Goal: Transaction & Acquisition: Book appointment/travel/reservation

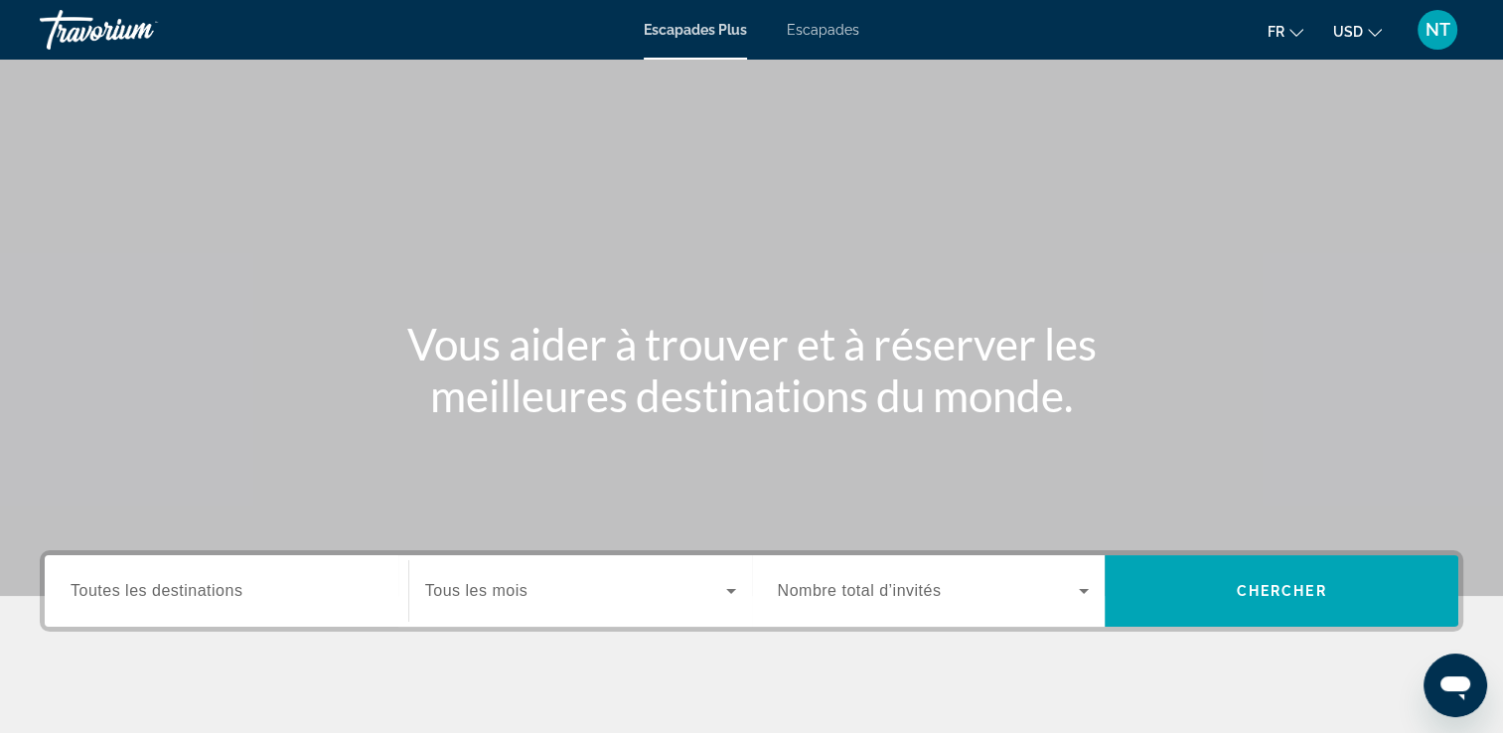
click at [808, 26] on span "Escapades" at bounding box center [823, 30] width 72 height 16
click at [186, 590] on span "Toutes les destinations" at bounding box center [157, 590] width 172 height 17
click at [186, 590] on input "Destination Toutes les destinations" at bounding box center [227, 592] width 312 height 24
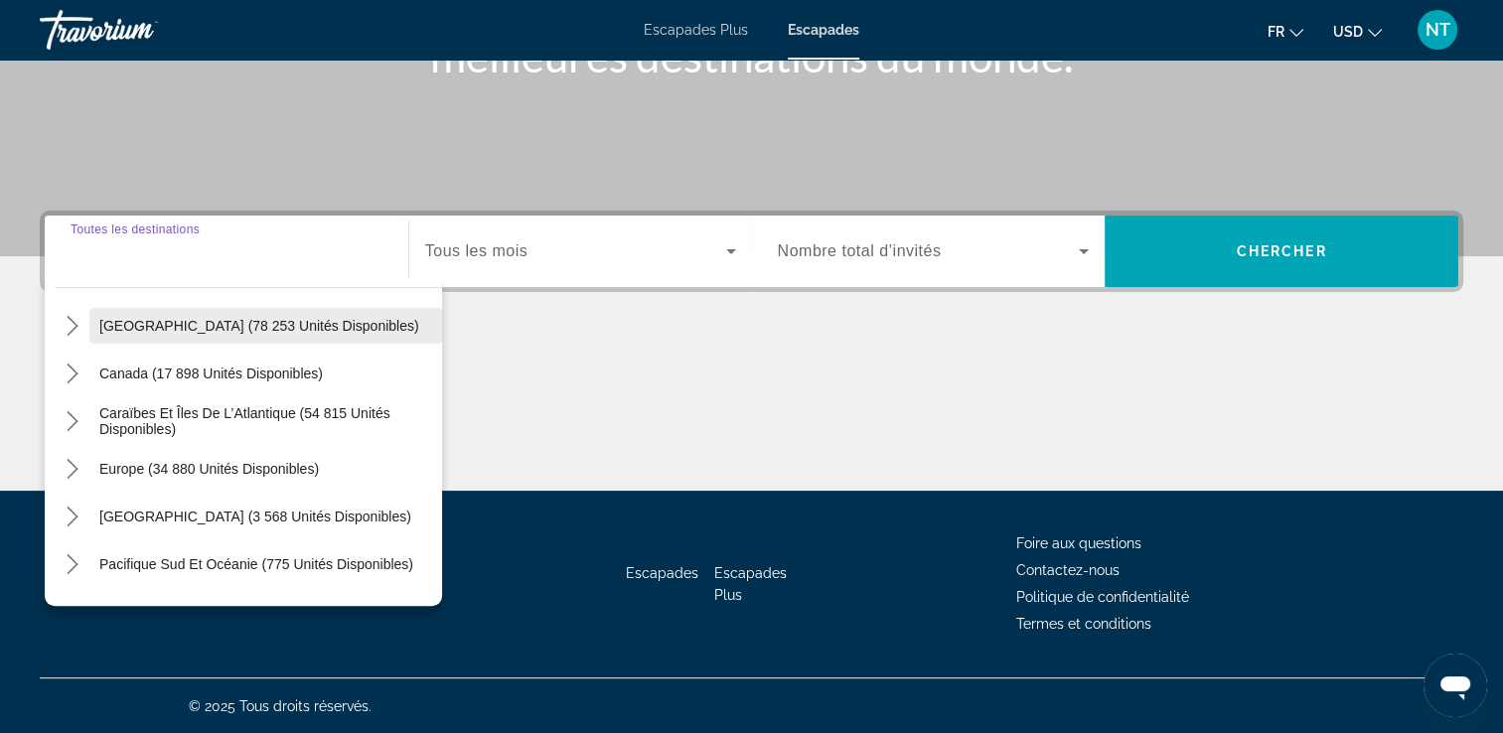
scroll to position [199, 0]
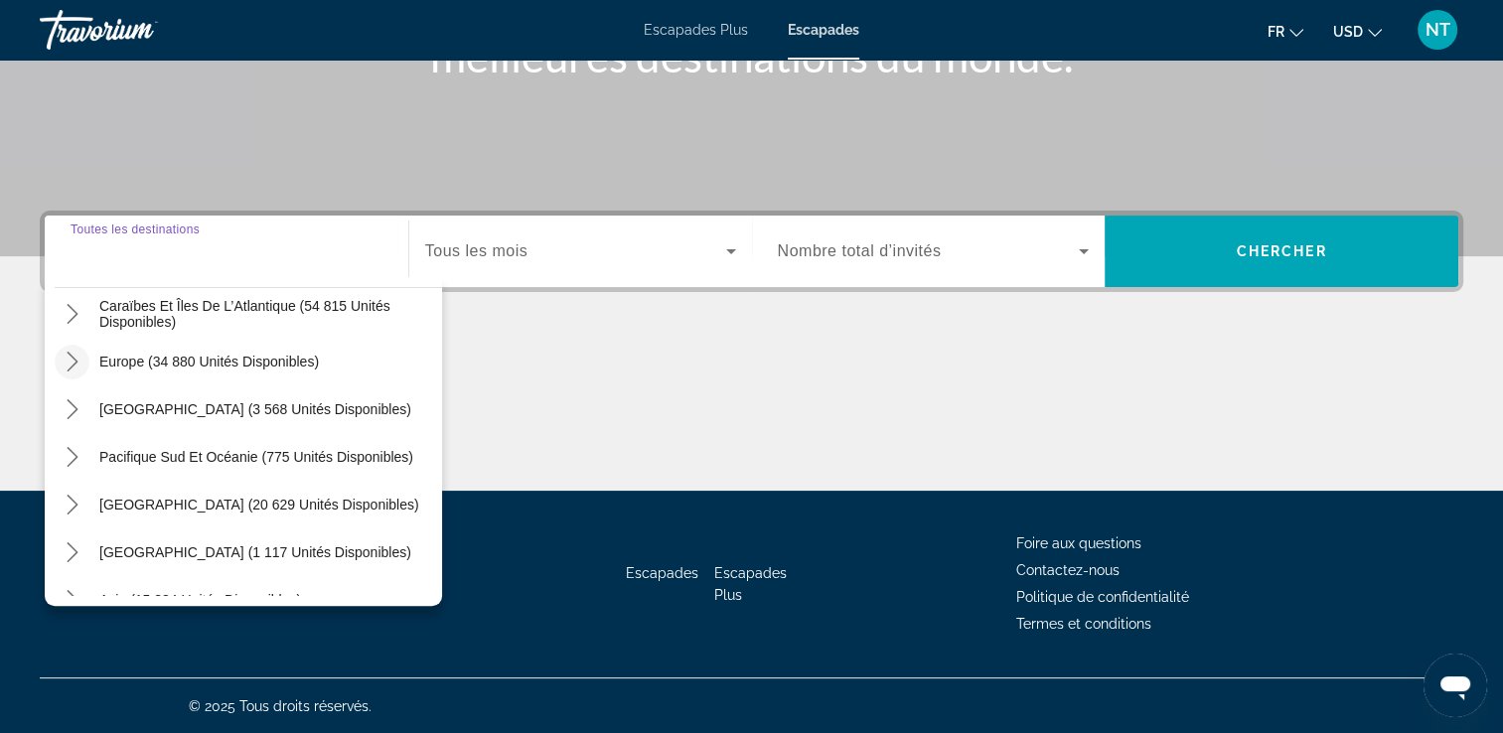
click at [74, 358] on icon "Toggle Europe (34 880 unités disponibles) sous-menu" at bounding box center [72, 362] width 11 height 20
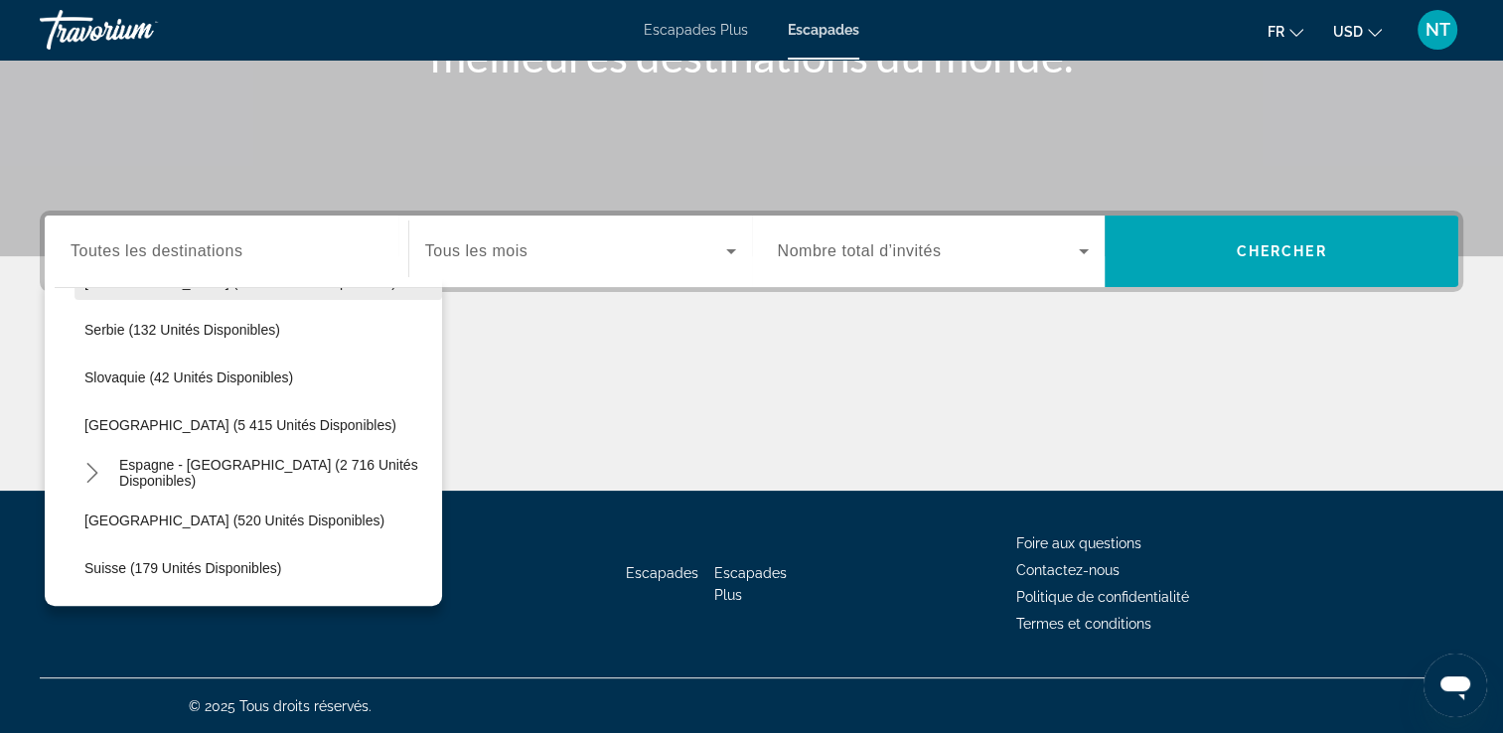
scroll to position [943, 0]
click at [191, 471] on span "Espagne - Îles Canaries (2 716 unités disponibles)" at bounding box center [275, 475] width 313 height 32
type input "**********"
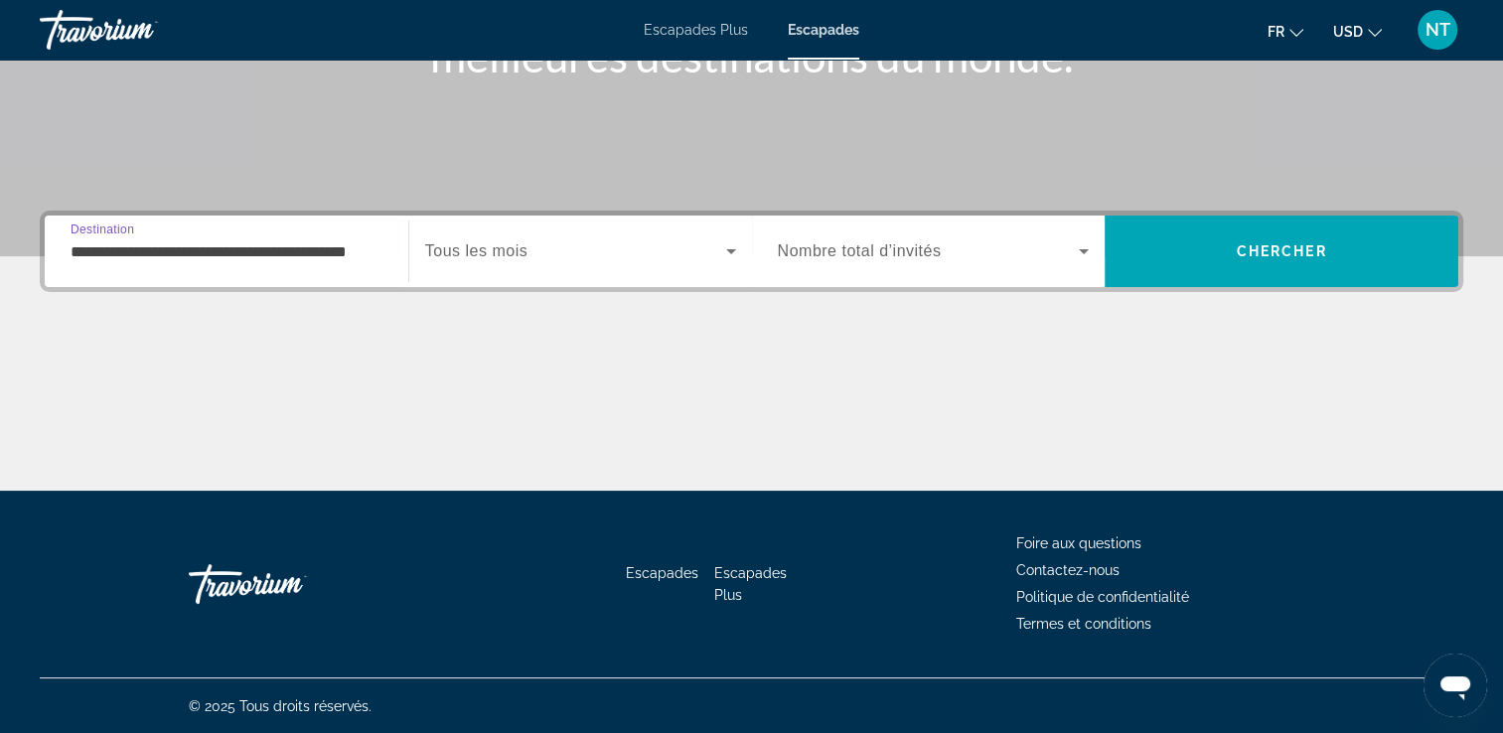
click at [164, 255] on input "**********" at bounding box center [227, 252] width 312 height 24
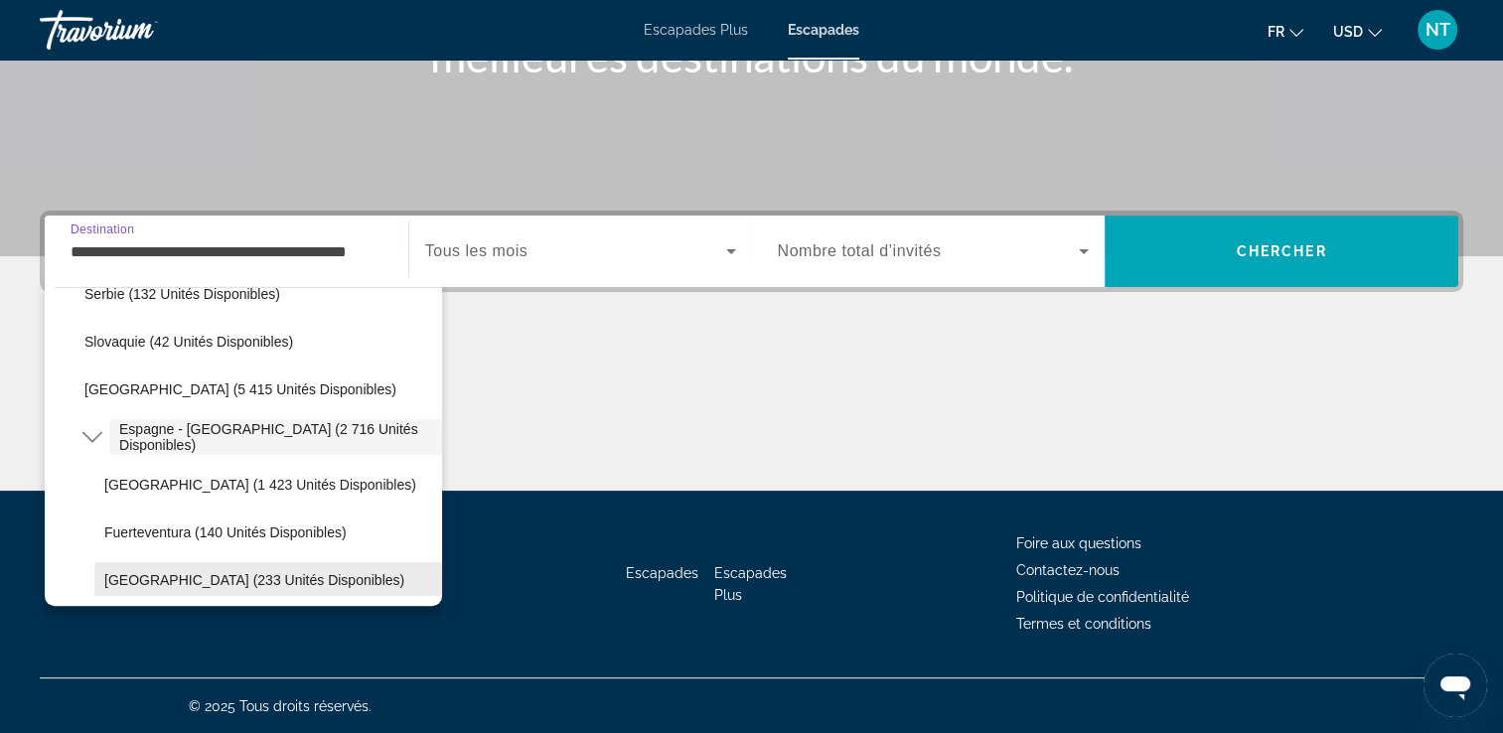
scroll to position [976, 0]
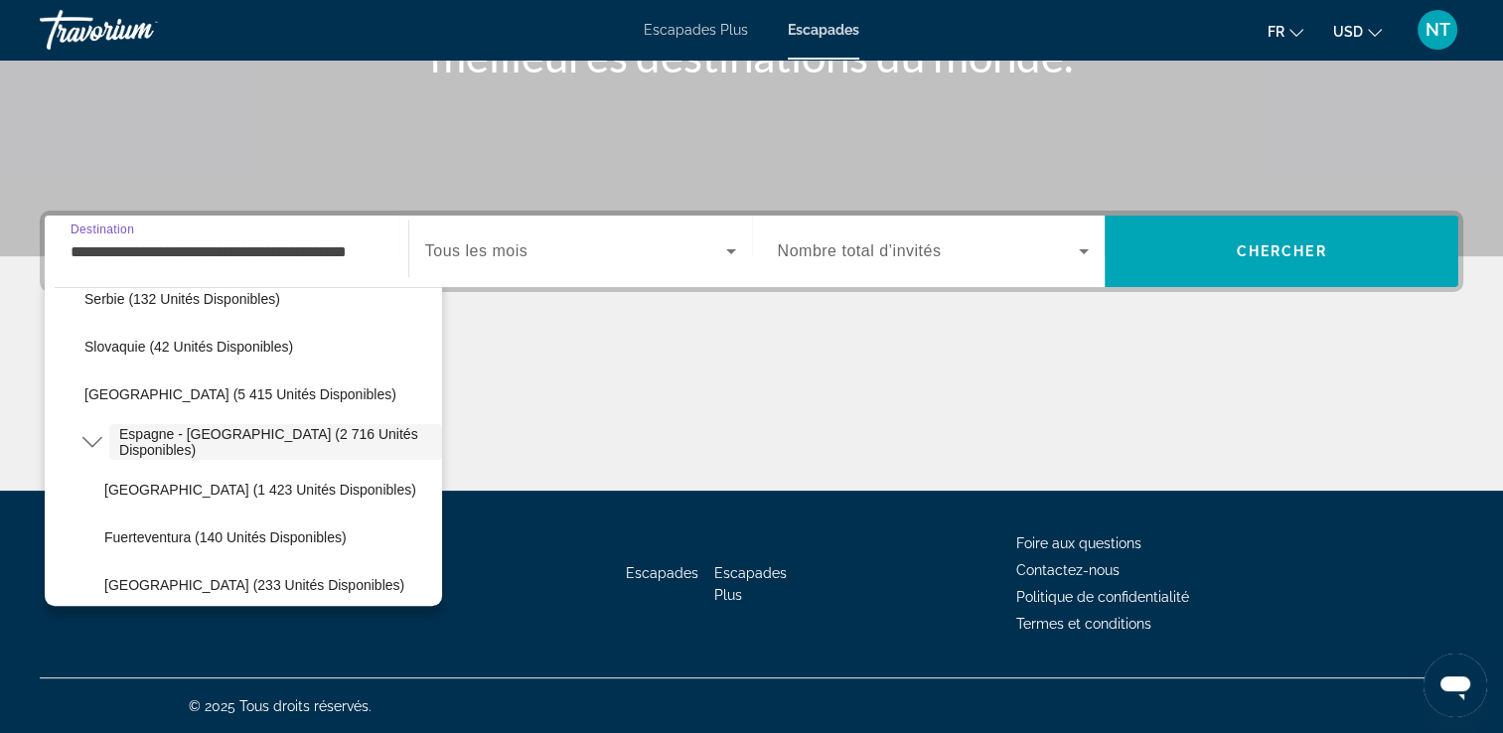
click at [151, 256] on input "**********" at bounding box center [227, 252] width 312 height 24
click at [519, 253] on span "Tous les mois" at bounding box center [476, 250] width 102 height 17
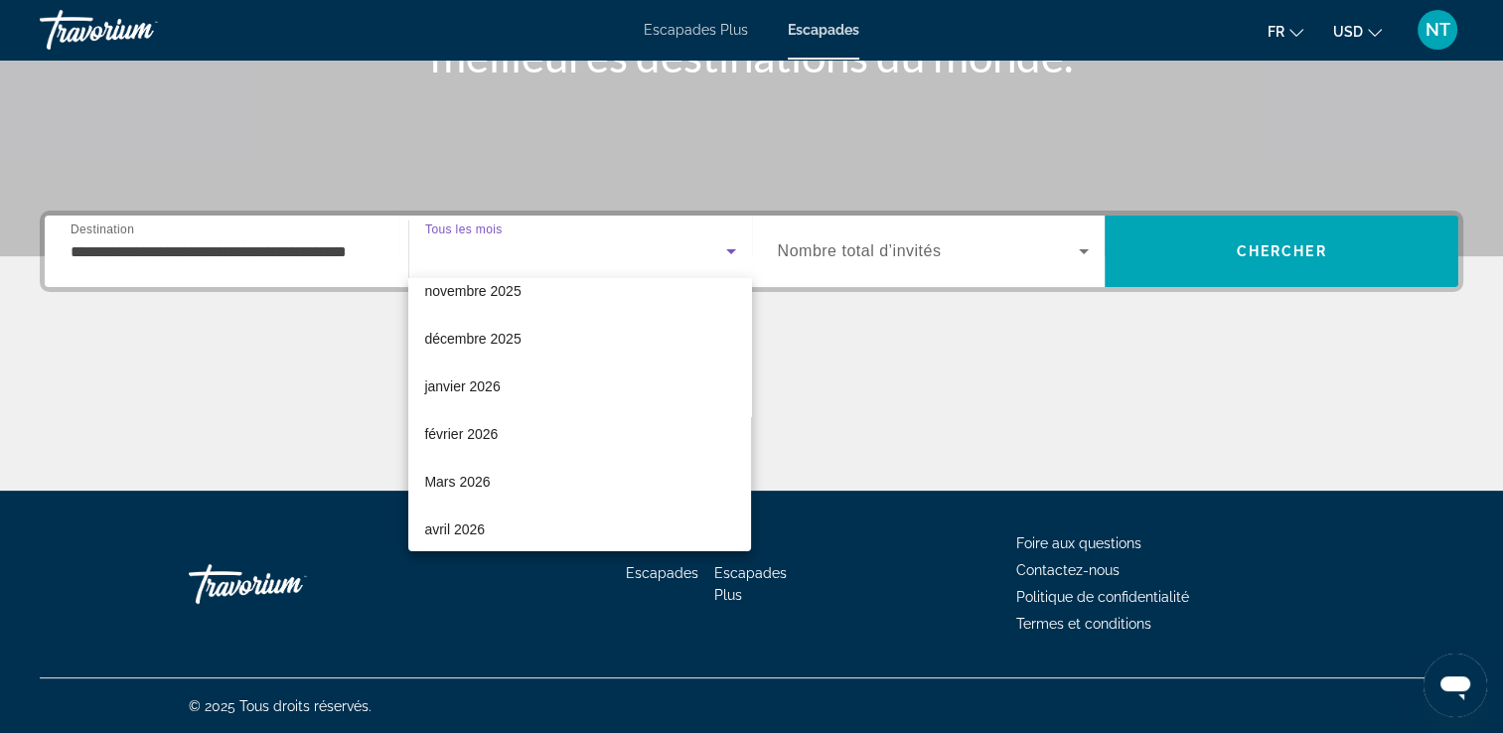
scroll to position [112, 0]
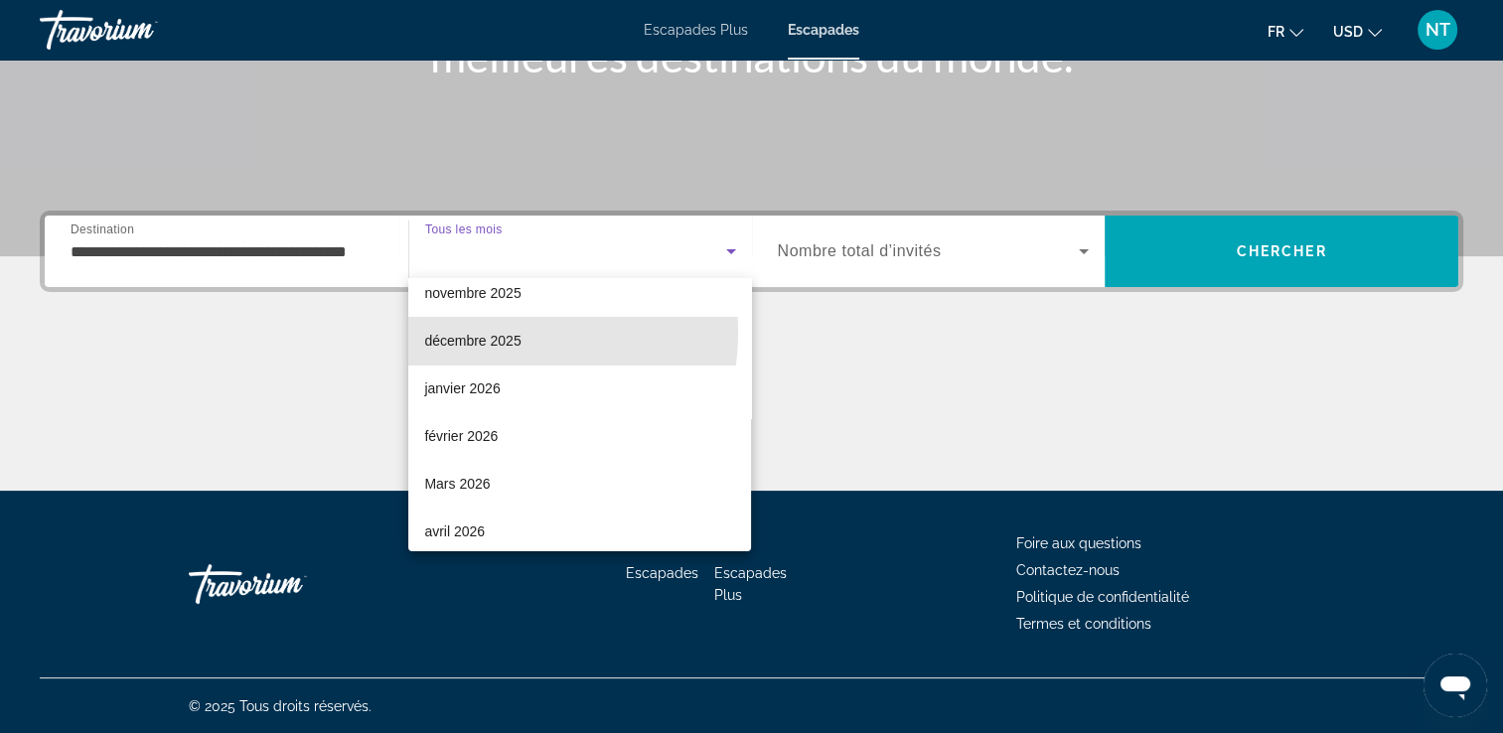
drag, startPoint x: 498, startPoint y: 332, endPoint x: 866, endPoint y: 323, distance: 368.5
click at [497, 333] on font "décembre 2025" at bounding box center [472, 341] width 96 height 16
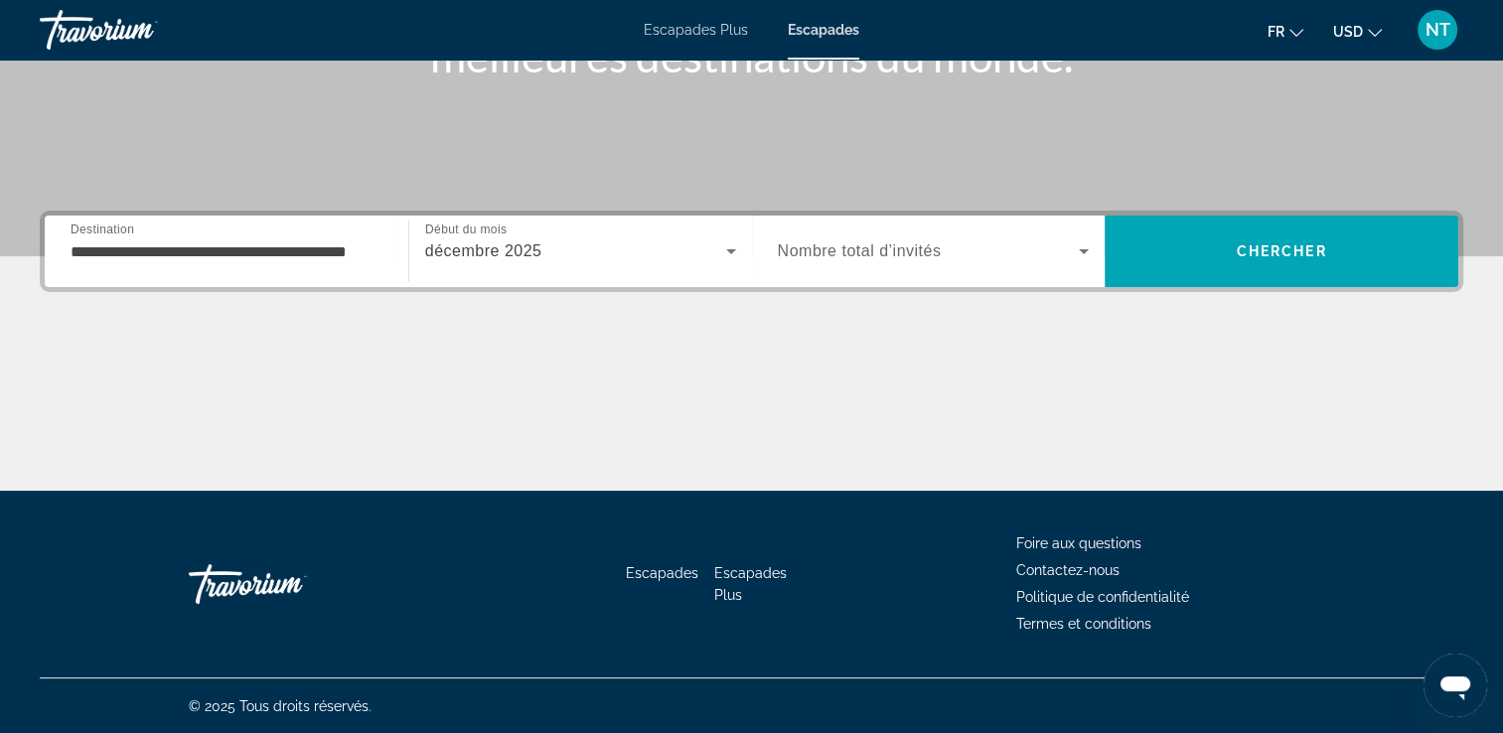
click at [985, 279] on div "Occupancy Nombre total d’invités" at bounding box center [934, 252] width 344 height 72
click at [981, 263] on div "Widget de recherche" at bounding box center [934, 251] width 312 height 56
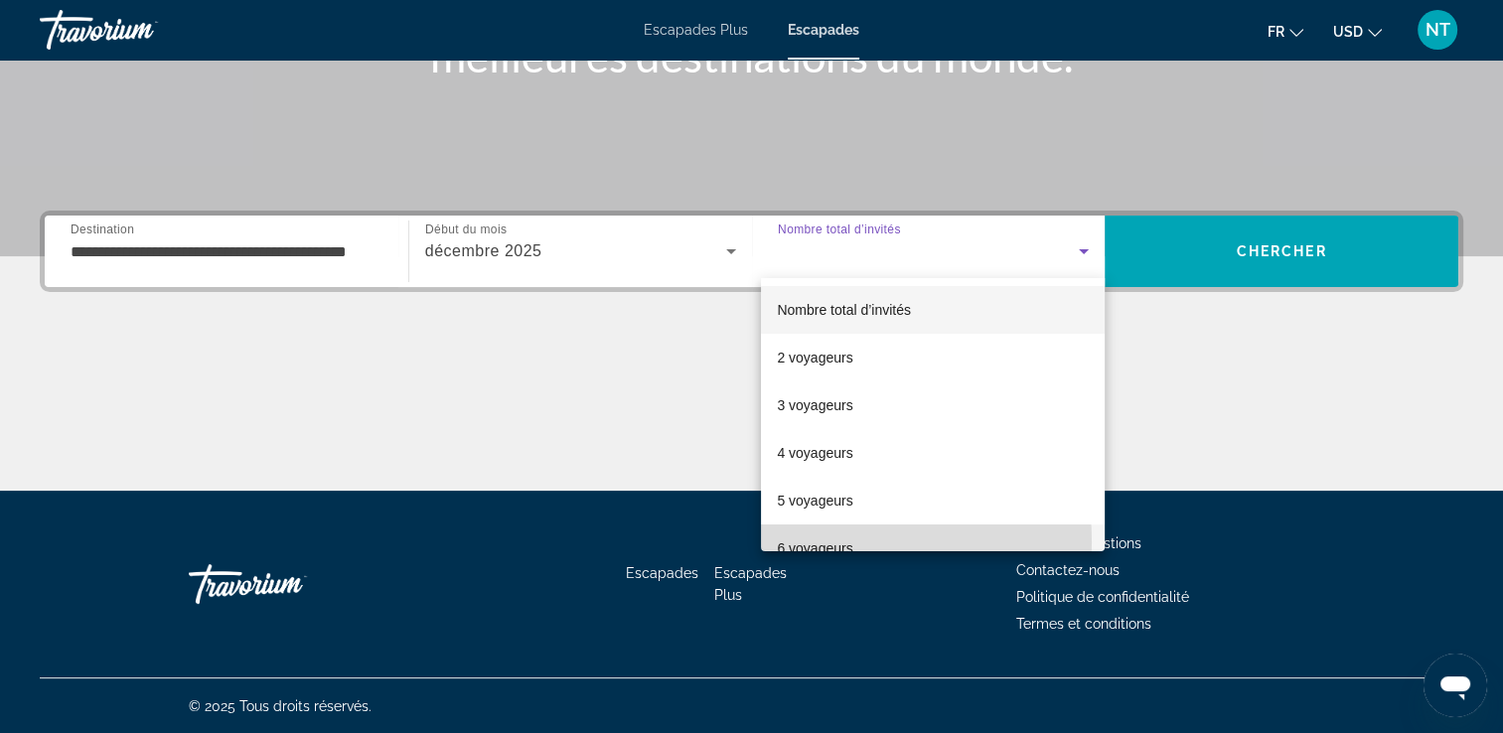
click at [804, 542] on font "6 voyageurs" at bounding box center [814, 548] width 75 height 16
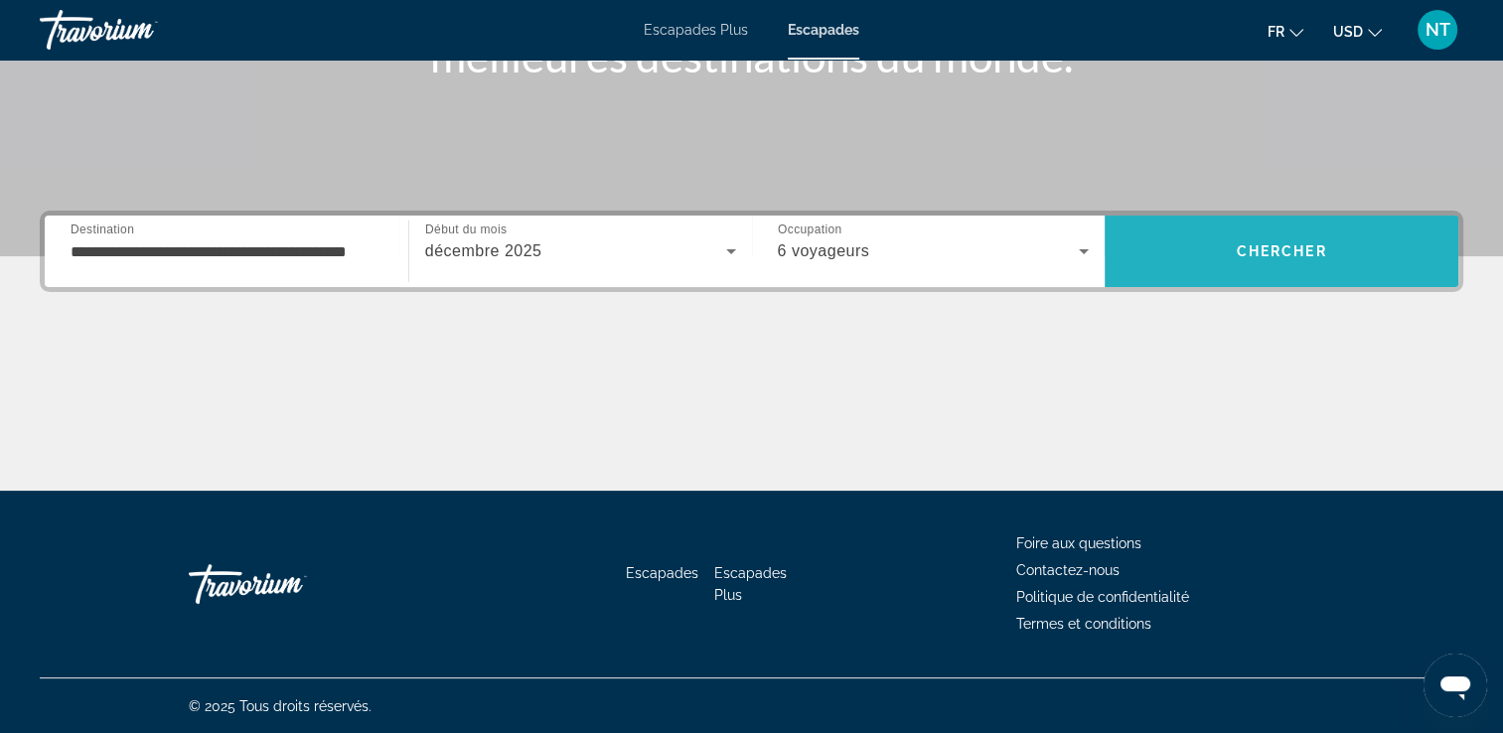
click at [1222, 244] on span "Rechercher" at bounding box center [1281, 251] width 354 height 48
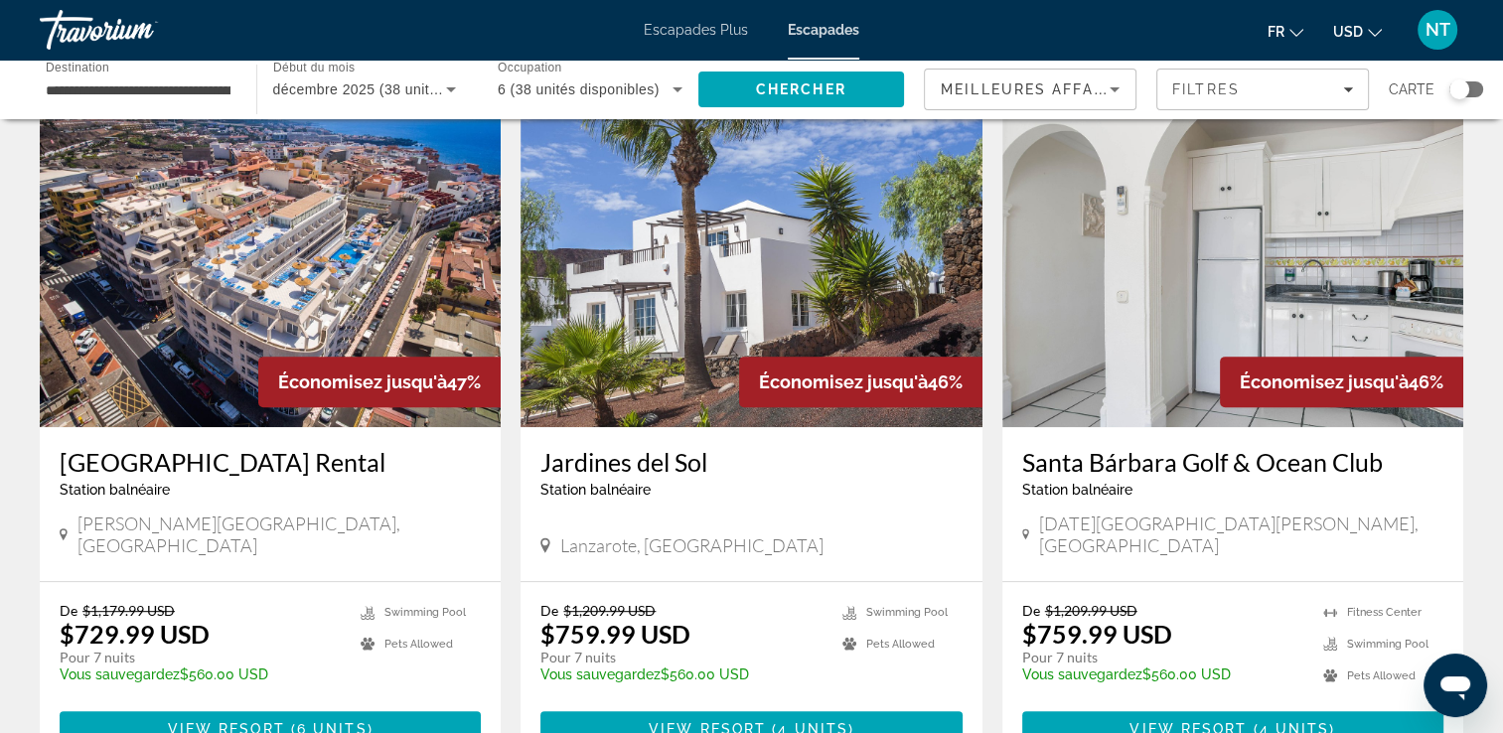
scroll to position [794, 0]
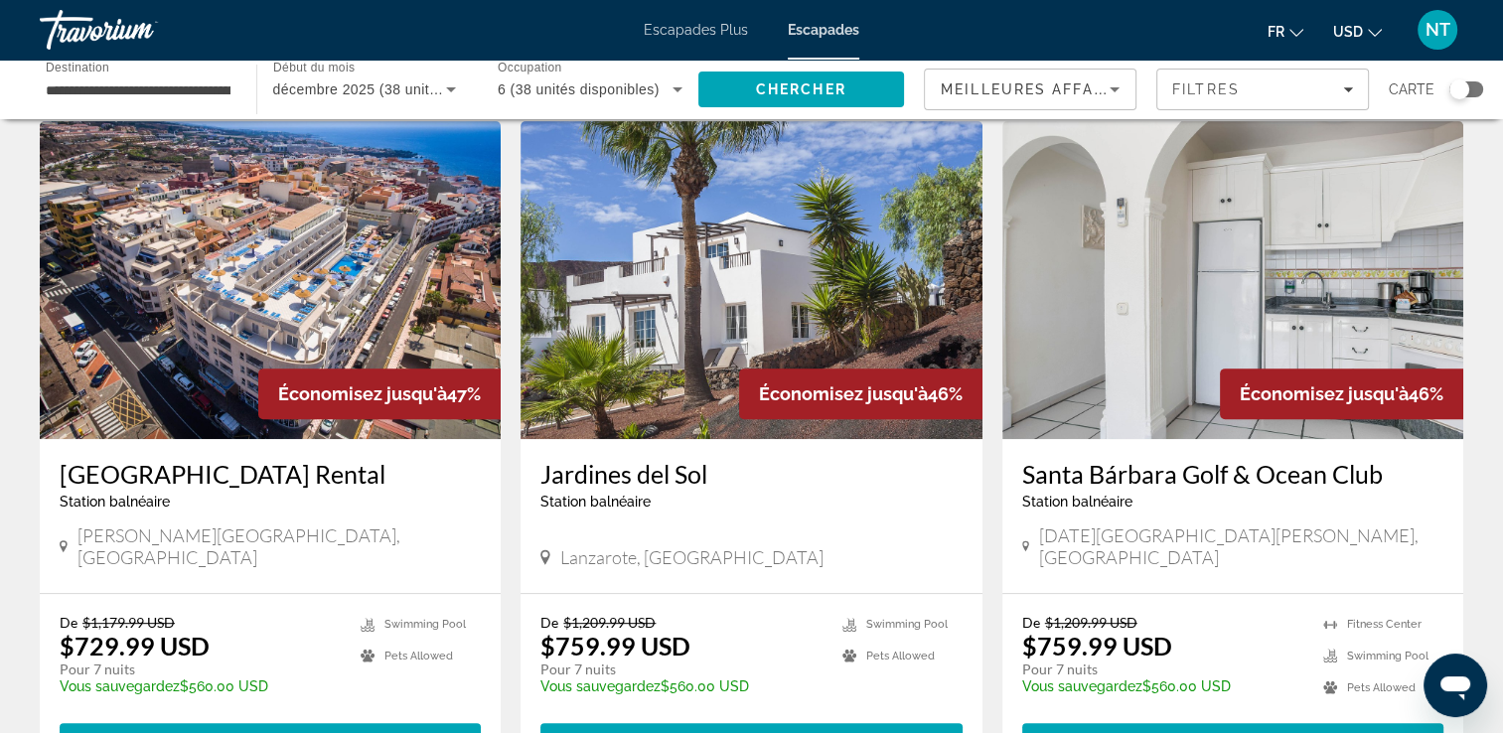
click at [794, 323] on img "Contenu principal" at bounding box center [750, 280] width 461 height 318
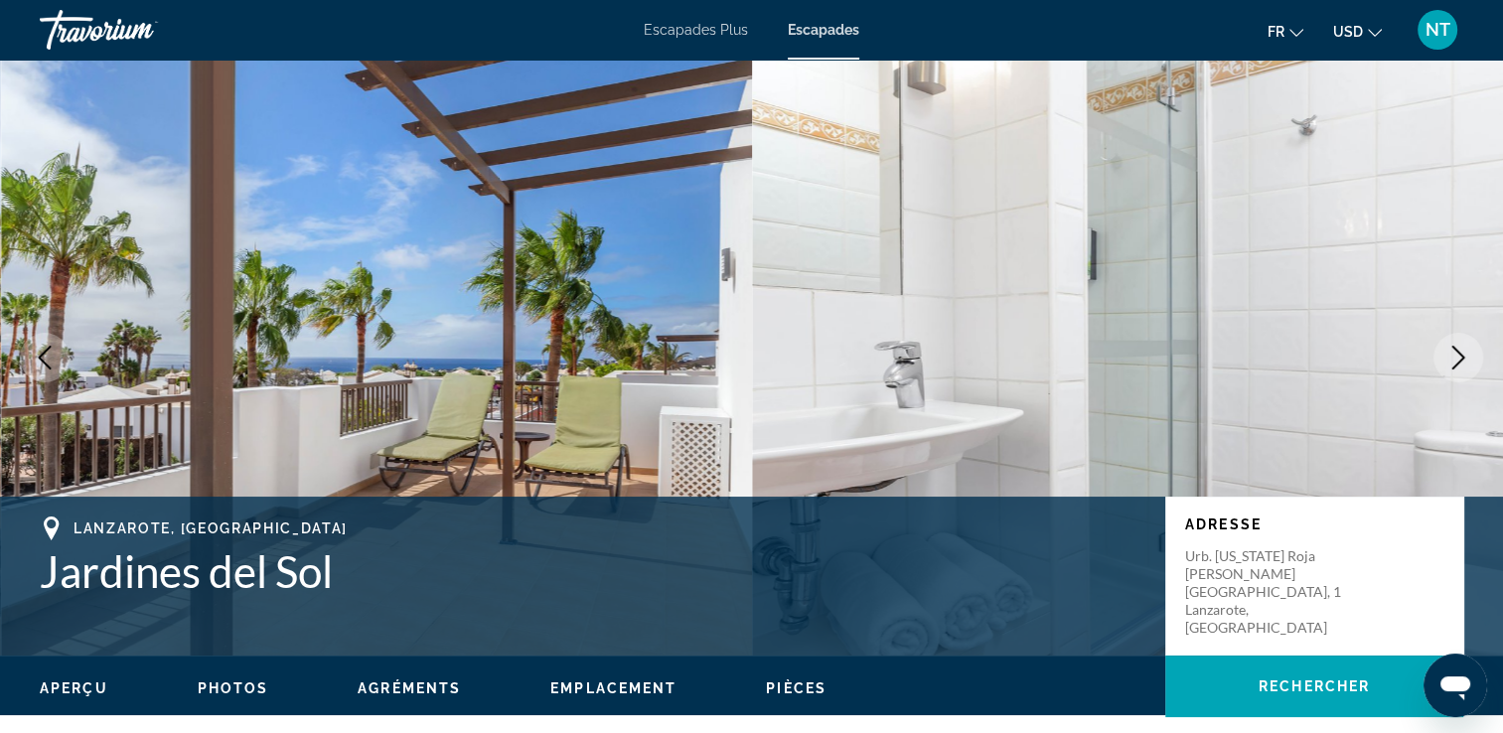
click at [1451, 355] on icon "Image suivante" at bounding box center [1458, 358] width 24 height 24
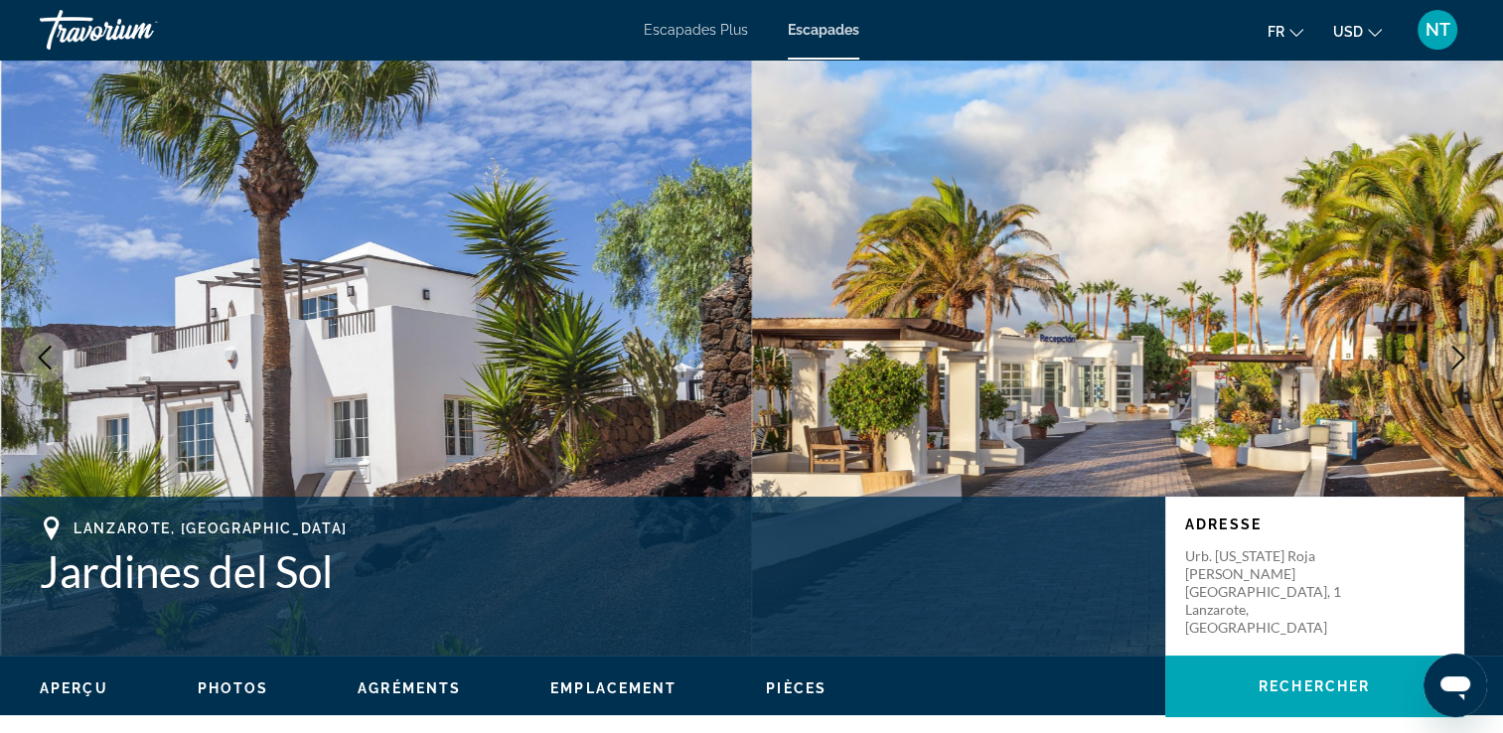
click at [1451, 354] on icon "Image suivante" at bounding box center [1458, 358] width 24 height 24
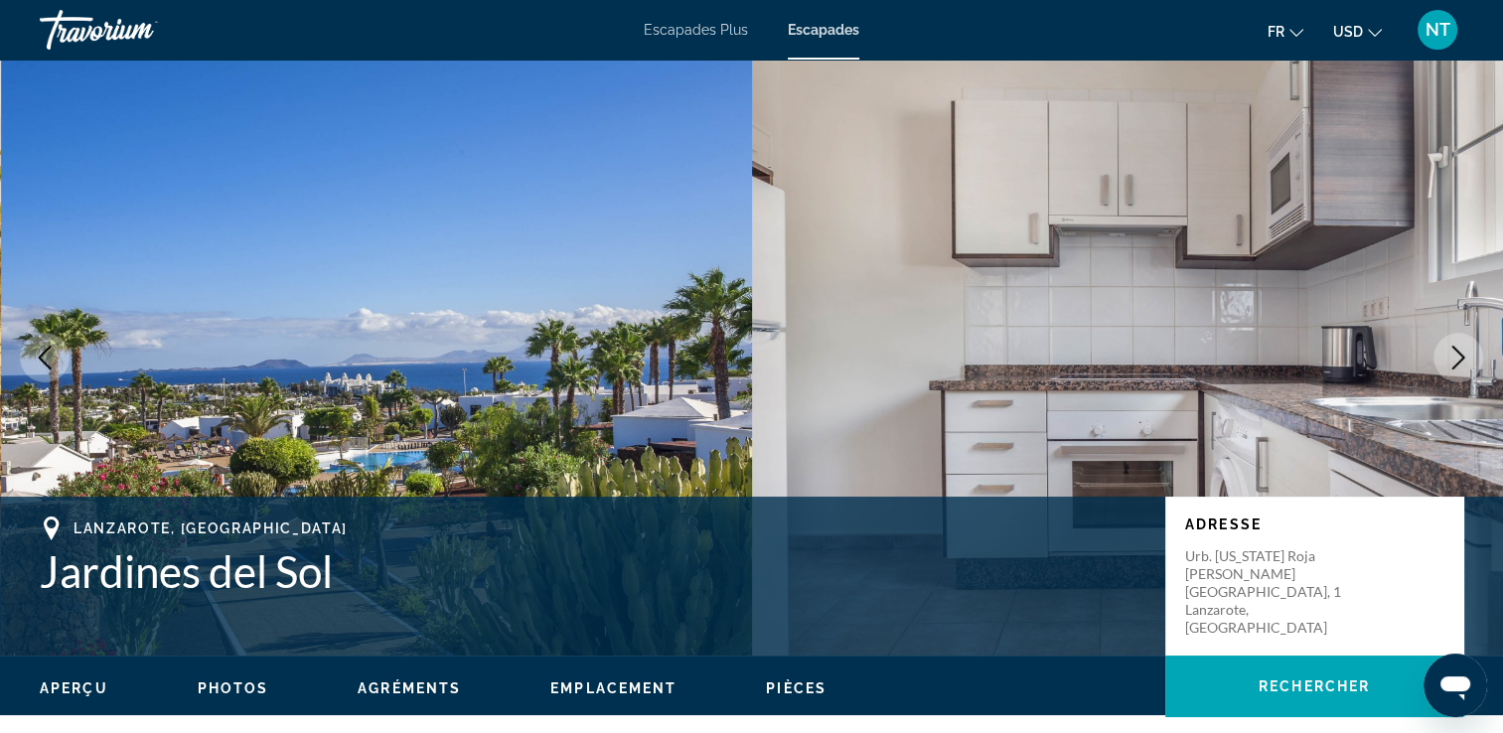
click at [1451, 354] on icon "Image suivante" at bounding box center [1458, 358] width 24 height 24
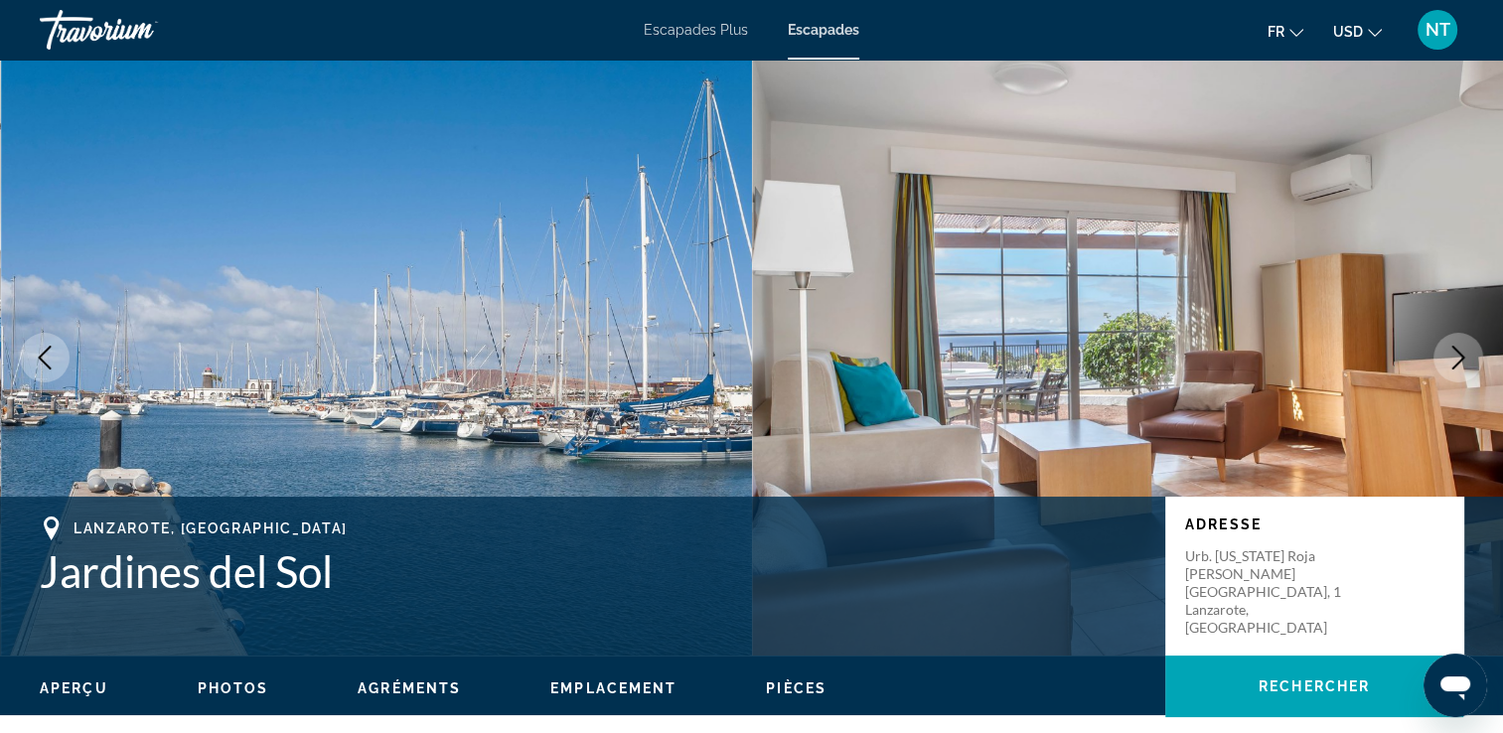
click at [1451, 354] on icon "Image suivante" at bounding box center [1458, 358] width 24 height 24
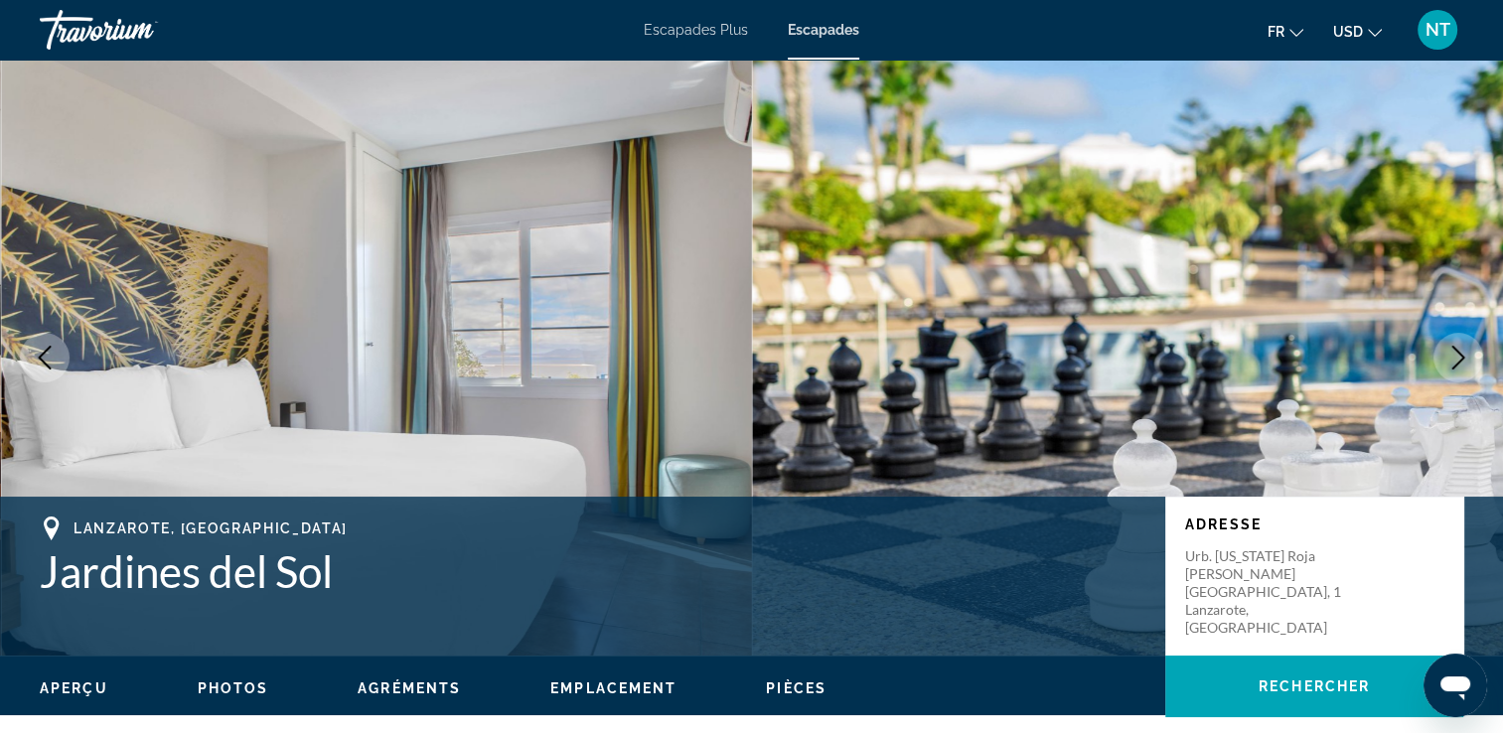
click at [1451, 354] on icon "Image suivante" at bounding box center [1458, 358] width 24 height 24
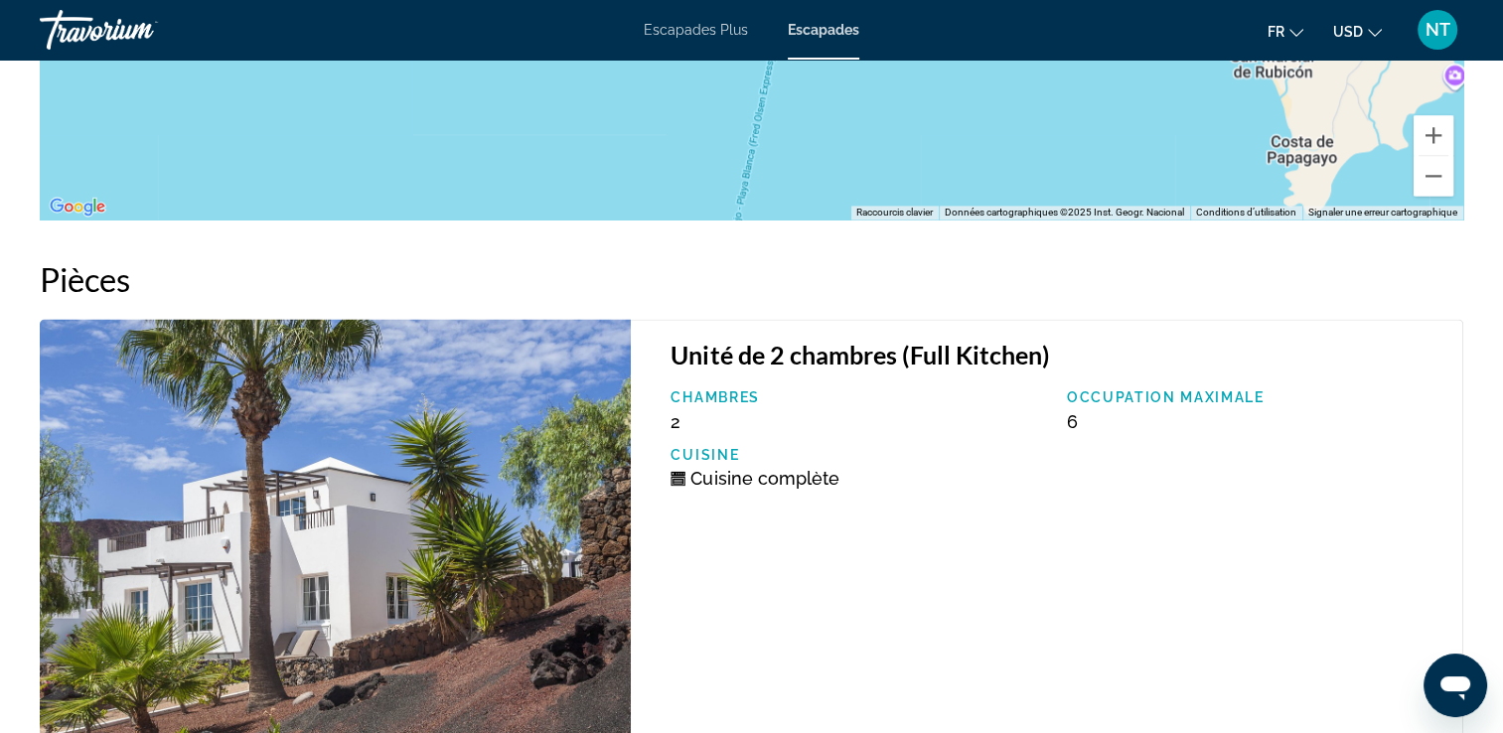
scroll to position [2979, 0]
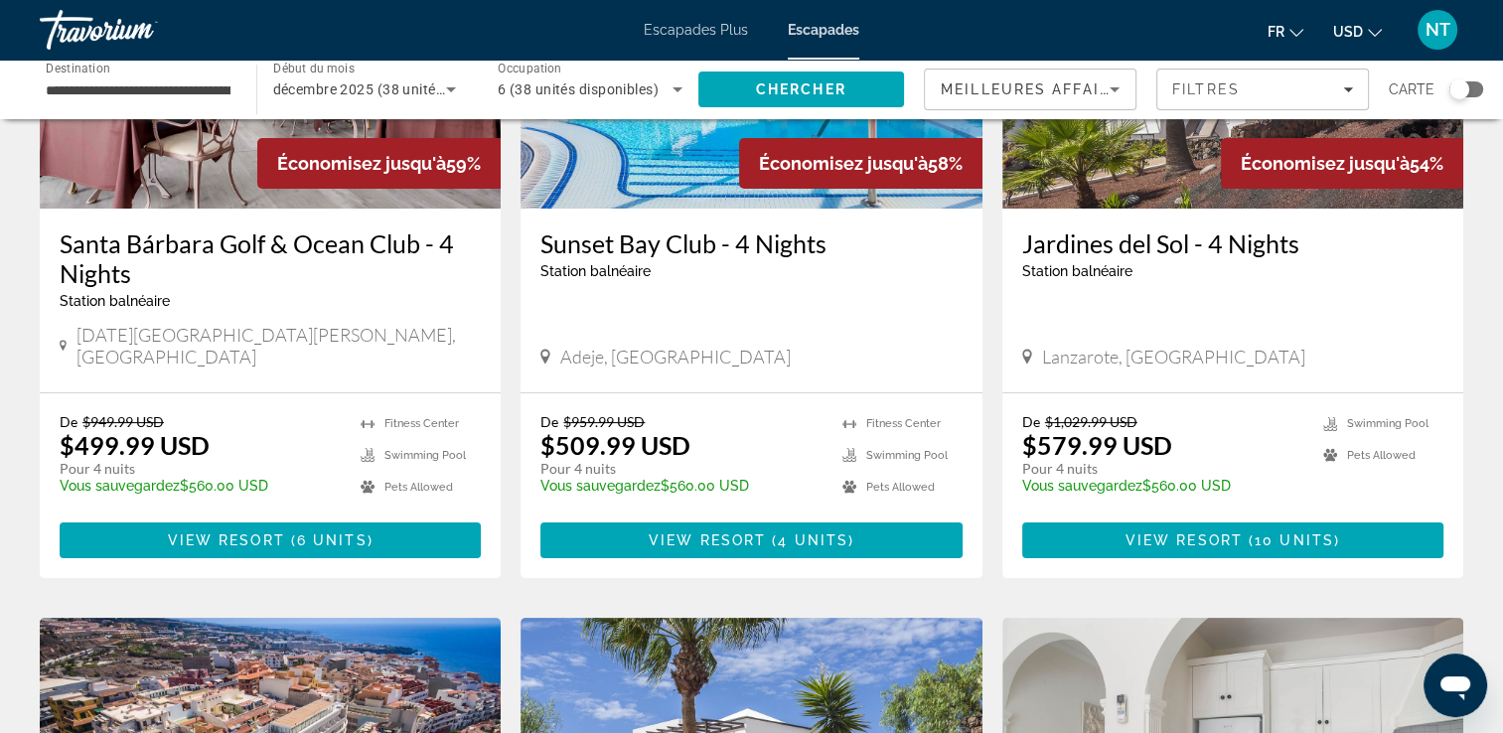
scroll to position [99, 0]
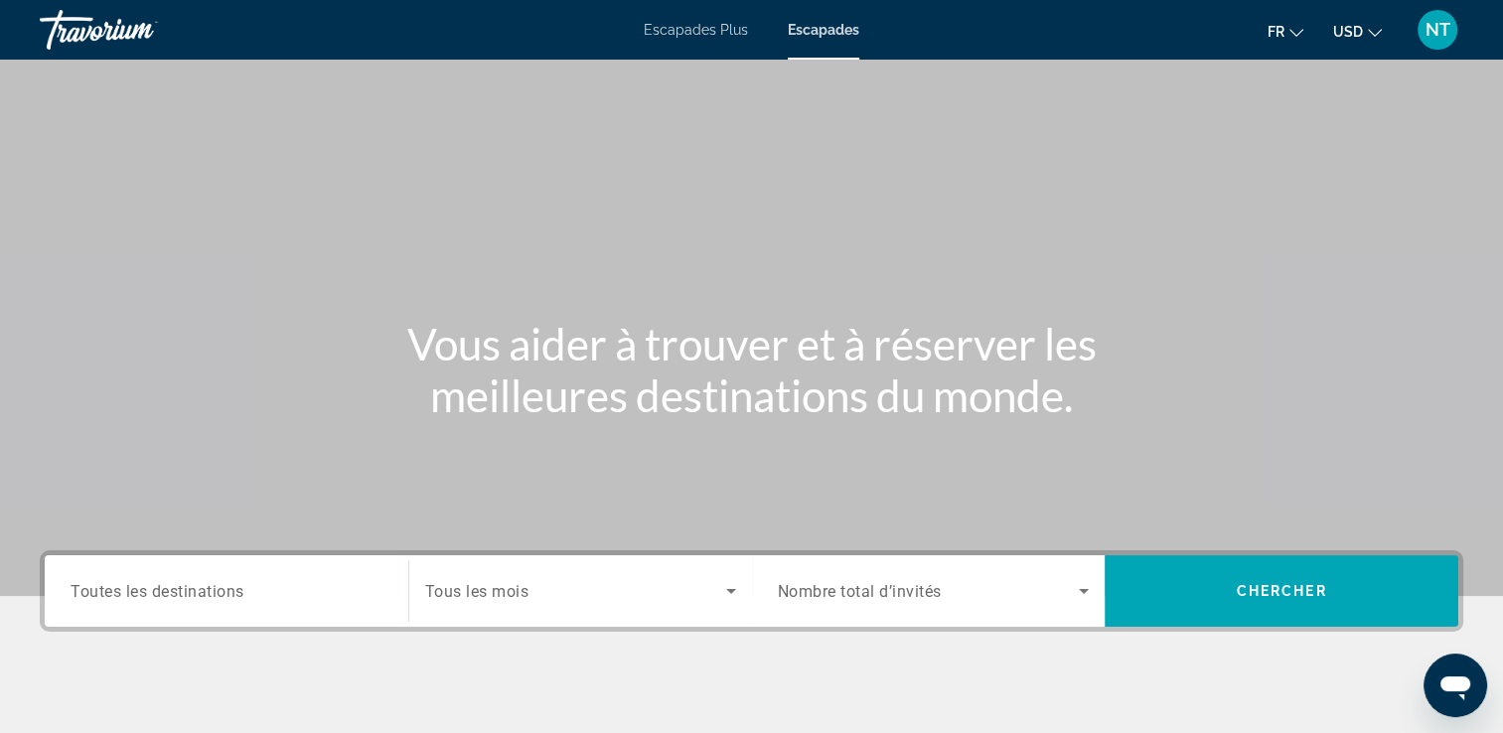
click at [205, 584] on span "Toutes les destinations" at bounding box center [158, 590] width 174 height 19
click at [205, 584] on input "Destination Toutes les destinations" at bounding box center [227, 592] width 312 height 24
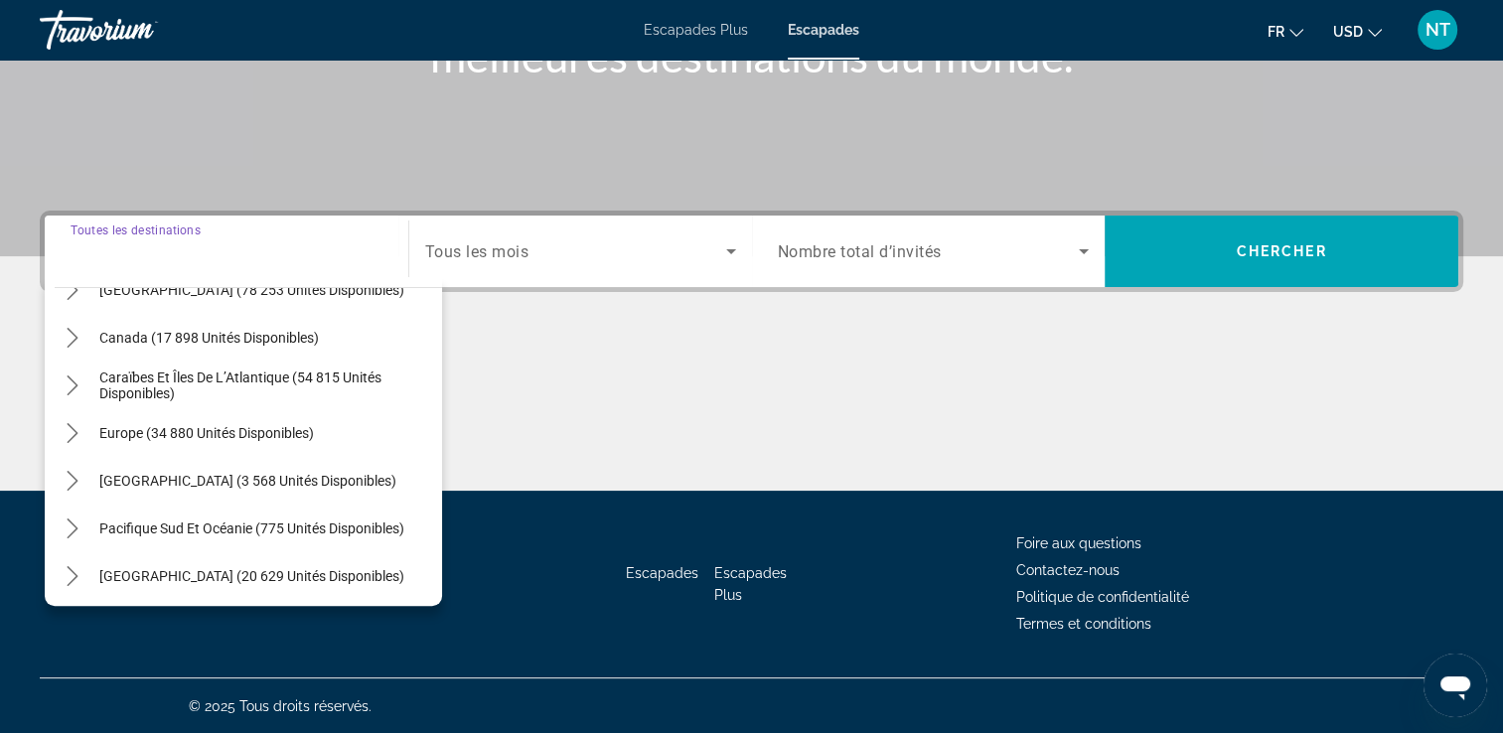
scroll to position [123, 0]
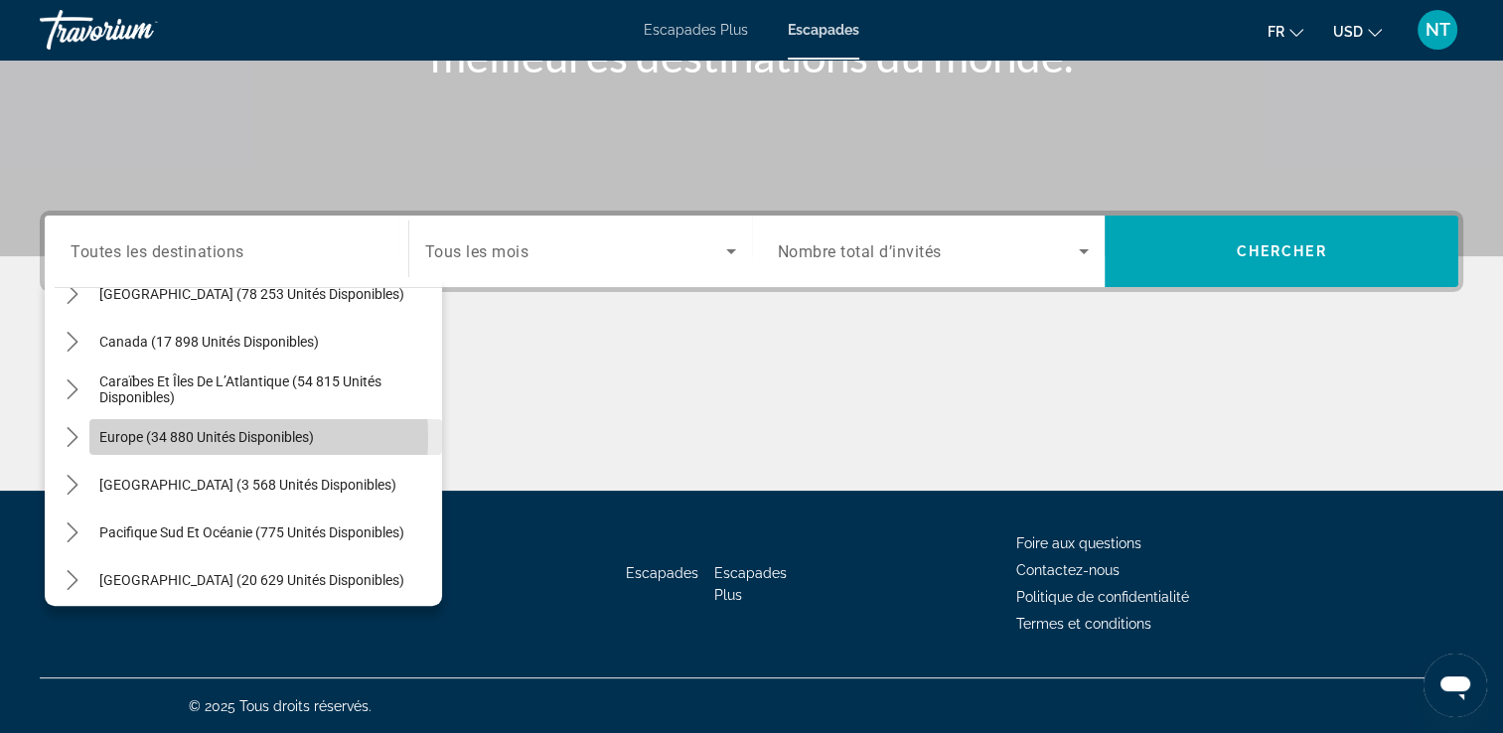
click at [195, 436] on span "Europe (34 880 unités disponibles)" at bounding box center [206, 437] width 215 height 16
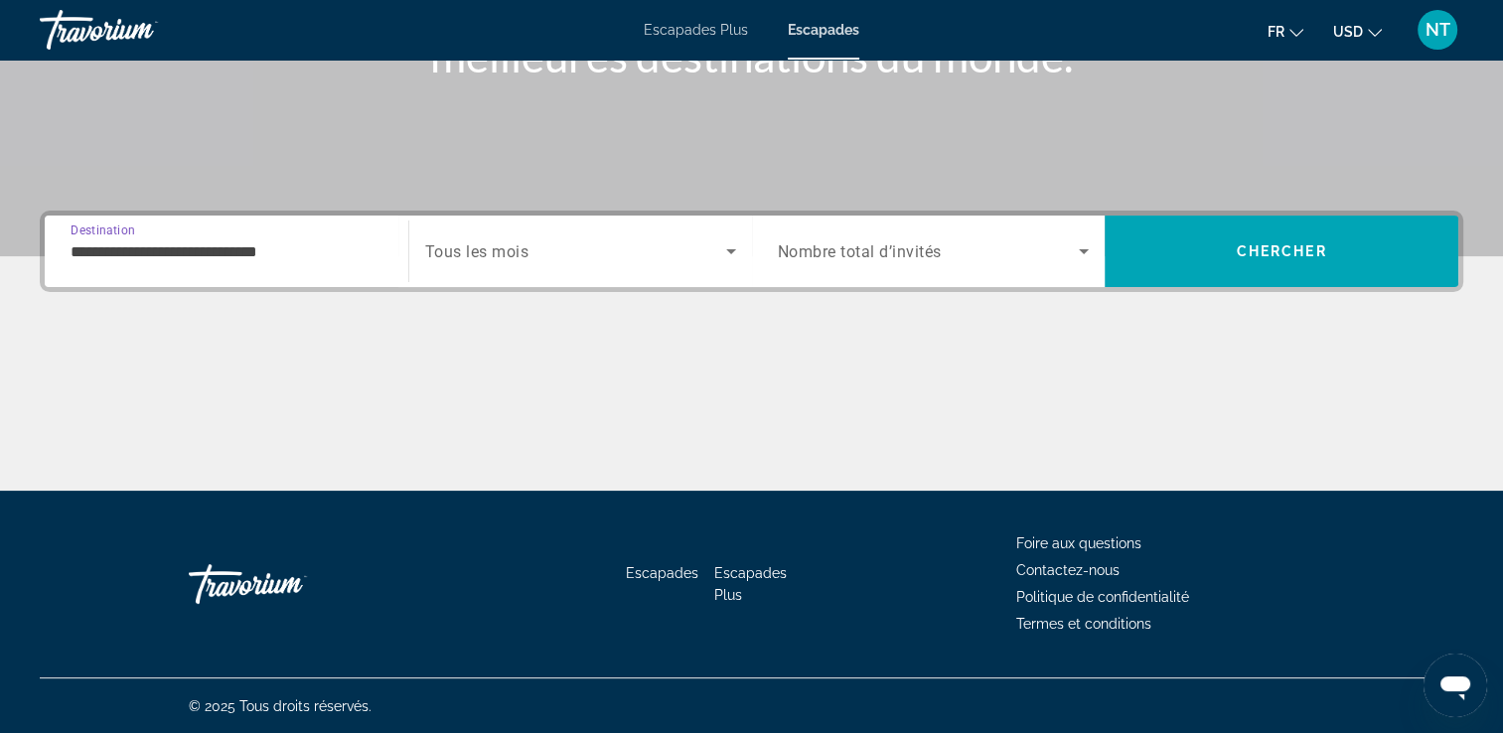
click at [135, 255] on input "**********" at bounding box center [227, 252] width 312 height 24
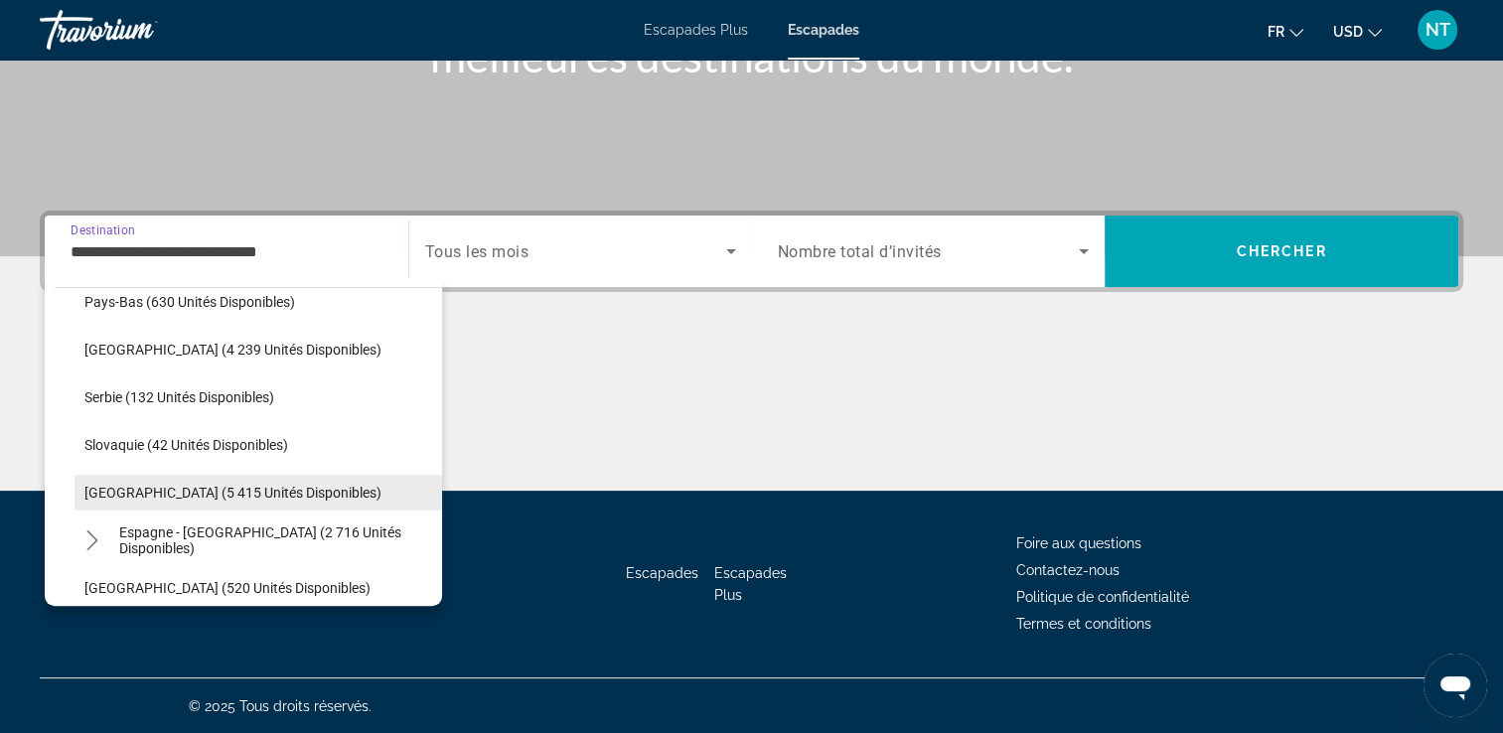
scroll to position [913, 0]
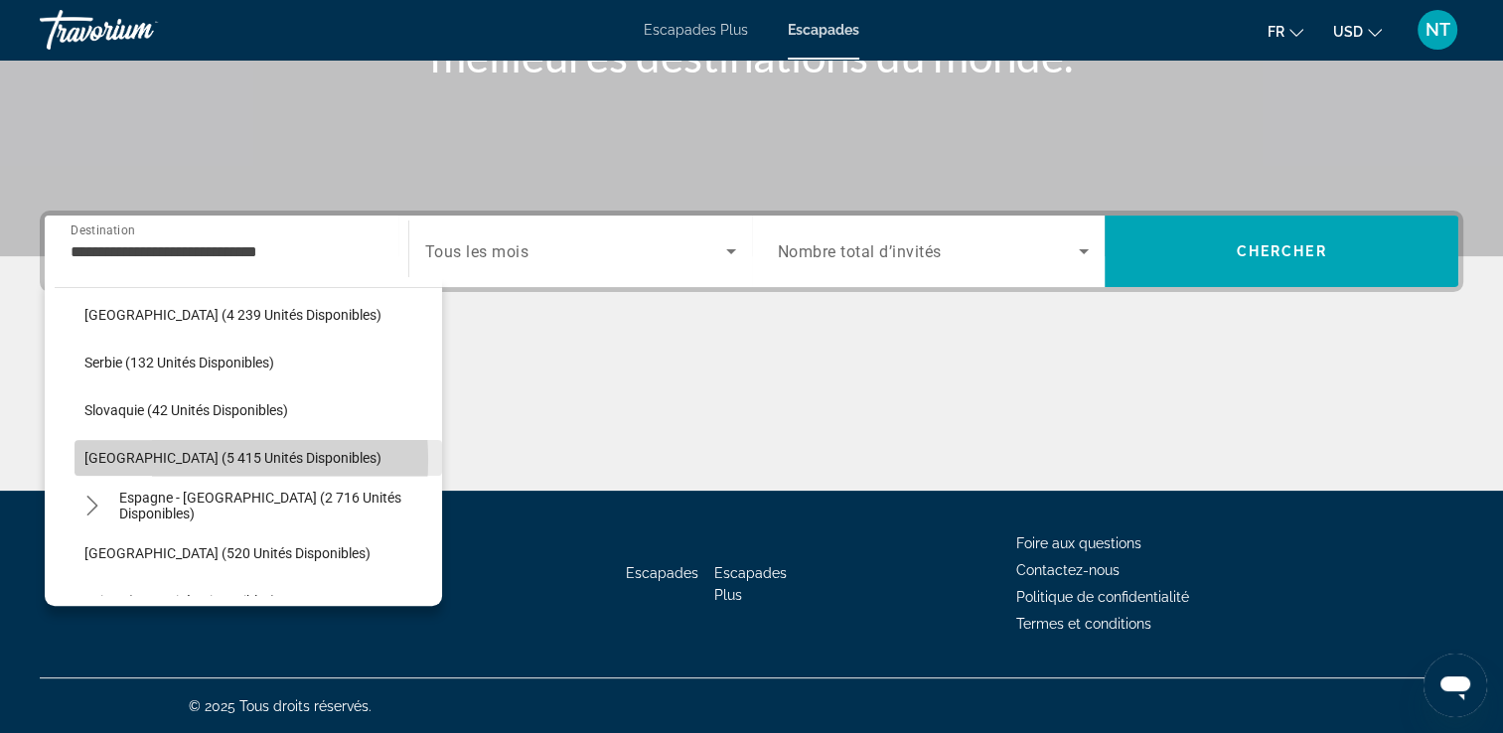
click at [163, 459] on span "Espagne (5 415 unités disponibles)" at bounding box center [232, 458] width 297 height 16
type input "**********"
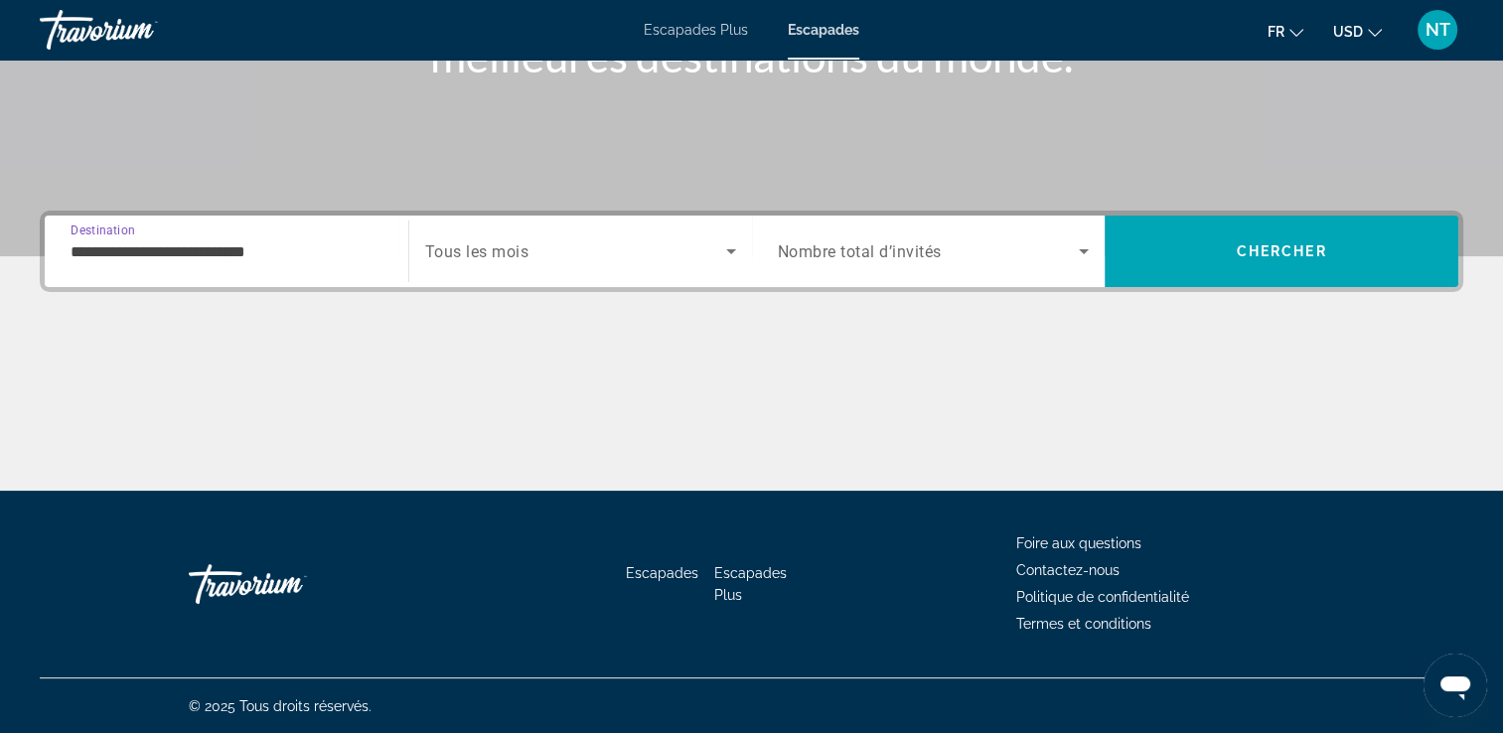
click at [206, 254] on input "**********" at bounding box center [227, 252] width 312 height 24
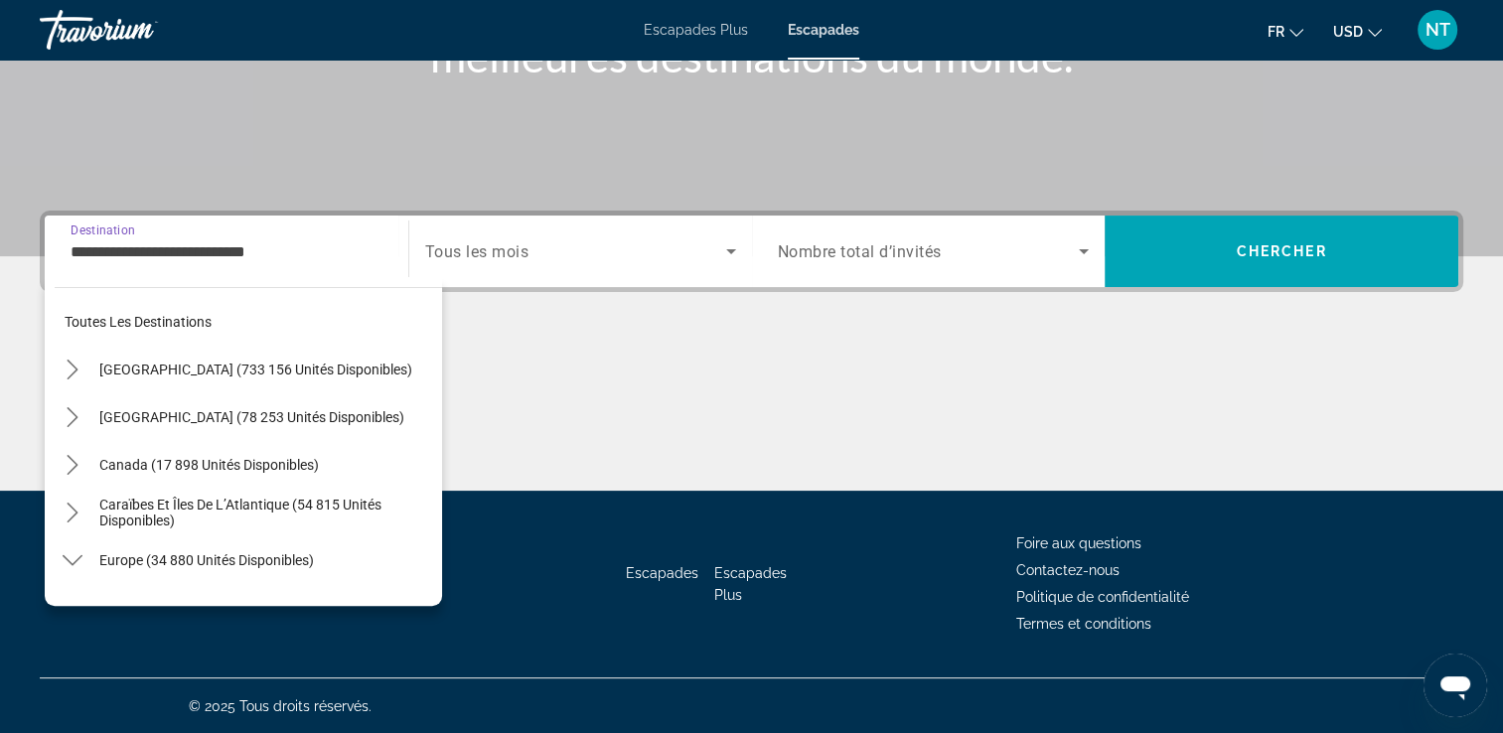
scroll to position [929, 0]
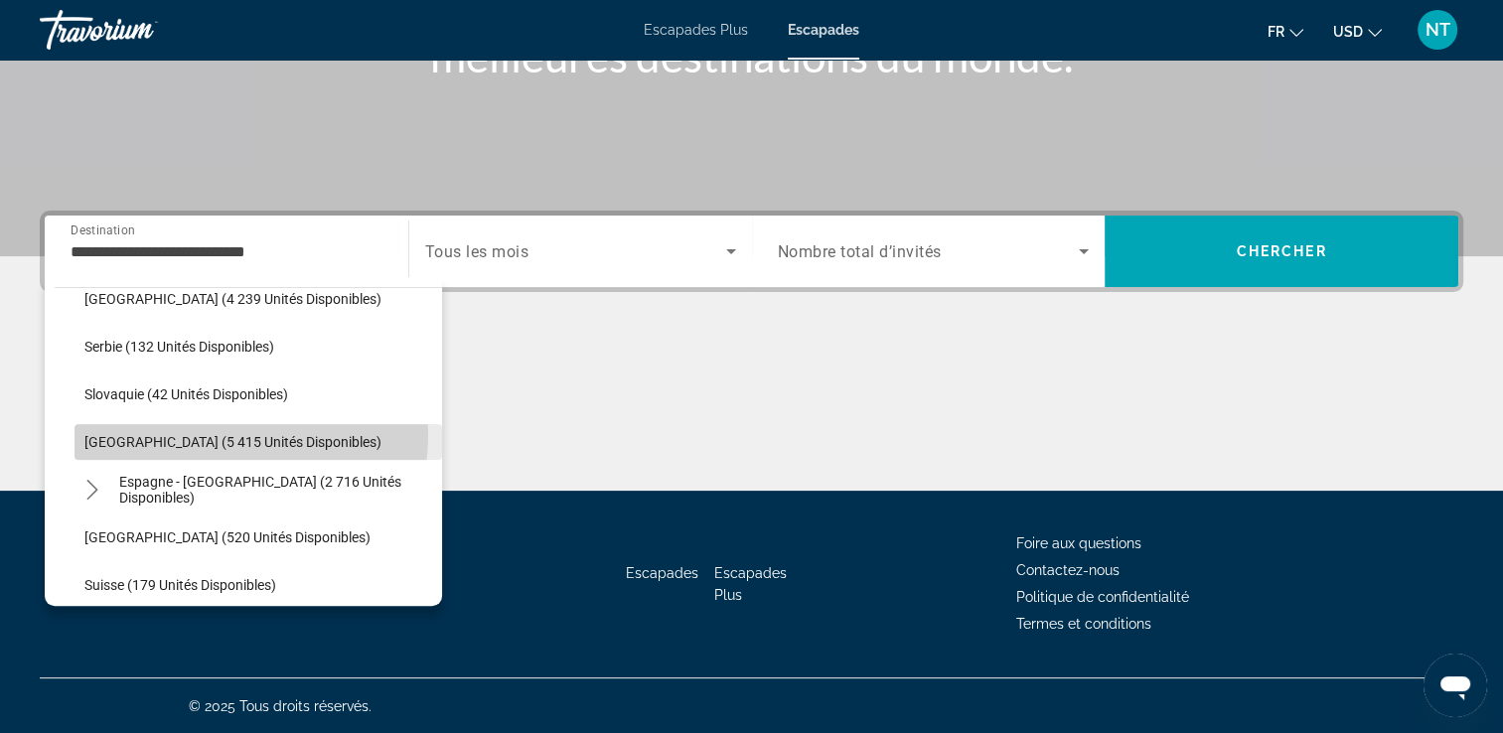
click at [230, 434] on span "Espagne (5 415 unités disponibles)" at bounding box center [232, 442] width 297 height 16
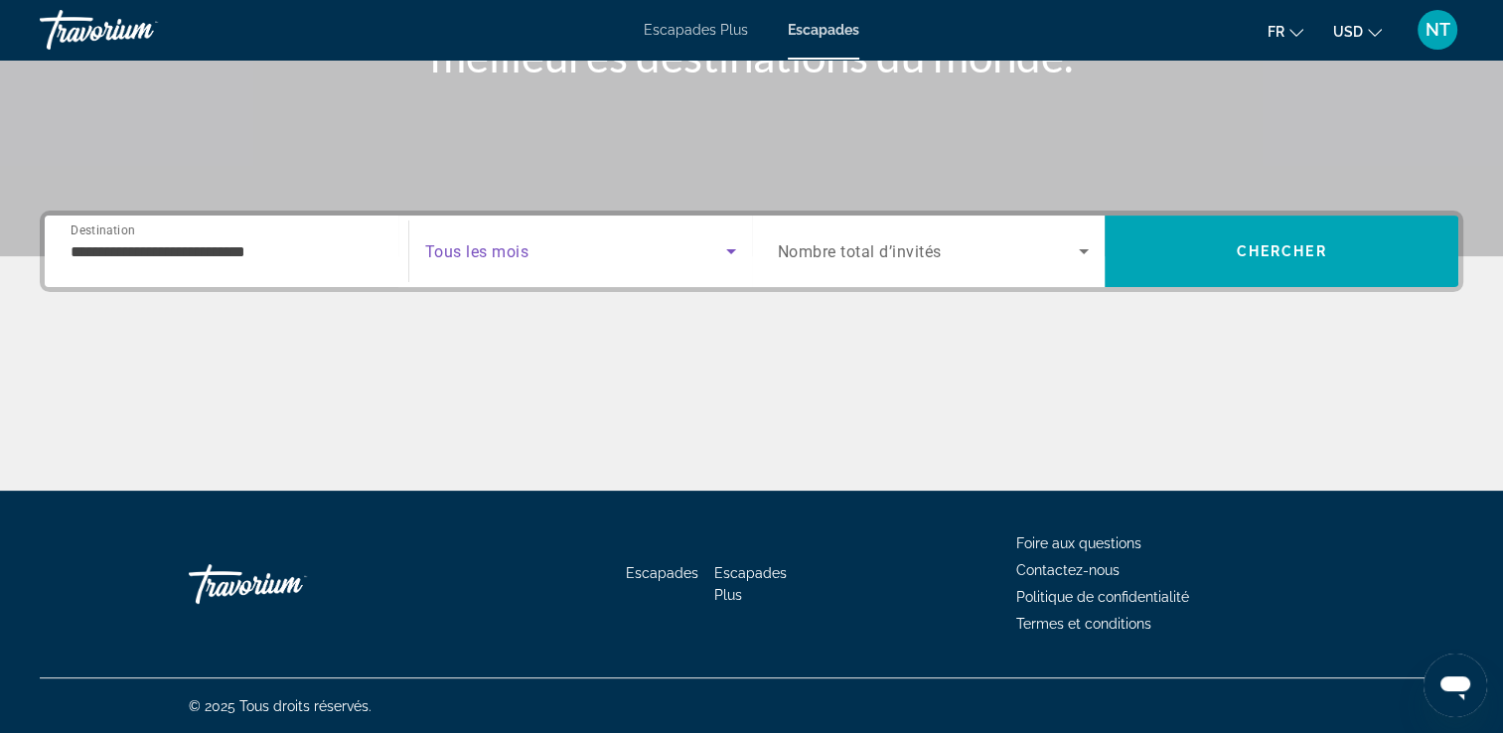
click at [576, 252] on span "Widget de recherche" at bounding box center [575, 251] width 301 height 24
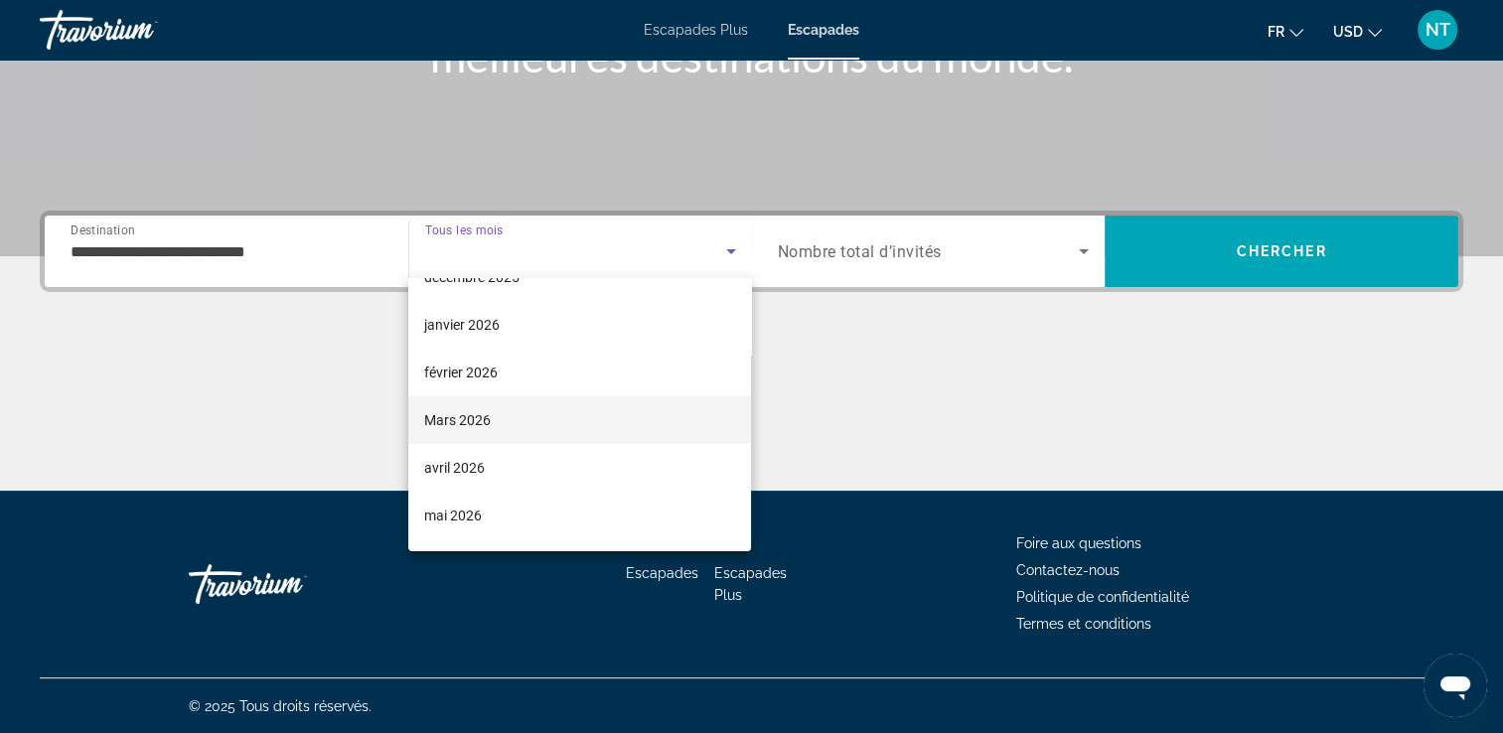
scroll to position [199, 0]
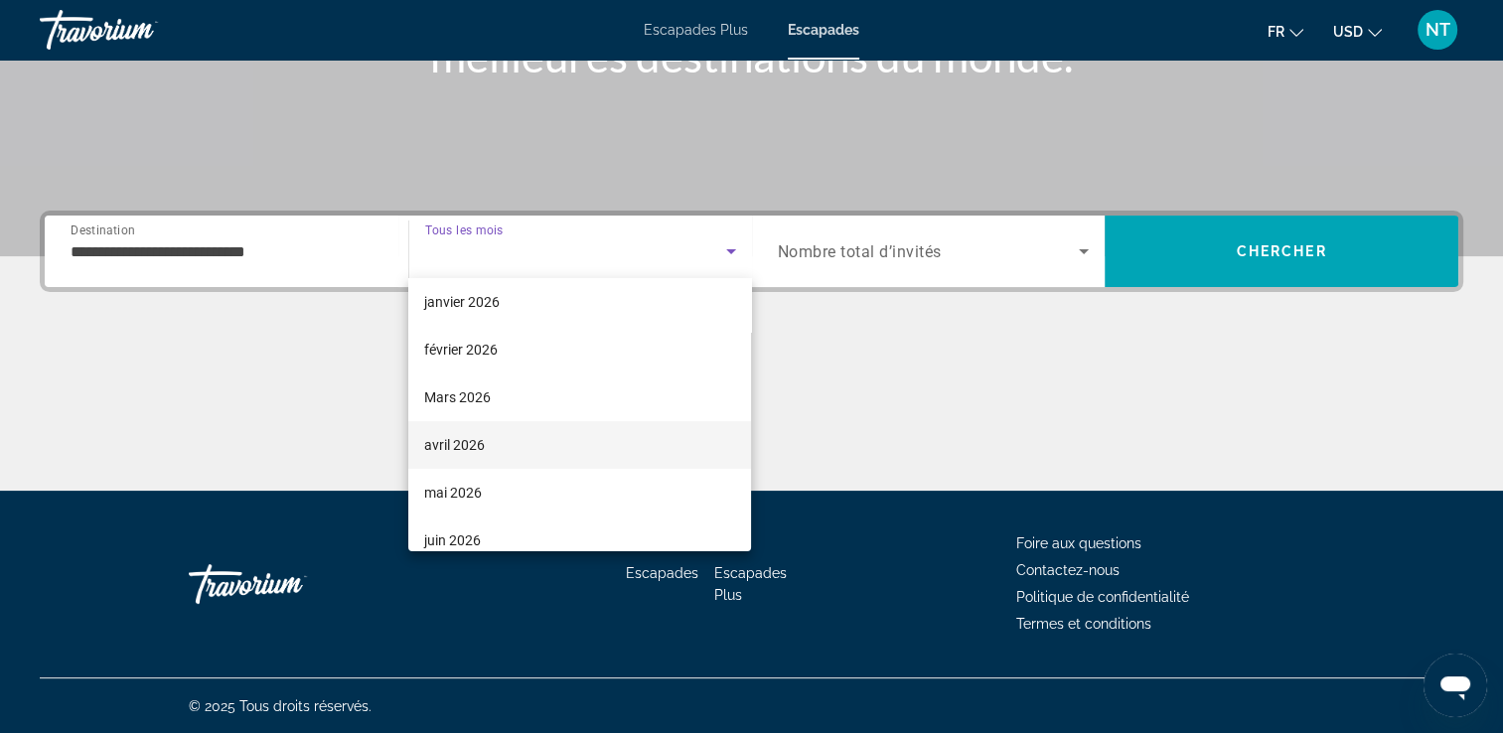
click at [462, 446] on font "avril 2026" at bounding box center [454, 445] width 61 height 16
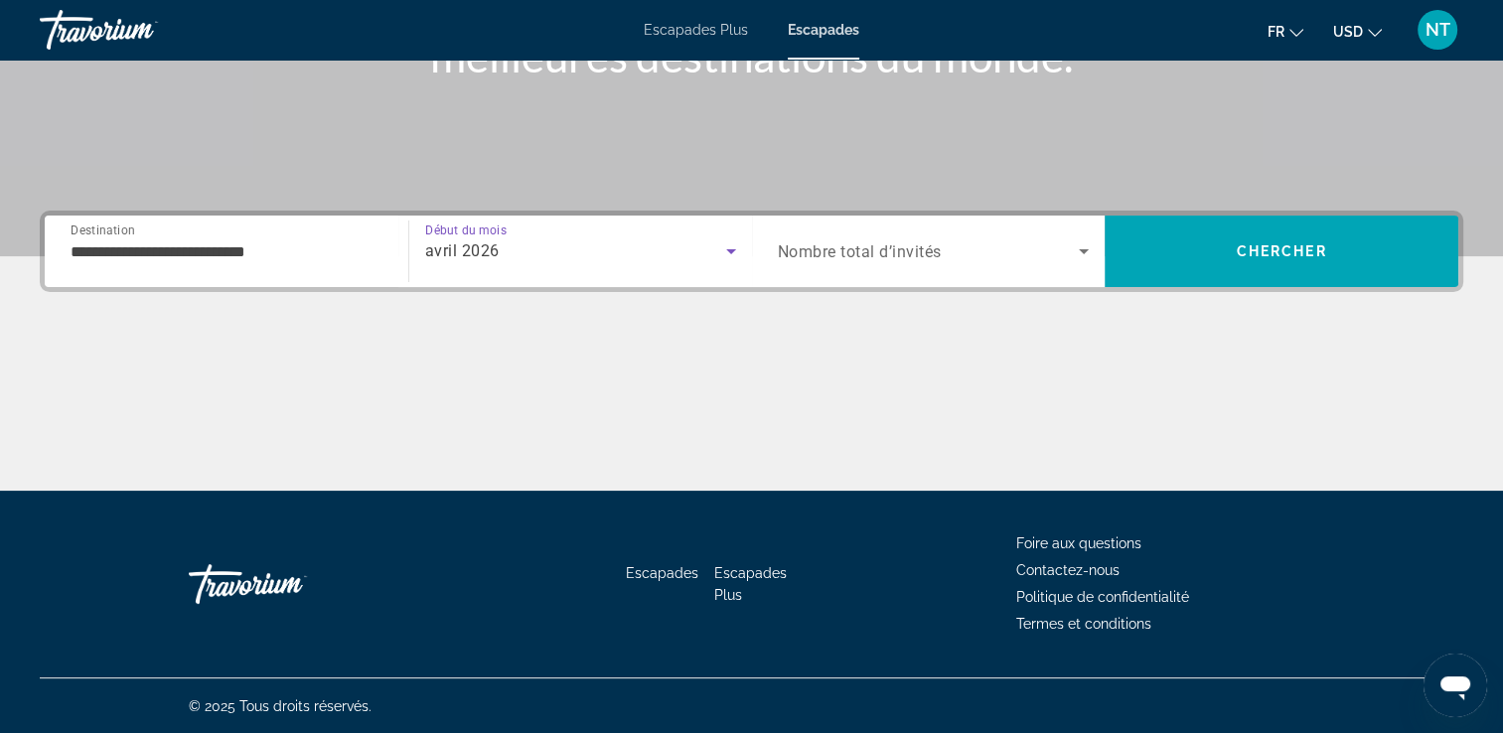
click at [1084, 252] on icon "Widget de recherche" at bounding box center [1084, 251] width 24 height 24
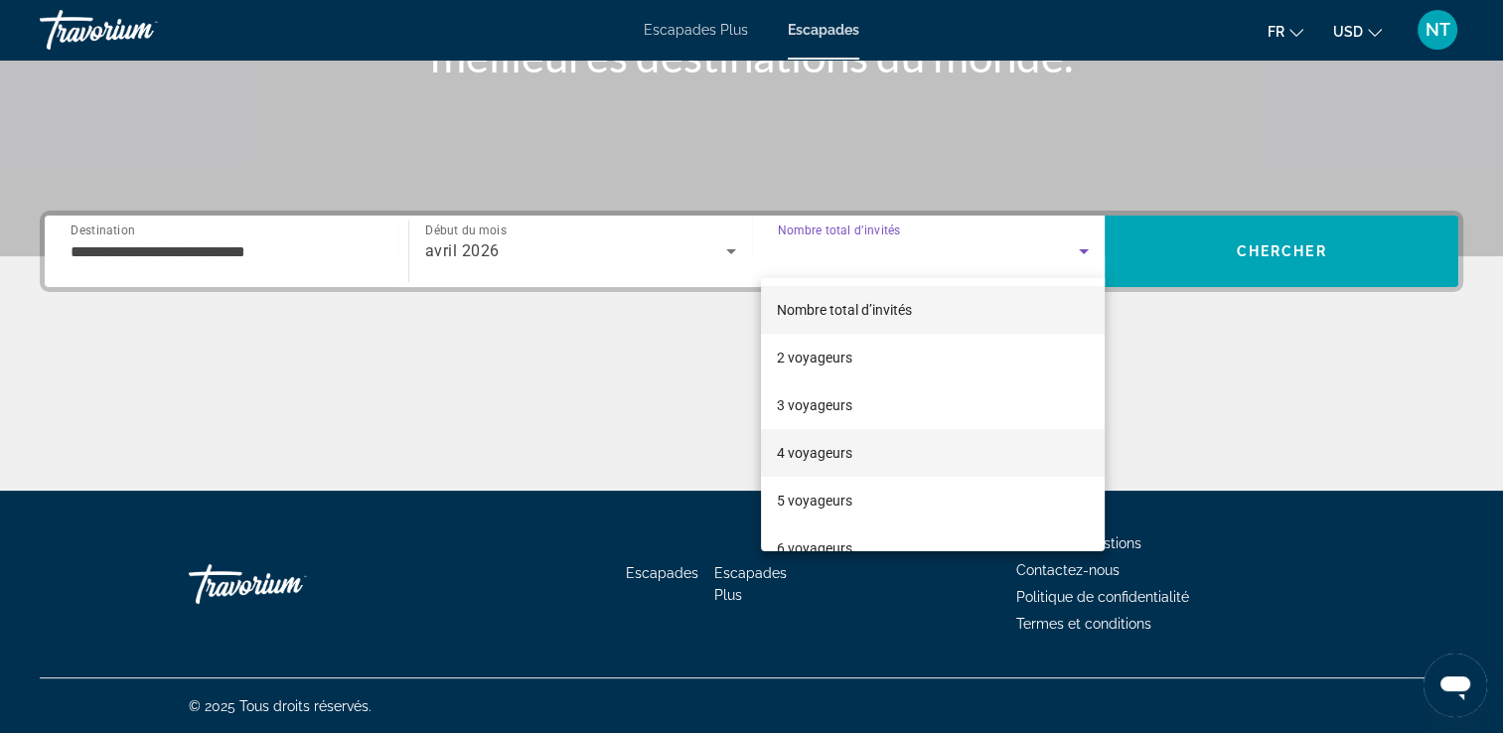
click at [826, 446] on font "4 voyageurs" at bounding box center [814, 453] width 75 height 16
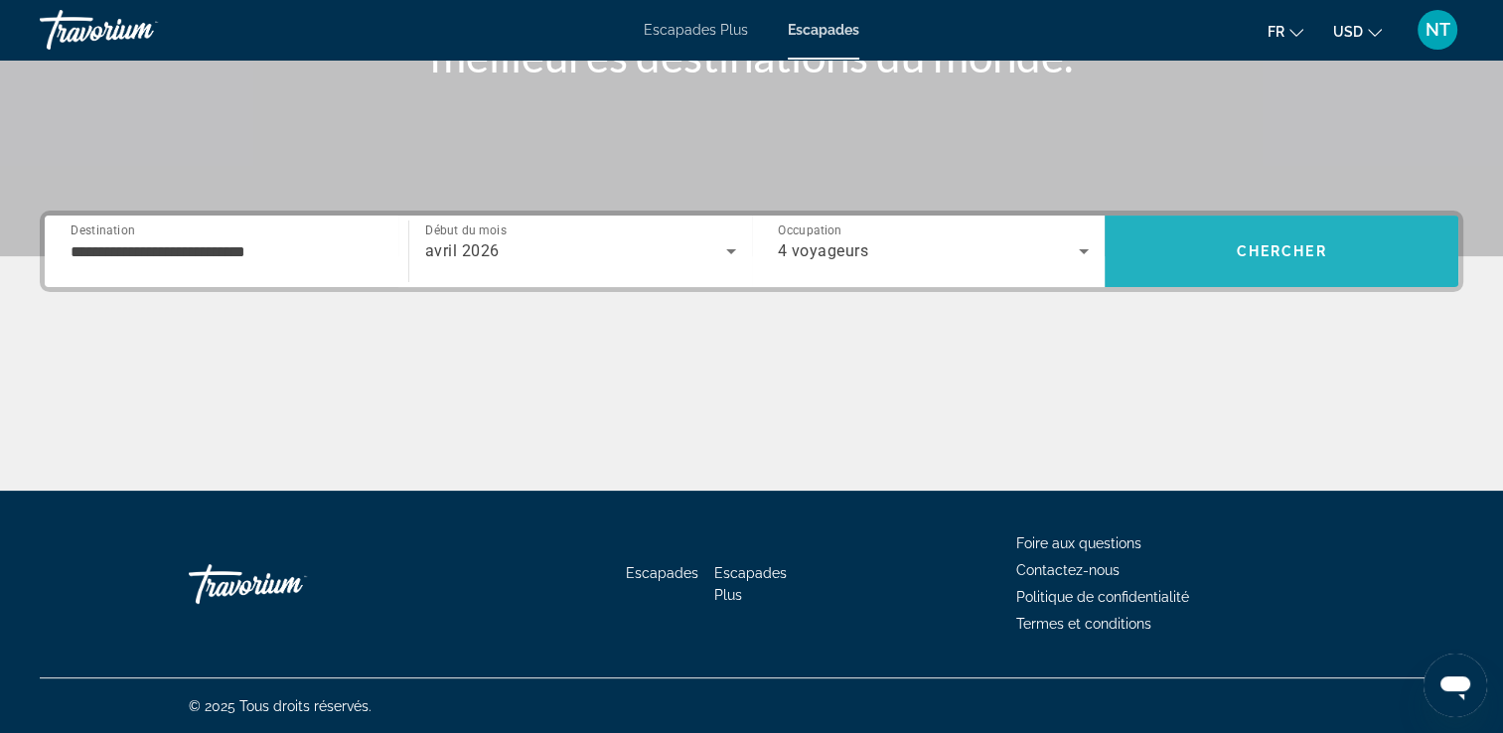
click at [1243, 238] on span "Rechercher" at bounding box center [1281, 251] width 354 height 48
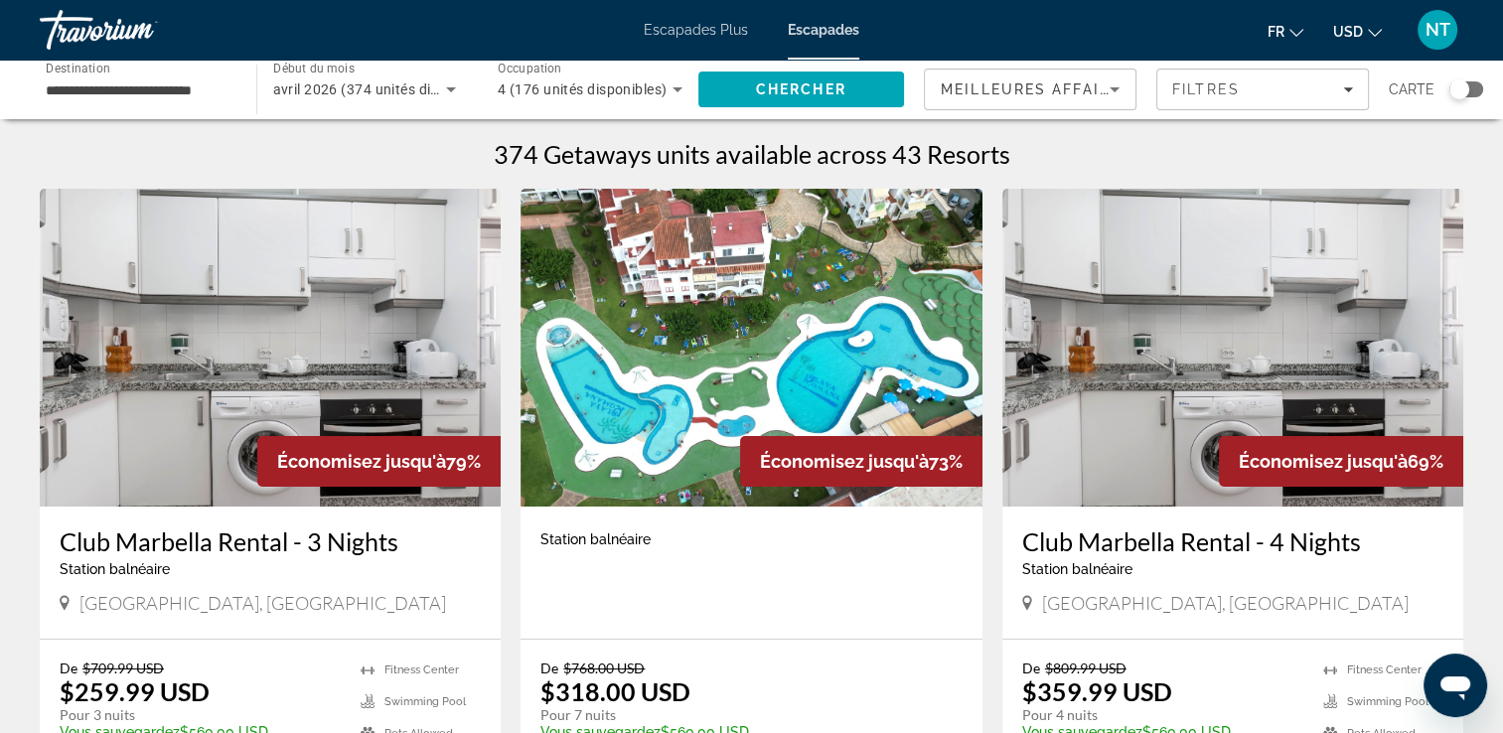
click at [430, 87] on span "avril 2026 (374 unités disponibles)" at bounding box center [385, 89] width 225 height 16
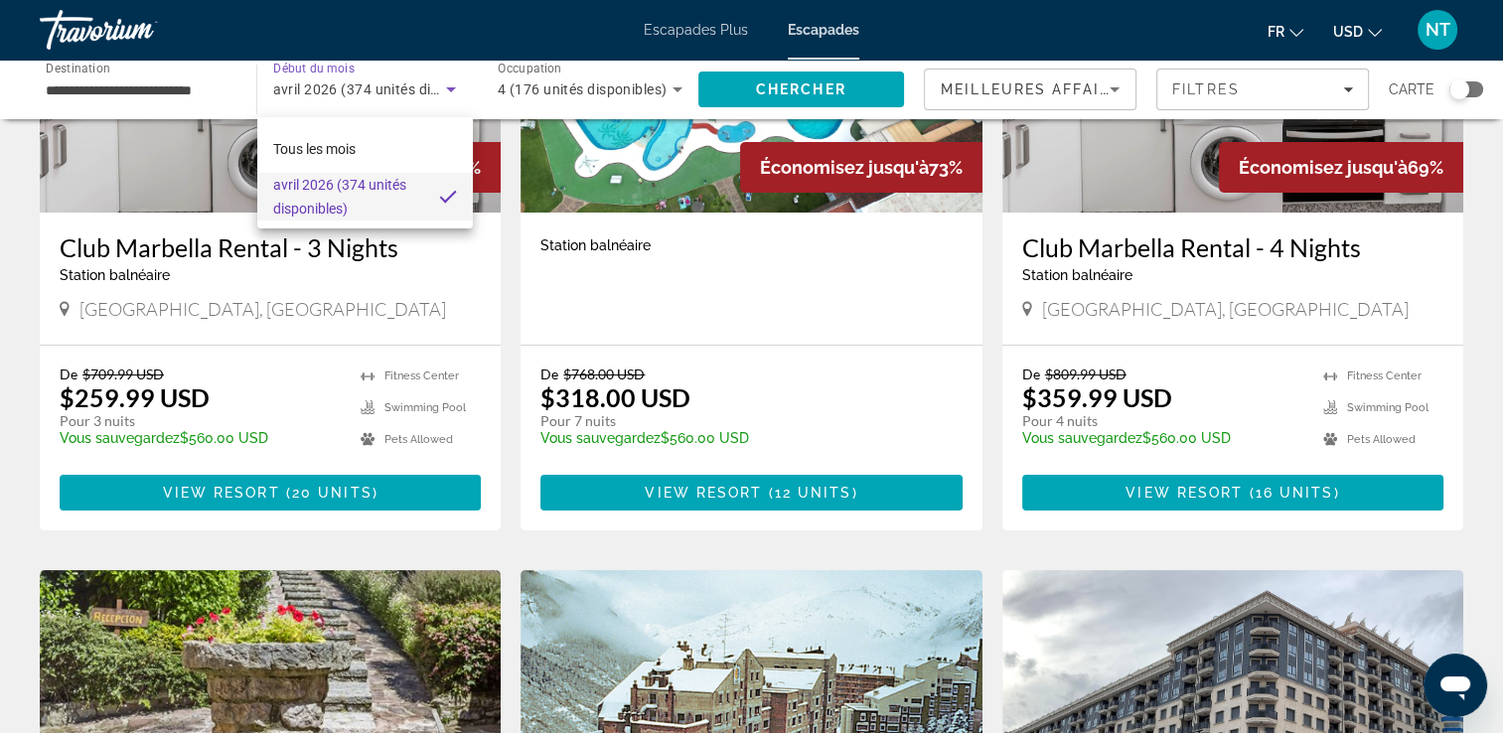
scroll to position [298, 0]
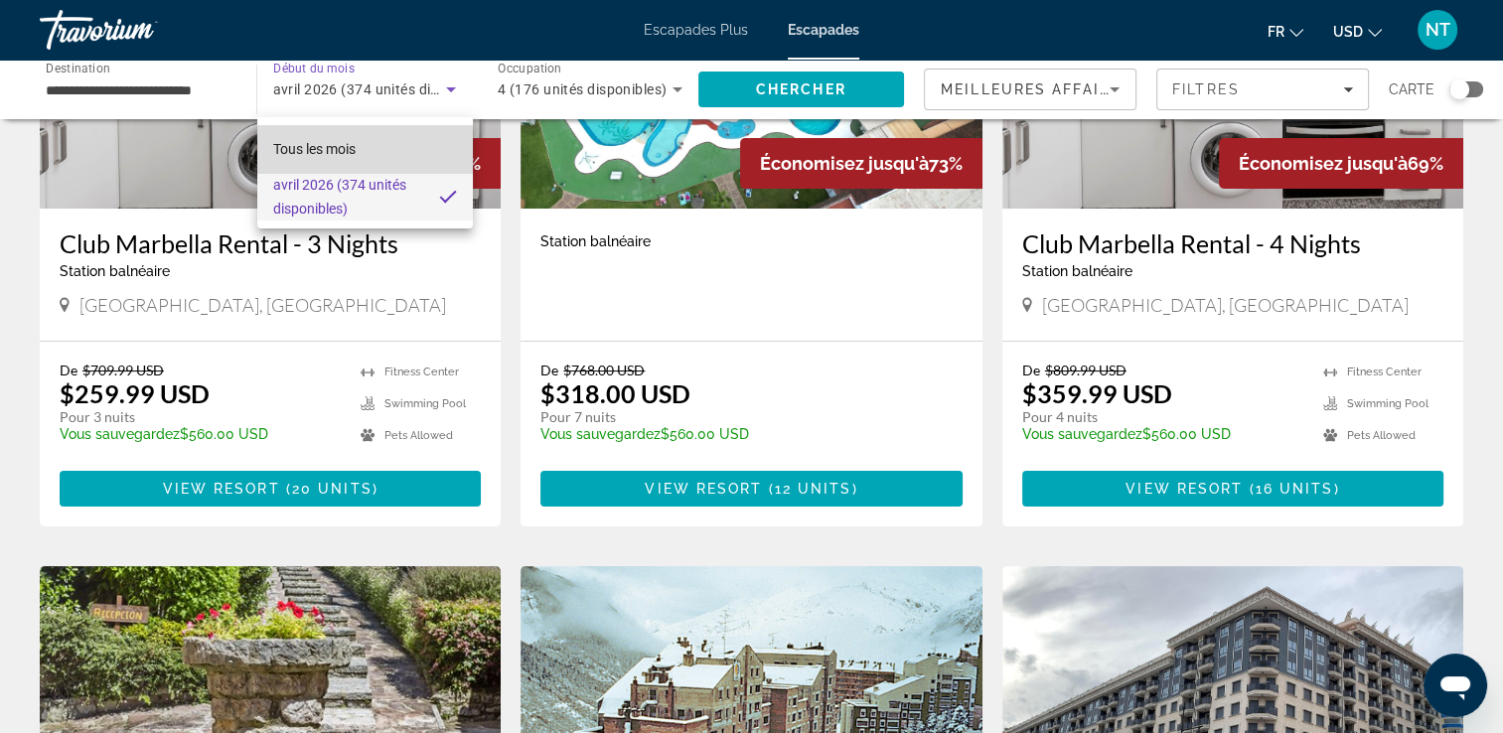
click at [329, 149] on span "Tous les mois" at bounding box center [314, 149] width 82 height 16
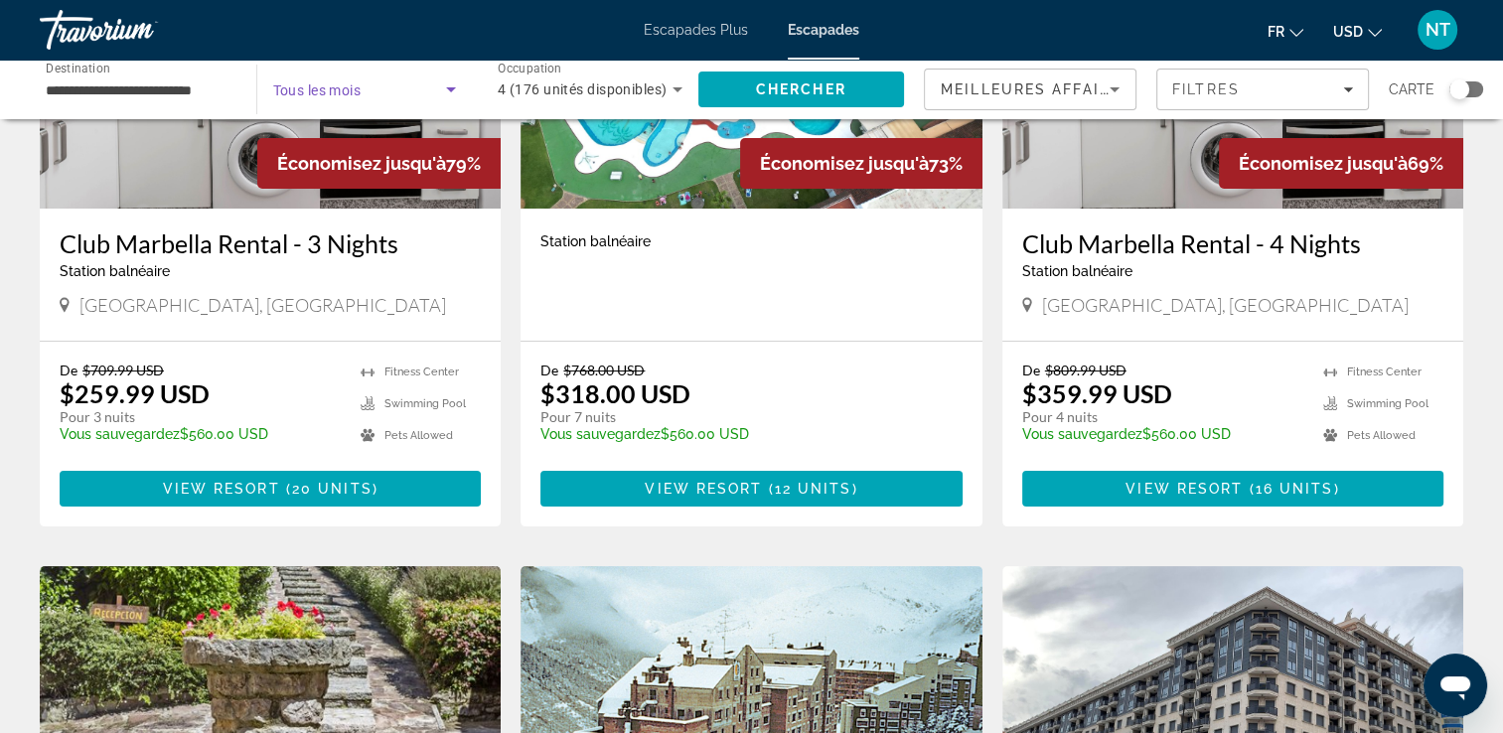
click at [456, 89] on icon "Widget de recherche" at bounding box center [451, 89] width 24 height 24
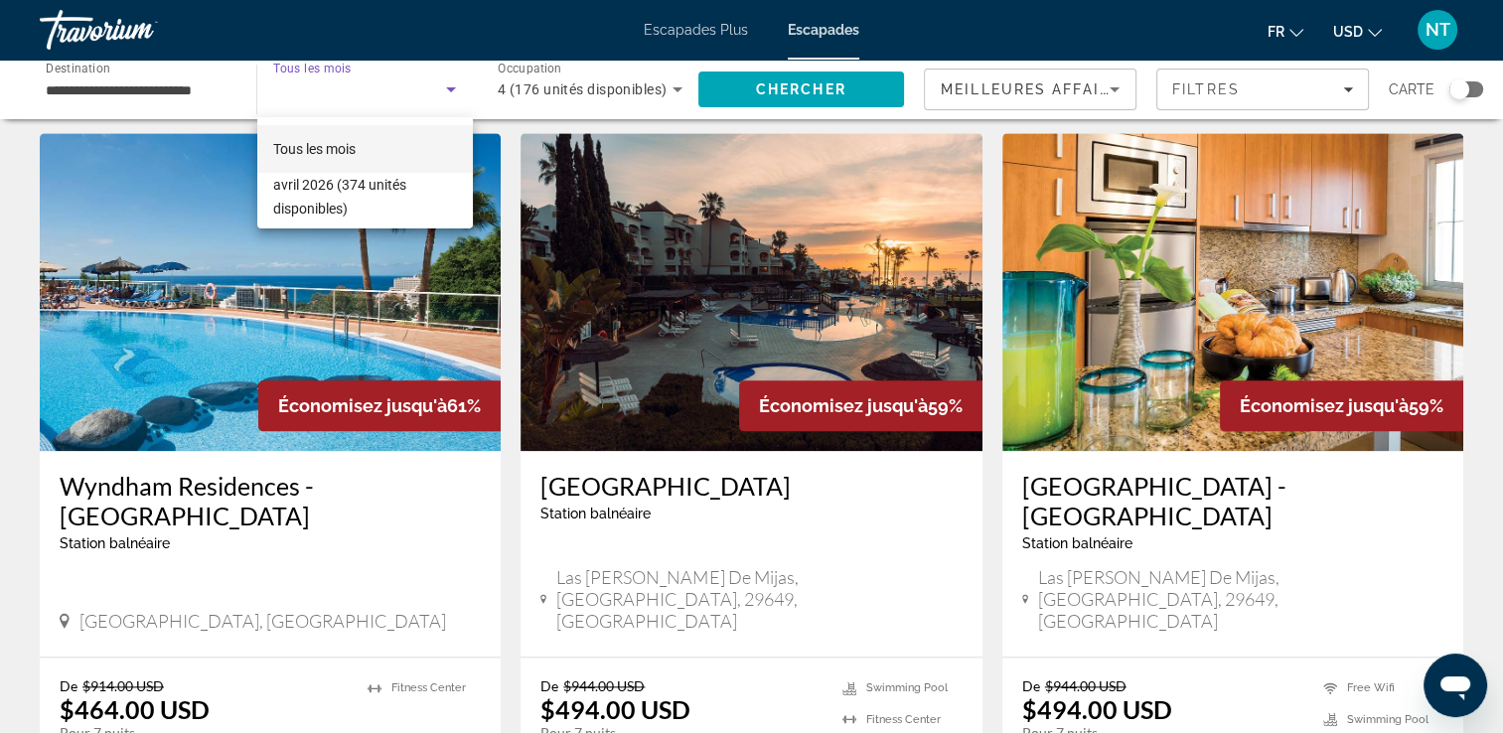
scroll to position [2085, 0]
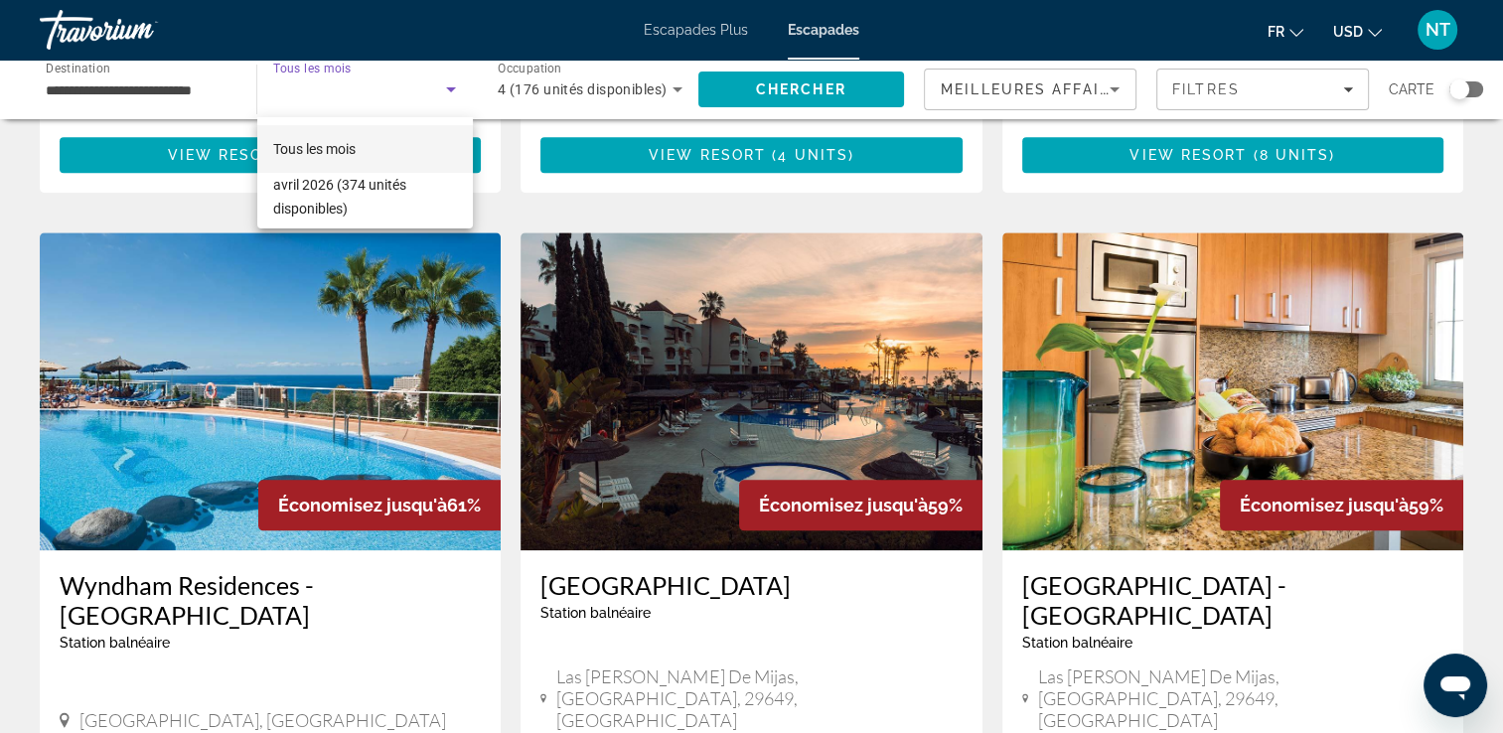
click at [347, 331] on div at bounding box center [751, 366] width 1503 height 733
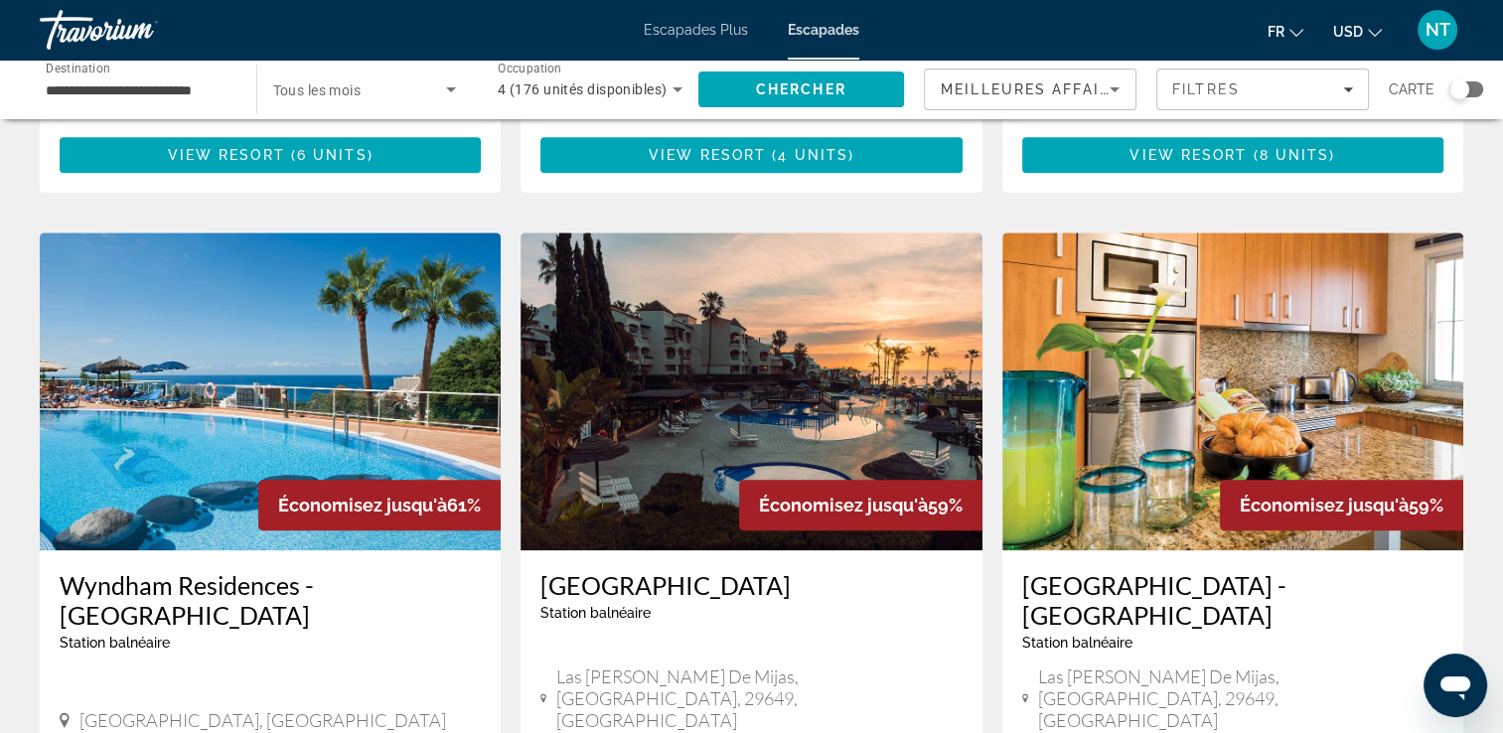
click at [318, 354] on img "Contenu principal" at bounding box center [270, 391] width 461 height 318
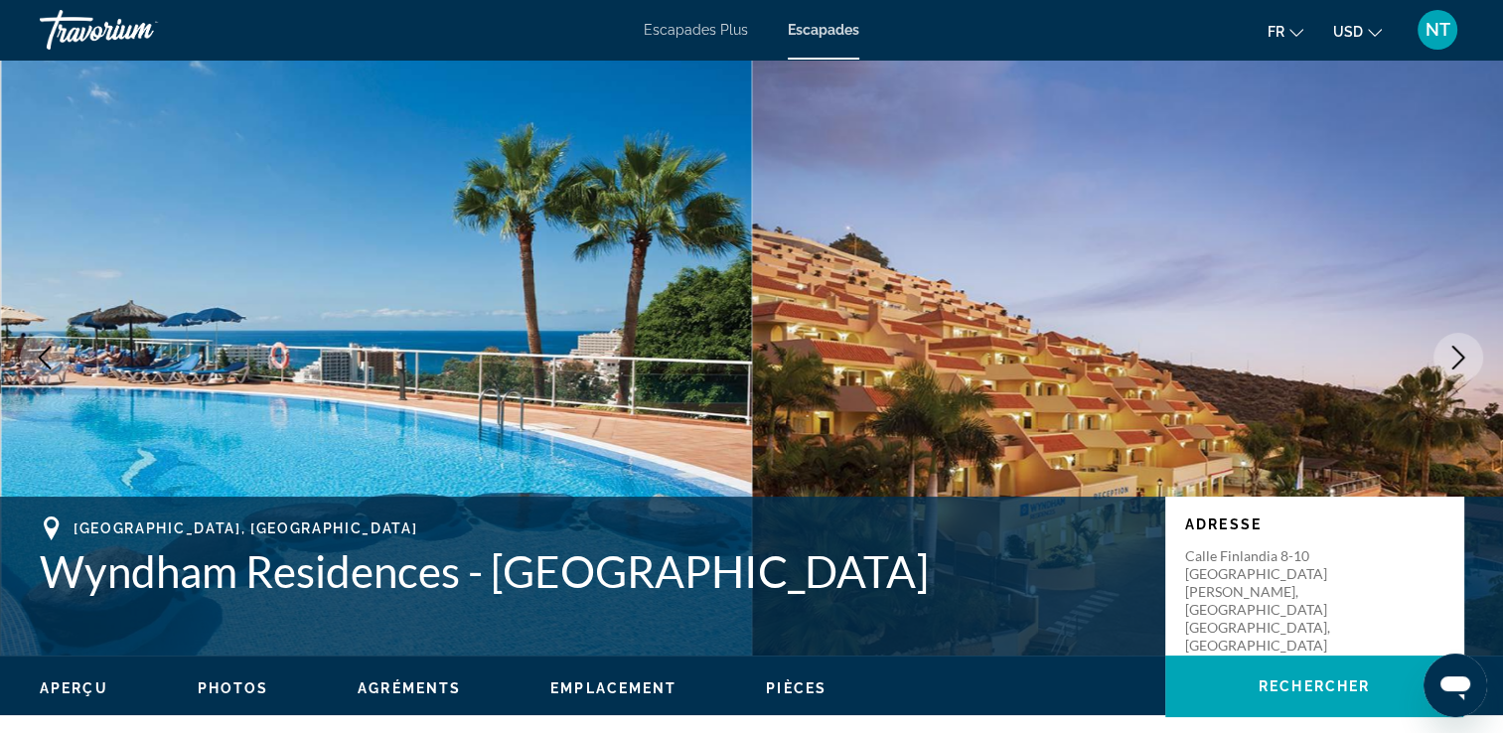
click at [1449, 356] on icon "Image suivante" at bounding box center [1458, 358] width 24 height 24
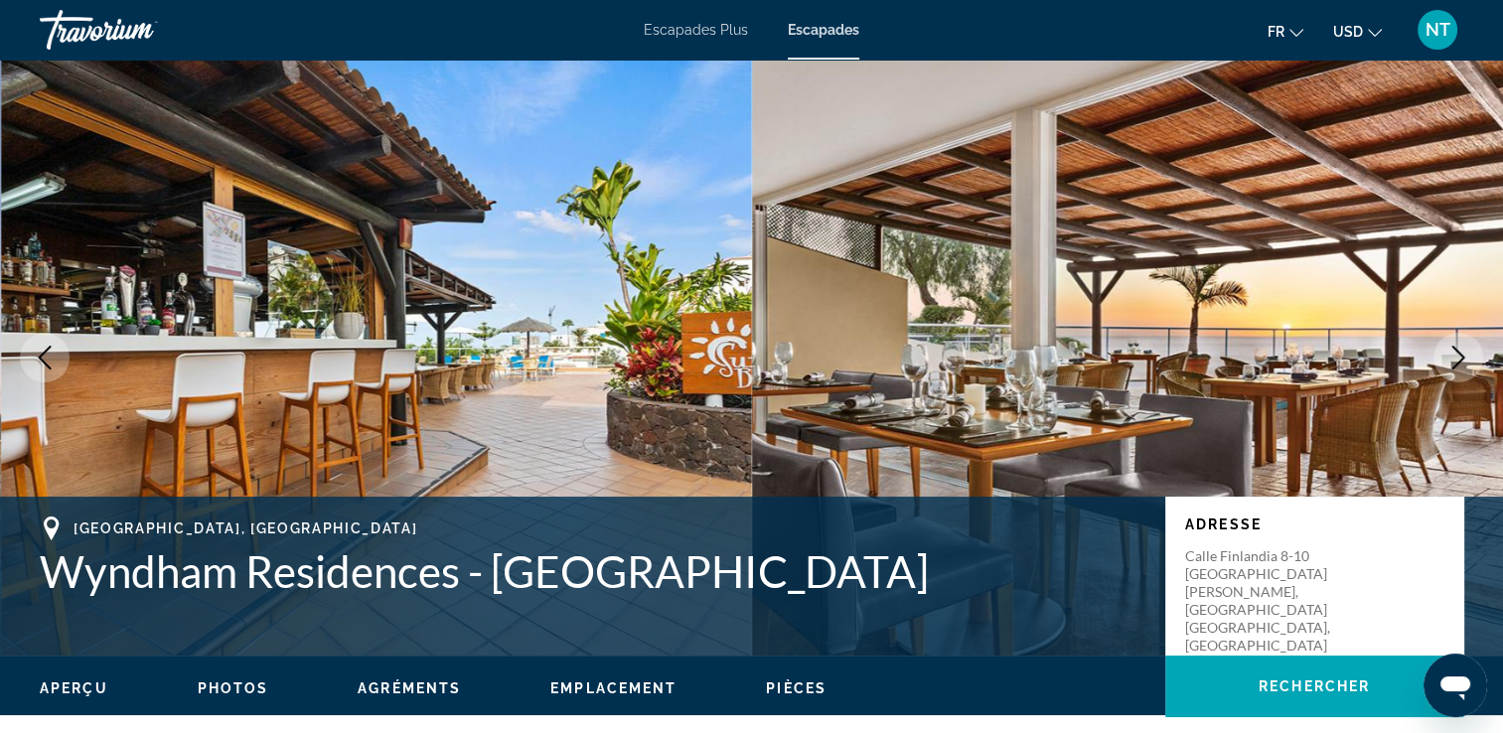
click at [1449, 356] on icon "Image suivante" at bounding box center [1458, 358] width 24 height 24
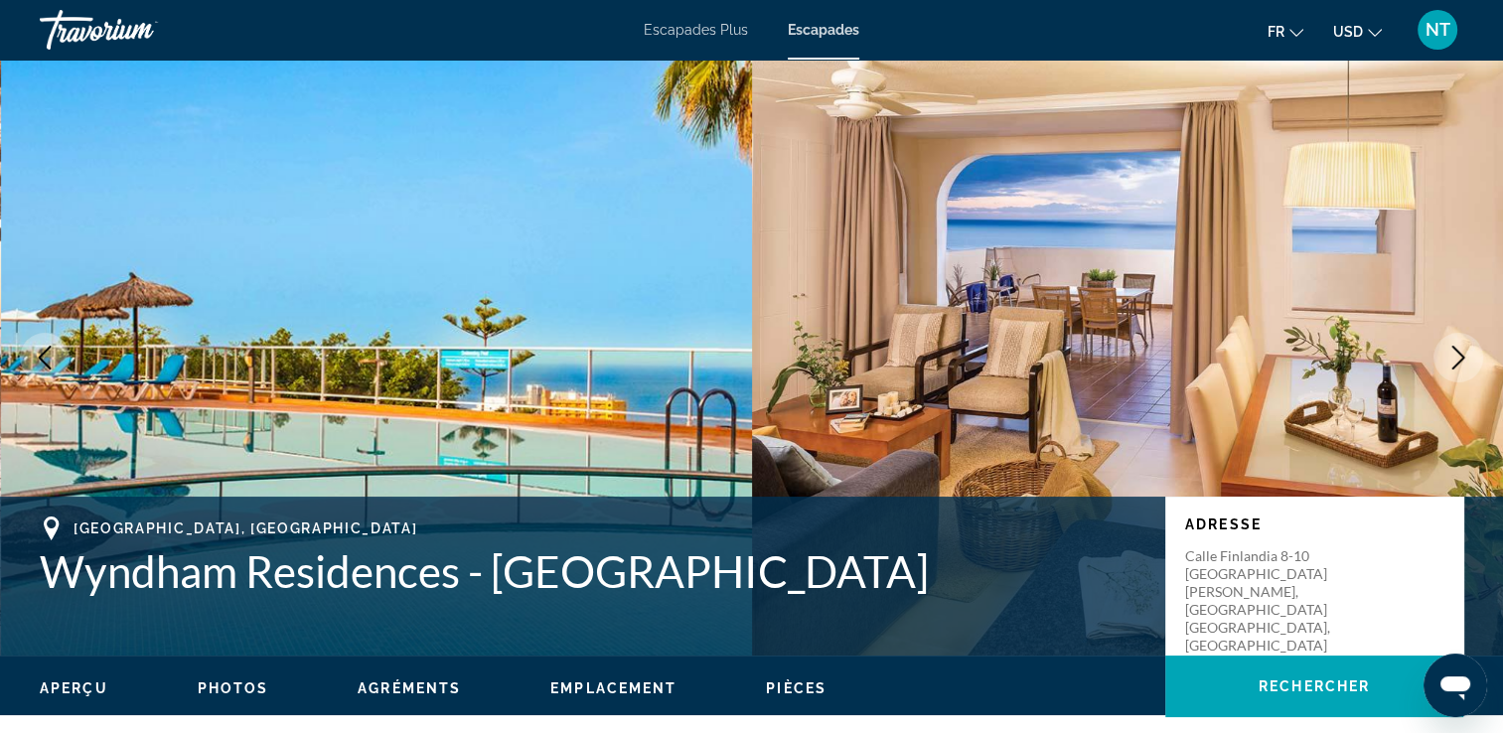
click at [1449, 356] on icon "Image suivante" at bounding box center [1458, 358] width 24 height 24
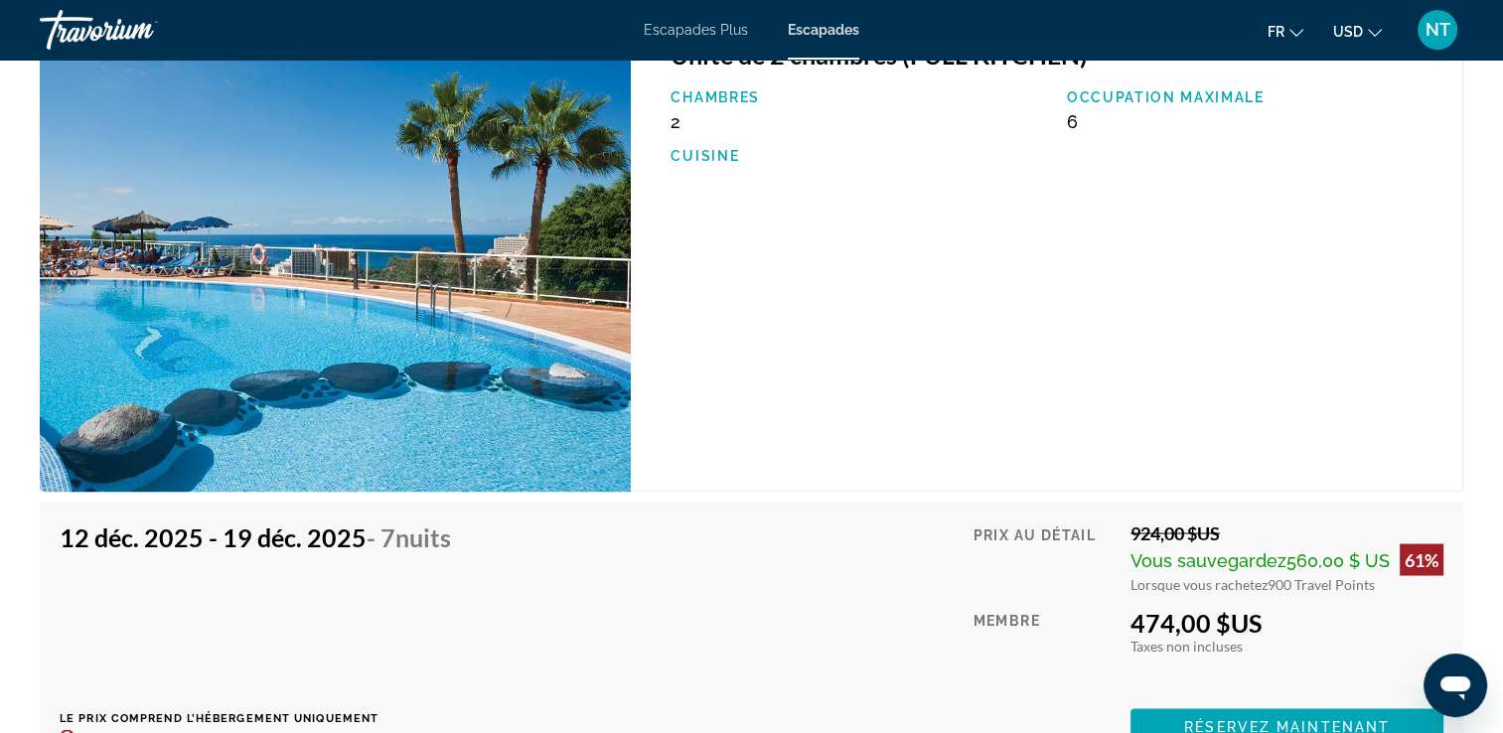
scroll to position [3674, 0]
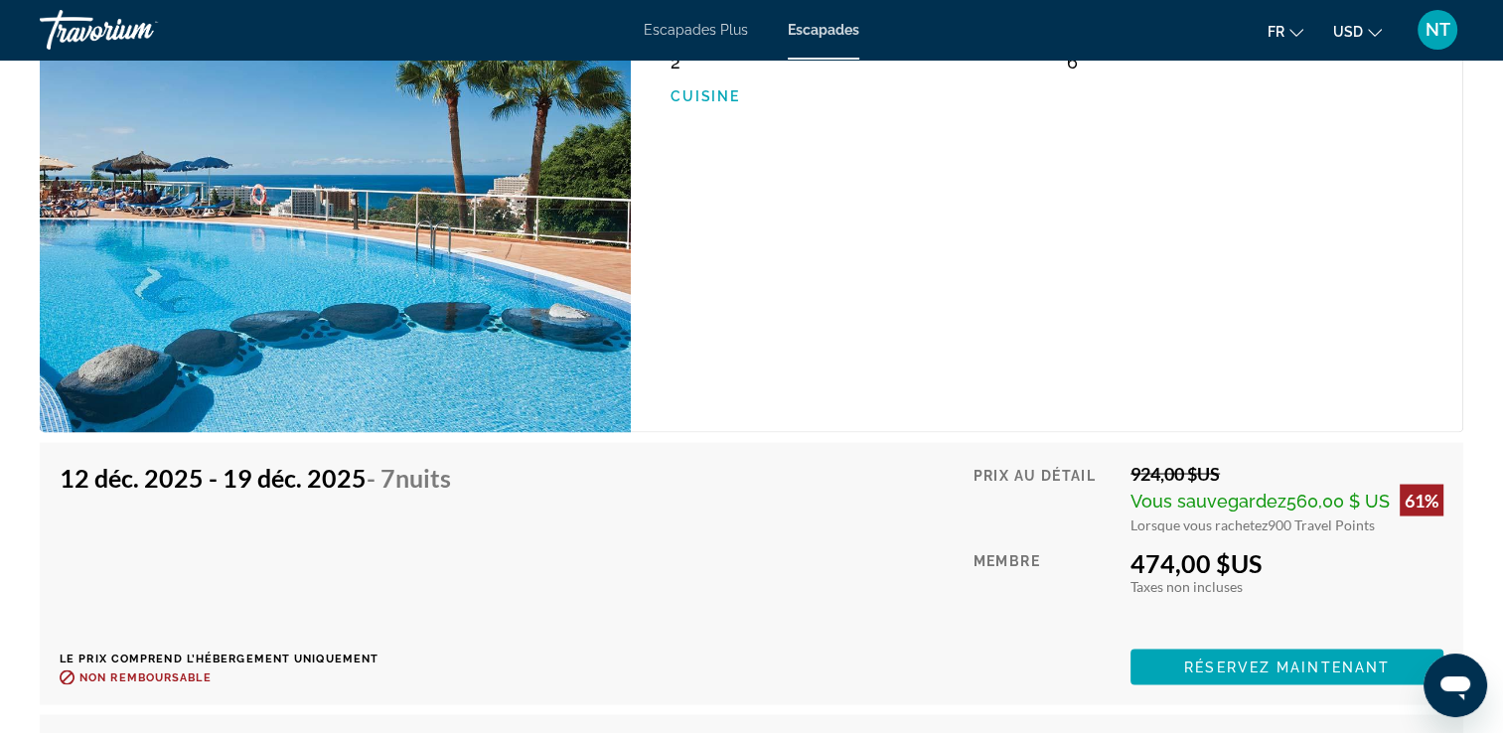
drag, startPoint x: 1379, startPoint y: 375, endPoint x: 1107, endPoint y: 384, distance: 272.3
click at [1107, 384] on div "Unité de 2 chambres (FULL KITCHEN) Chambres 2 Occupation maximale 6 Cuisine" at bounding box center [1047, 195] width 832 height 473
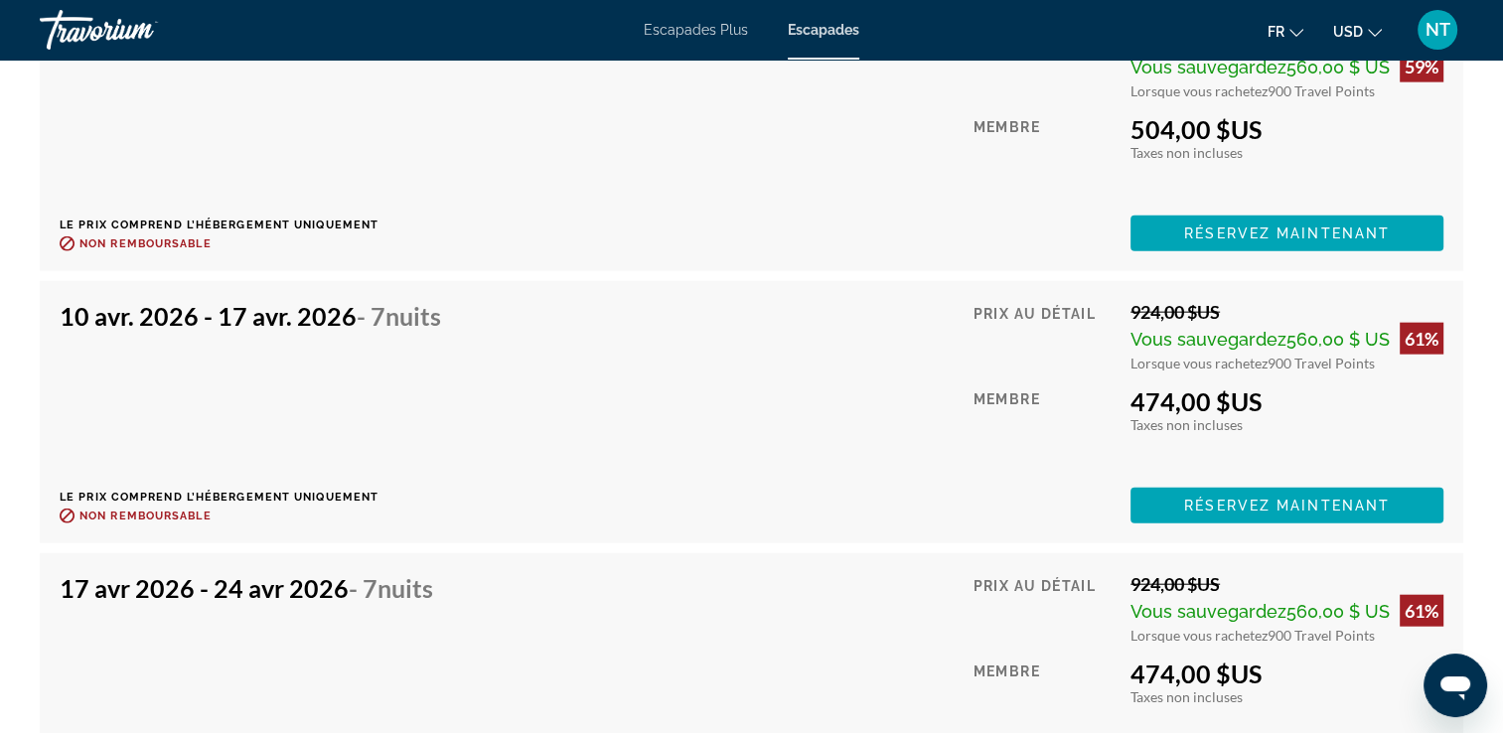
scroll to position [4767, 0]
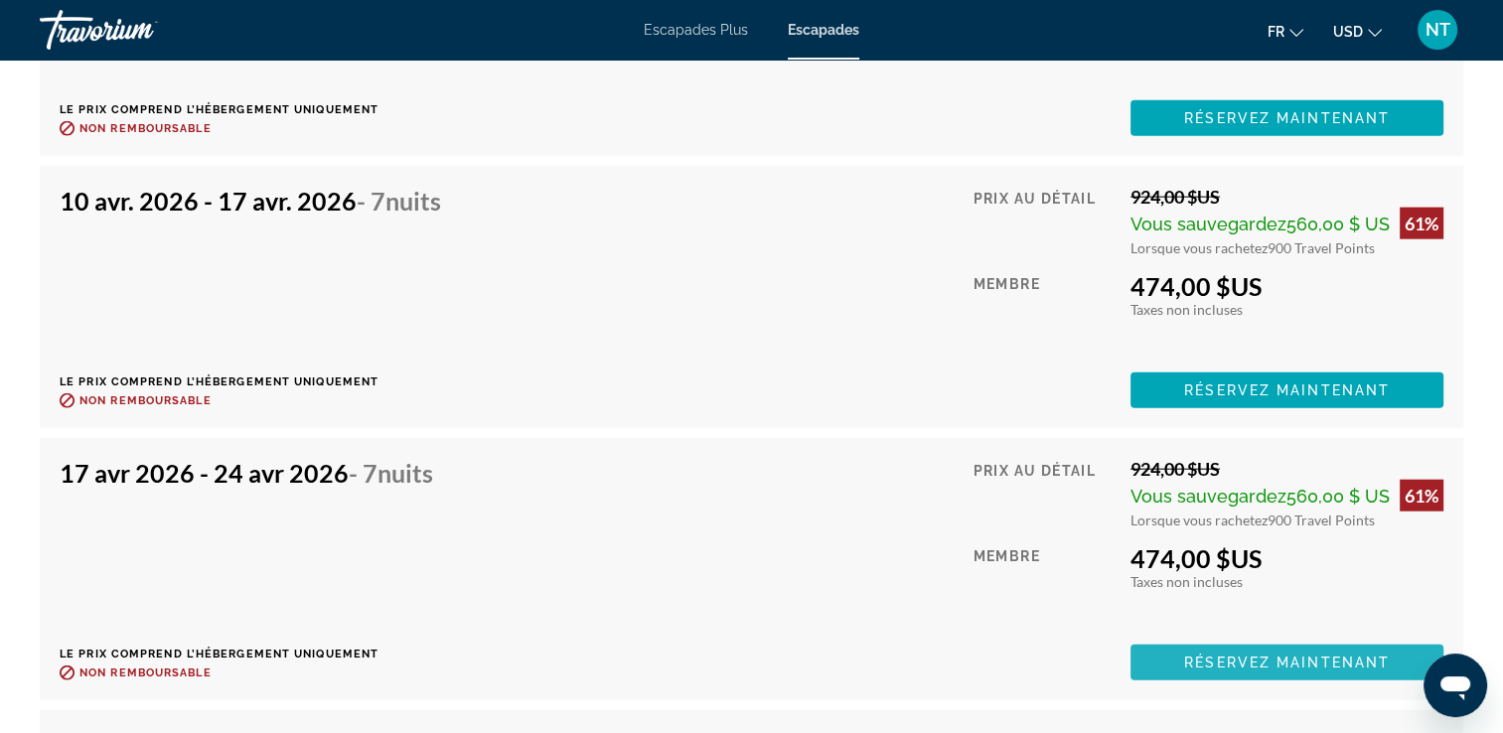
click at [1245, 657] on span "Réservez maintenant" at bounding box center [1287, 662] width 206 height 16
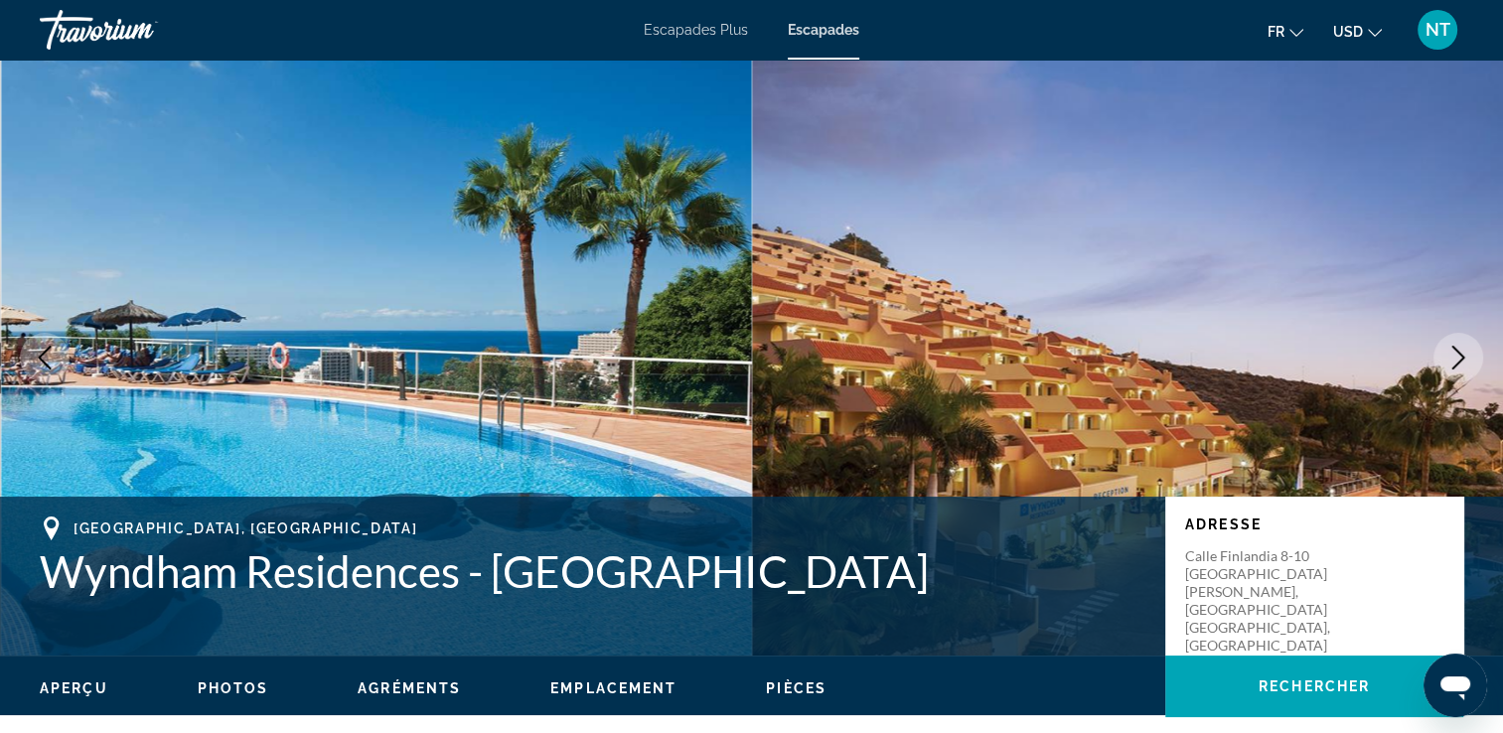
scroll to position [1986, 0]
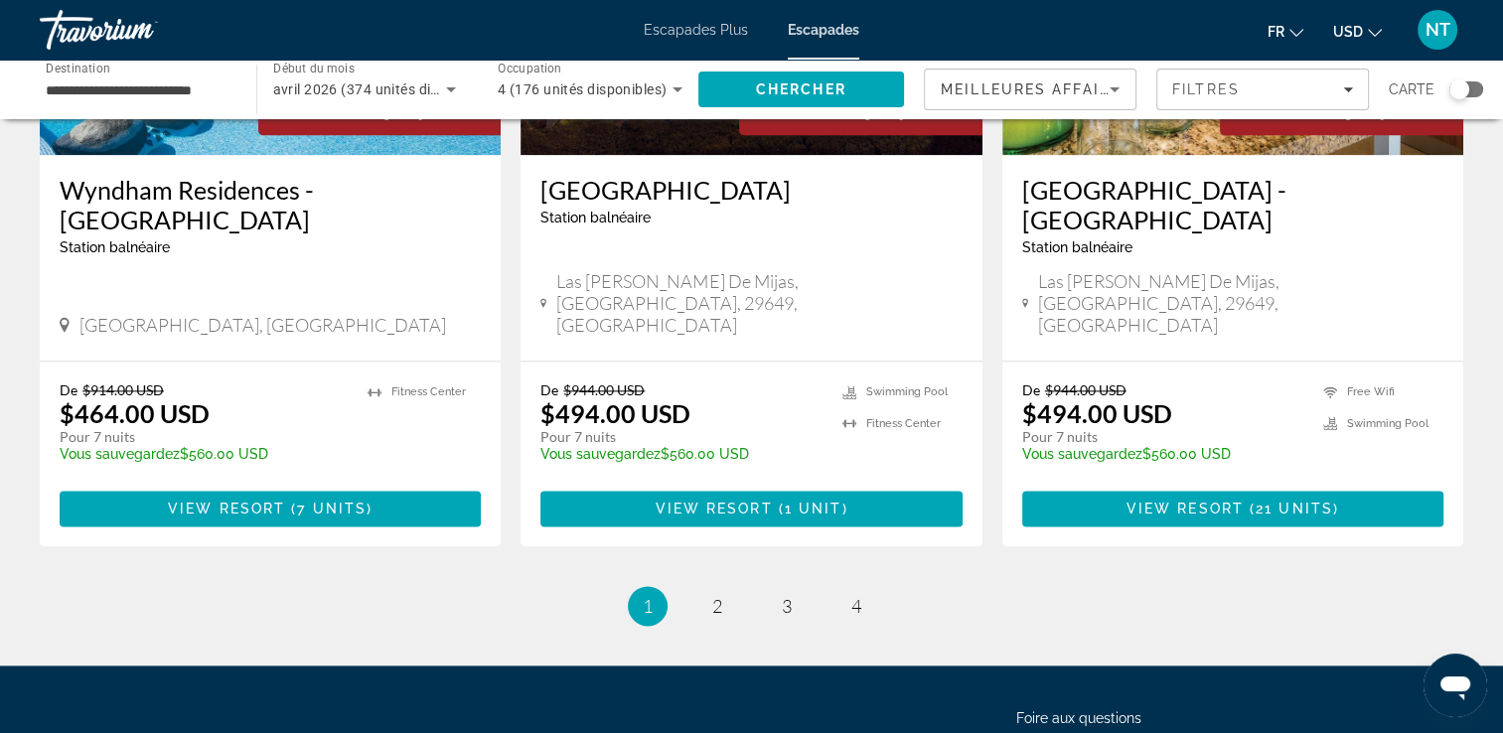
scroll to position [2508, 0]
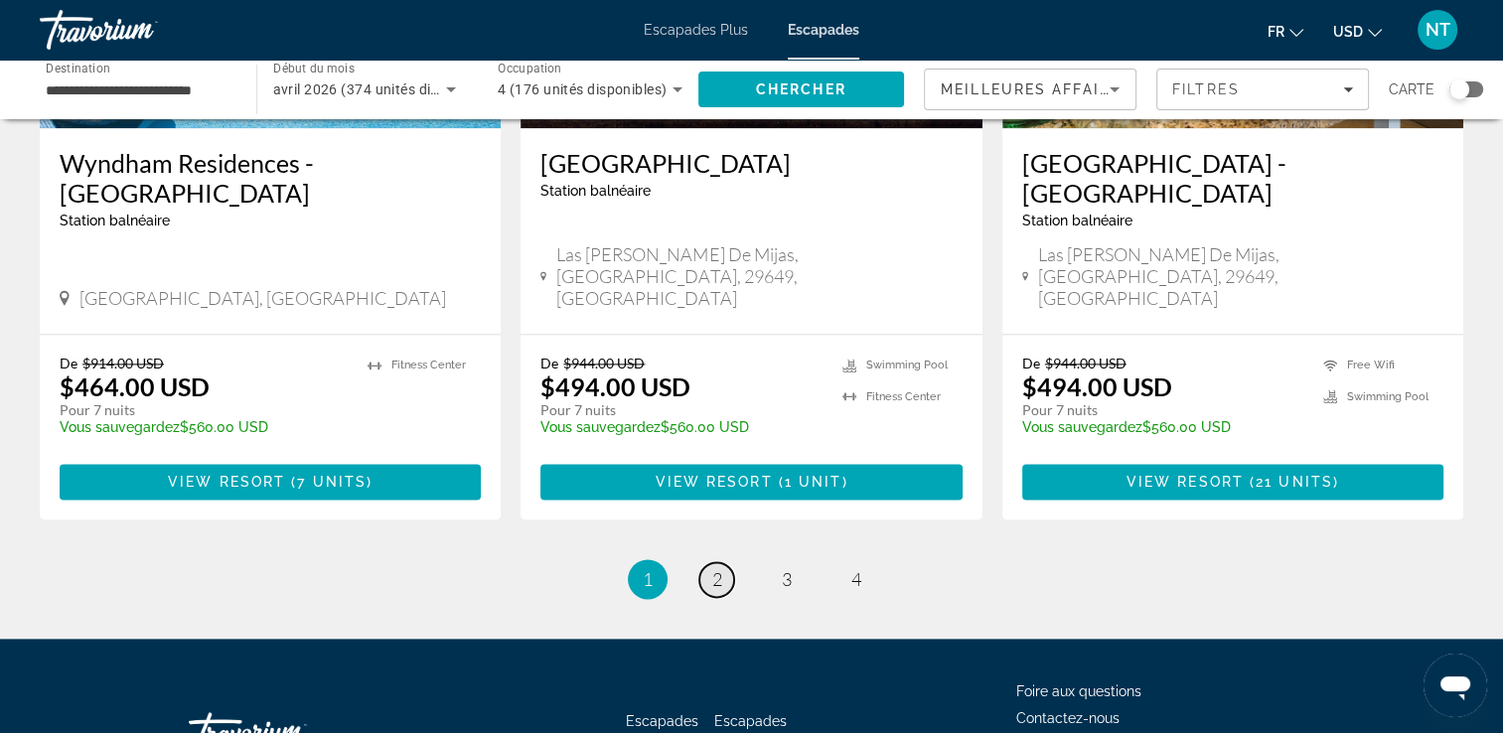
click at [717, 568] on span "2" at bounding box center [717, 579] width 10 height 22
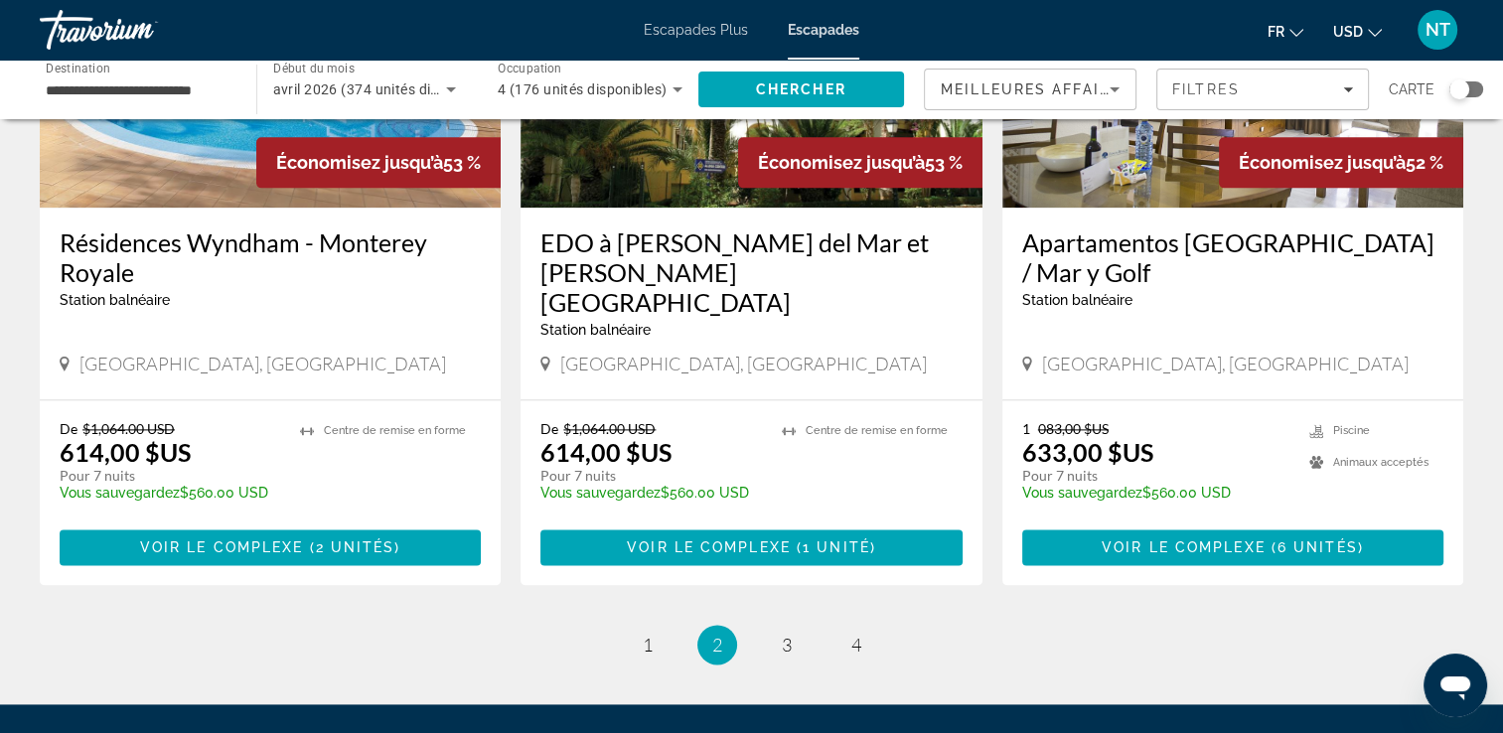
scroll to position [2567, 0]
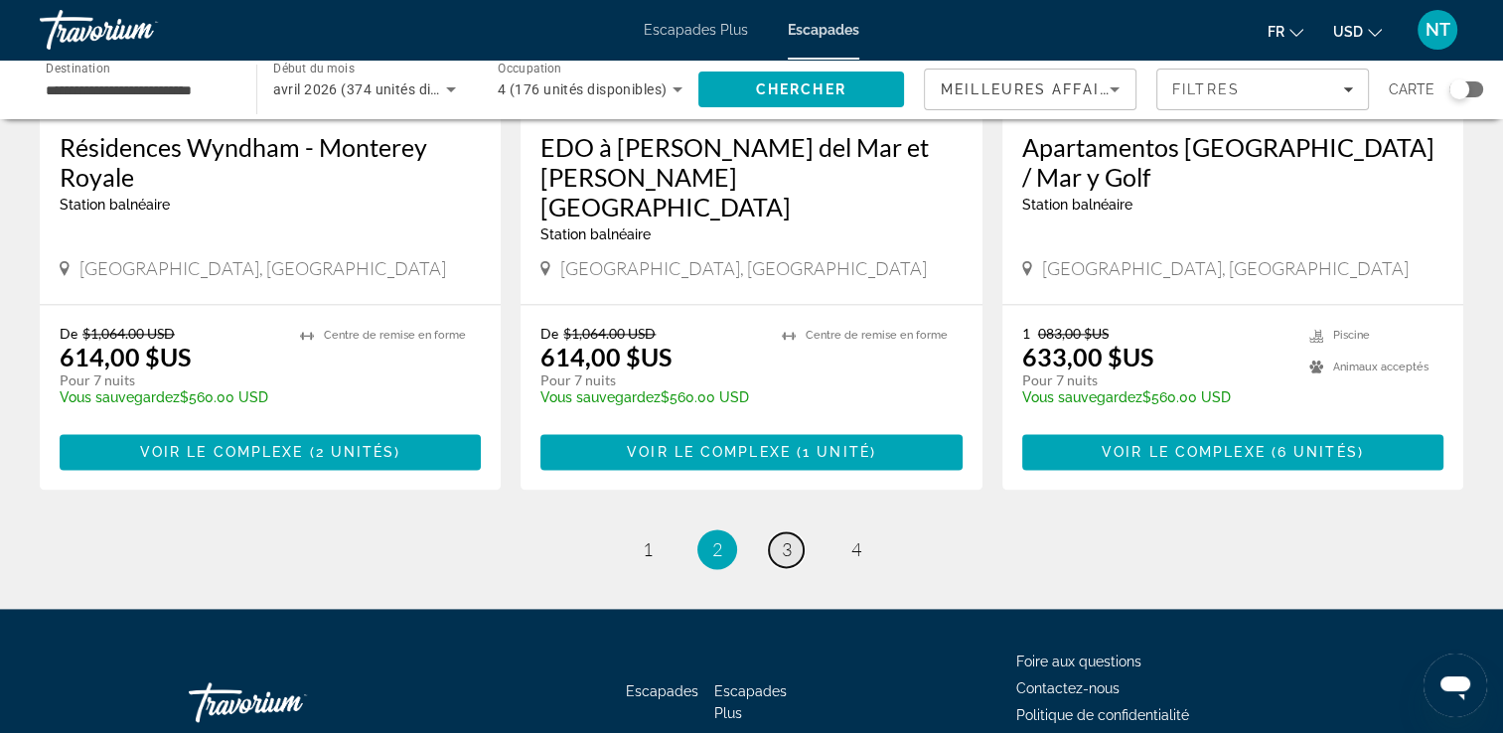
click at [787, 538] on span "3" at bounding box center [787, 549] width 10 height 22
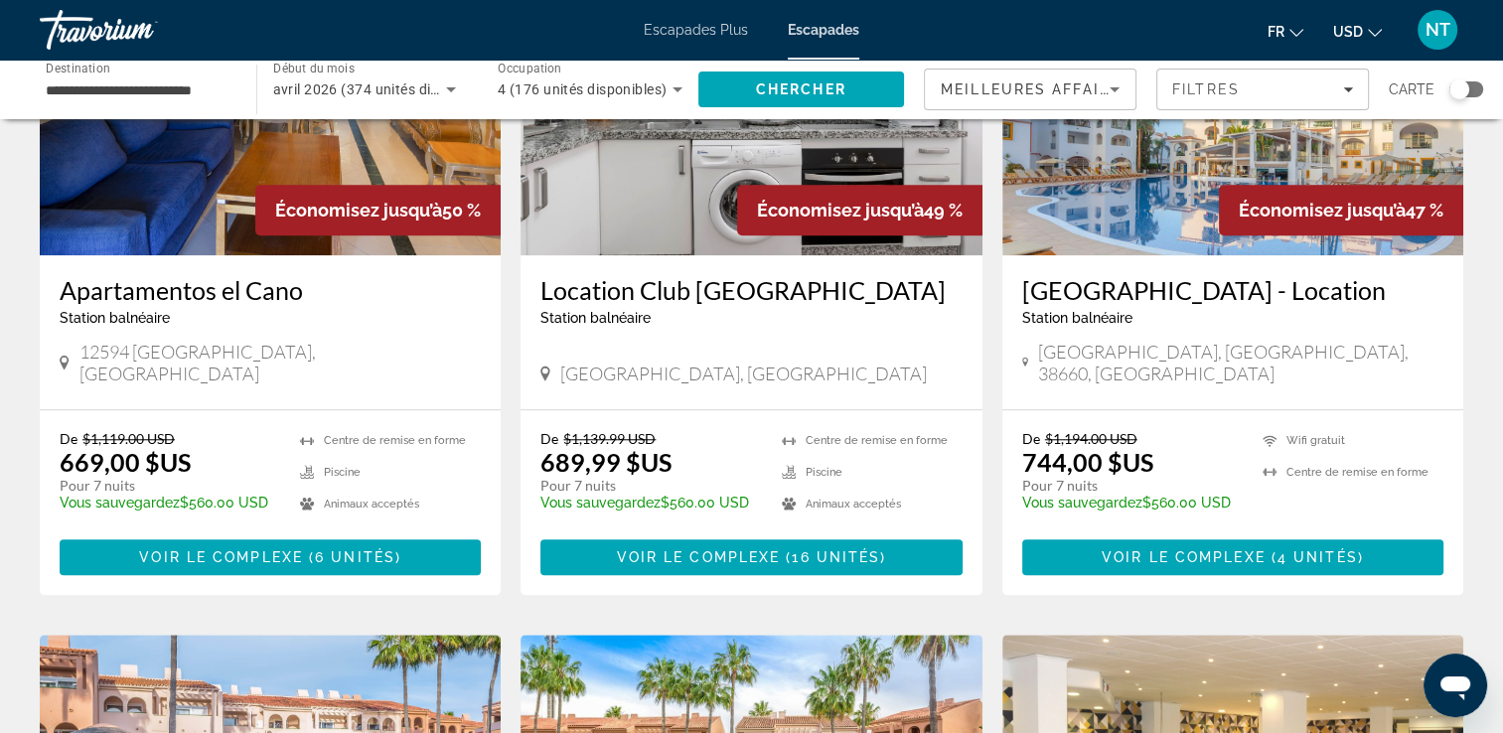
scroll to position [1514, 0]
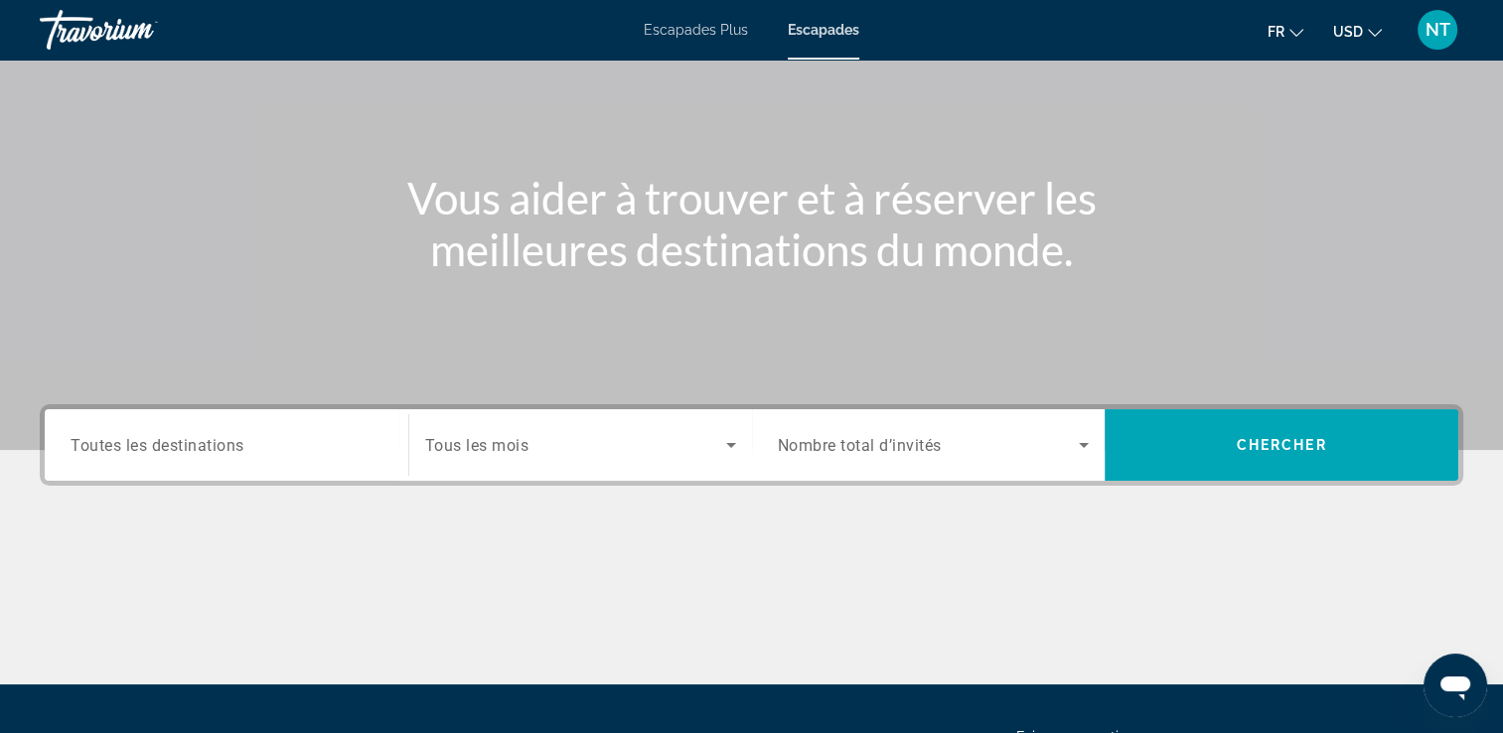
scroll to position [298, 0]
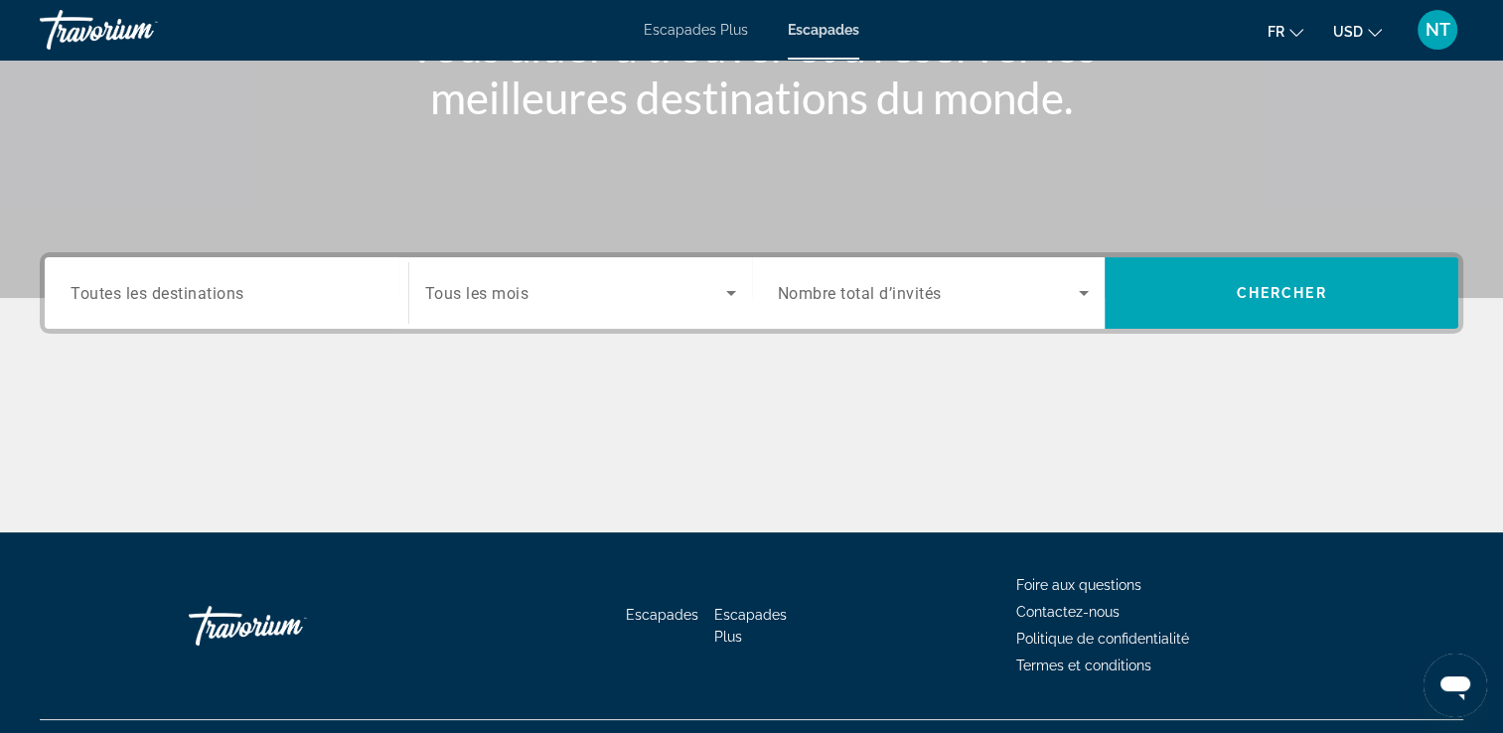
click at [183, 290] on span "Toutes les destinations" at bounding box center [158, 292] width 174 height 19
click at [183, 290] on input "Destination Toutes les destinations" at bounding box center [227, 294] width 312 height 24
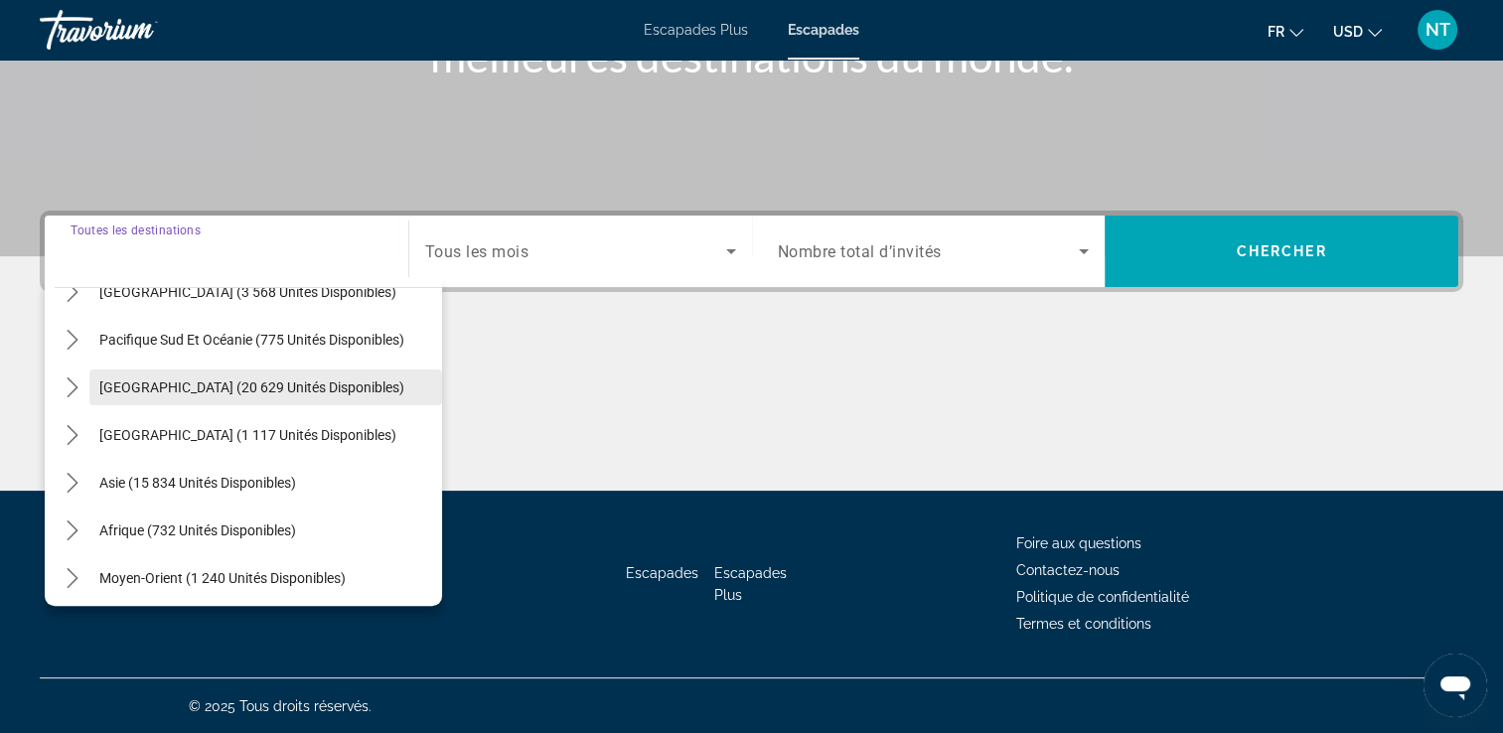
scroll to position [322, 0]
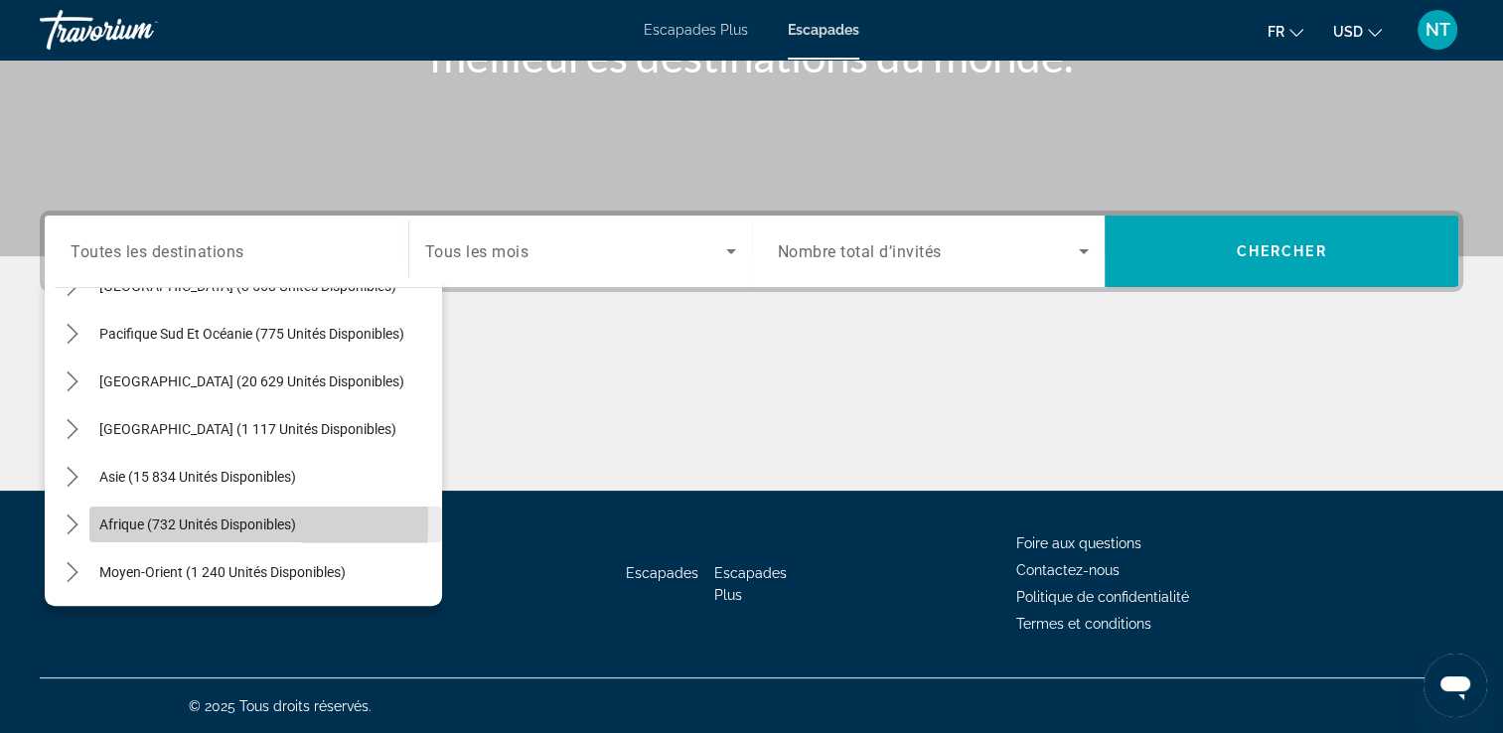
click at [111, 519] on span "Afrique (732 unités disponibles)" at bounding box center [197, 524] width 197 height 16
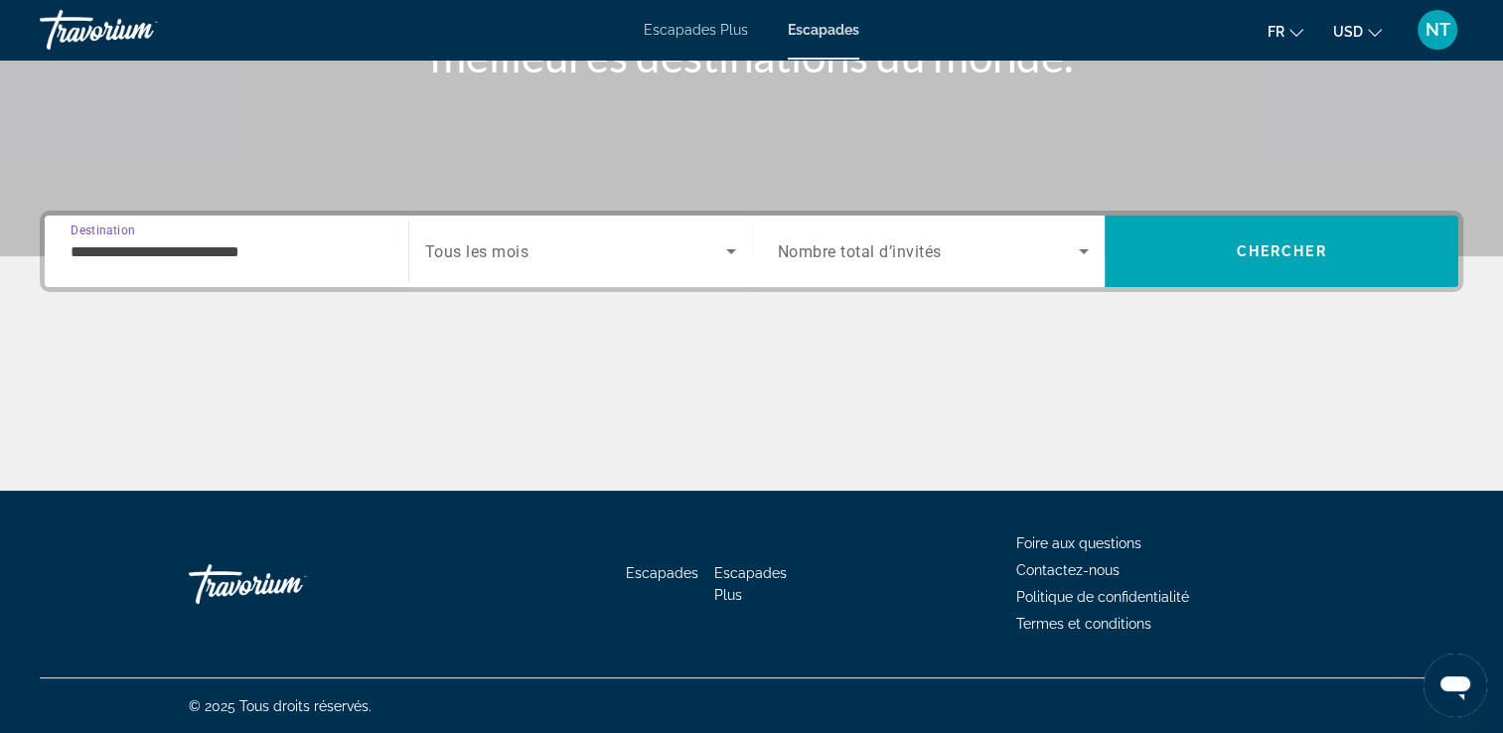
click at [197, 240] on input "**********" at bounding box center [227, 252] width 312 height 24
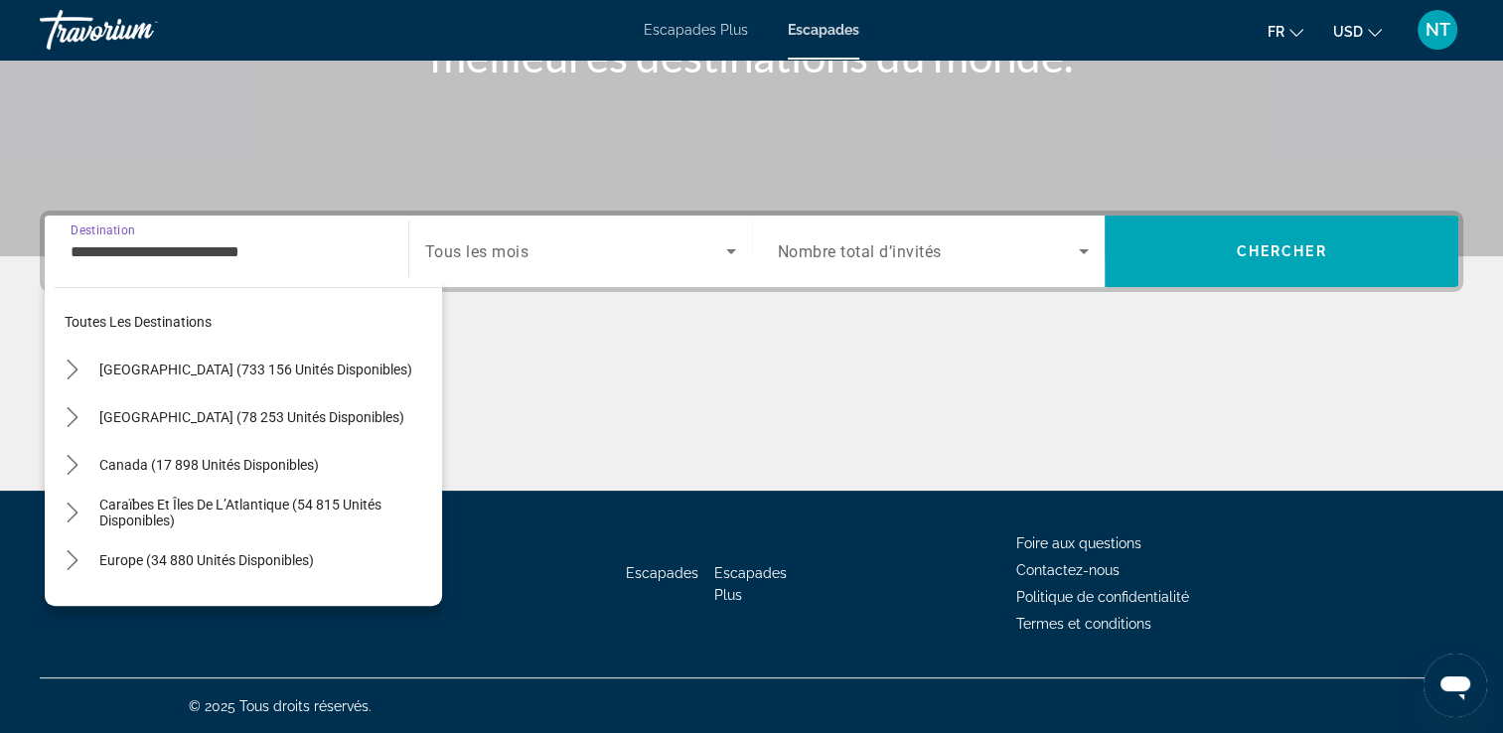
scroll to position [404, 0]
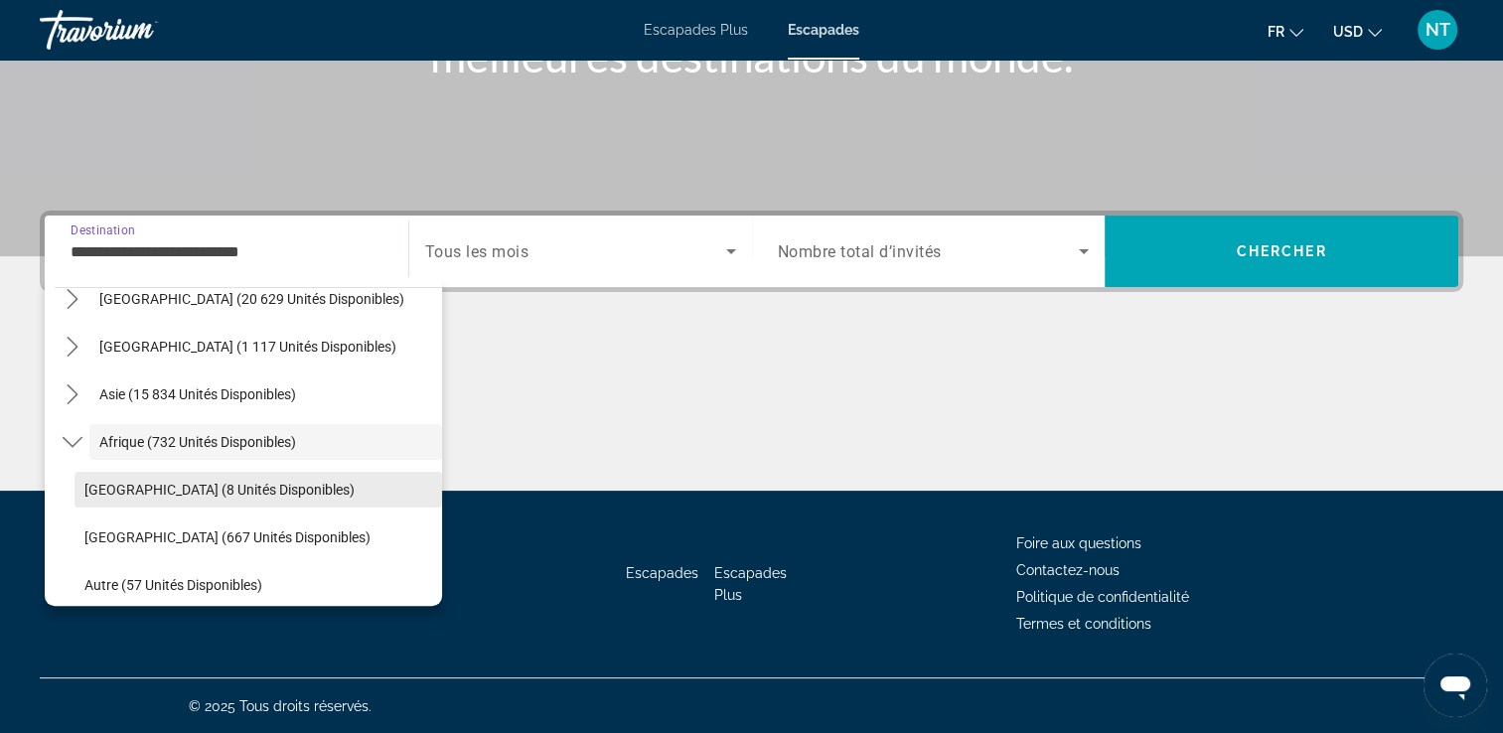
click at [137, 483] on span "Maroc (8 unités disponibles)" at bounding box center [219, 490] width 270 height 16
type input "**********"
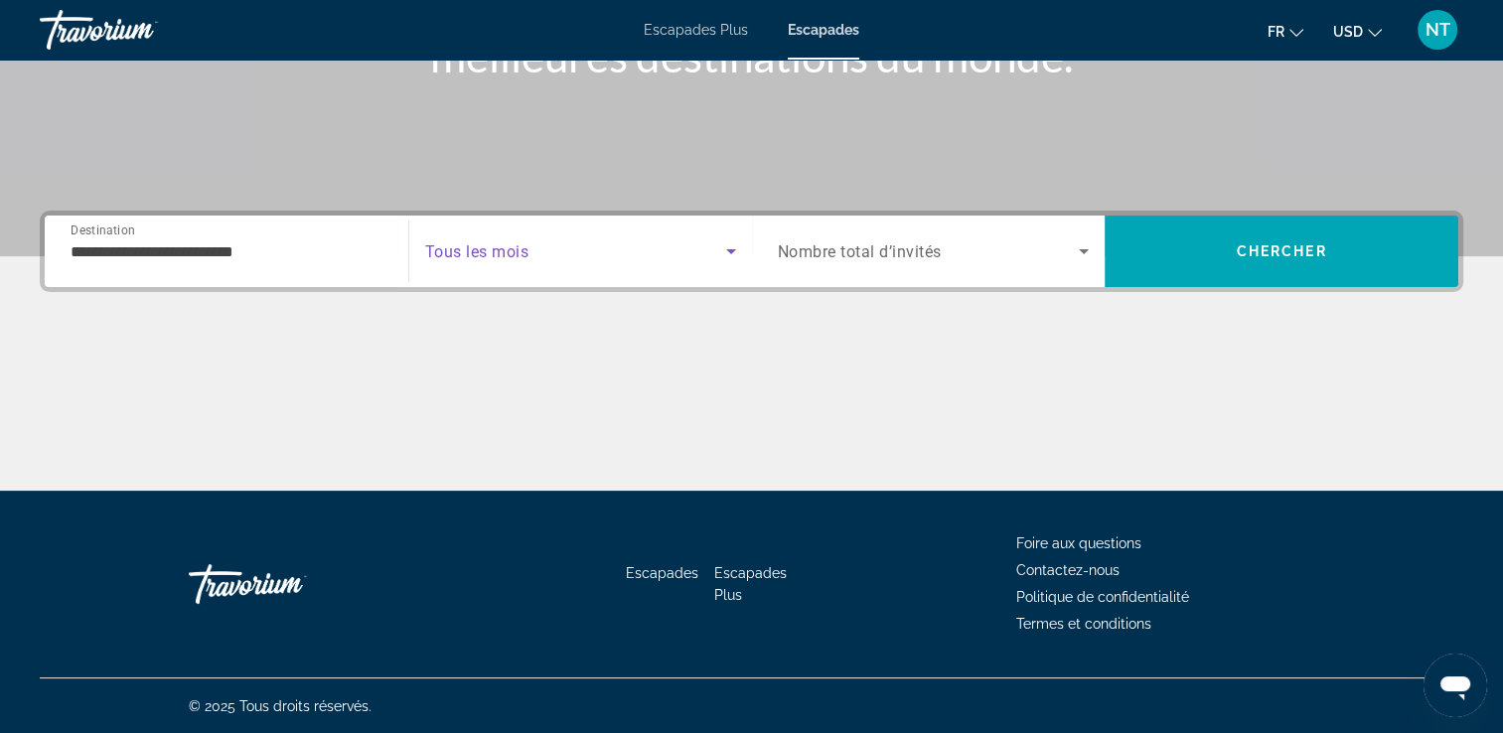
click at [546, 252] on span "Widget de recherche" at bounding box center [575, 251] width 301 height 24
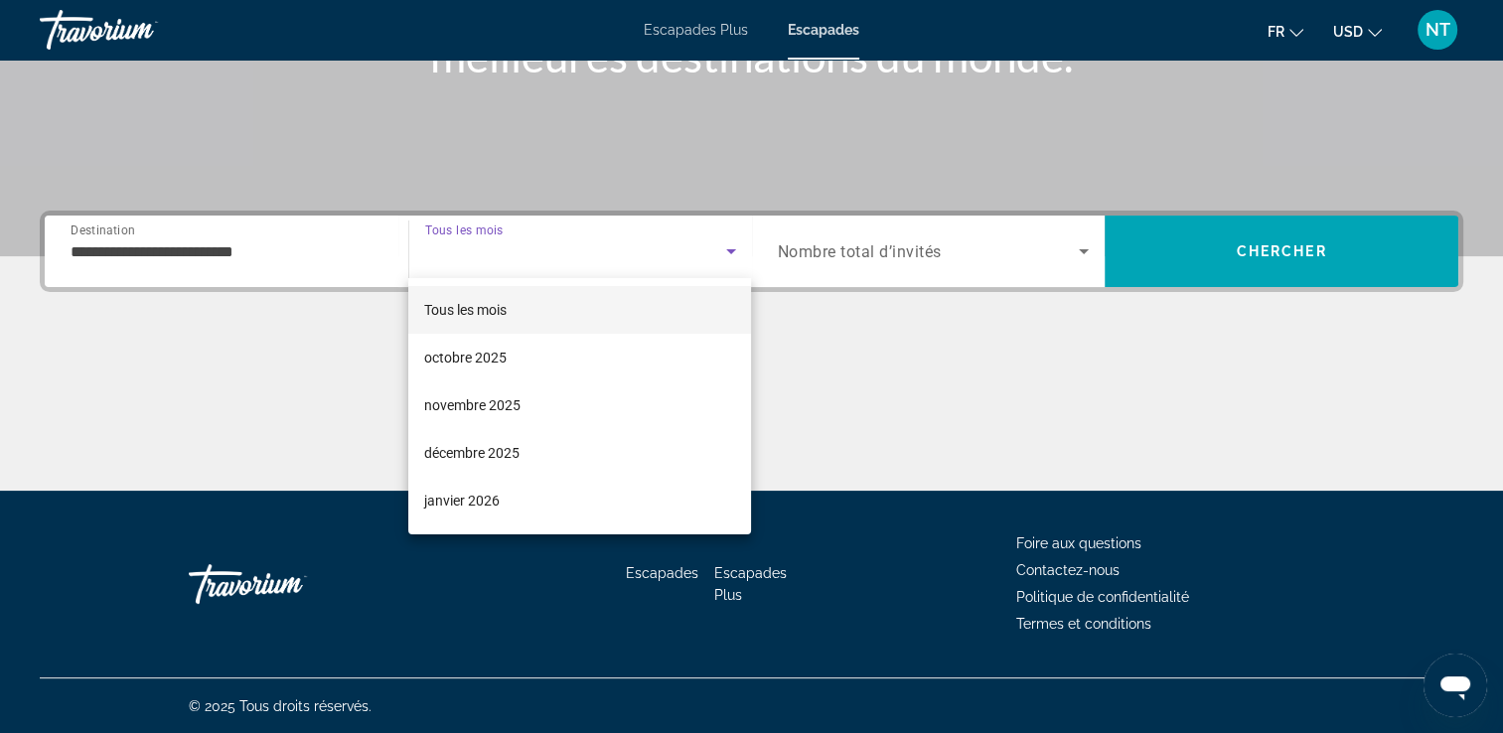
scroll to position [58, 0]
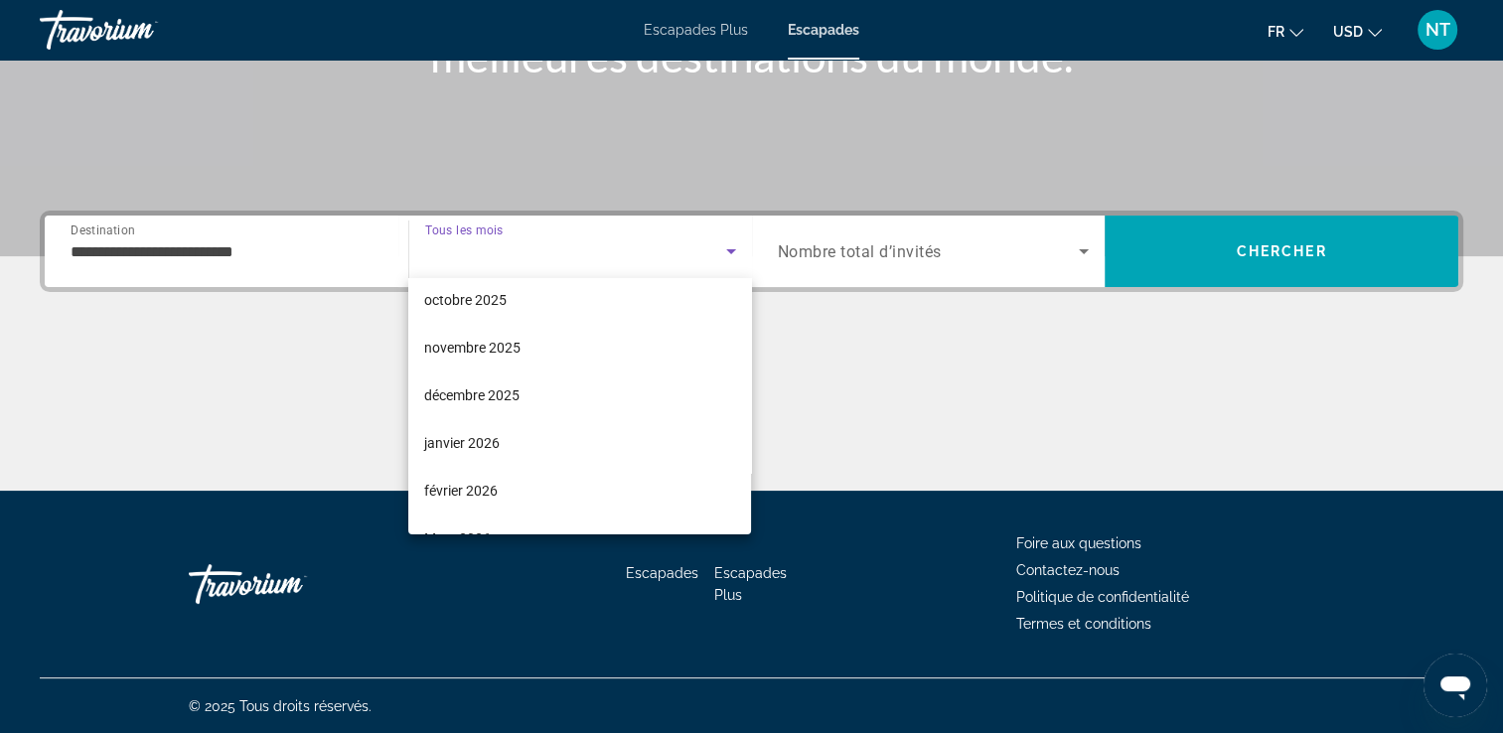
click at [301, 258] on div at bounding box center [751, 366] width 1503 height 733
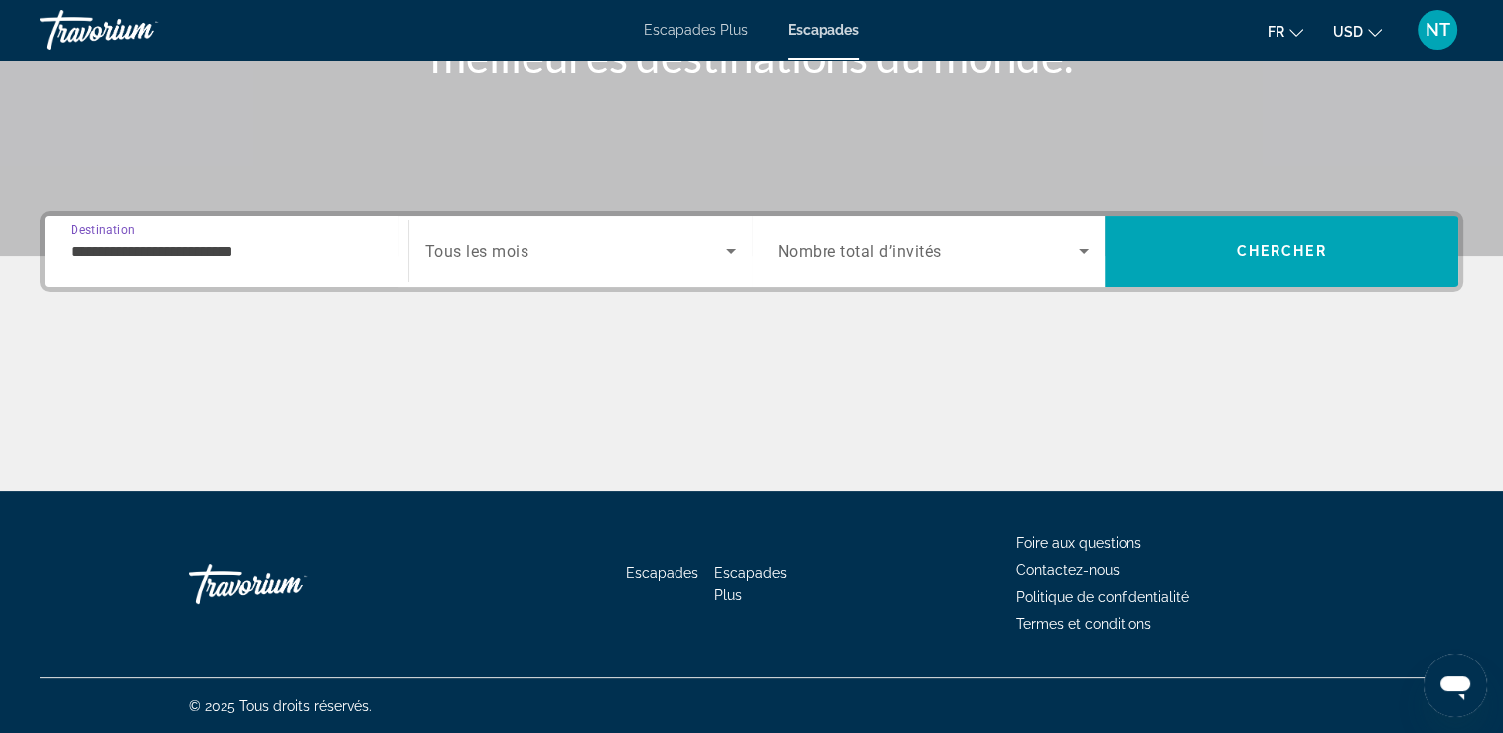
drag, startPoint x: 302, startPoint y: 254, endPoint x: 56, endPoint y: 261, distance: 246.4
click at [87, 273] on div "**********" at bounding box center [227, 251] width 312 height 57
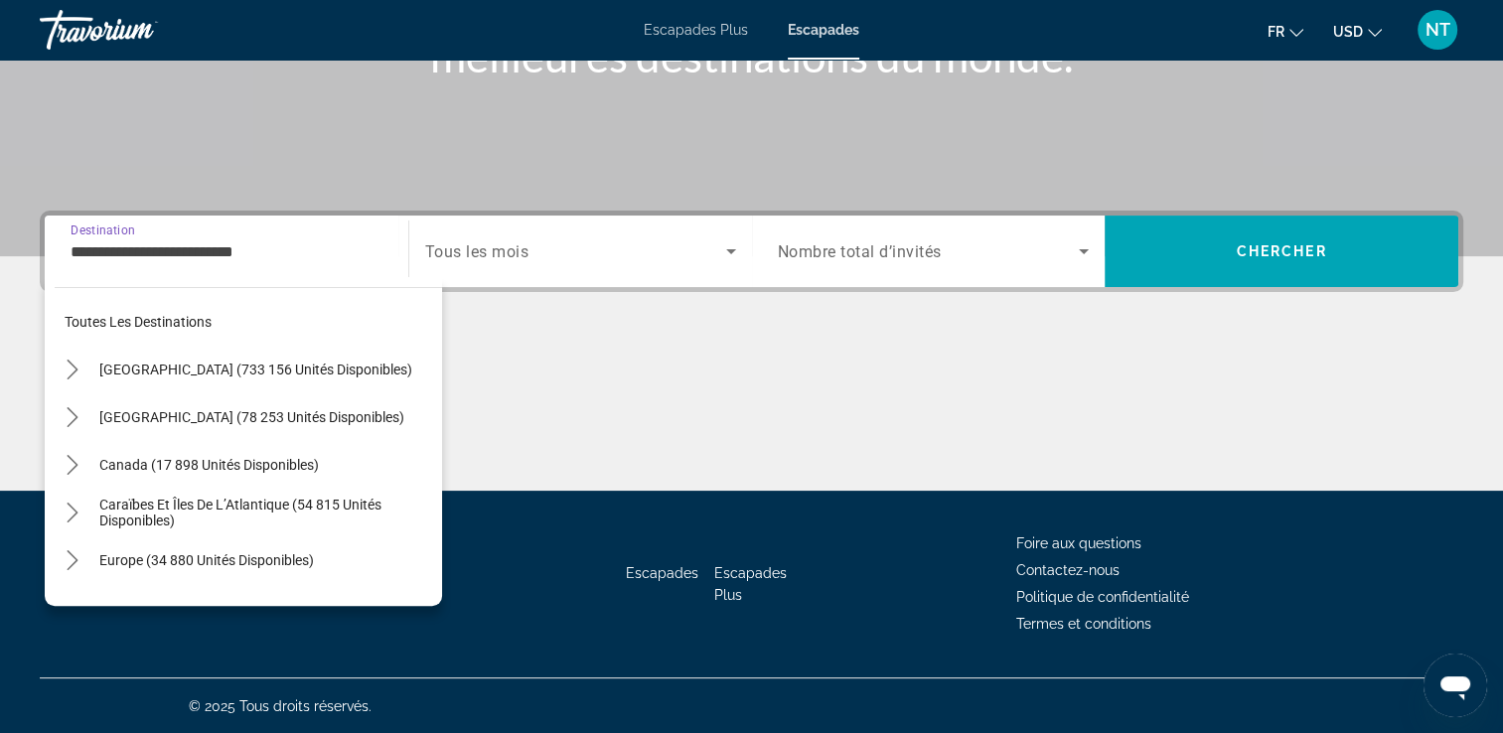
scroll to position [452, 0]
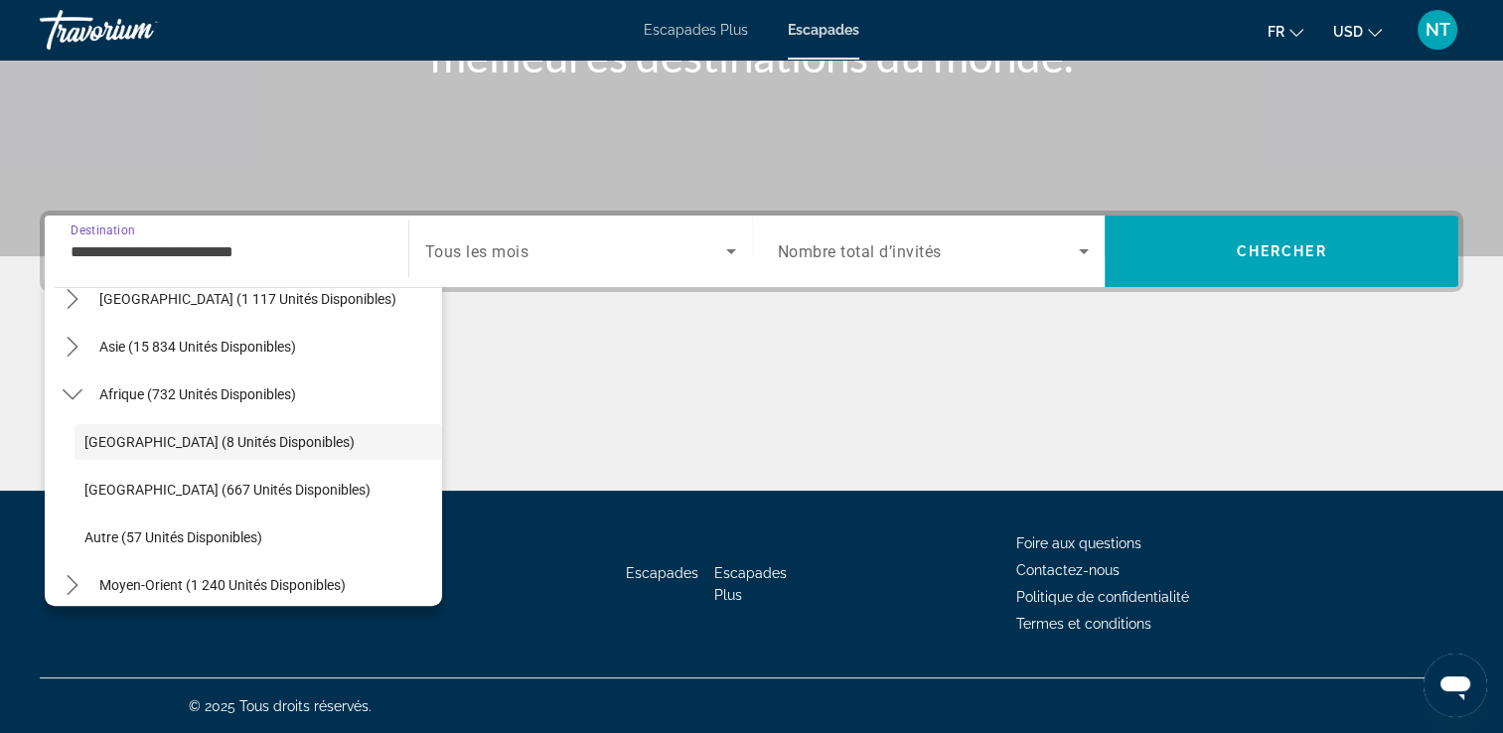
drag, startPoint x: 56, startPoint y: 261, endPoint x: 312, endPoint y: 271, distance: 256.4
click at [312, 272] on div "**********" at bounding box center [227, 251] width 312 height 57
click at [234, 256] on input "**********" at bounding box center [227, 252] width 312 height 24
drag, startPoint x: 281, startPoint y: 256, endPoint x: -4, endPoint y: 211, distance: 288.7
click at [0, 211] on html "**********" at bounding box center [751, 26] width 1503 height 733
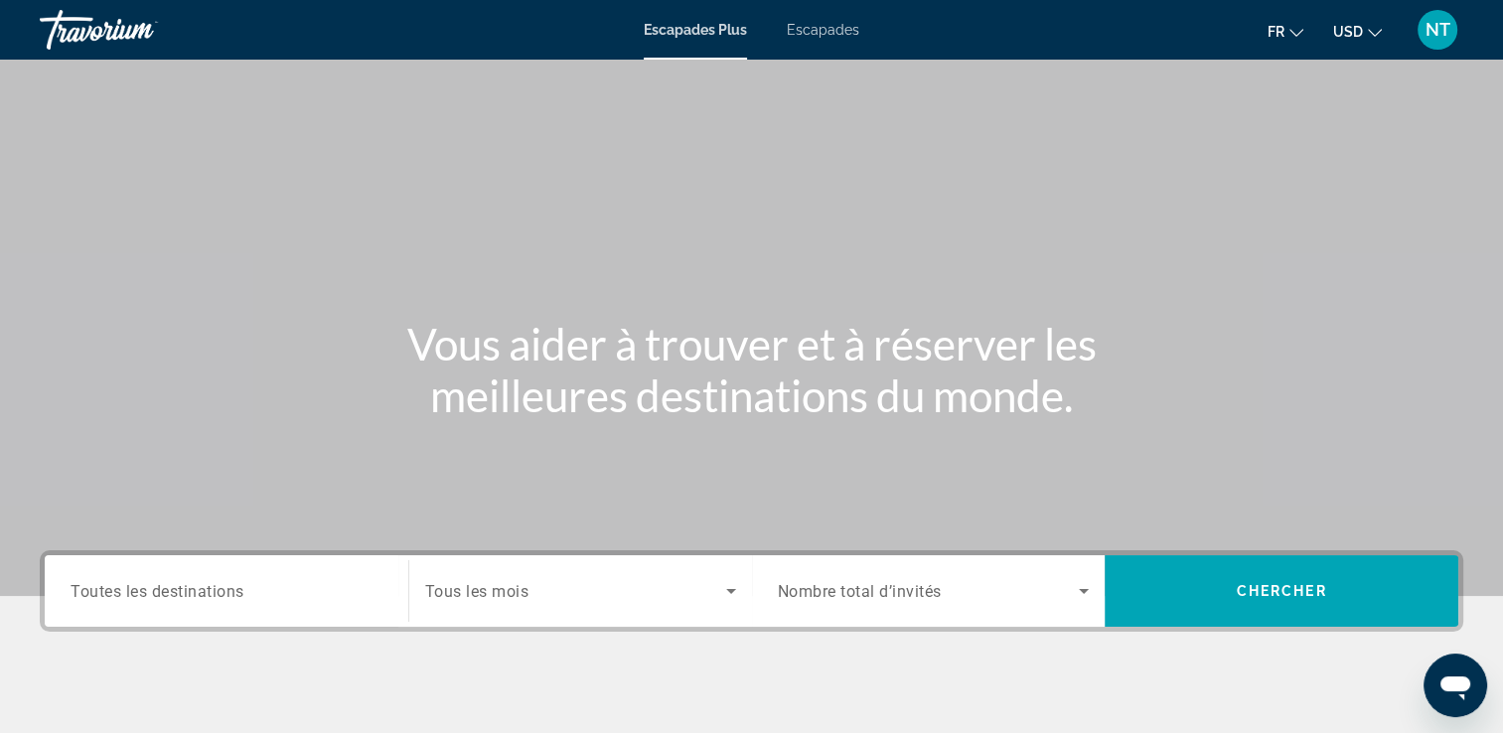
click at [92, 592] on span "Toutes les destinations" at bounding box center [158, 590] width 174 height 19
click at [92, 592] on input "Destination Toutes les destinations" at bounding box center [227, 592] width 312 height 24
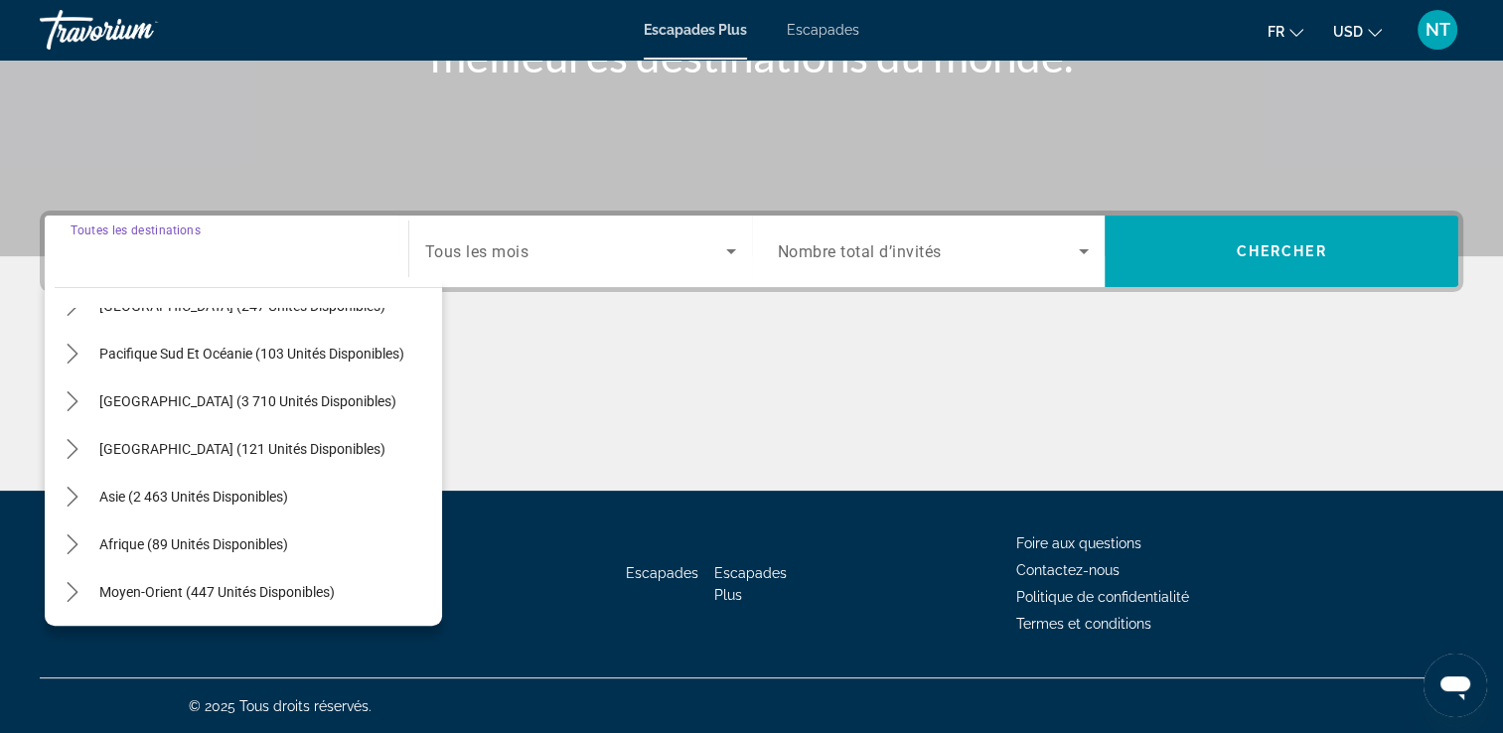
scroll to position [123, 0]
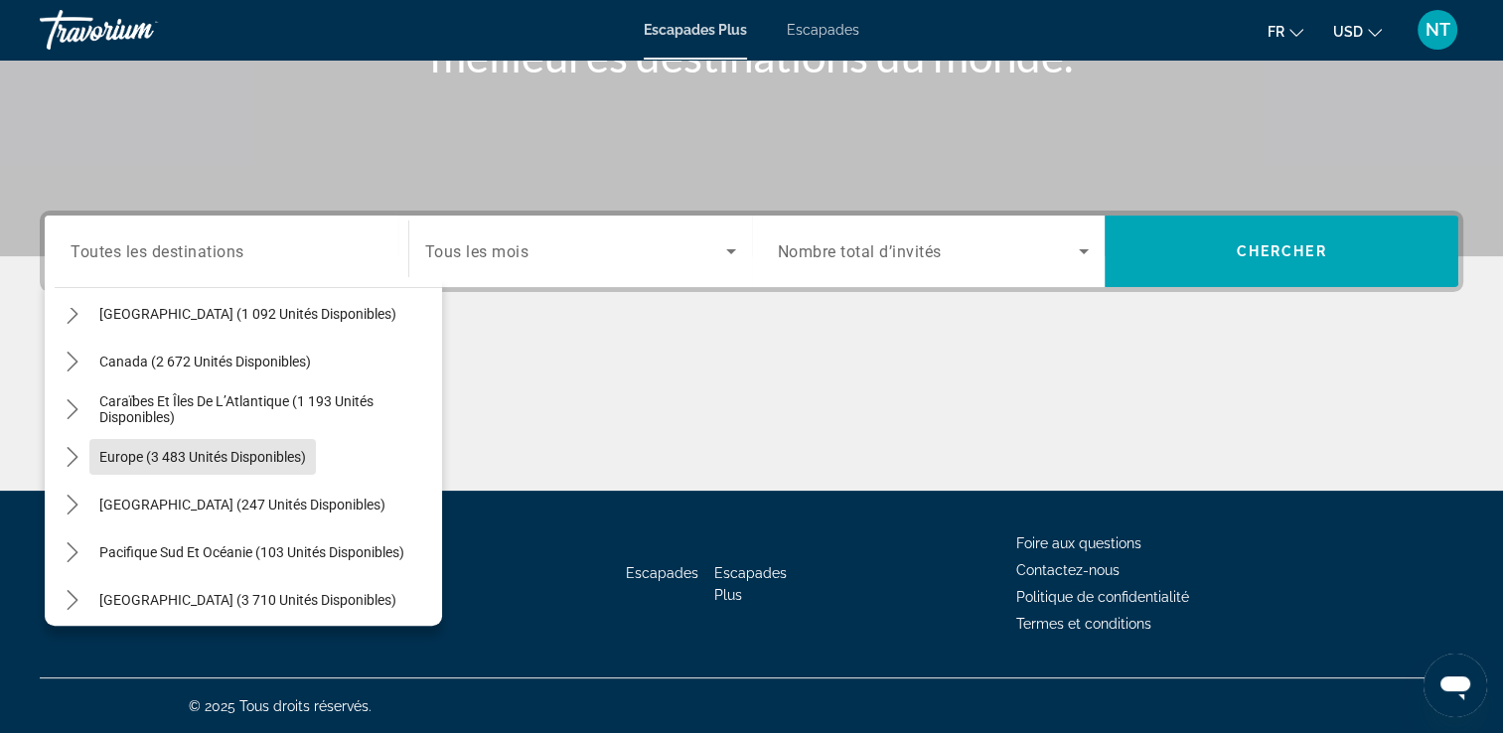
click at [141, 458] on span "Europe (3 483 unités disponibles)" at bounding box center [202, 457] width 207 height 16
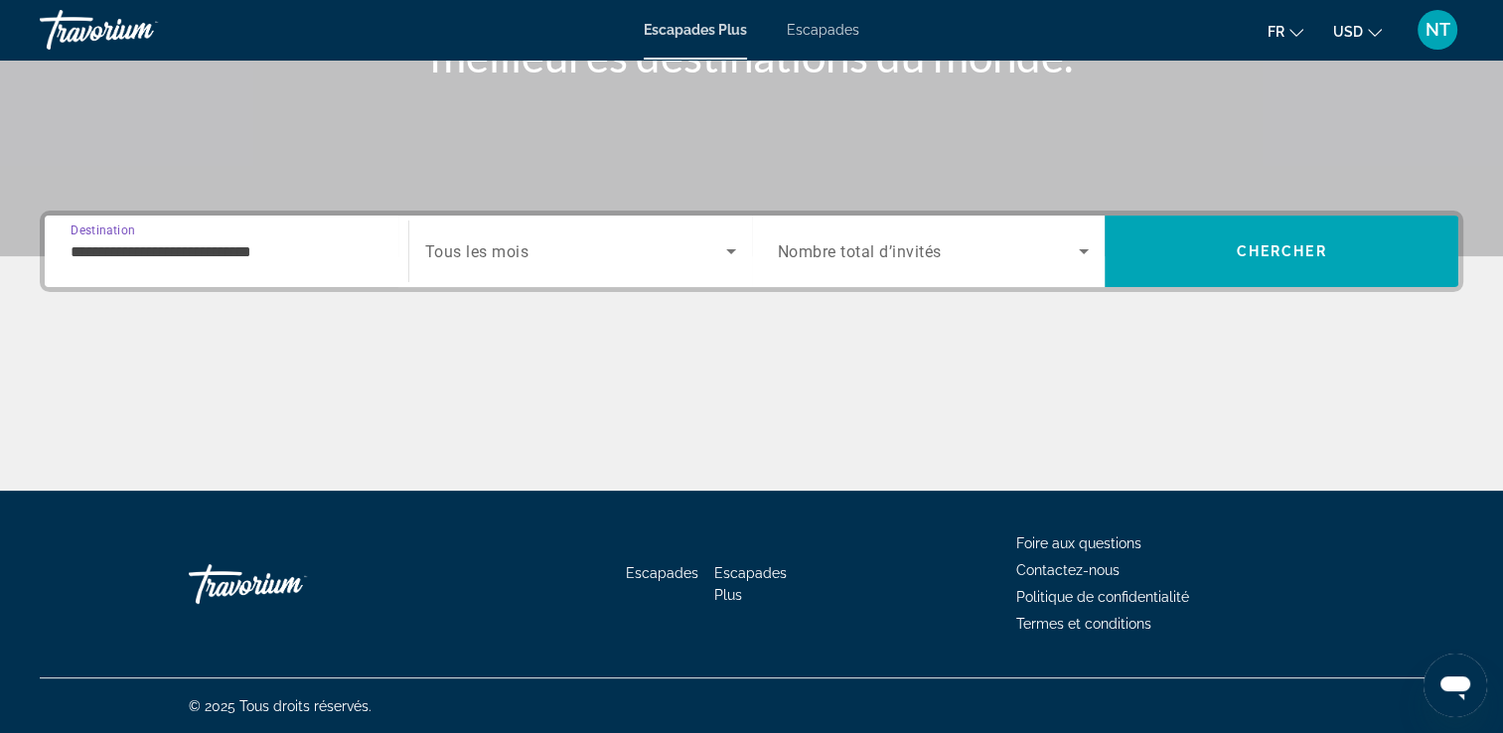
click at [192, 236] on div "**********" at bounding box center [227, 251] width 312 height 57
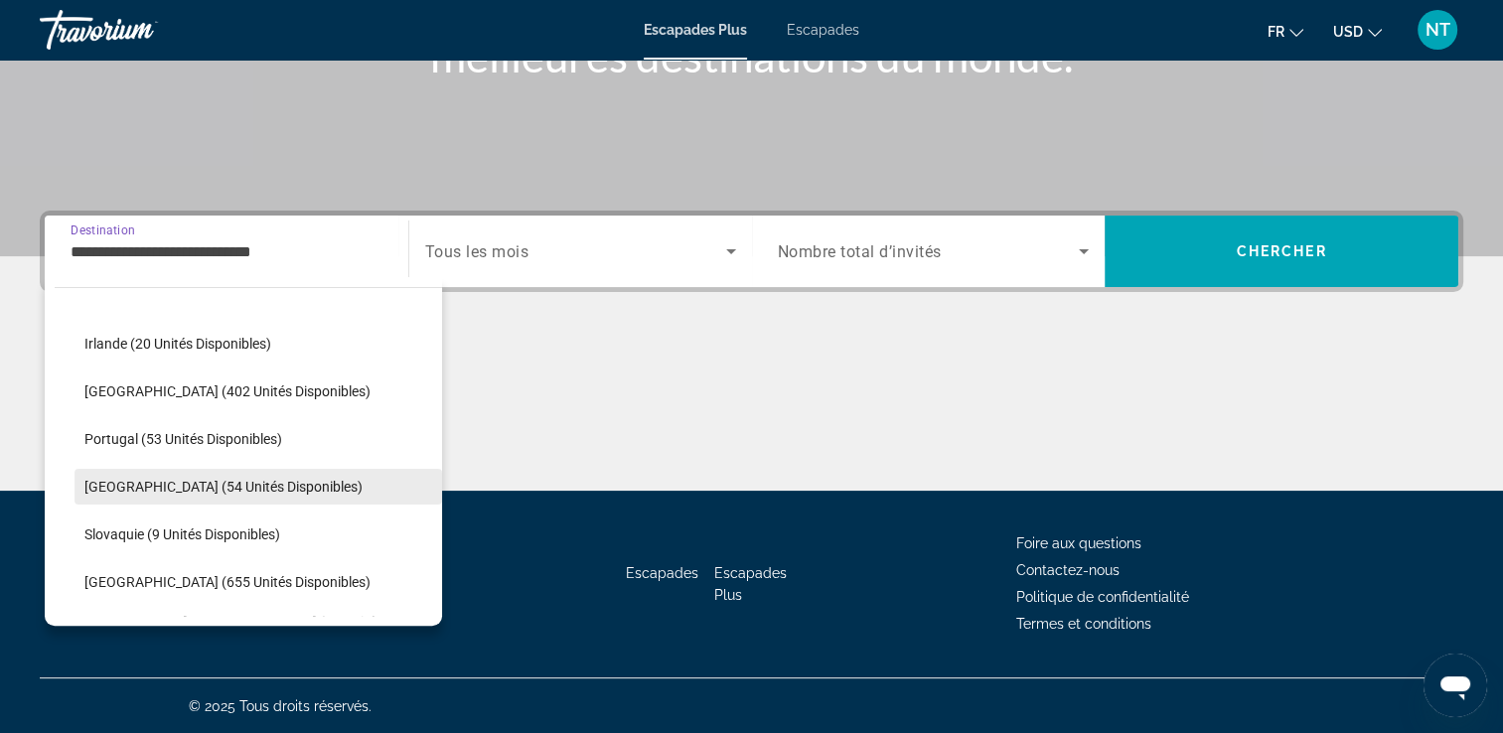
scroll to position [714, 0]
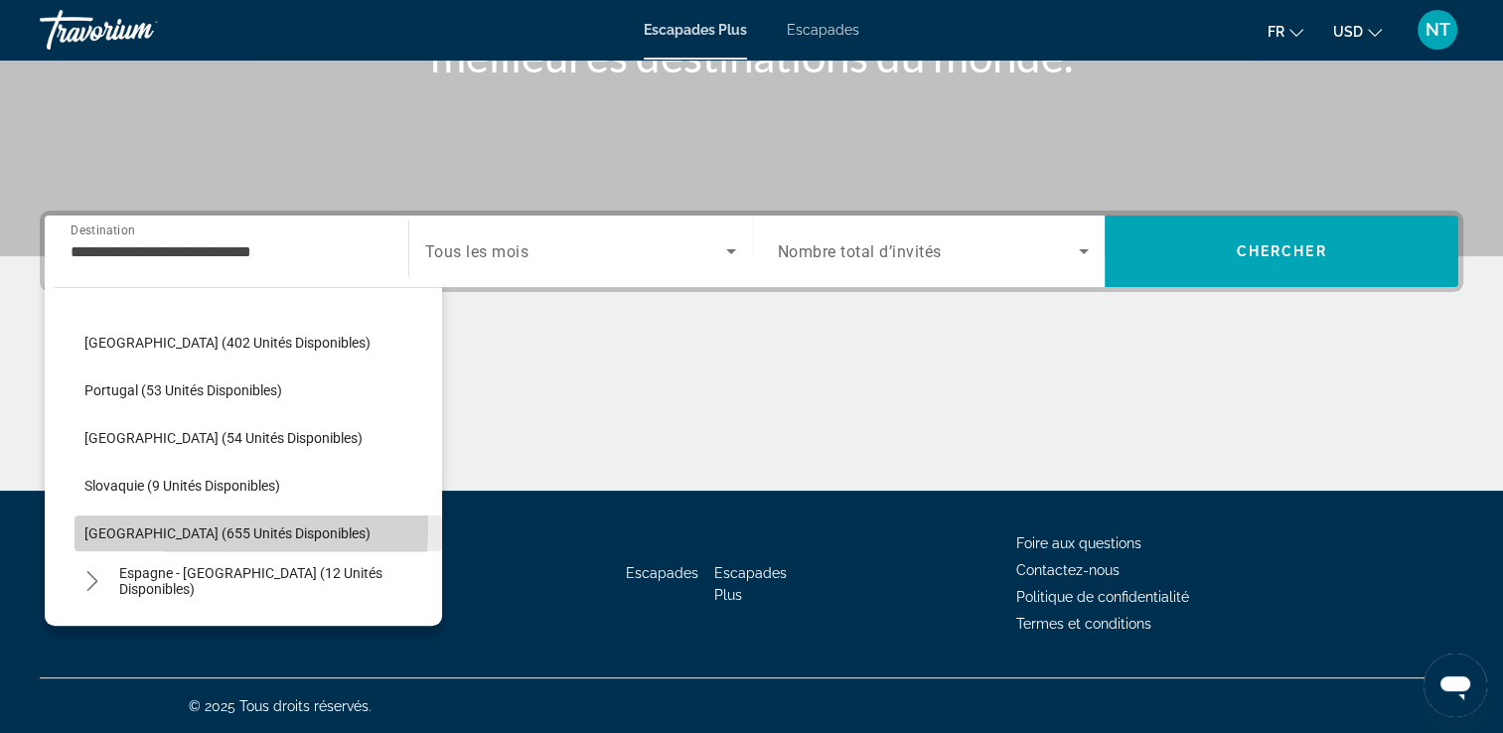
click at [170, 525] on span "Espagne (655 unités disponibles)" at bounding box center [227, 533] width 286 height 16
type input "**********"
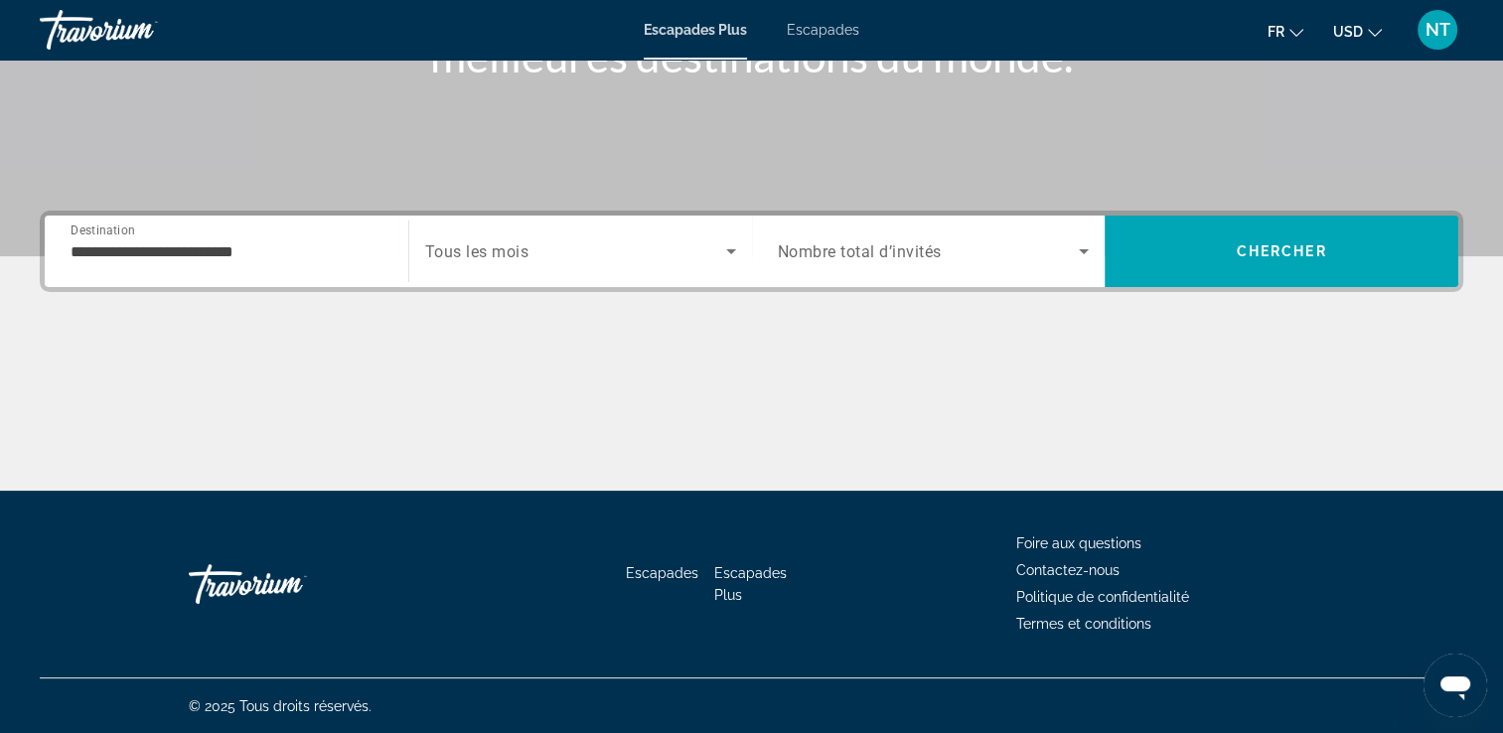
click at [466, 244] on span "Tous les mois" at bounding box center [477, 251] width 104 height 19
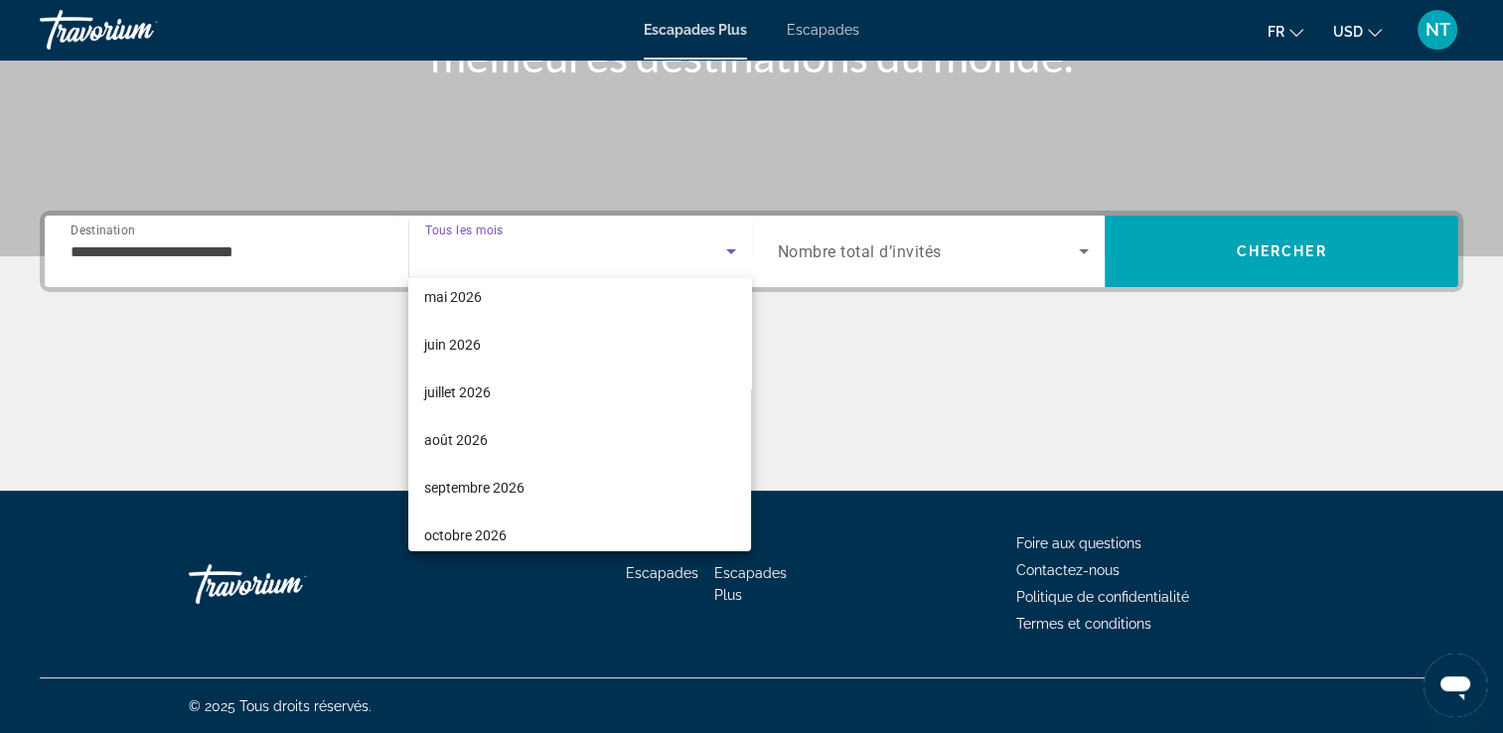
scroll to position [397, 0]
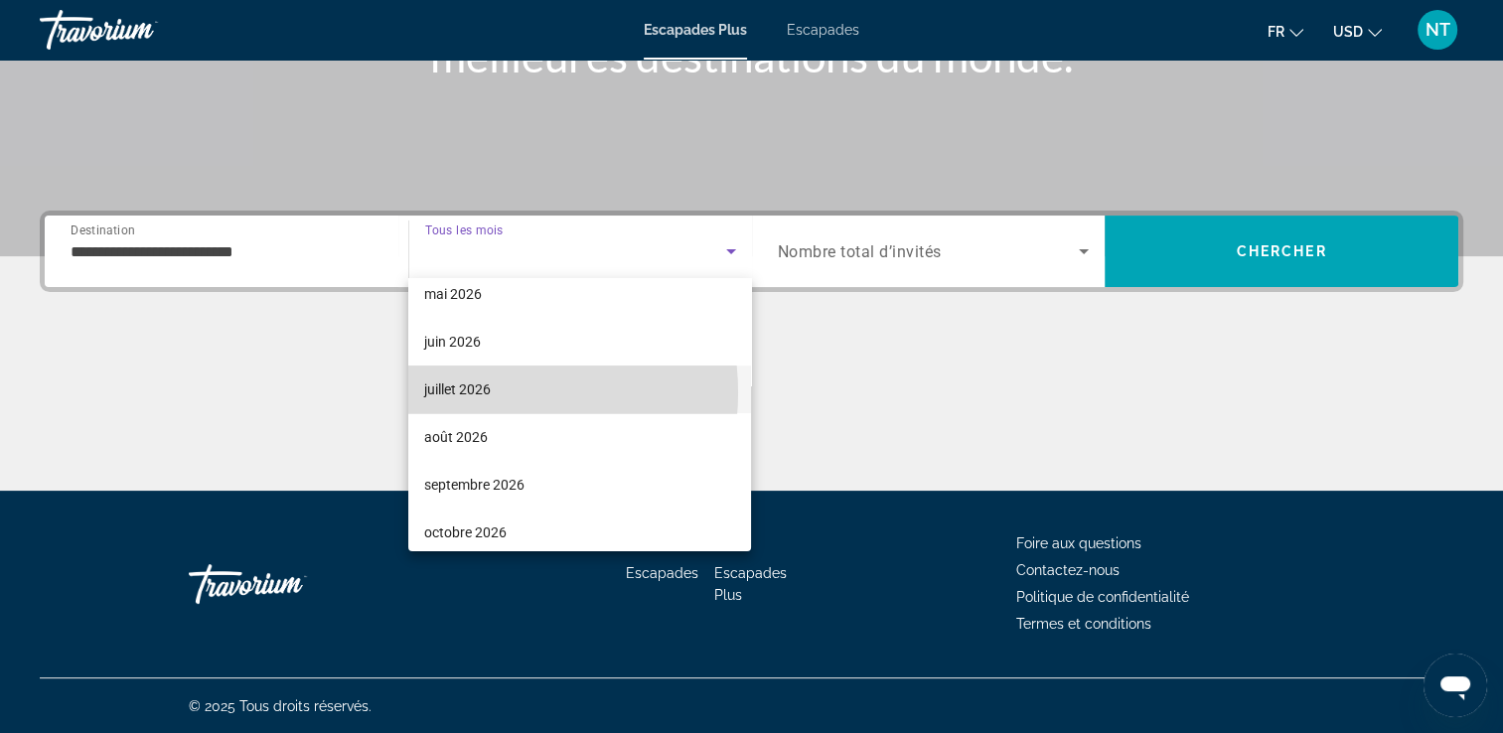
click at [488, 392] on font "juillet 2026" at bounding box center [457, 389] width 67 height 16
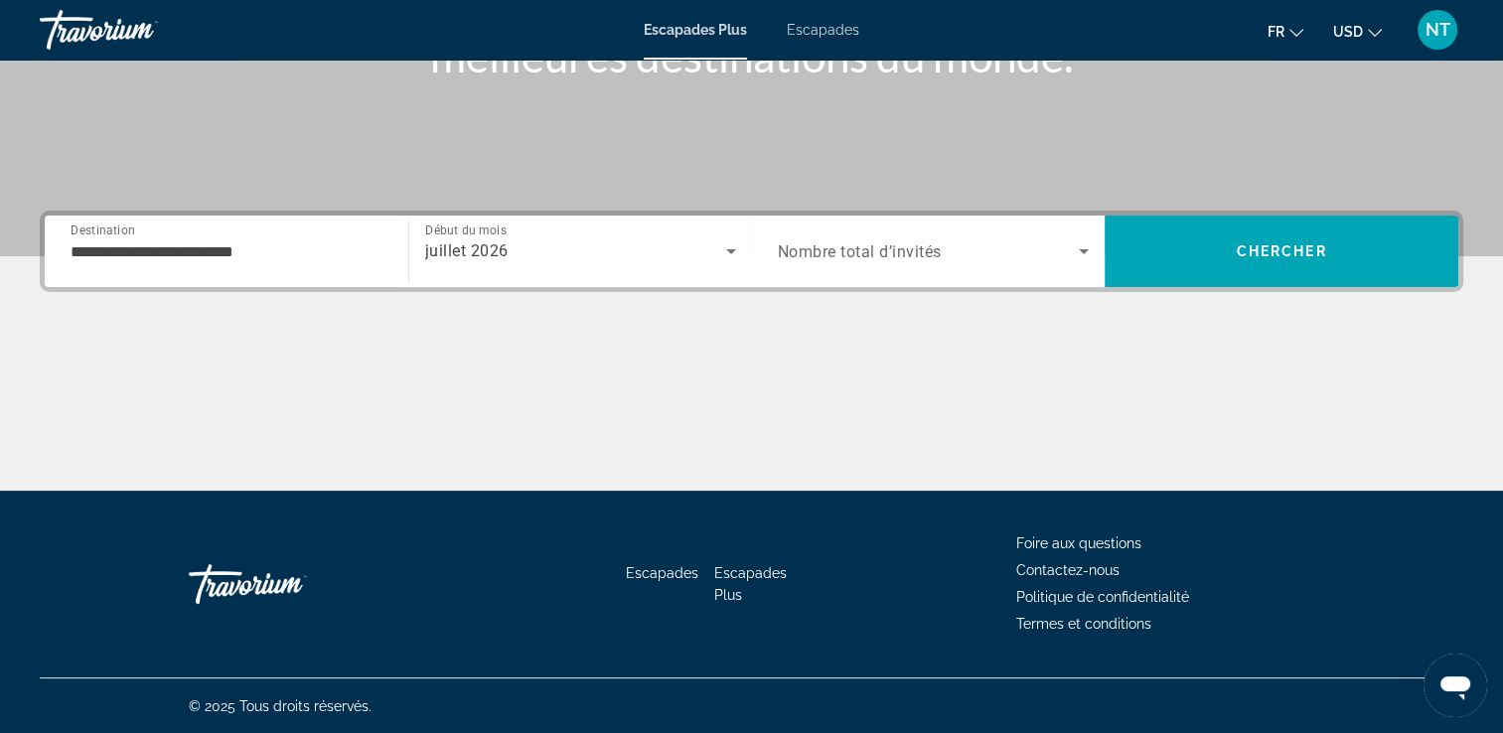
click at [906, 243] on span "Nombre total d’invités" at bounding box center [860, 251] width 164 height 19
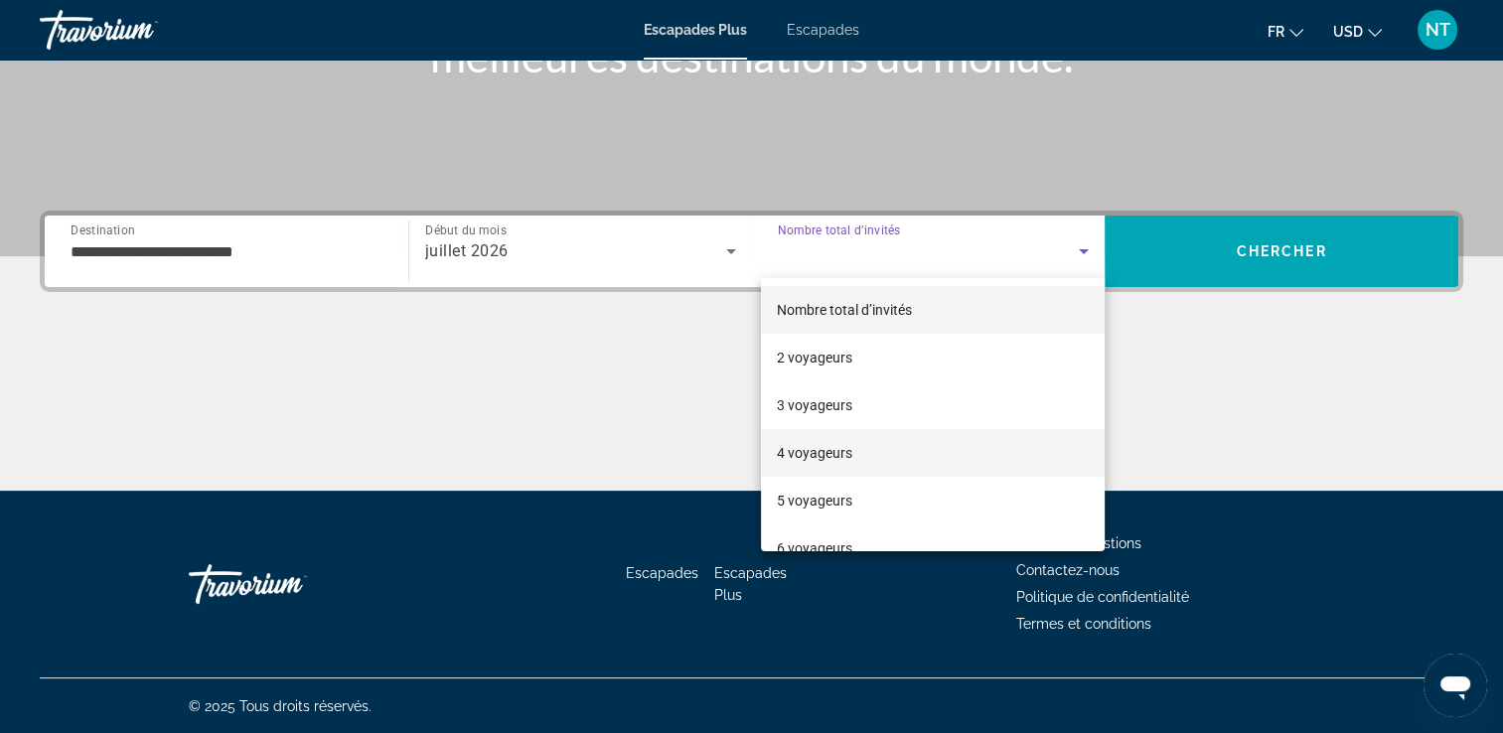
click at [822, 451] on font "4 voyageurs" at bounding box center [814, 453] width 75 height 16
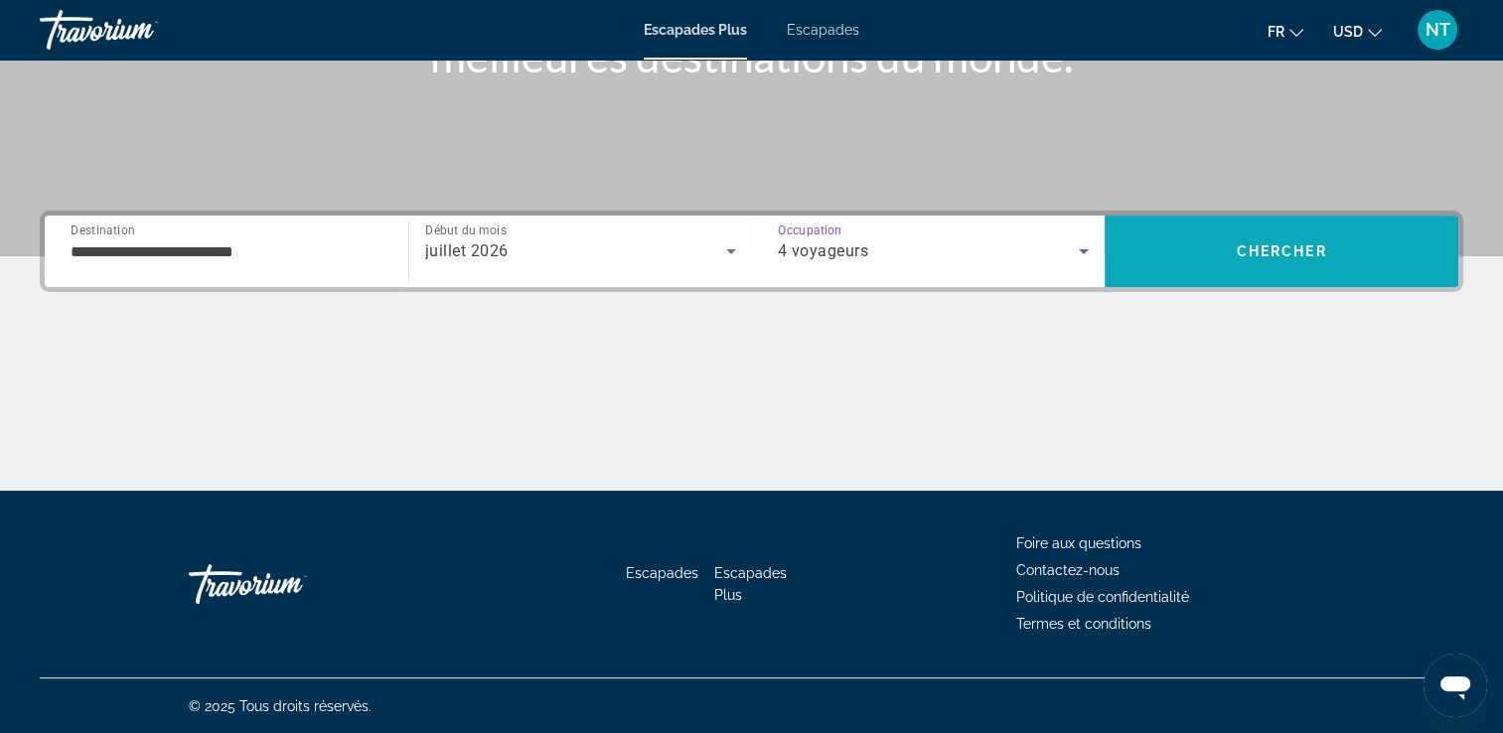
click at [1250, 249] on span "Chercher" at bounding box center [1281, 251] width 90 height 16
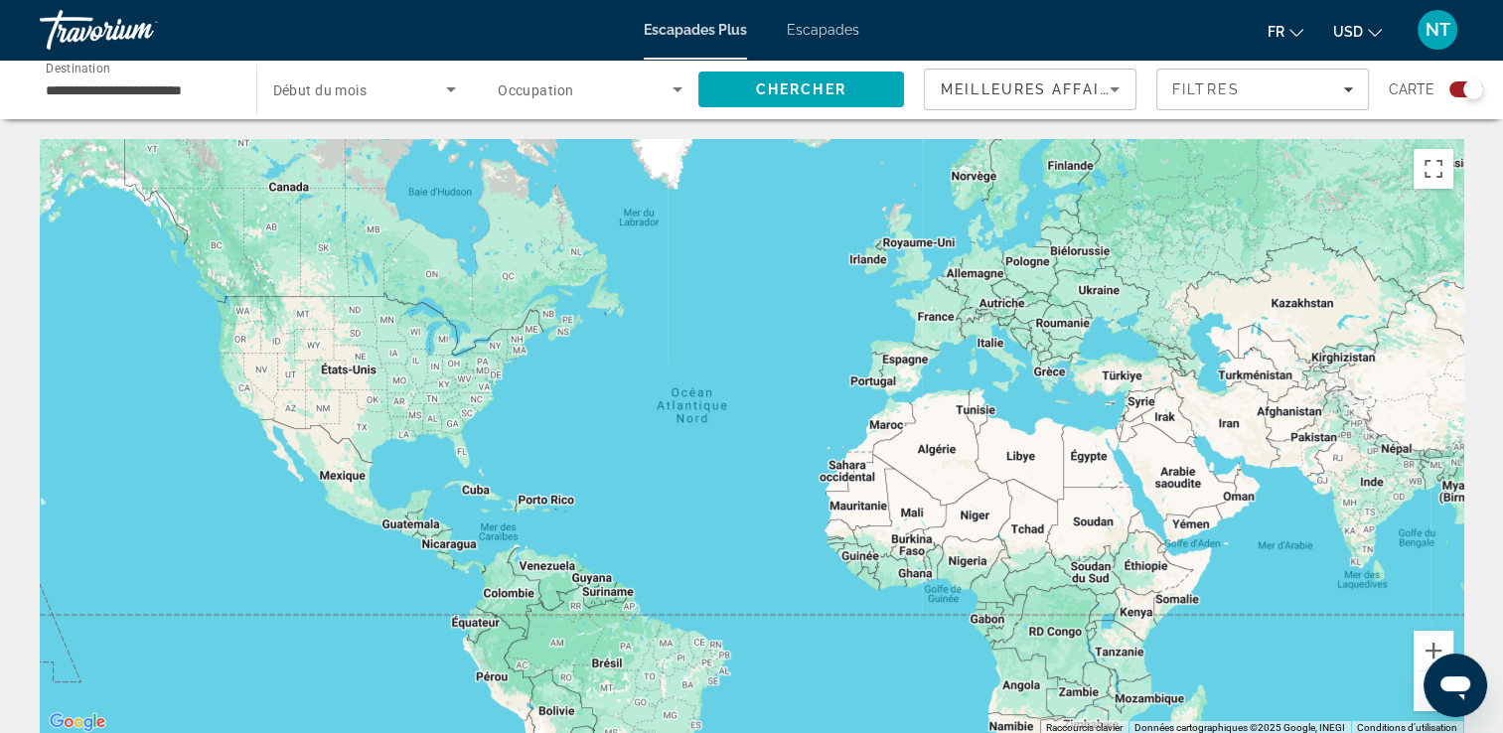
click at [190, 94] on input "**********" at bounding box center [138, 90] width 185 height 24
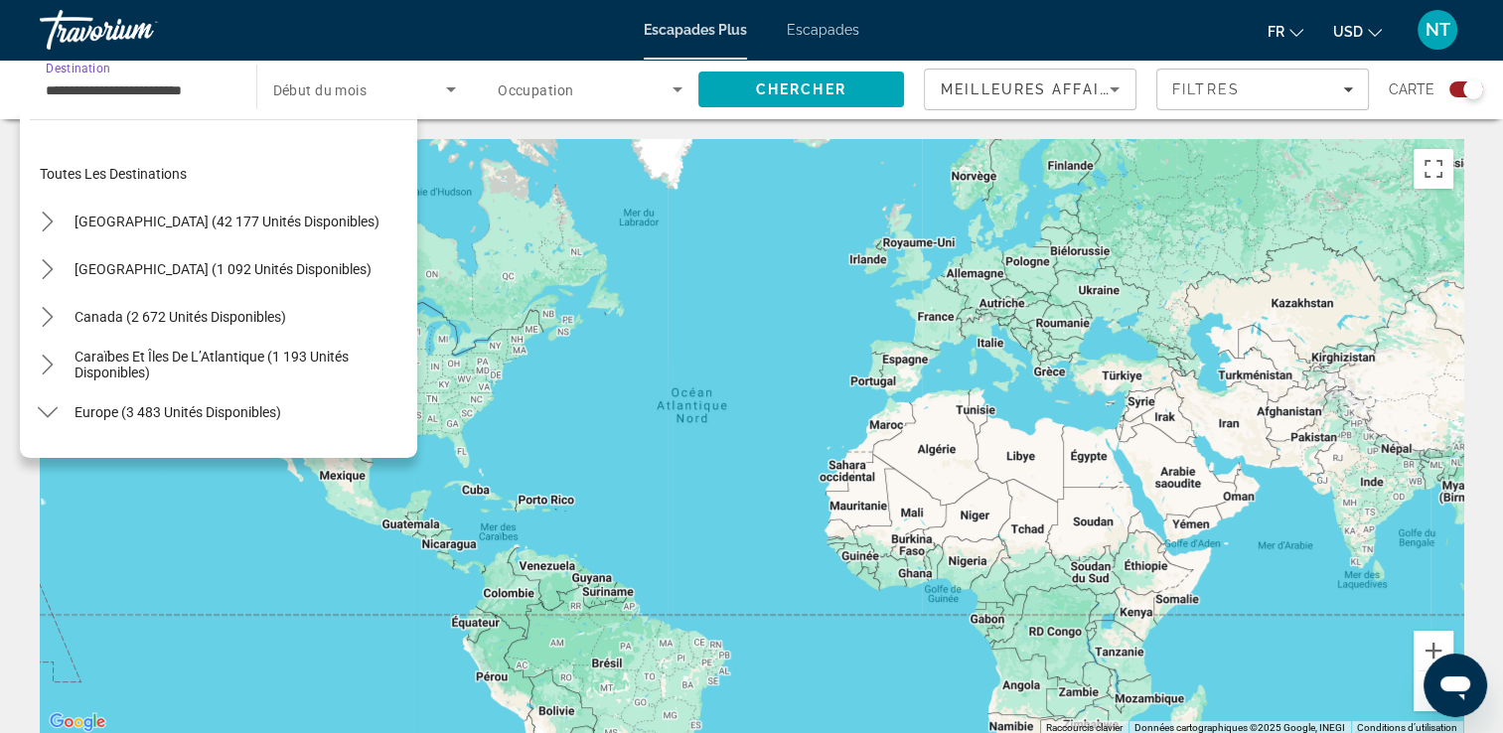
scroll to position [786, 0]
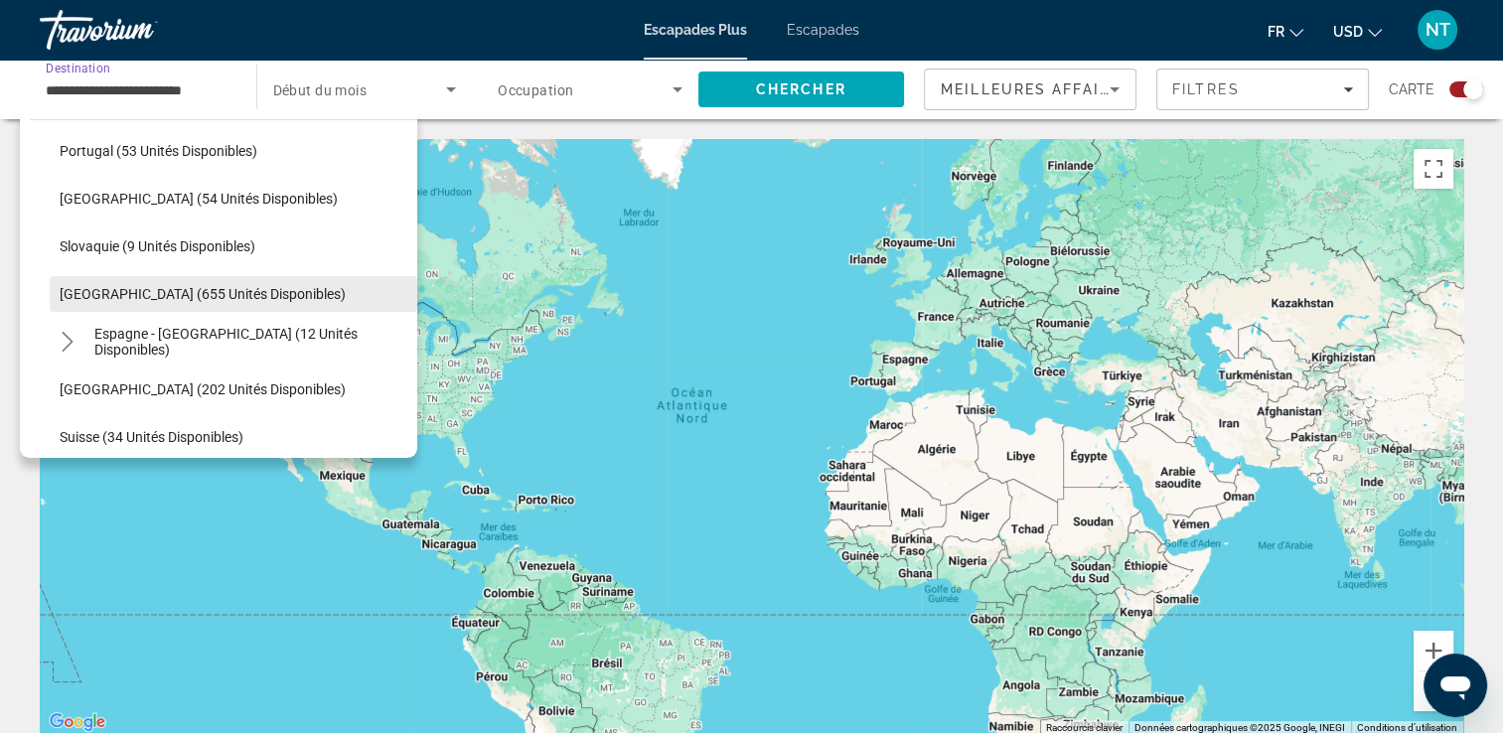
click at [216, 288] on span "Espagne (655 unités disponibles)" at bounding box center [203, 294] width 286 height 16
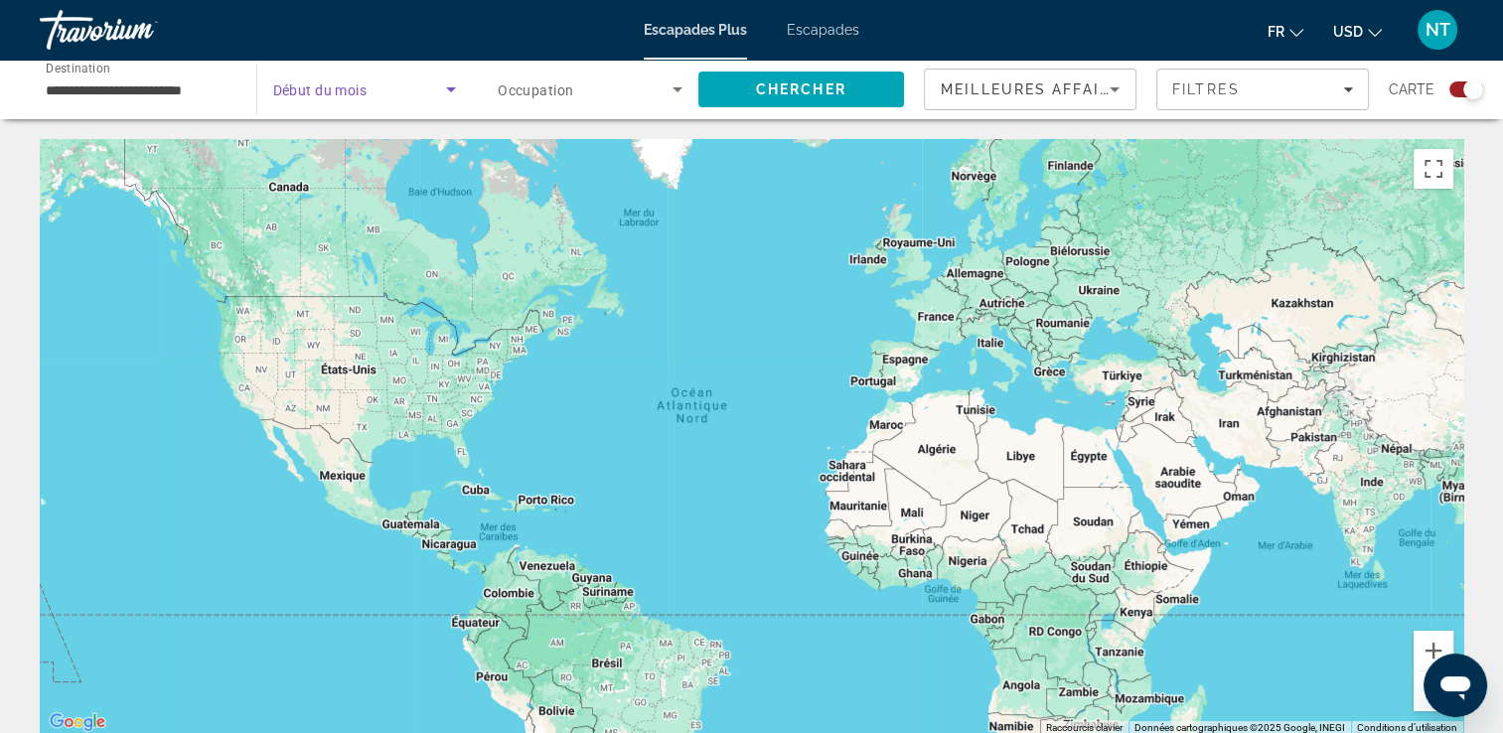
click at [445, 91] on icon "Widget de recherche" at bounding box center [451, 89] width 24 height 24
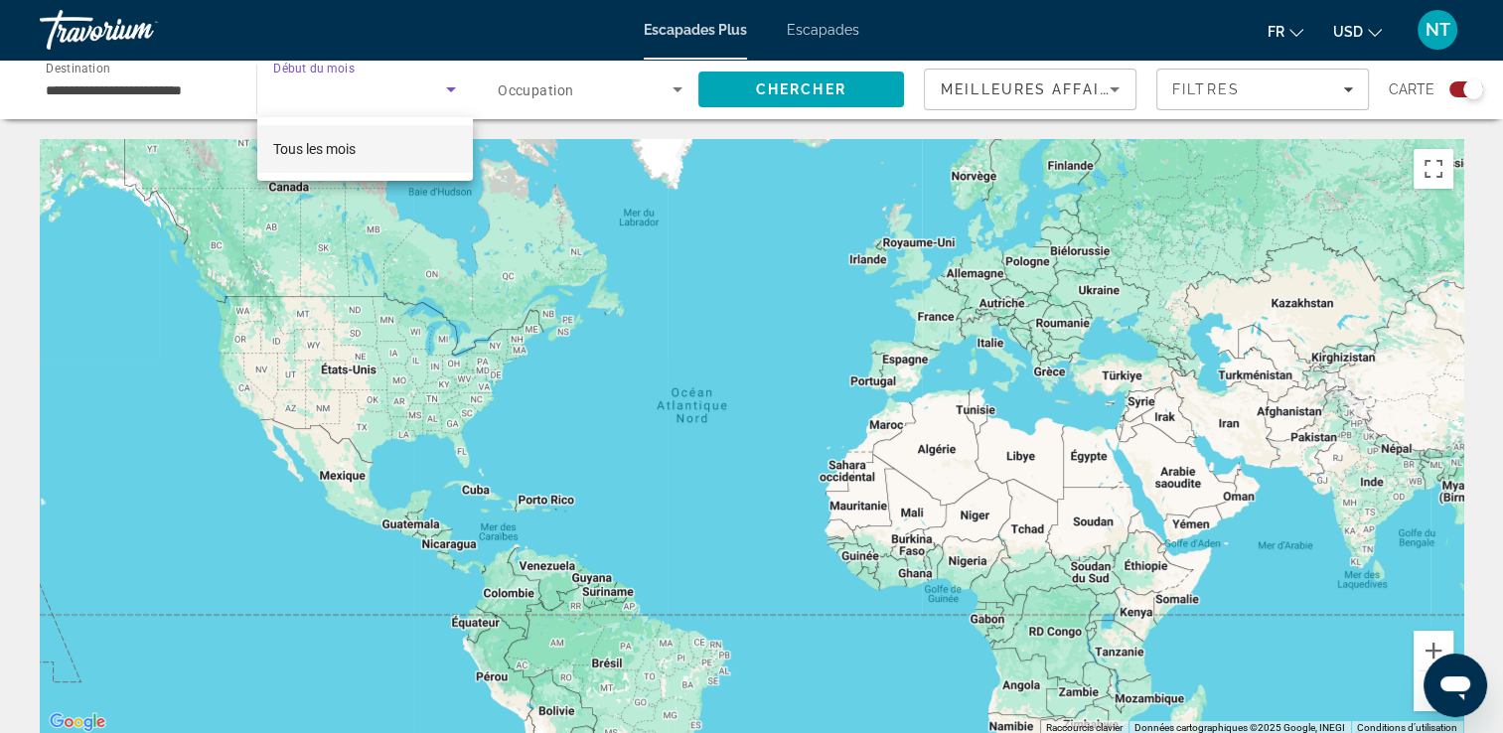
click at [373, 144] on mat-option "Tous les mois" at bounding box center [365, 149] width 216 height 48
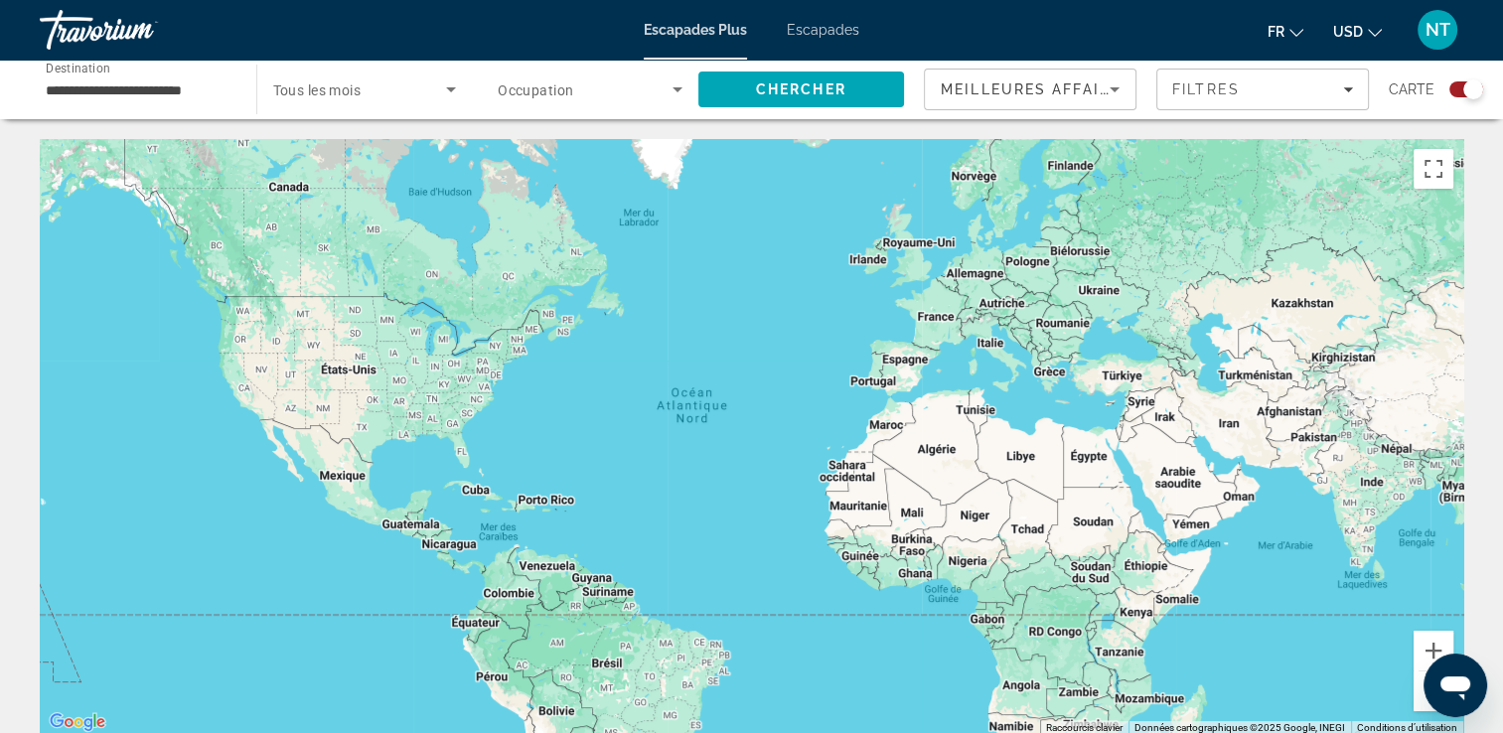
click at [828, 23] on span "Escapades" at bounding box center [823, 30] width 72 height 16
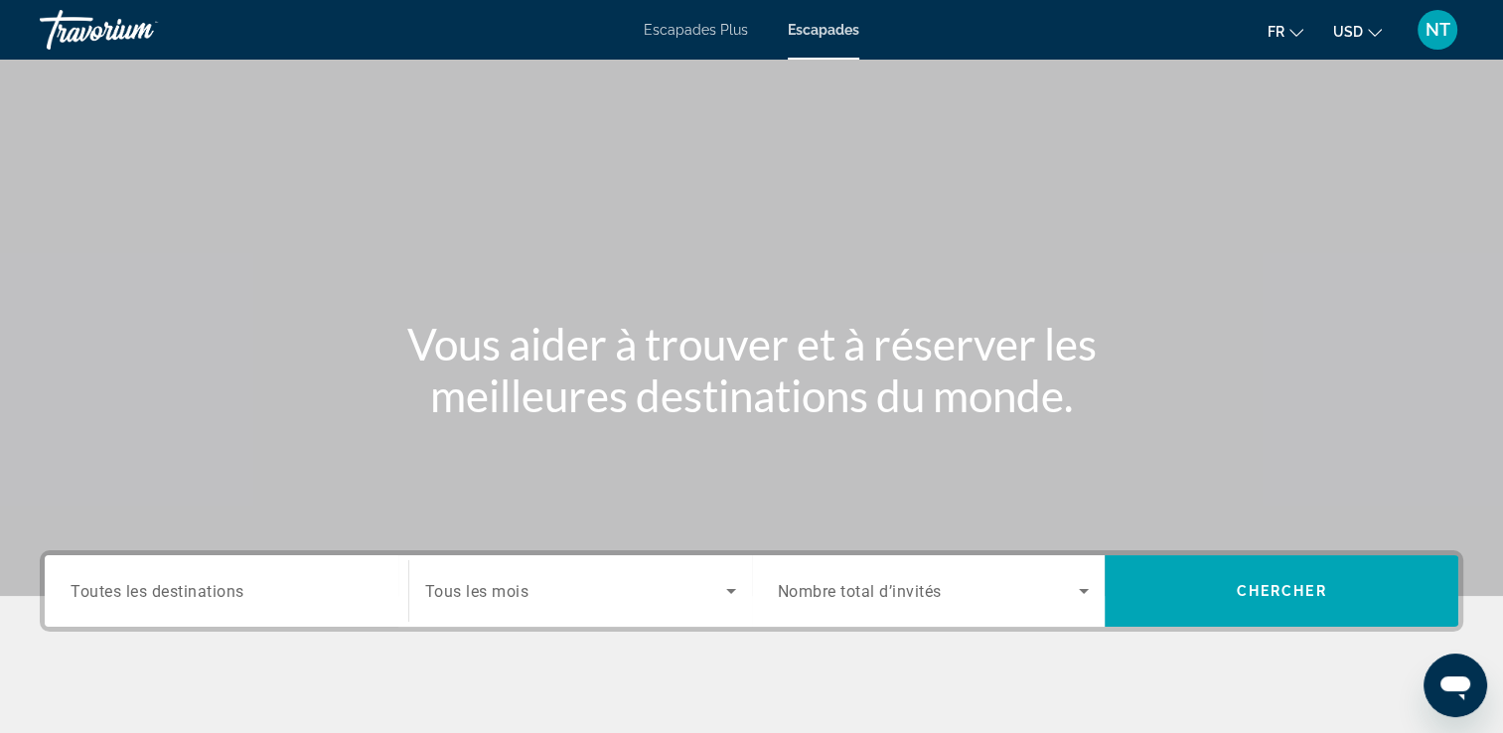
click at [148, 585] on span "Toutes les destinations" at bounding box center [158, 590] width 174 height 19
click at [148, 585] on input "Destination Toutes les destinations" at bounding box center [227, 592] width 312 height 24
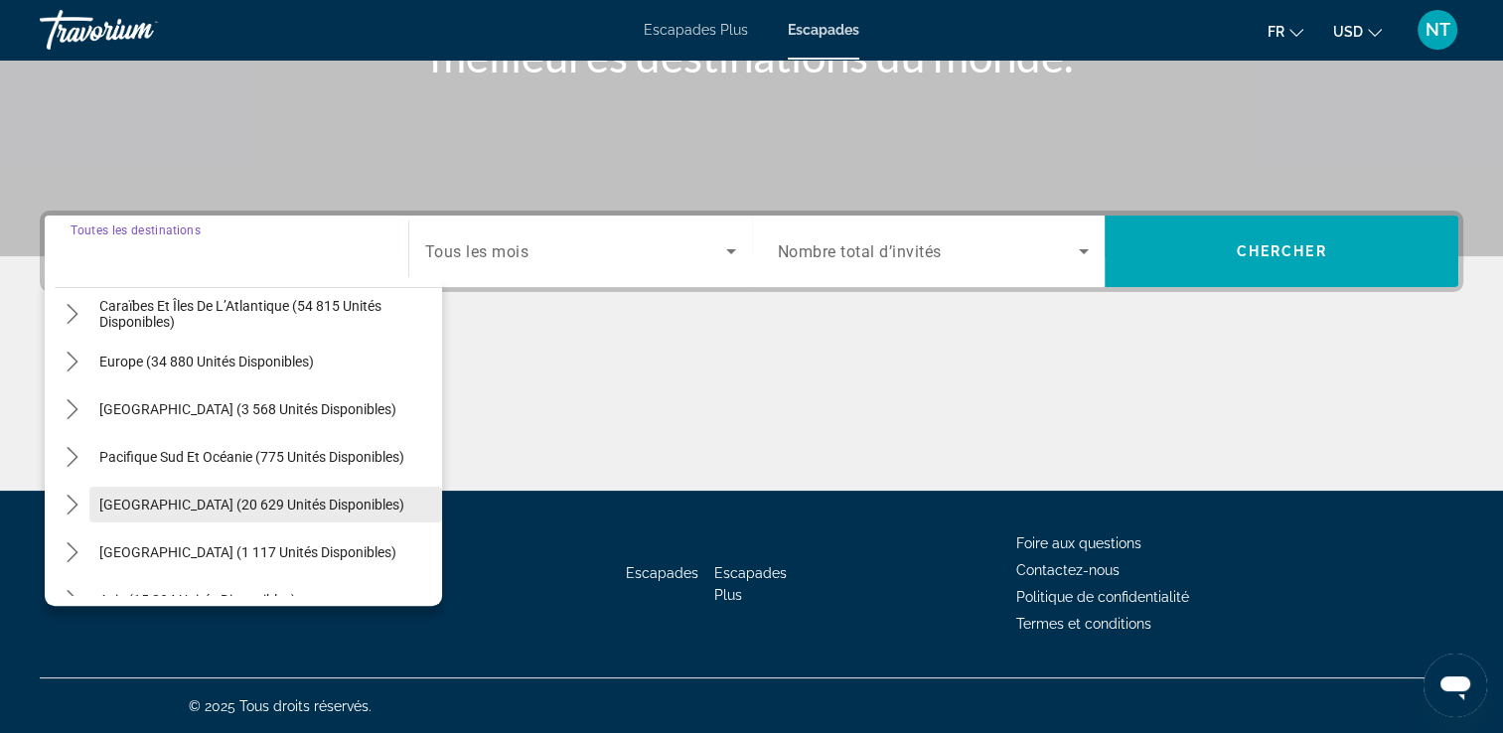
scroll to position [99, 0]
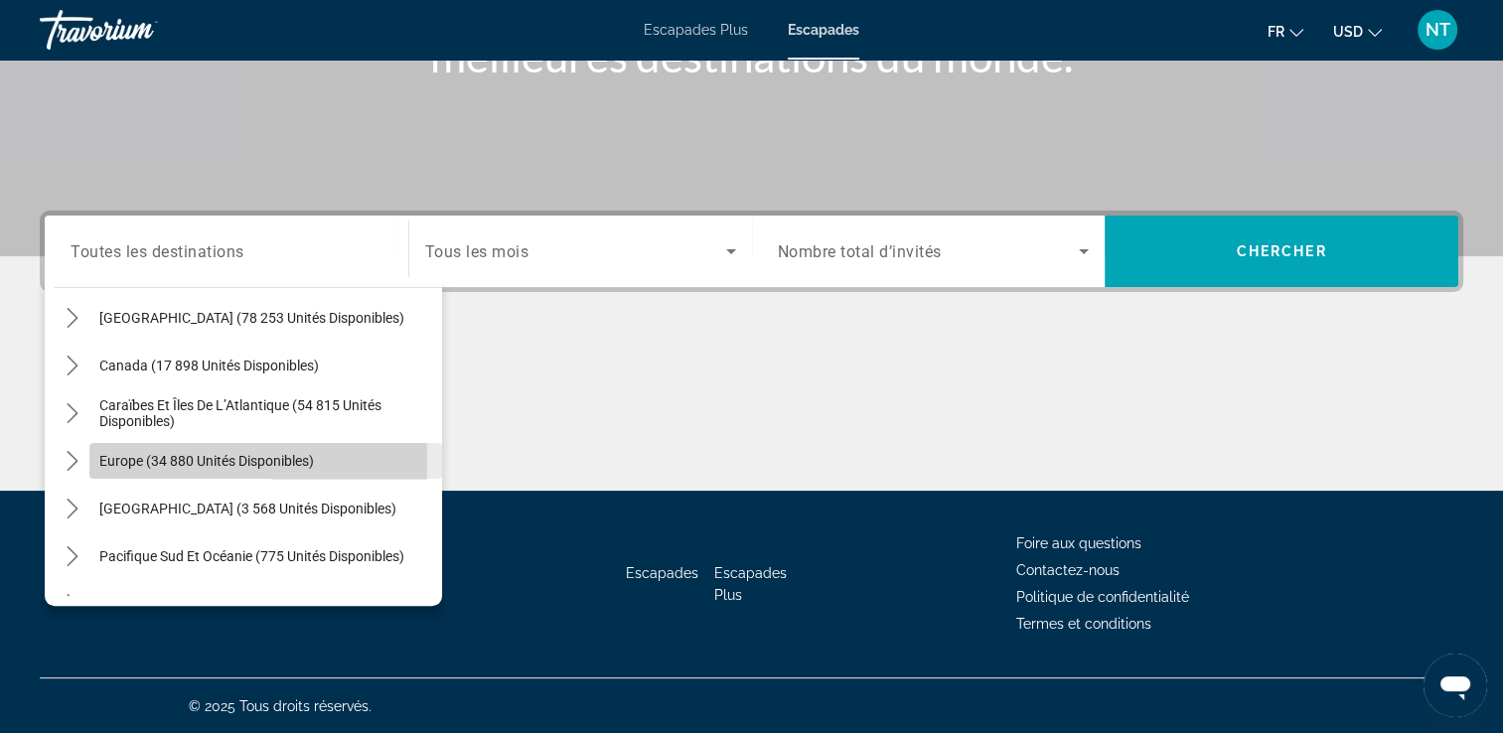
click at [96, 461] on span "Sélectionnez la destination : Europe (34 880 unités disponibles)" at bounding box center [265, 461] width 353 height 48
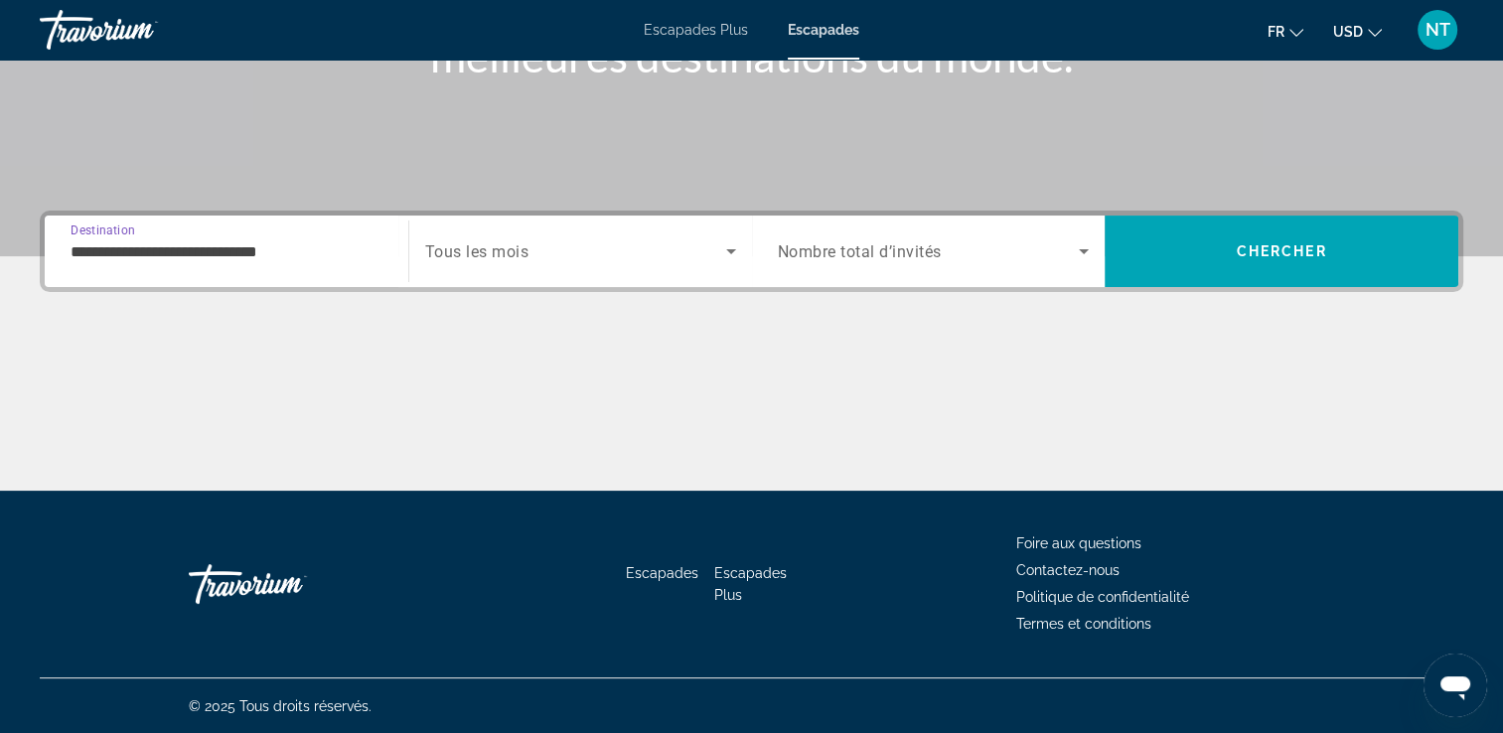
click at [329, 256] on input "**********" at bounding box center [227, 252] width 312 height 24
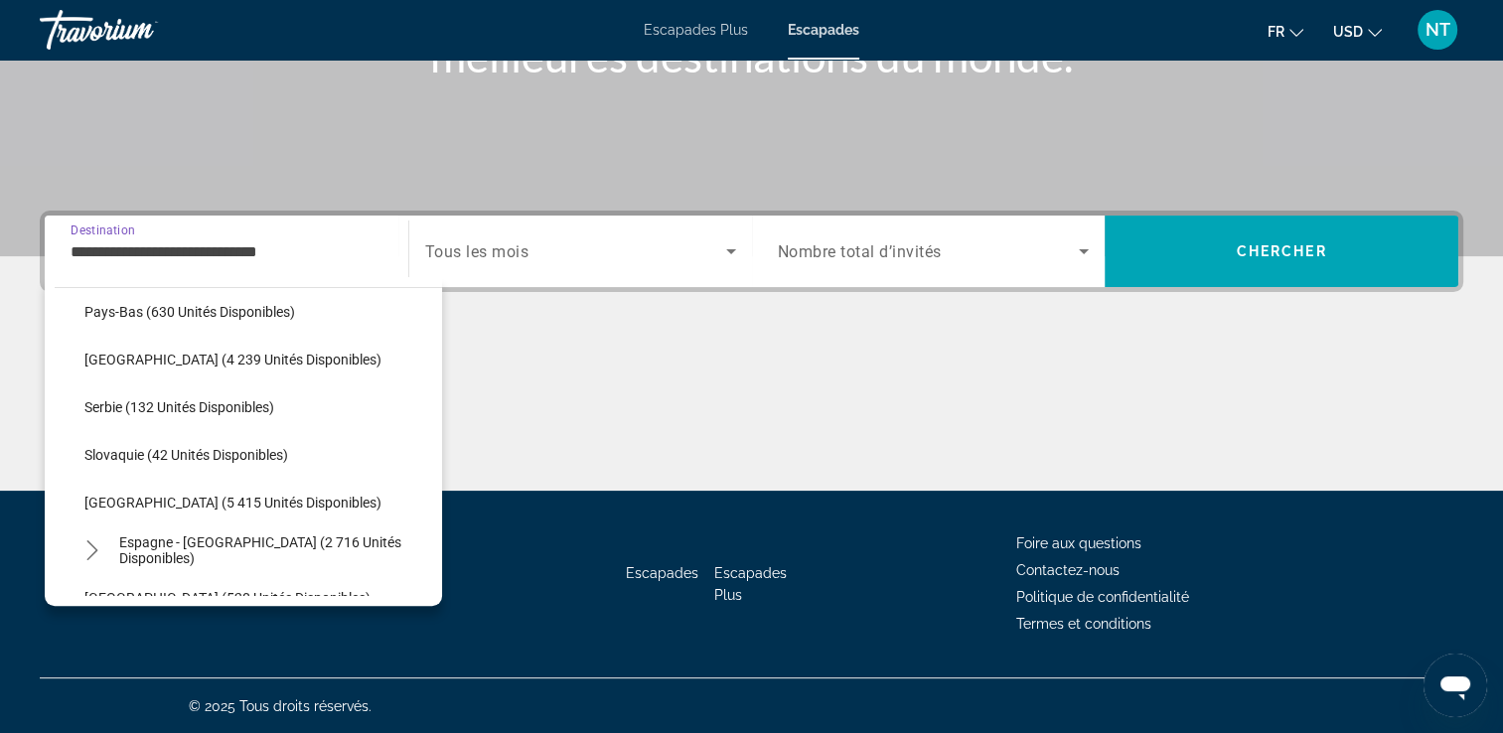
scroll to position [913, 0]
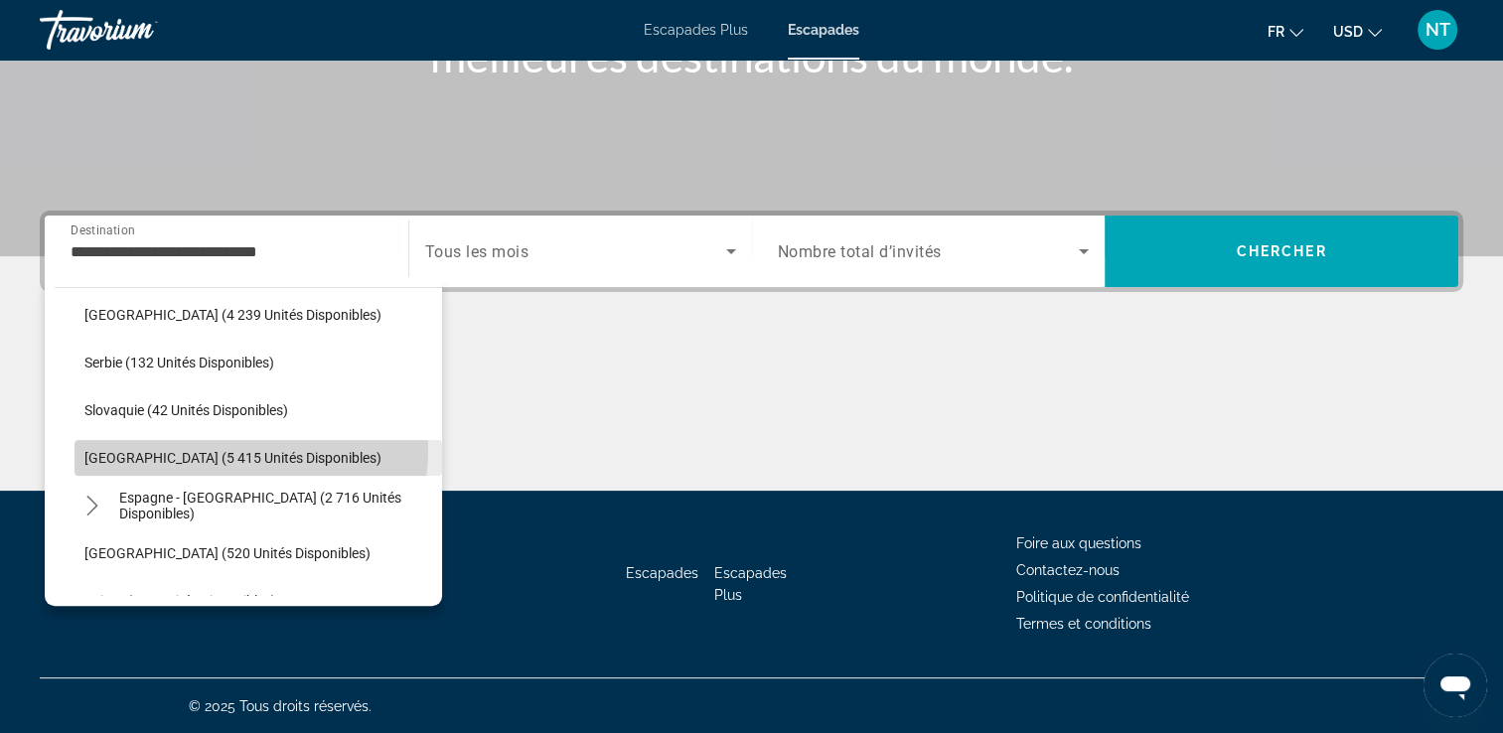
click at [183, 447] on span "Sélectionnez la destination : Espagne (5 415 unités disponibles)" at bounding box center [257, 458] width 367 height 48
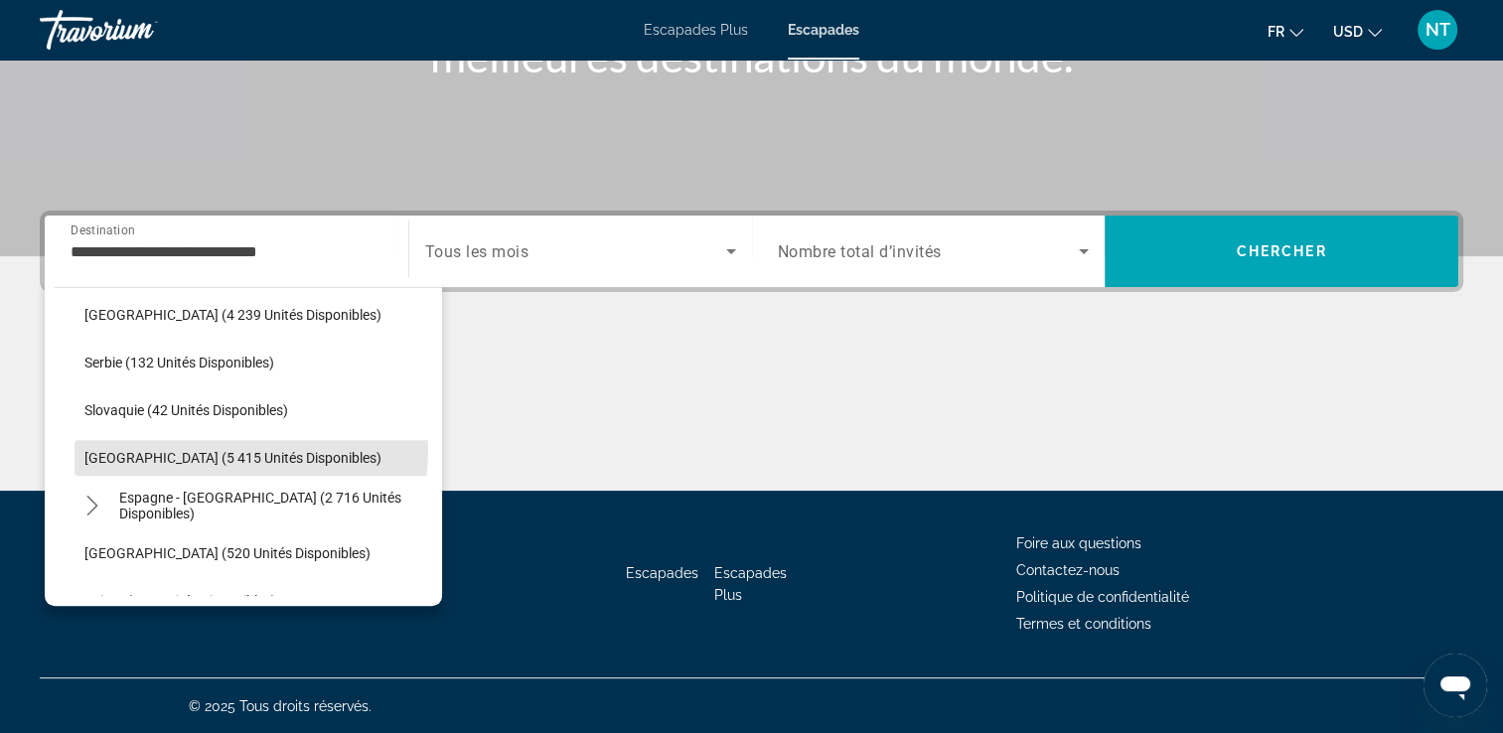
type input "**********"
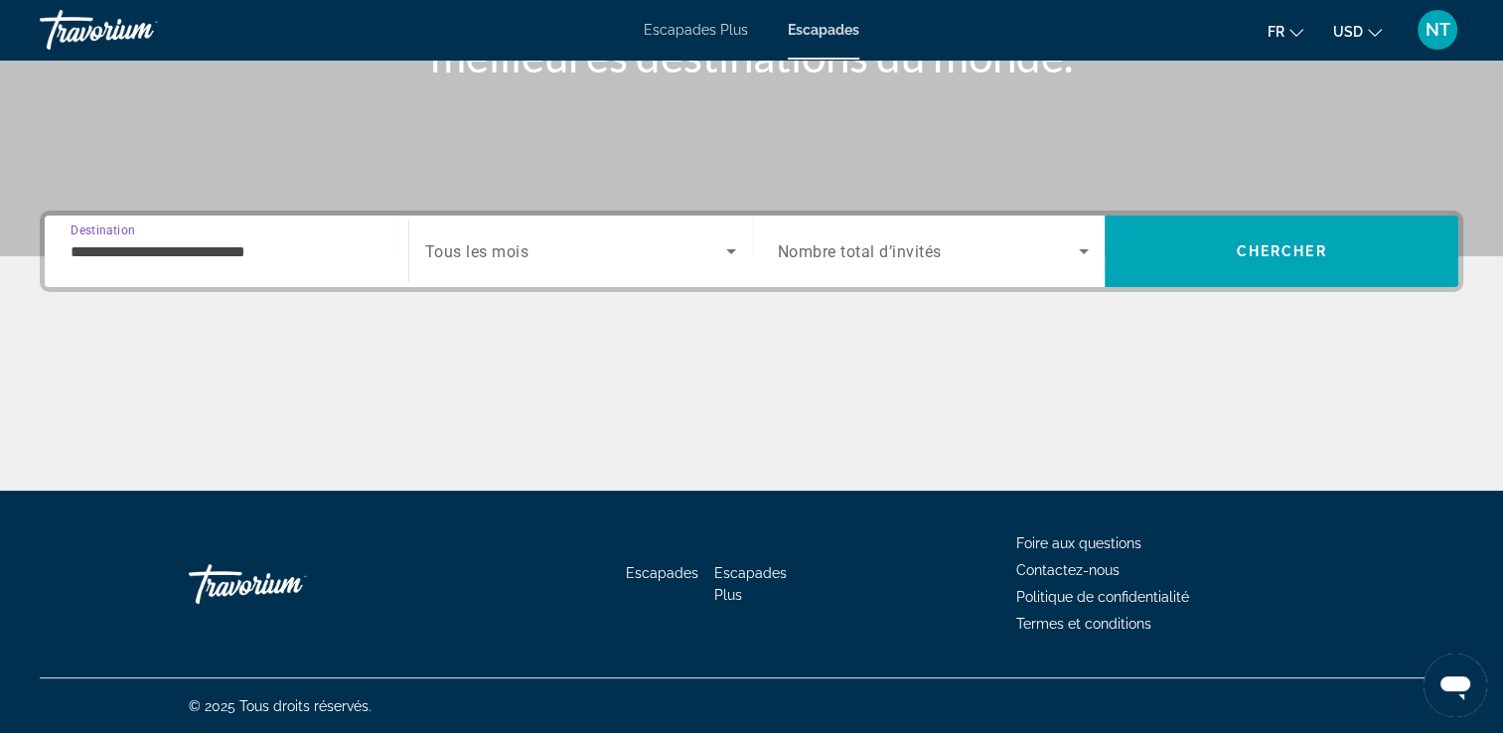
click at [576, 234] on div "Widget de recherche" at bounding box center [580, 251] width 311 height 56
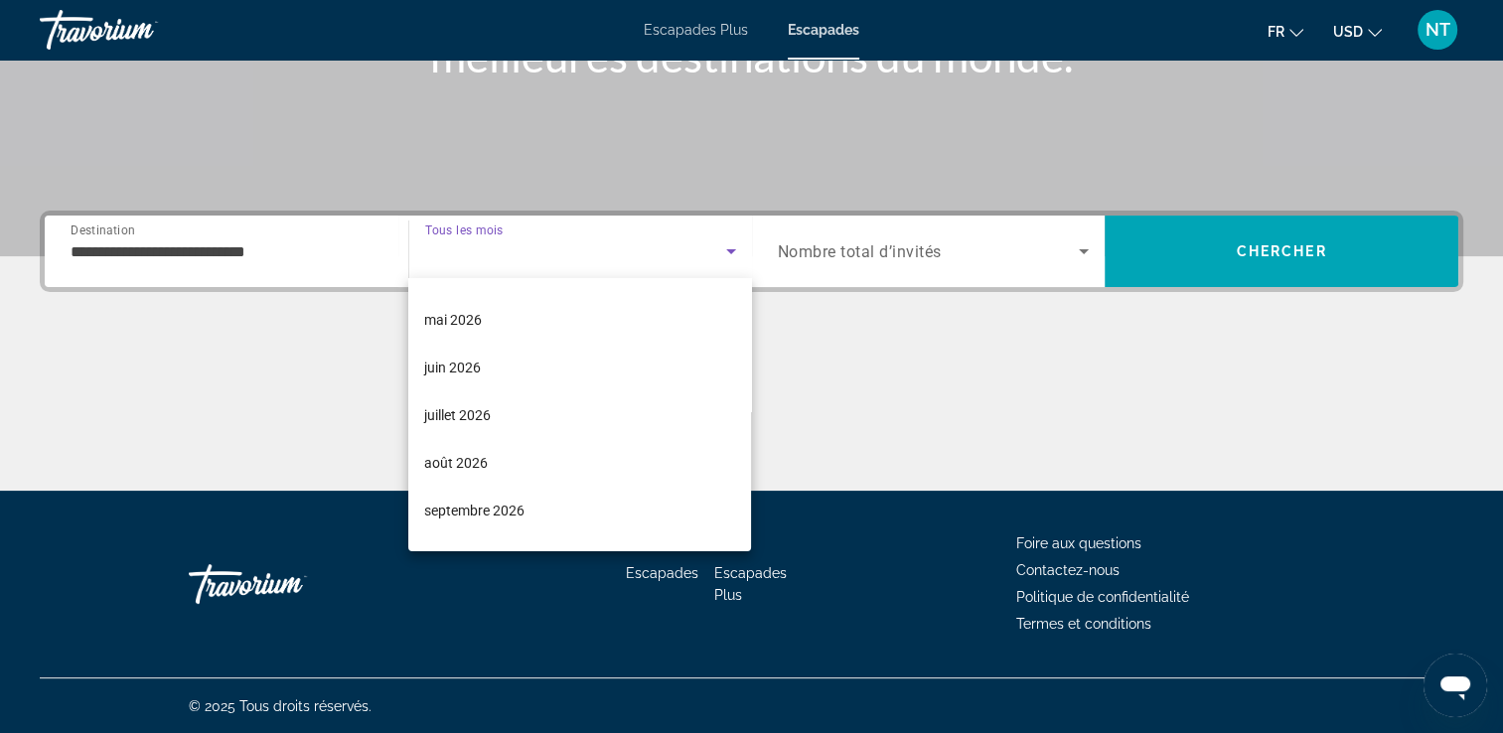
scroll to position [397, 0]
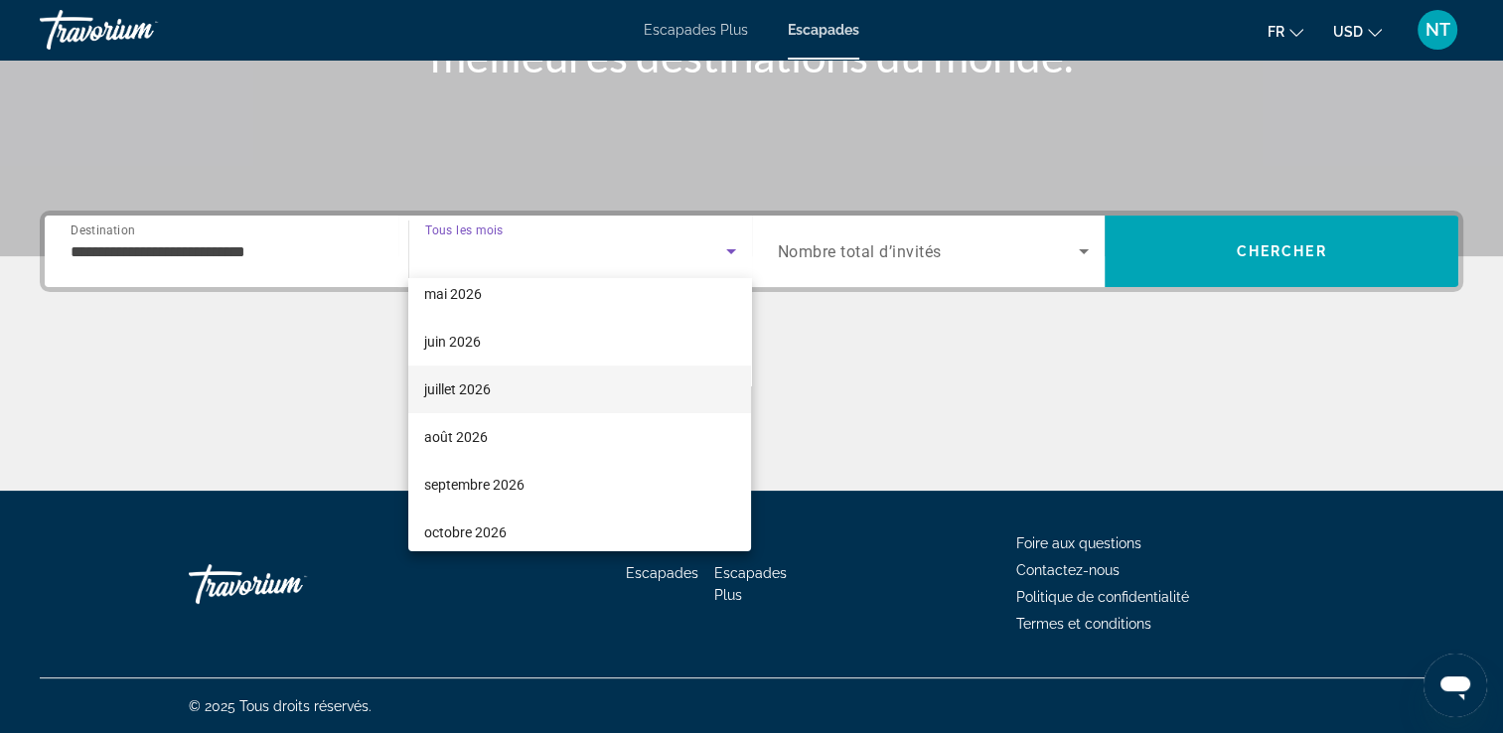
click at [474, 382] on font "juillet 2026" at bounding box center [457, 389] width 67 height 16
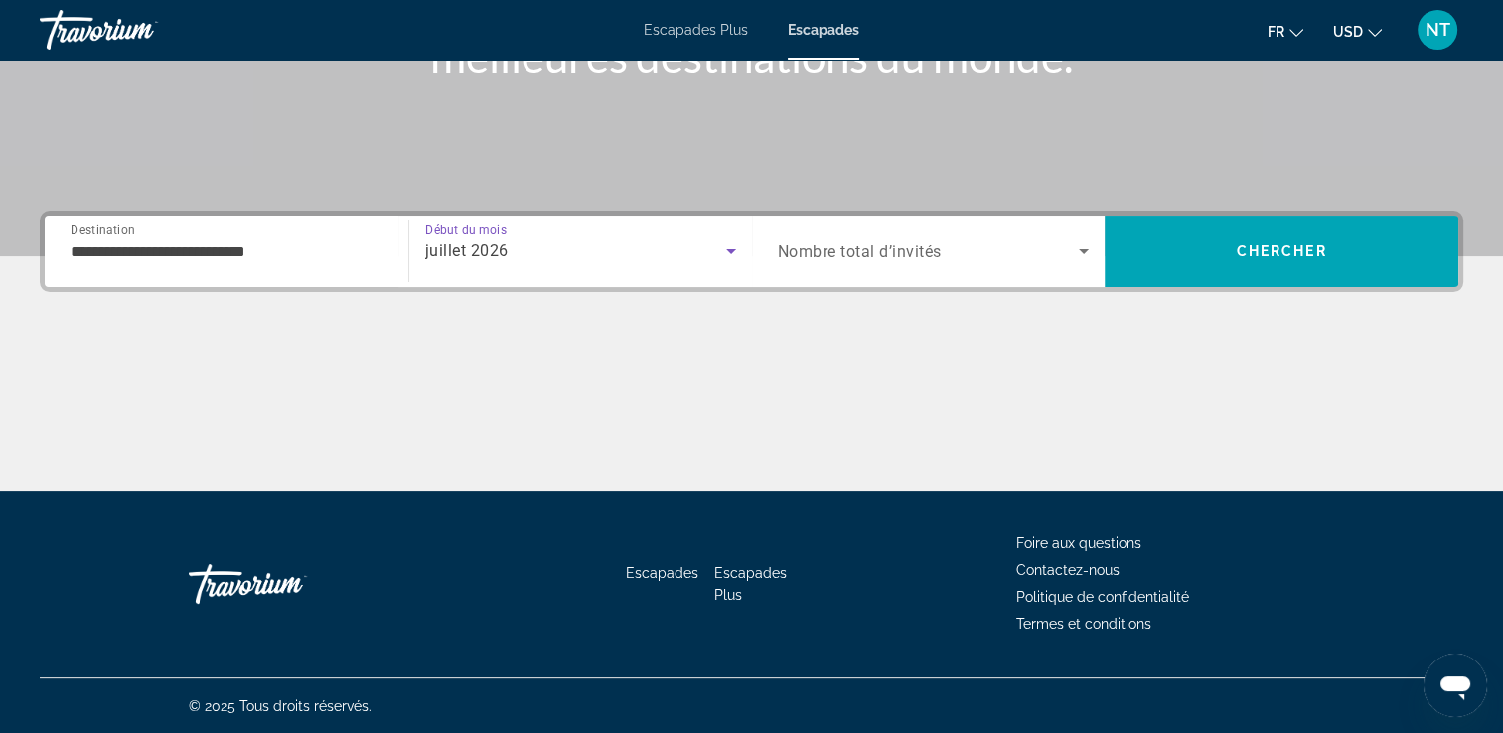
click at [912, 242] on span "Nombre total d’invités" at bounding box center [860, 251] width 164 height 19
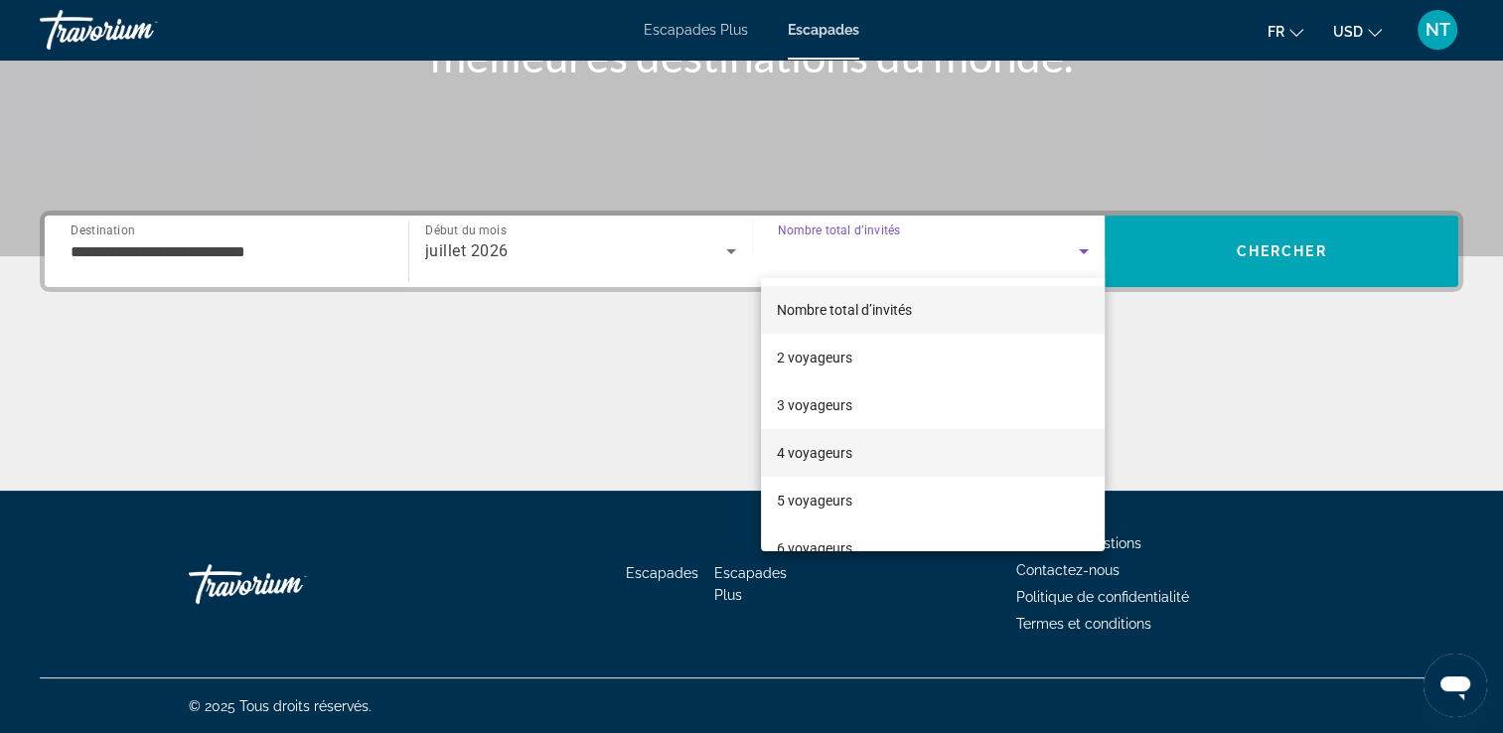
click at [797, 452] on font "4 voyageurs" at bounding box center [814, 453] width 75 height 16
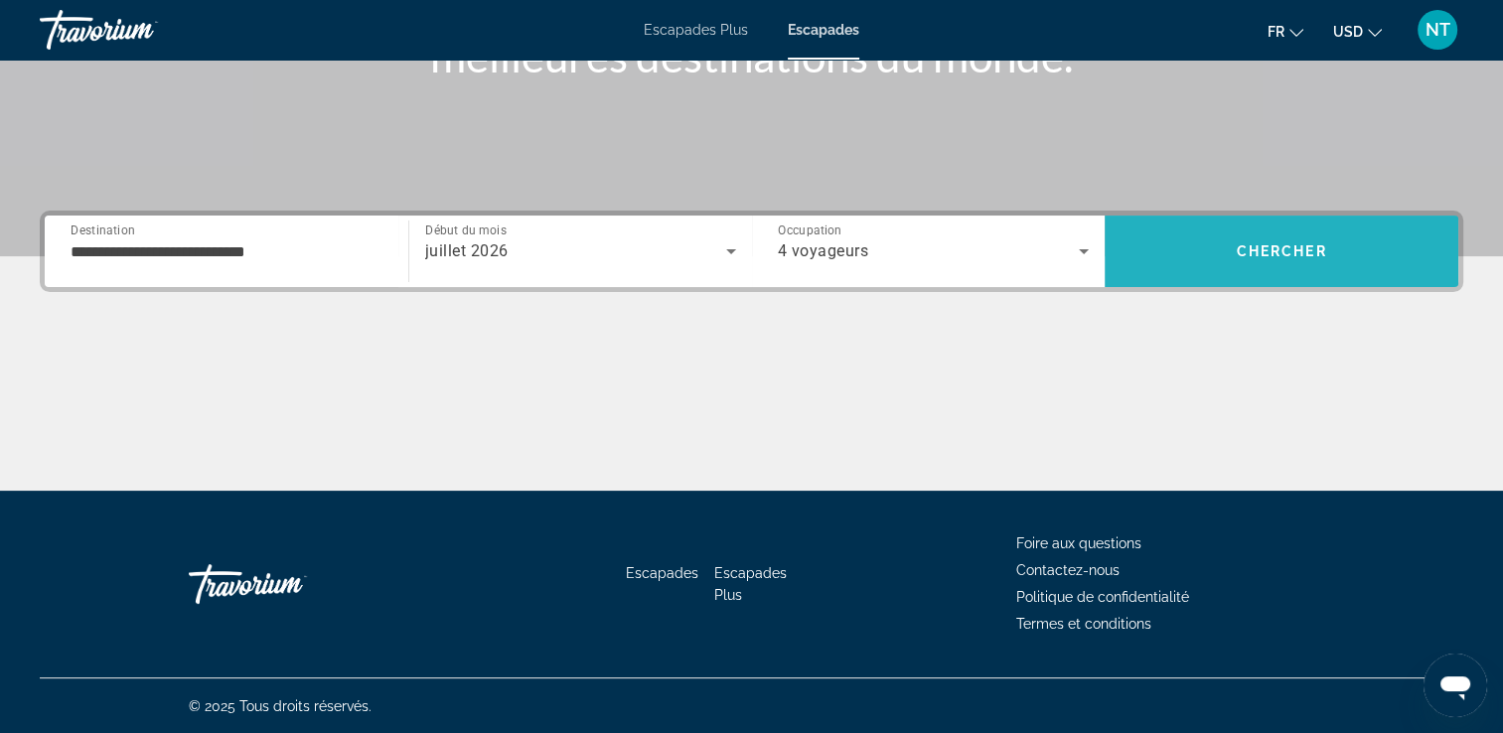
click at [1245, 248] on span "Chercher" at bounding box center [1281, 251] width 90 height 16
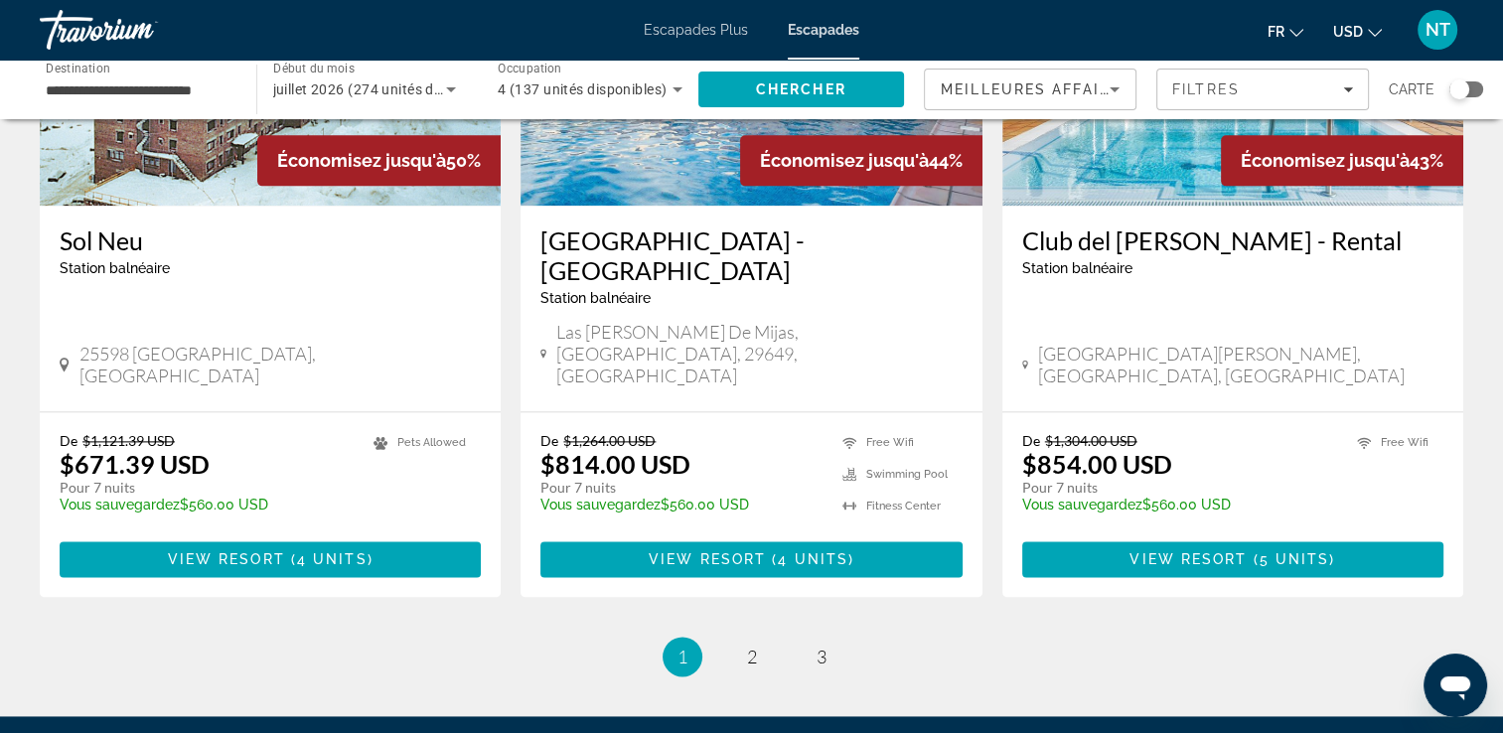
scroll to position [2567, 0]
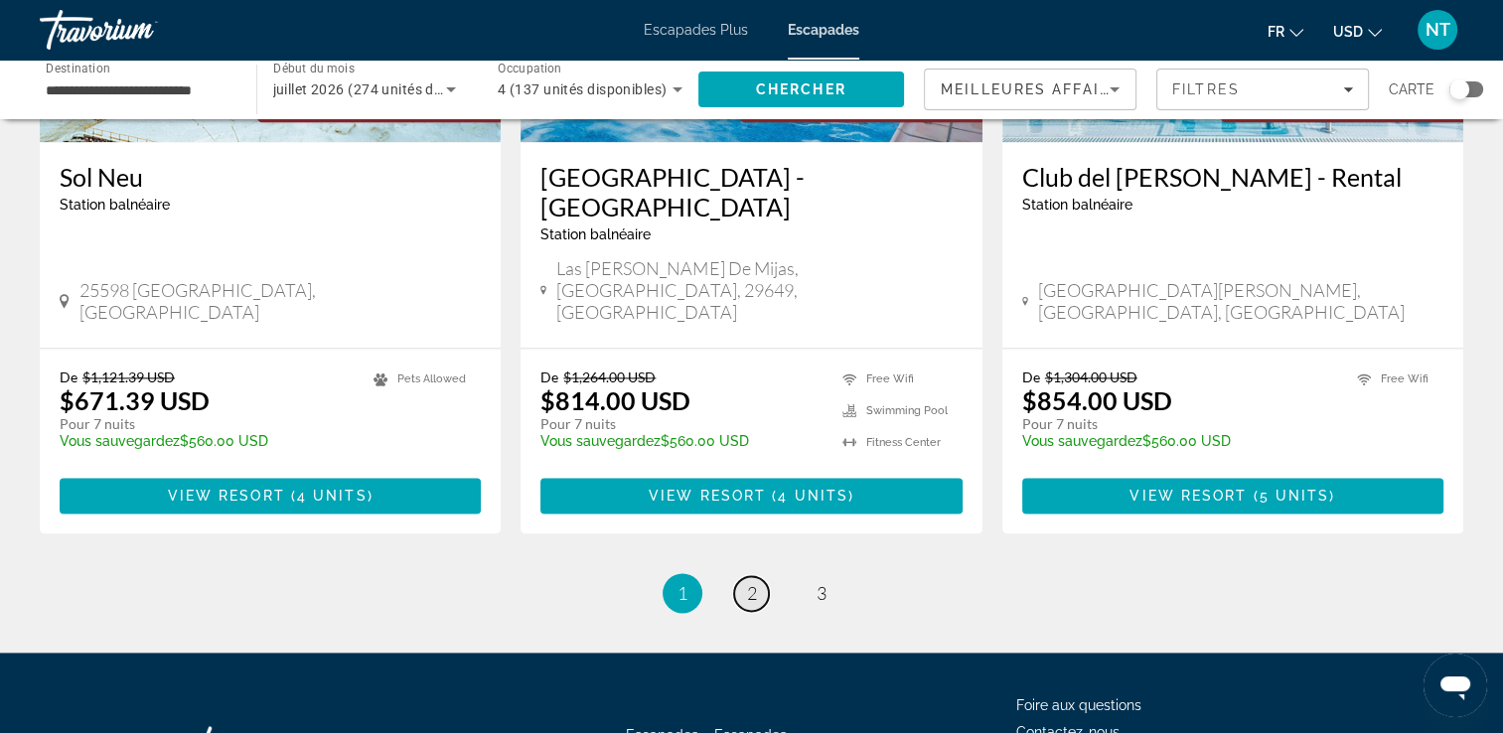
click at [756, 582] on span "2" at bounding box center [752, 593] width 10 height 22
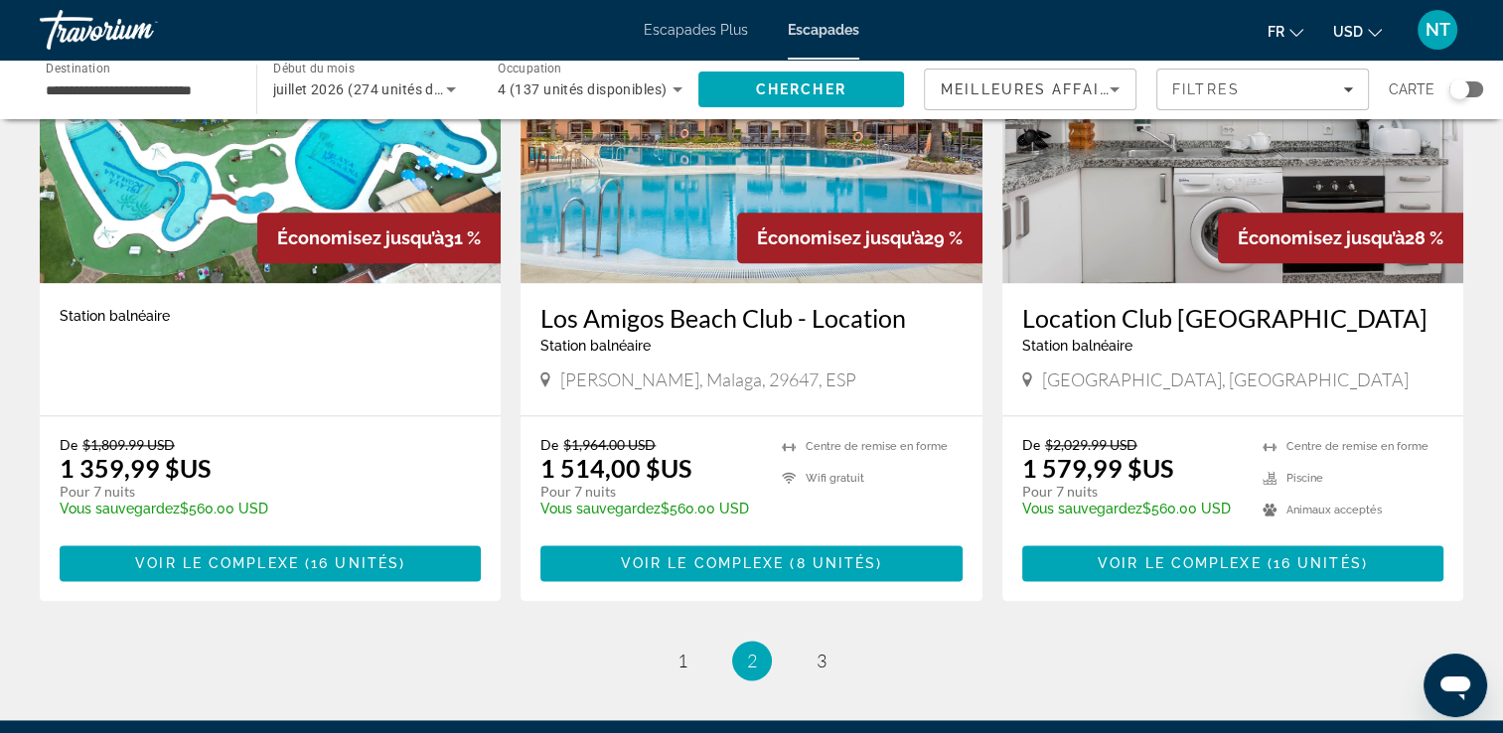
scroll to position [2508, 0]
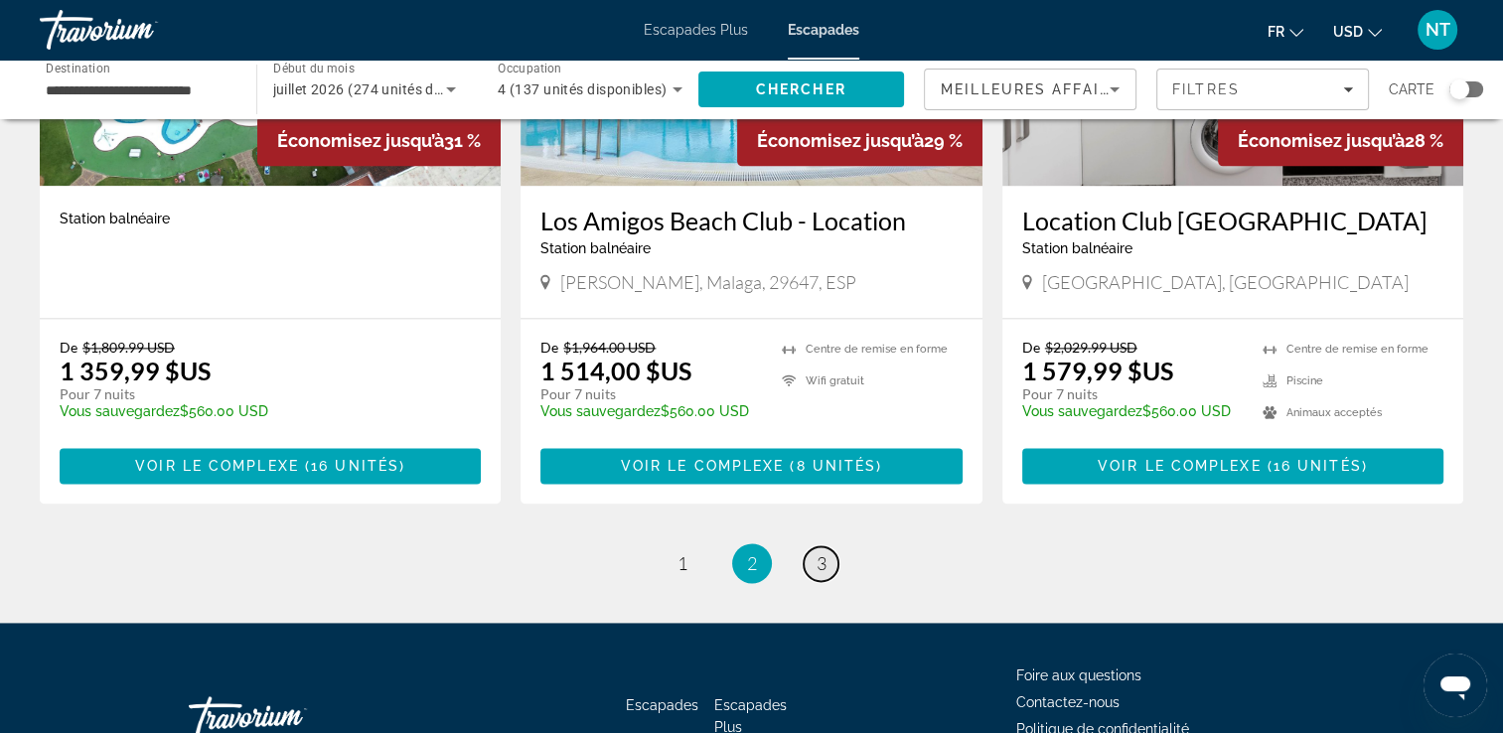
click at [823, 552] on span "3" at bounding box center [821, 563] width 10 height 22
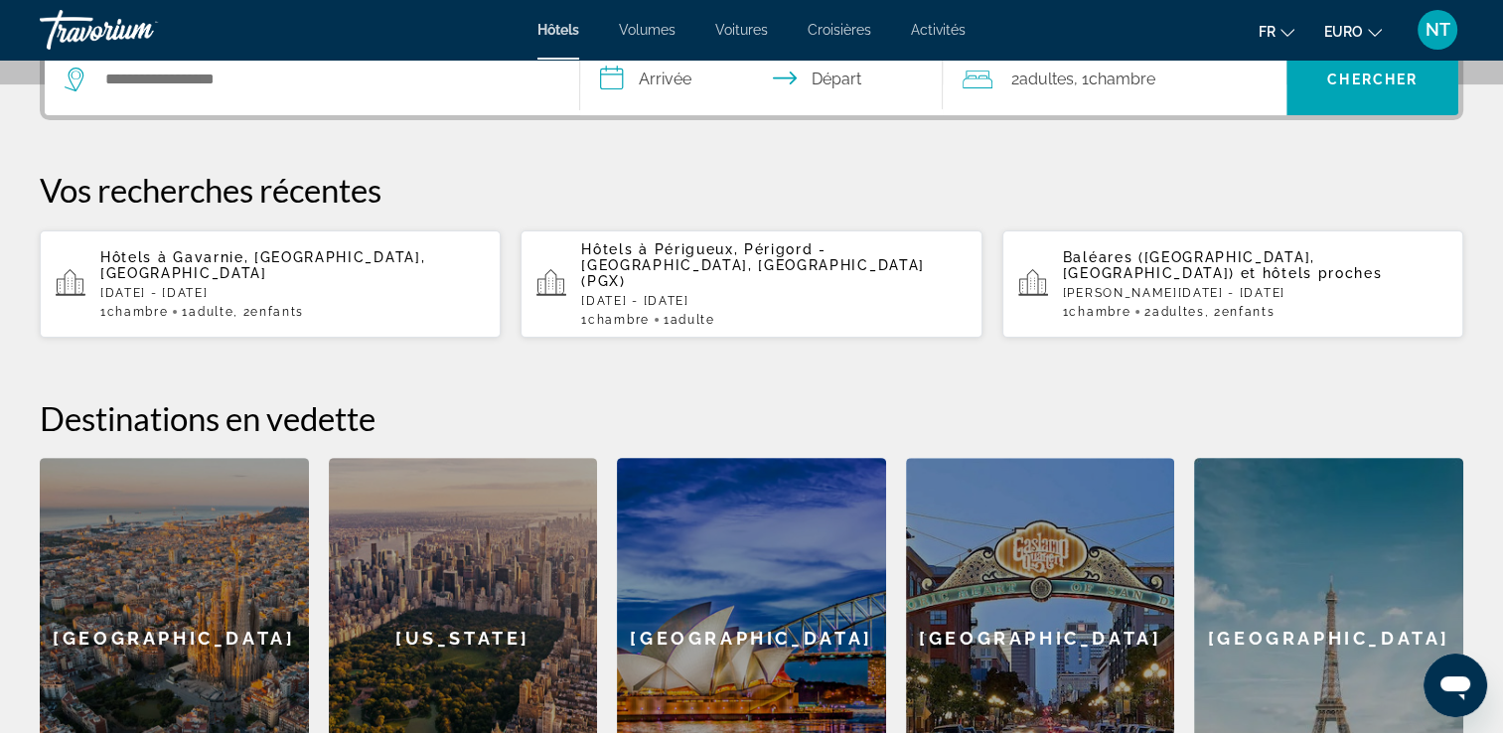
scroll to position [397, 0]
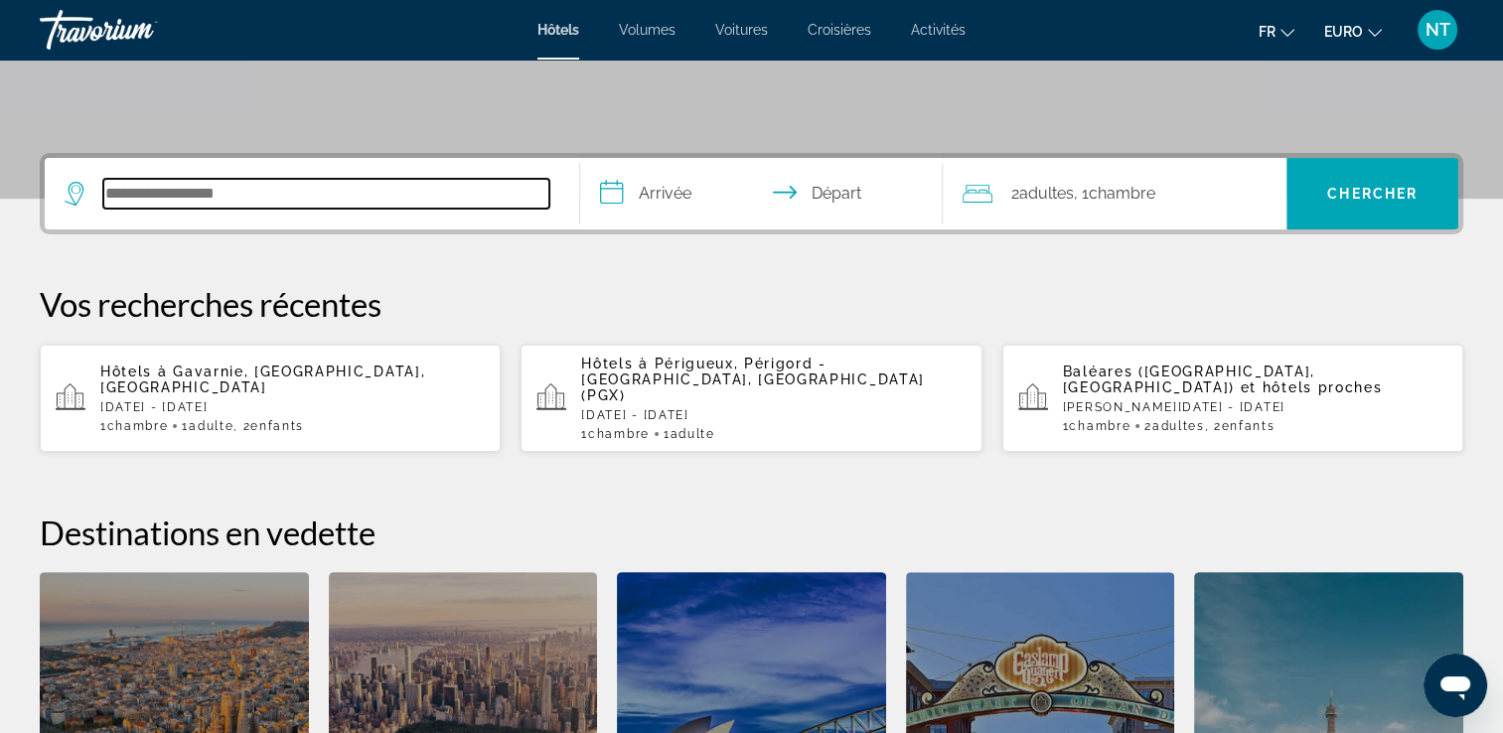
click at [192, 197] on input "Rechercher une destination hôtelière" at bounding box center [326, 194] width 446 height 30
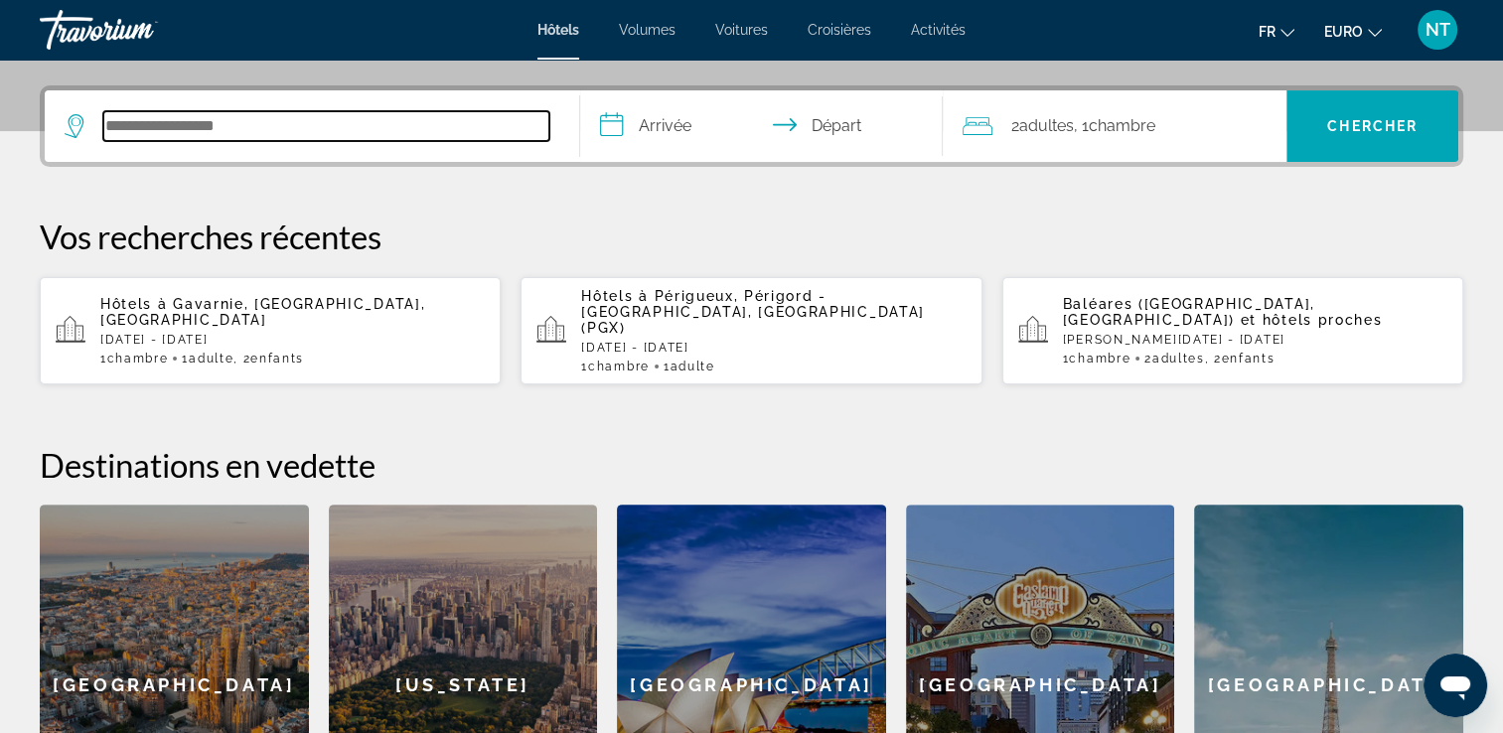
scroll to position [485, 0]
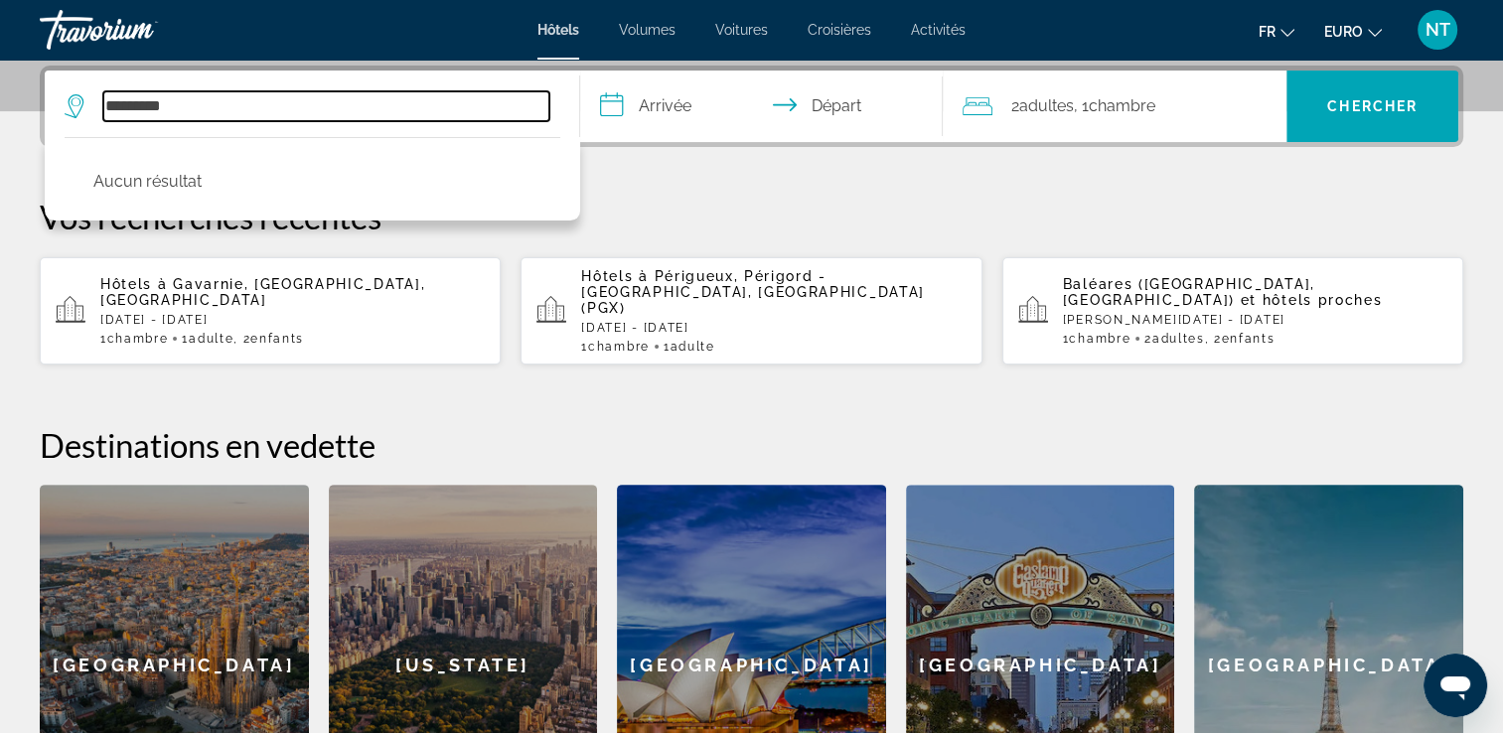
click at [131, 103] on input "*********" at bounding box center [326, 106] width 446 height 30
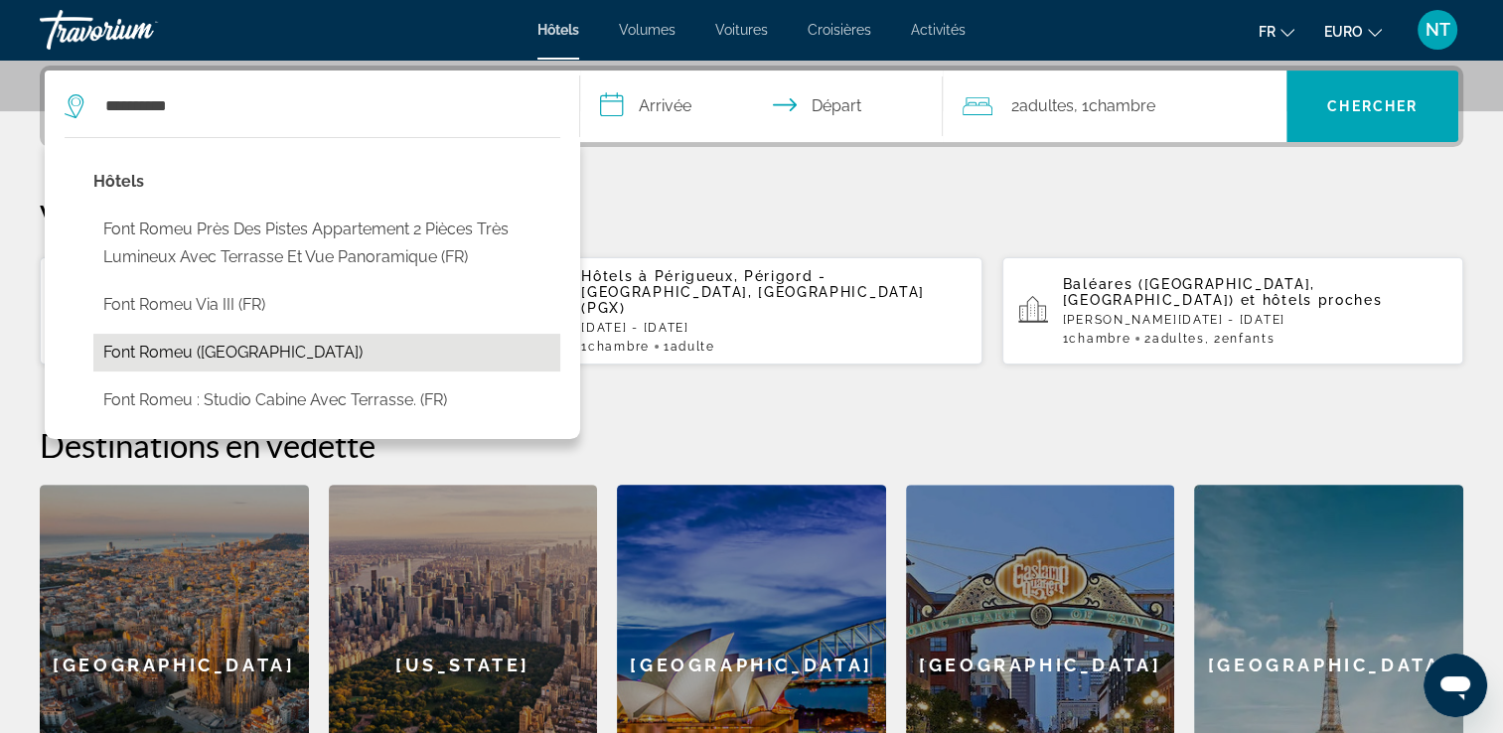
click at [203, 341] on button "Font Romeu ([GEOGRAPHIC_DATA])" at bounding box center [326, 353] width 467 height 38
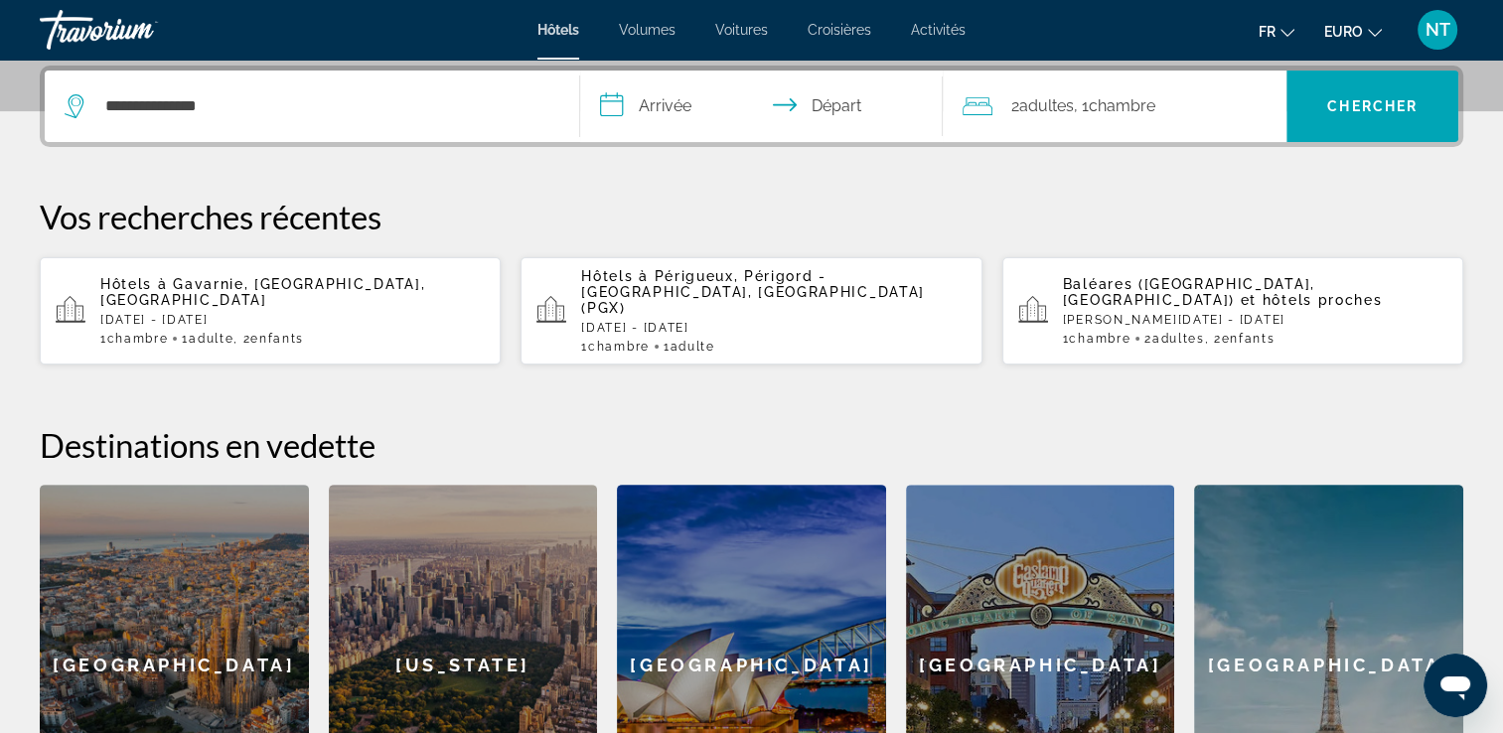
click at [644, 105] on input "**********" at bounding box center [765, 109] width 371 height 77
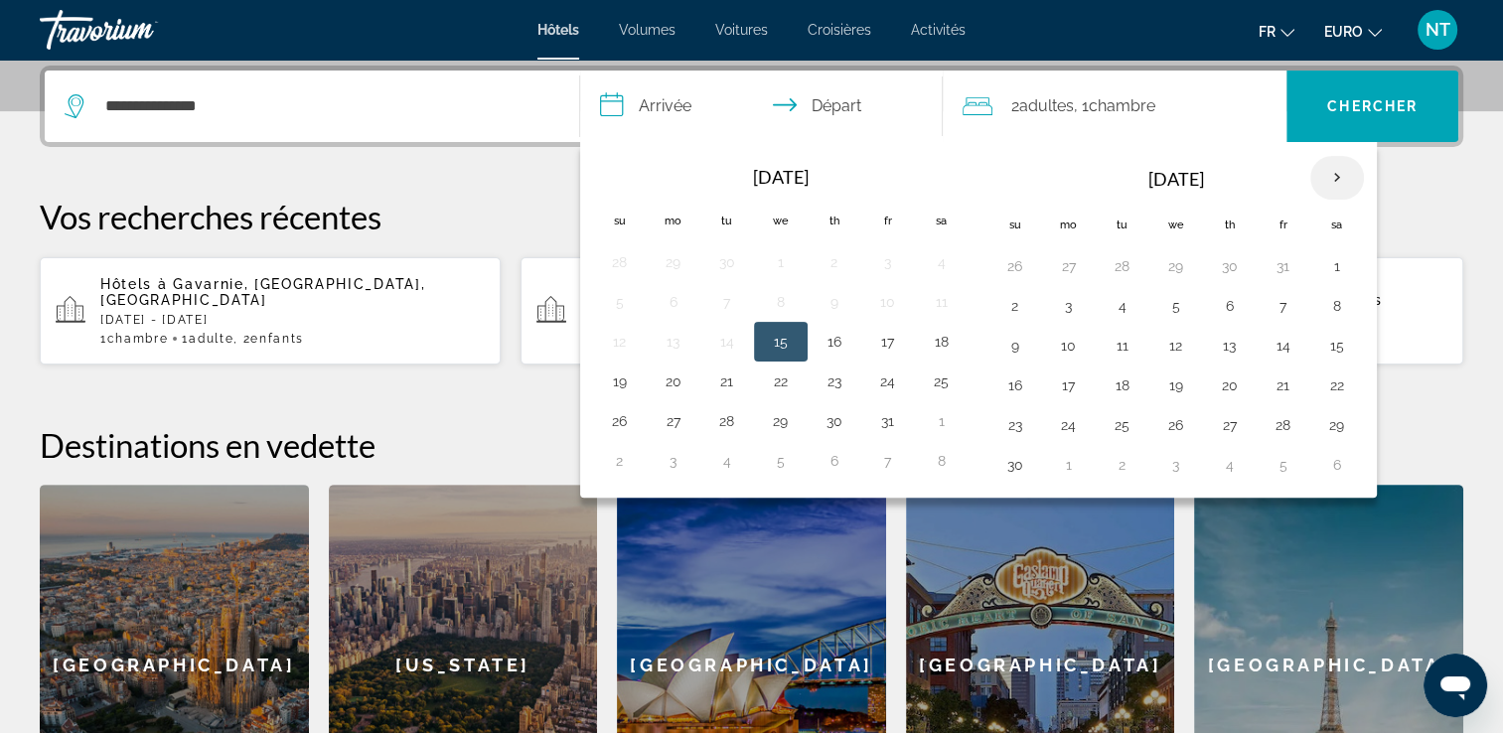
click at [1329, 170] on th "Next month" at bounding box center [1337, 178] width 54 height 44
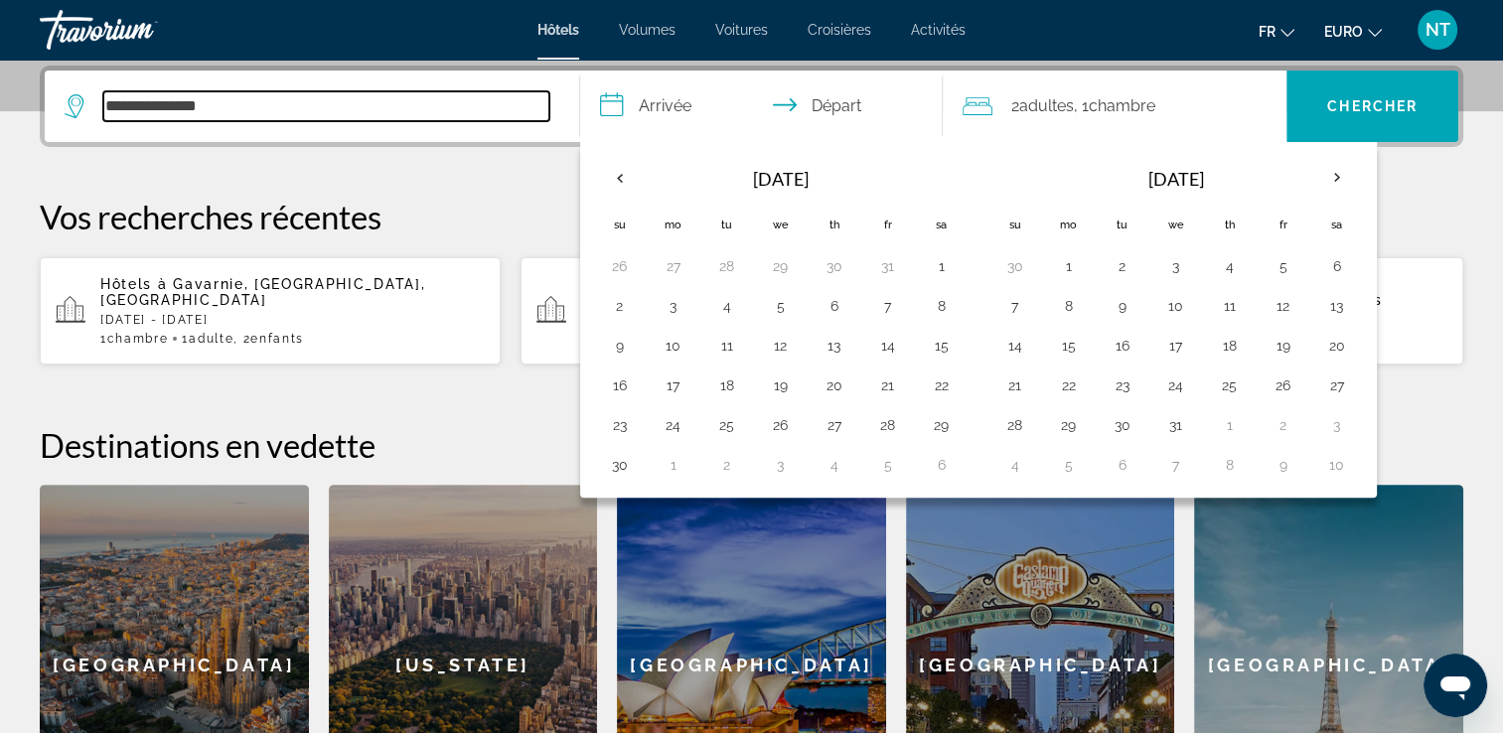
click at [311, 107] on input "**********" at bounding box center [326, 106] width 446 height 30
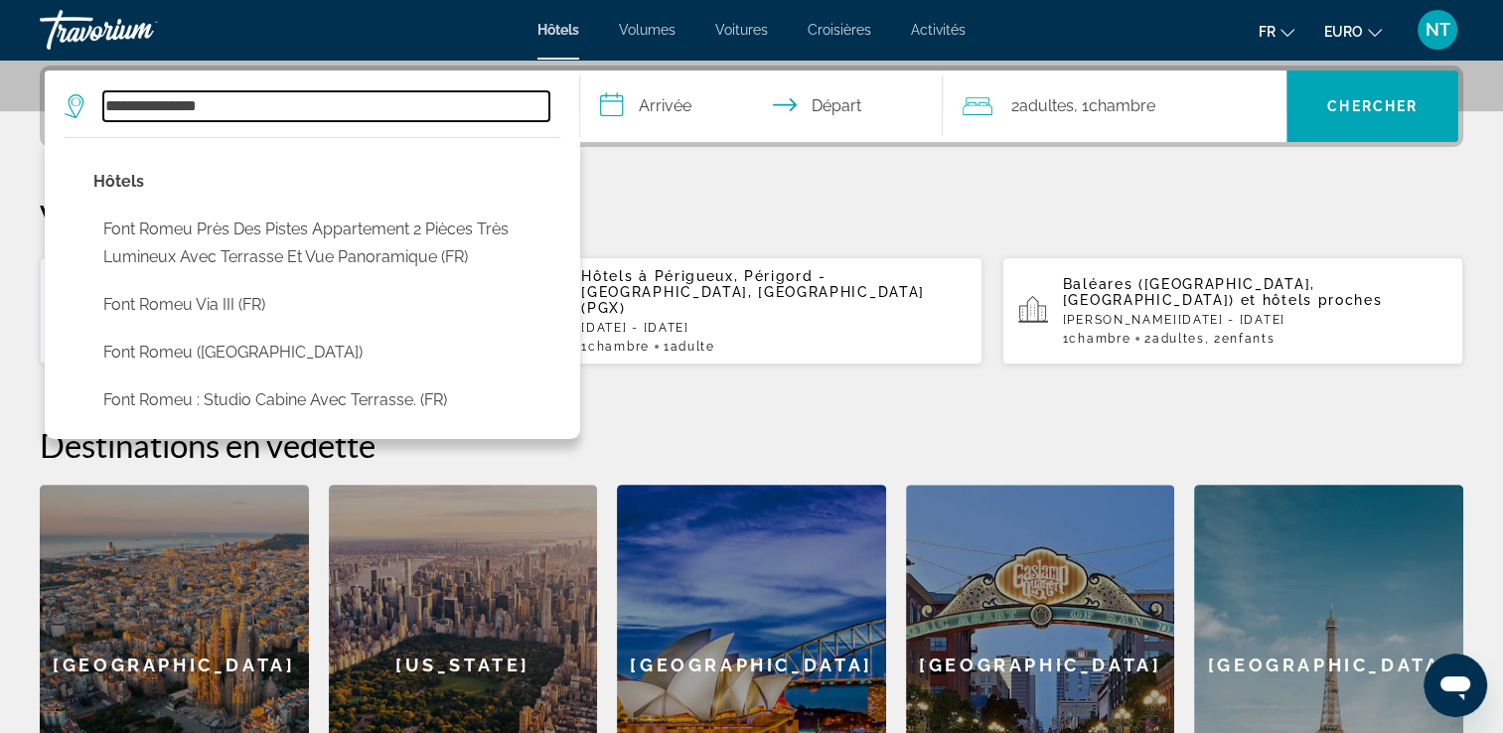
drag, startPoint x: 311, startPoint y: 107, endPoint x: 3, endPoint y: 84, distance: 308.7
click at [3, 84] on div "**********" at bounding box center [751, 456] width 1503 height 781
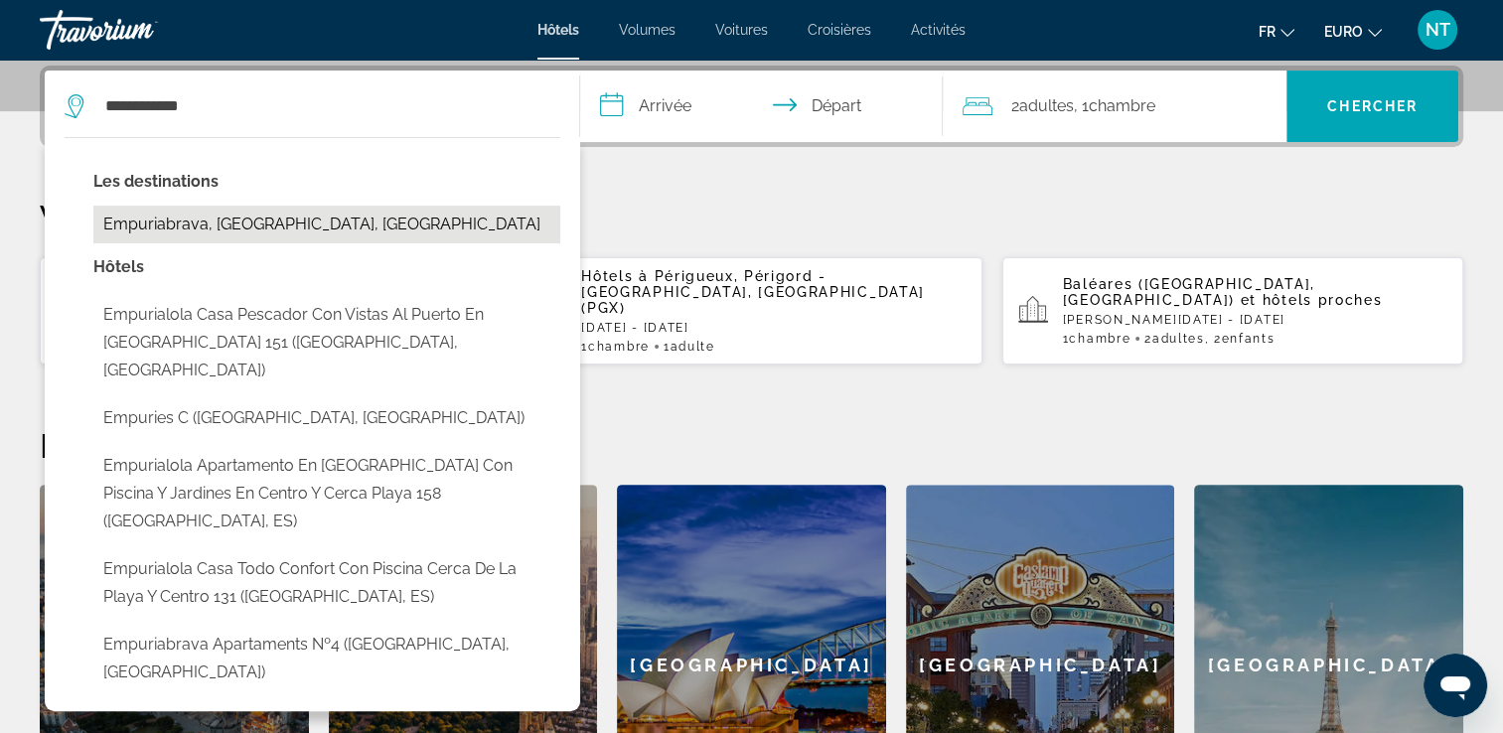
click at [266, 213] on button "Empuriabrava, [GEOGRAPHIC_DATA], [GEOGRAPHIC_DATA]" at bounding box center [326, 225] width 467 height 38
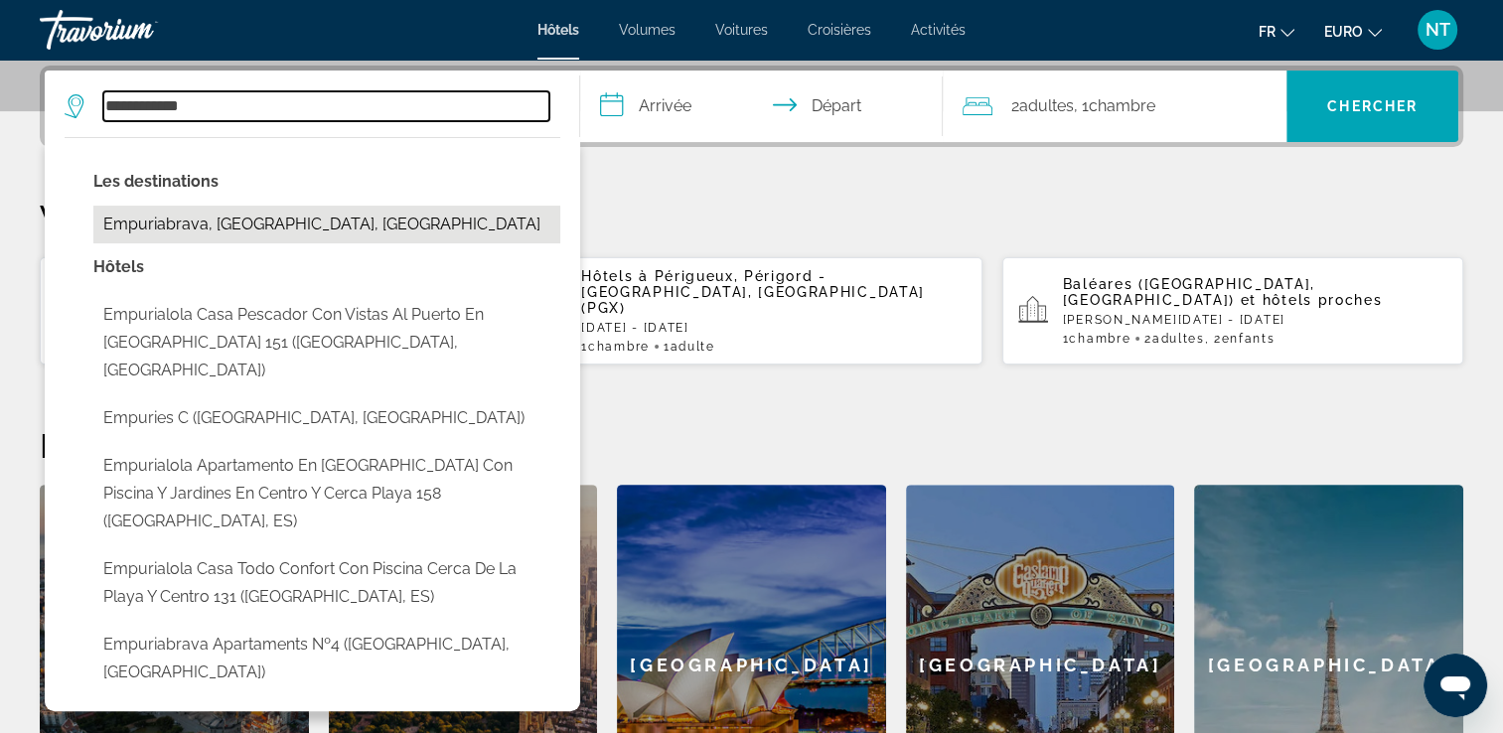
type input "**********"
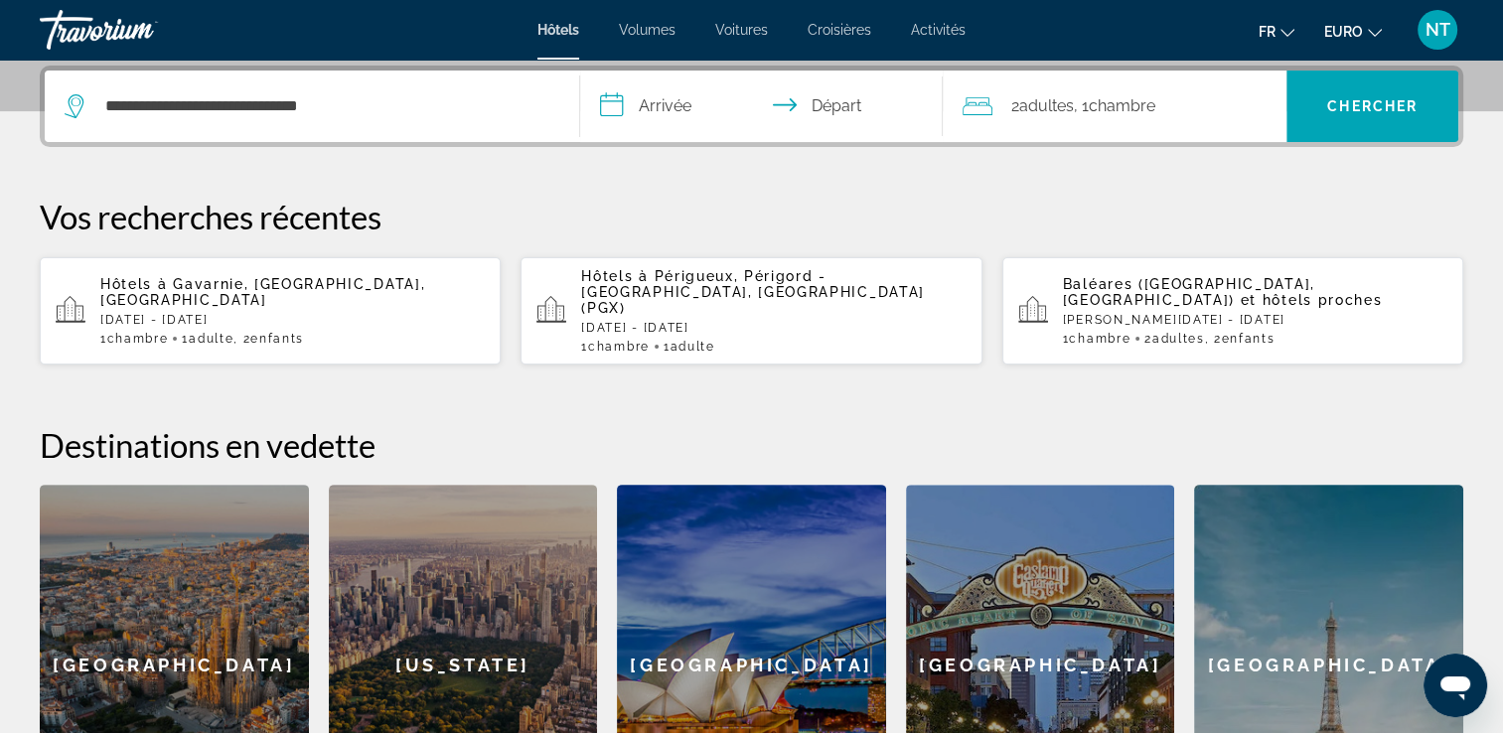
click at [663, 99] on input "**********" at bounding box center [765, 109] width 371 height 77
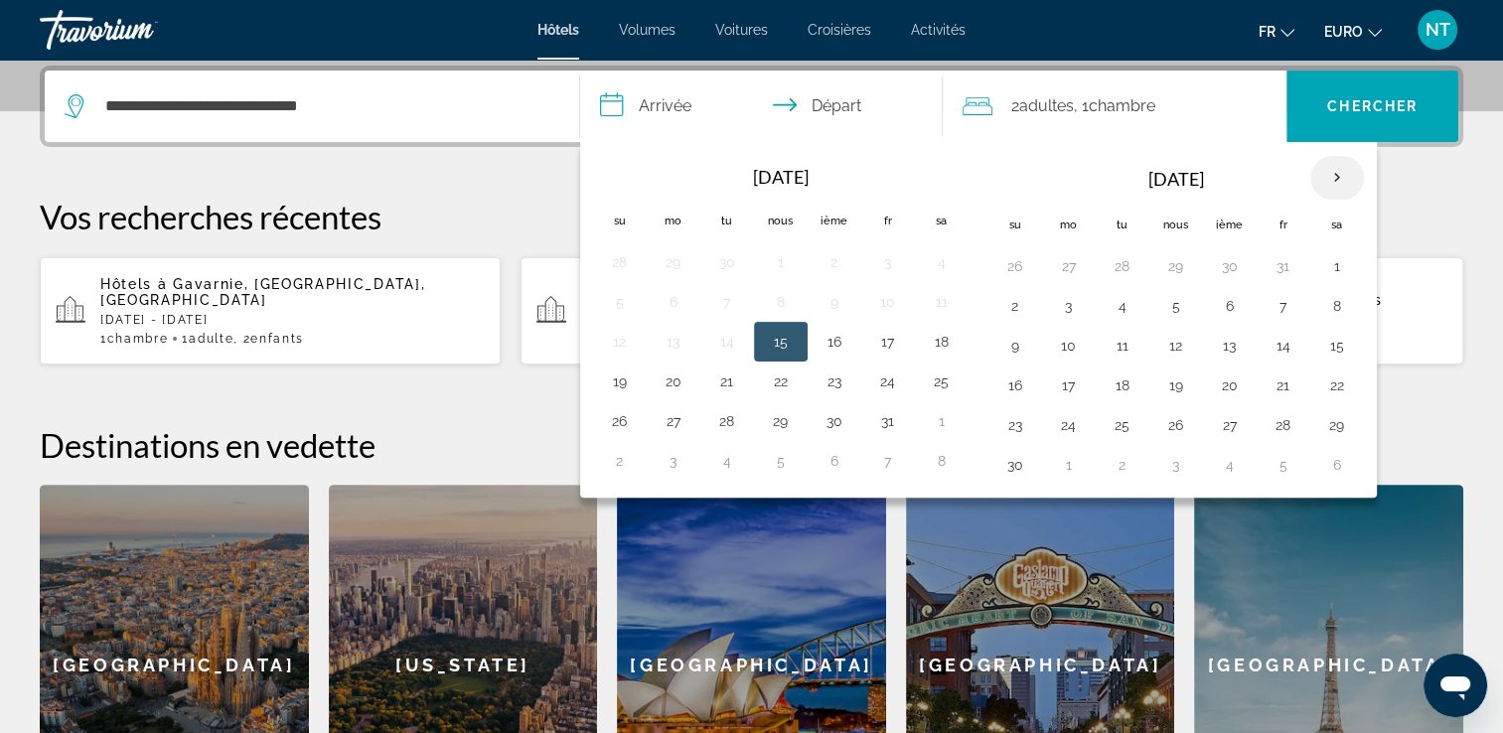
click at [1331, 173] on th "Prochain" at bounding box center [1337, 178] width 54 height 44
click at [1332, 172] on th "Prochain" at bounding box center [1337, 178] width 54 height 44
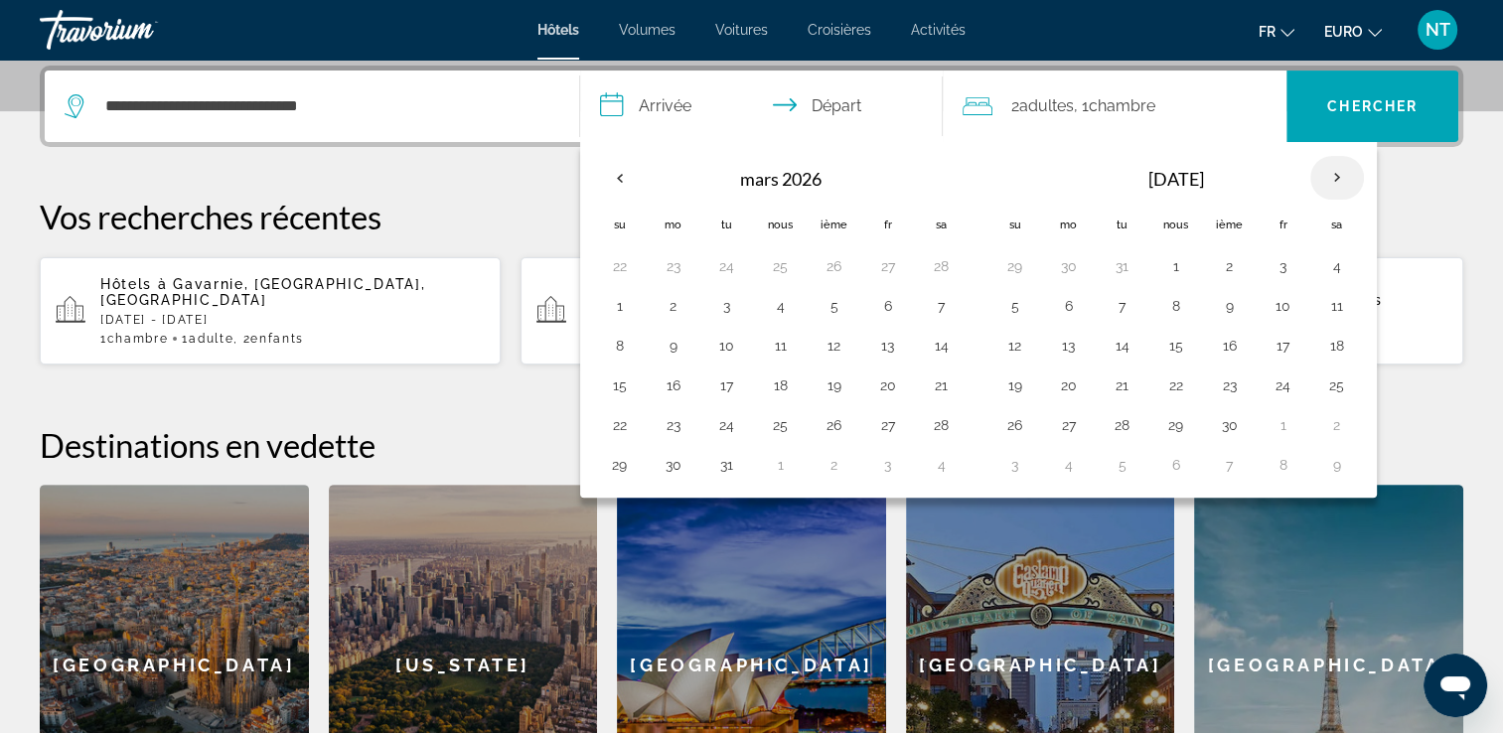
click at [1332, 172] on th "Prochain" at bounding box center [1337, 178] width 54 height 44
click at [894, 418] on button "31" at bounding box center [888, 425] width 32 height 28
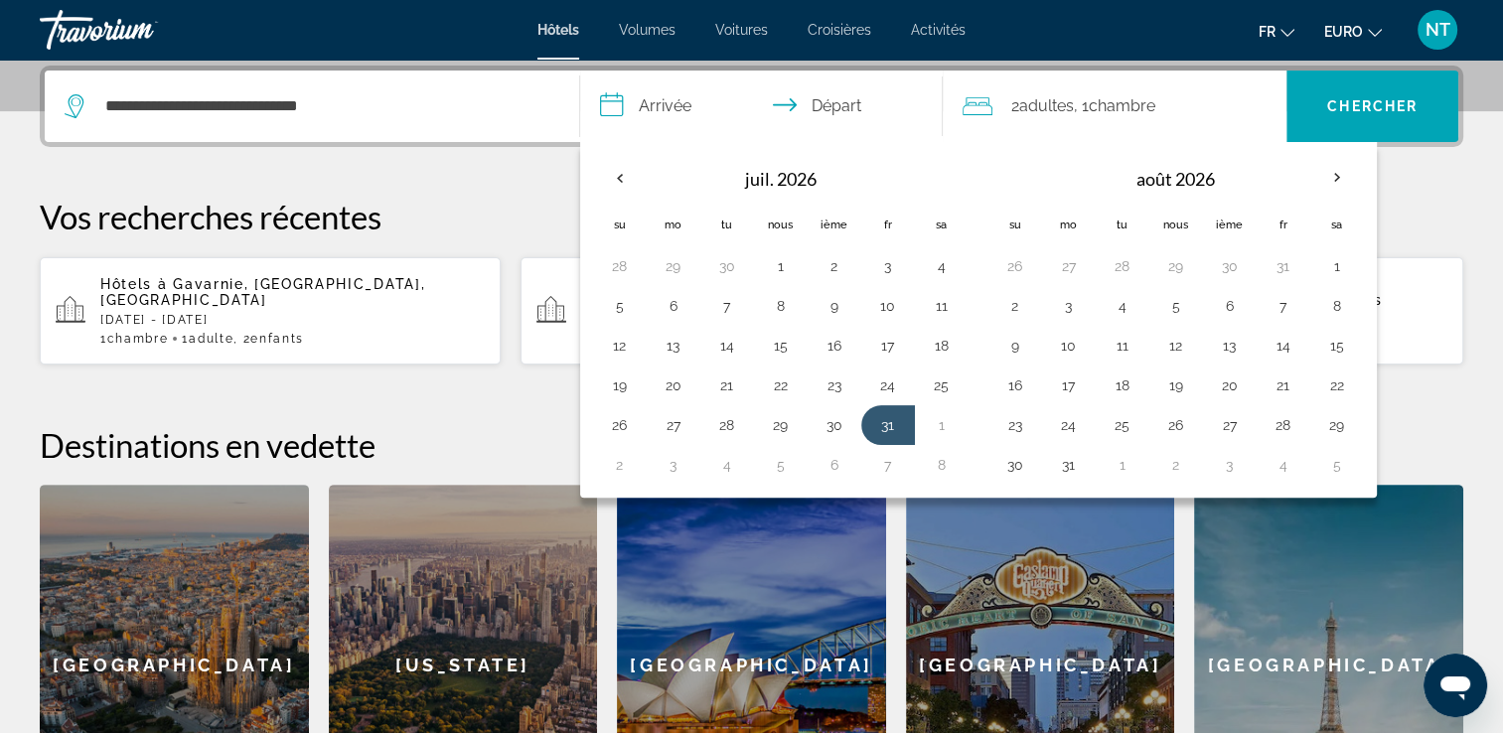
click at [1066, 260] on button "27" at bounding box center [1069, 266] width 32 height 28
type input "**********"
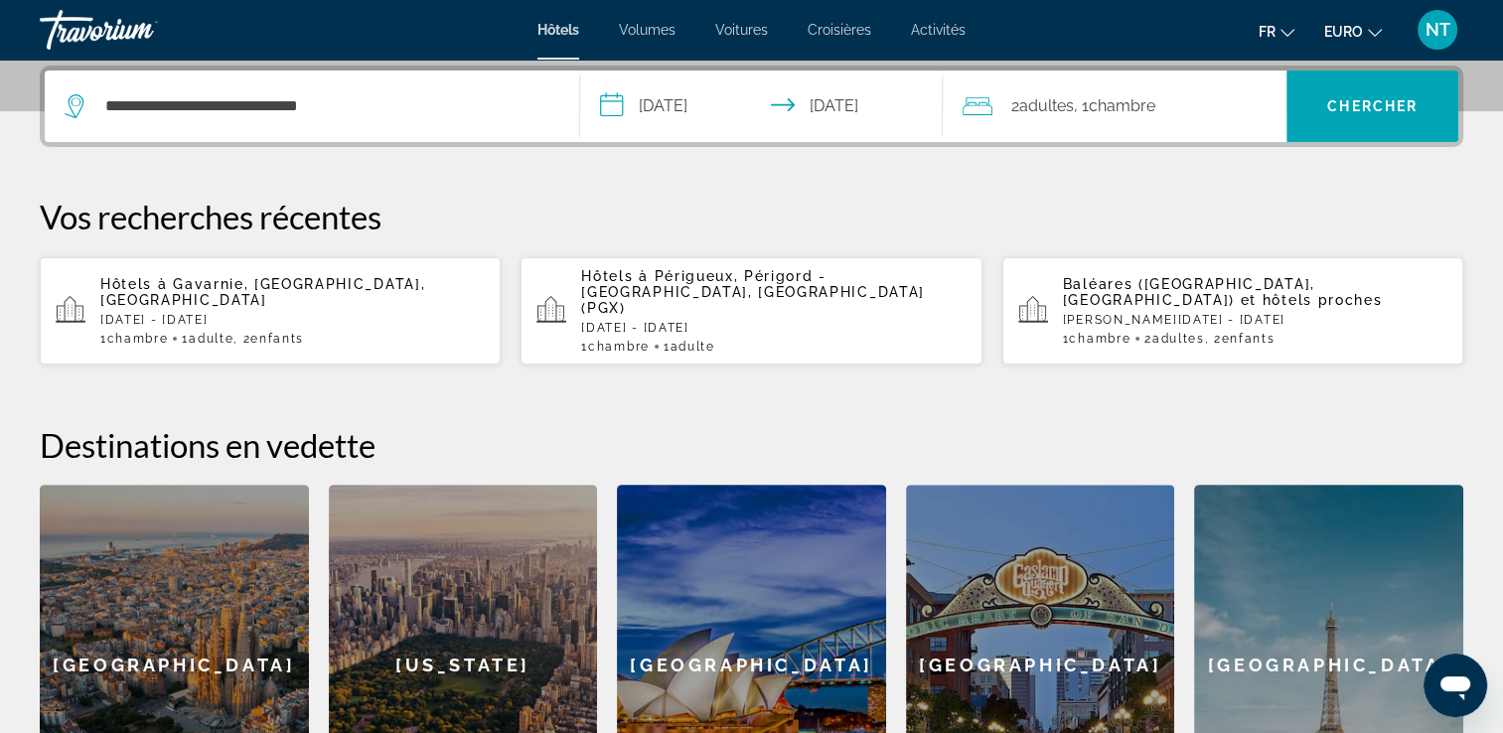
click at [1113, 108] on span "Chambre" at bounding box center [1120, 105] width 67 height 19
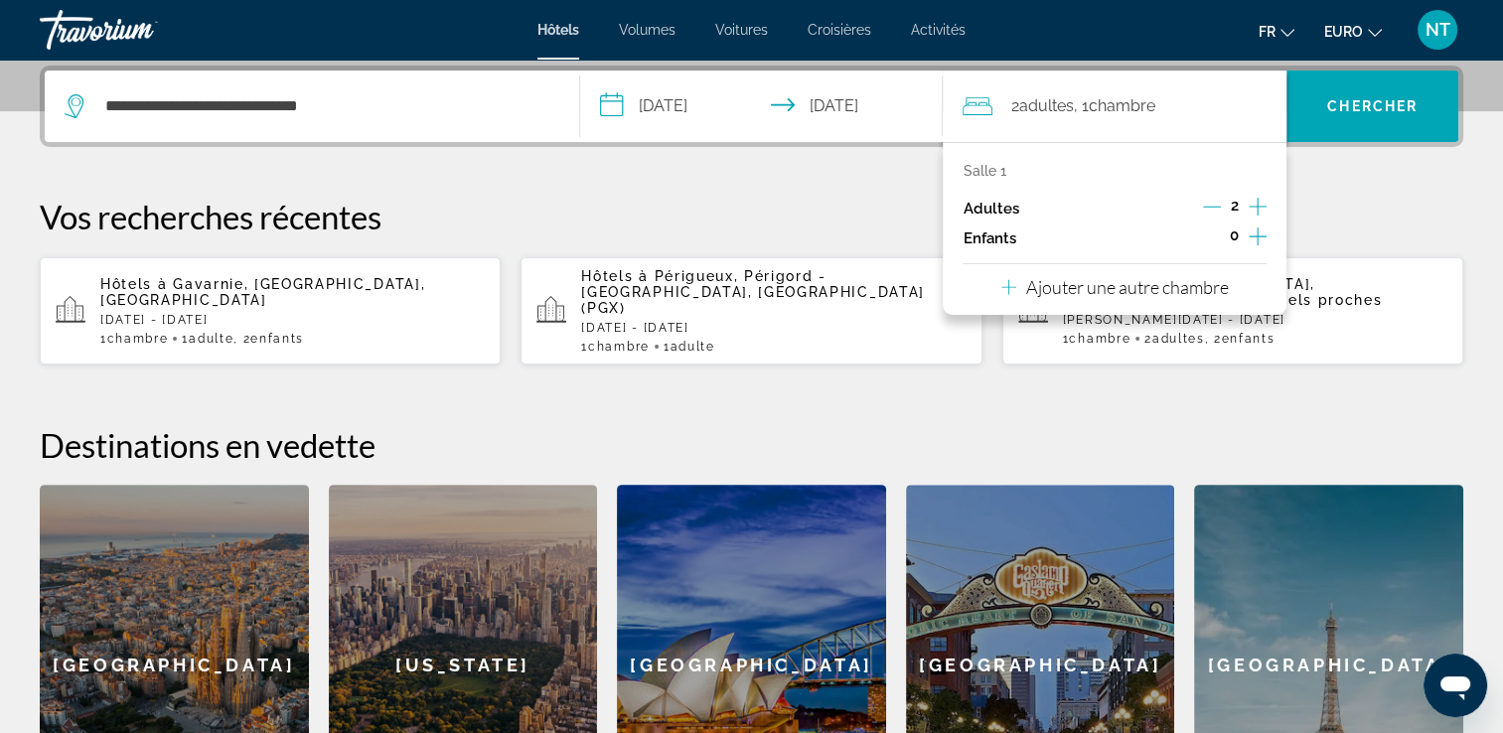
click at [1253, 234] on icon "Augmenter les enfants" at bounding box center [1257, 236] width 18 height 24
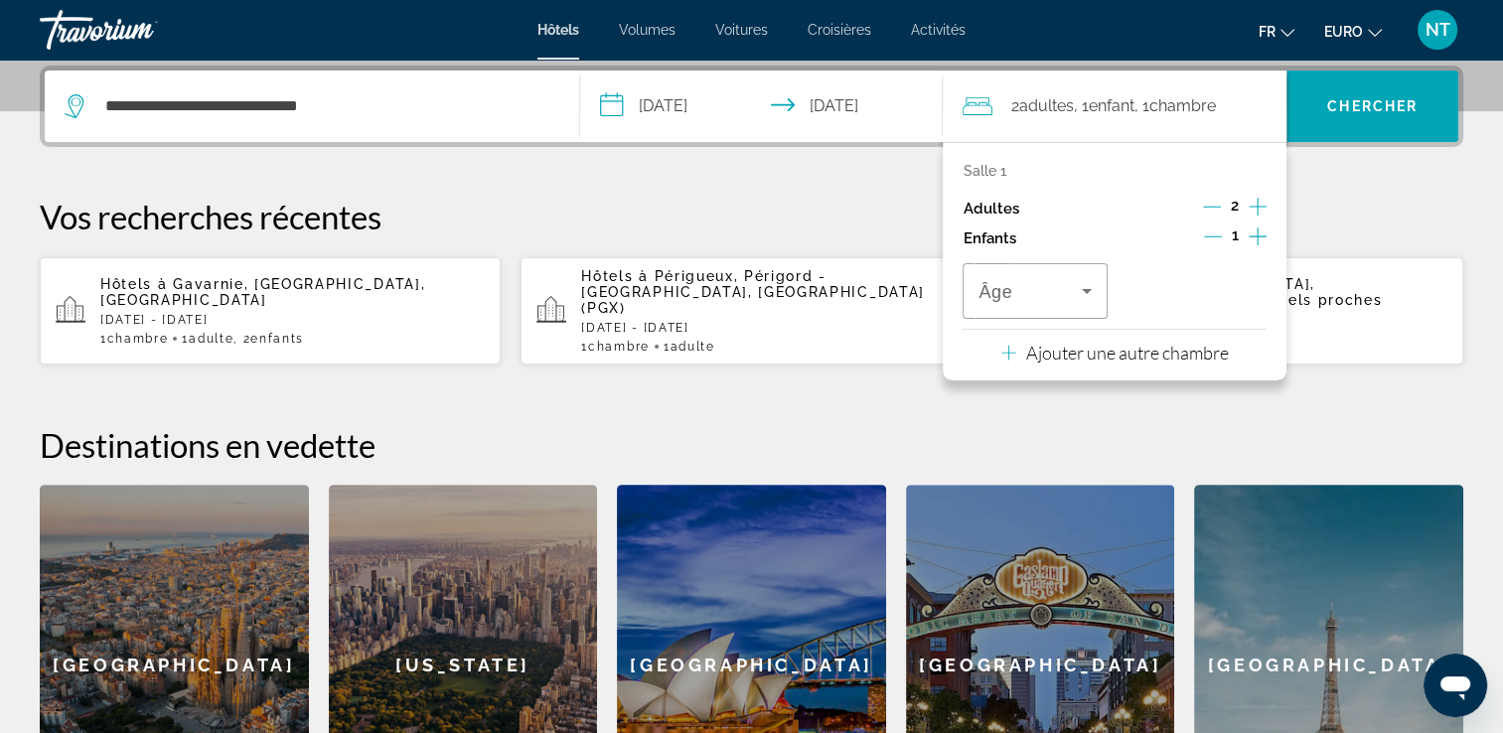
click at [1253, 234] on icon "Augmenter les enfants" at bounding box center [1257, 236] width 18 height 24
click at [1085, 282] on icon "Voyageurs : 2 adultes, 2 enfants" at bounding box center [1087, 291] width 24 height 24
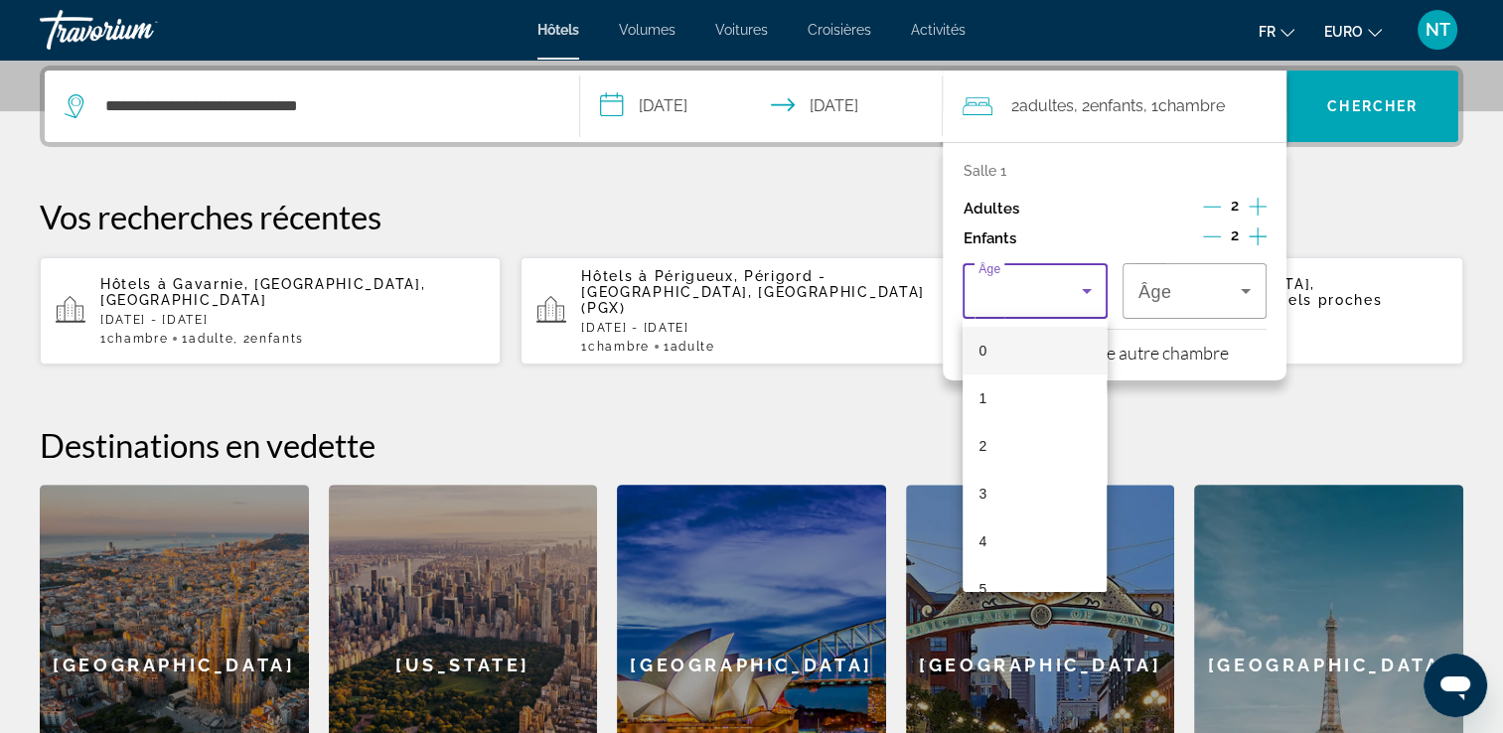
scroll to position [497, 0]
click at [997, 563] on mat-option "15" at bounding box center [1034, 569] width 144 height 48
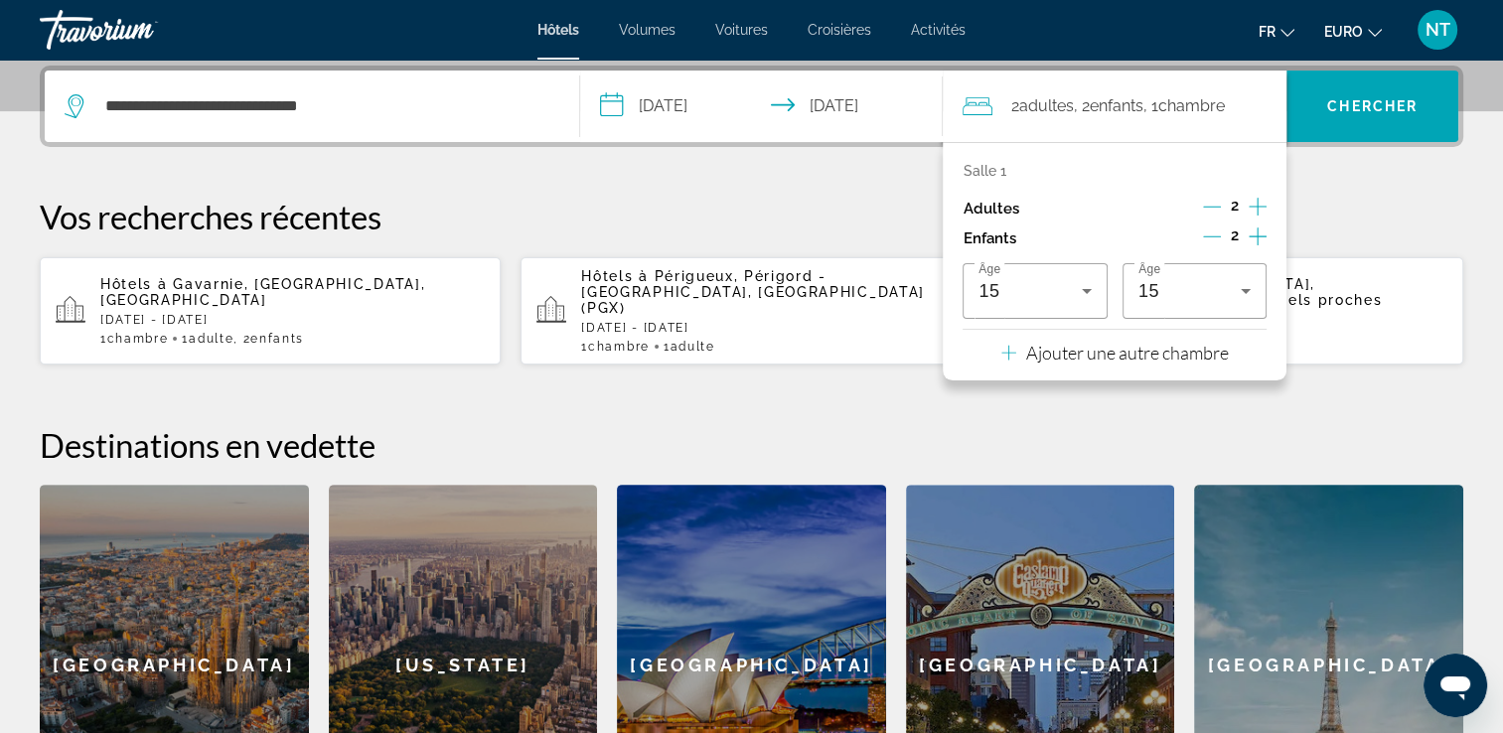
click at [977, 35] on div "Hôtels Volumes Voitures Croisières Activités Hôtels Vols Voitures Croisières Ac…" at bounding box center [751, 30] width 1503 height 52
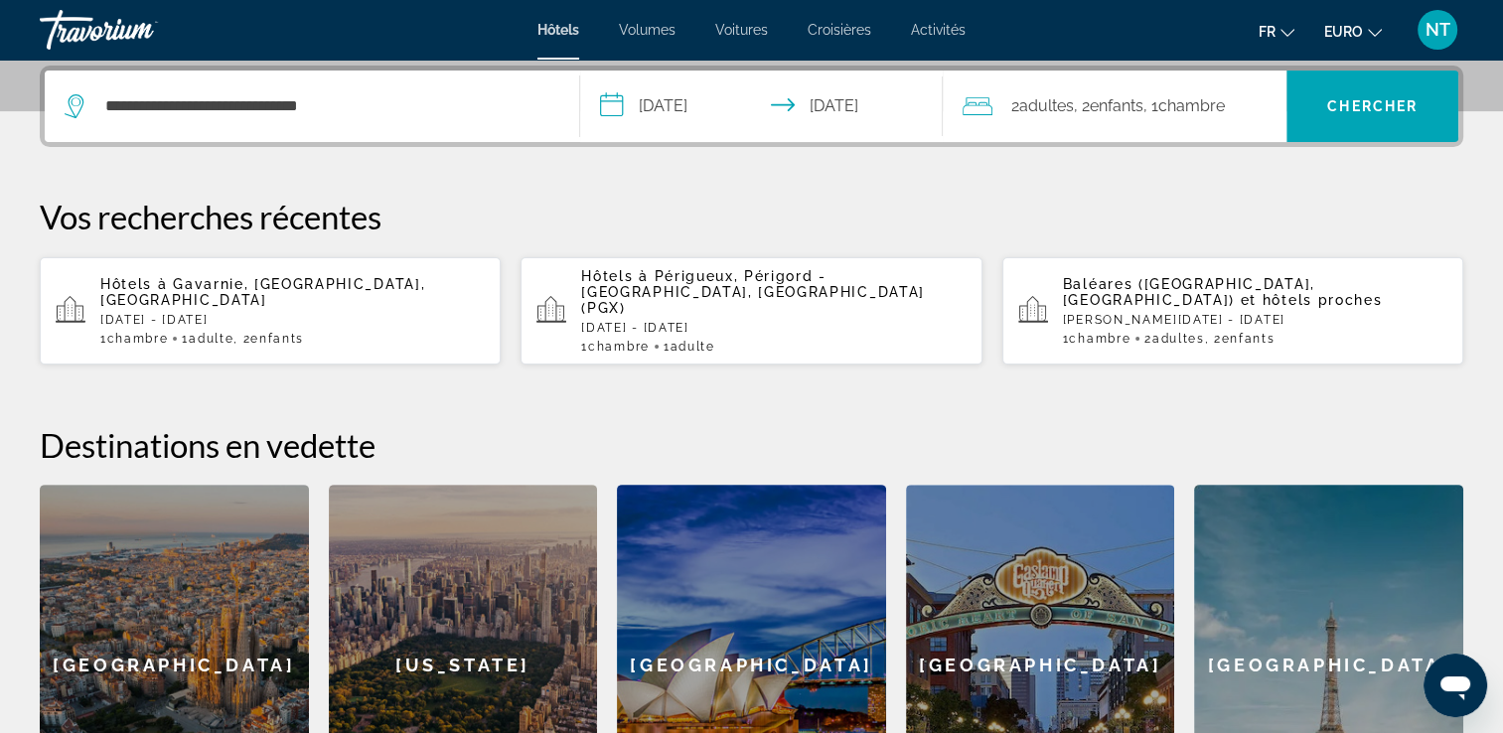
click at [1049, 85] on div "2 Adulte Adultes , 2 Enfant Enfants , 1 Chambre pièces" at bounding box center [1124, 107] width 324 height 72
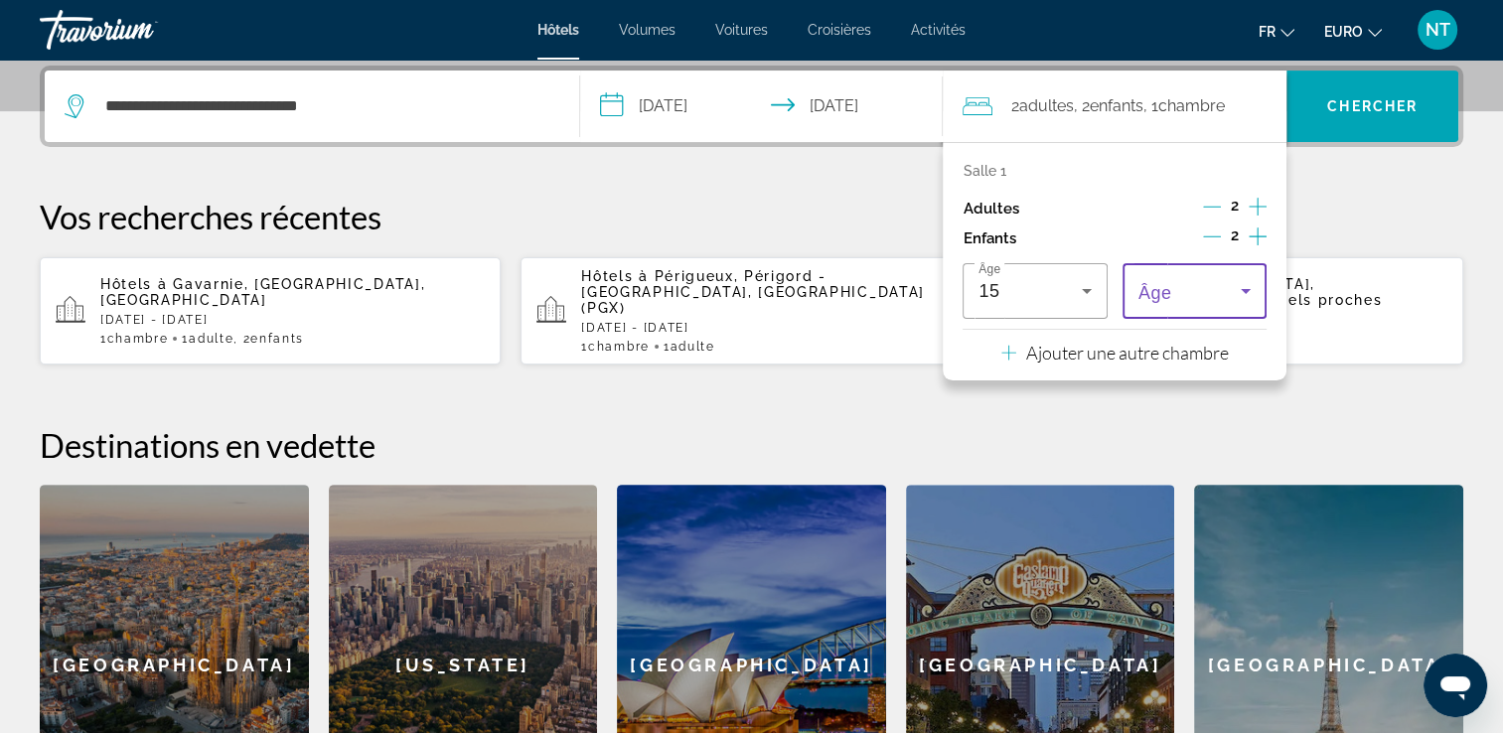
click at [1192, 287] on span "Voyageurs : 2 adultes, 2 enfants" at bounding box center [1189, 291] width 102 height 24
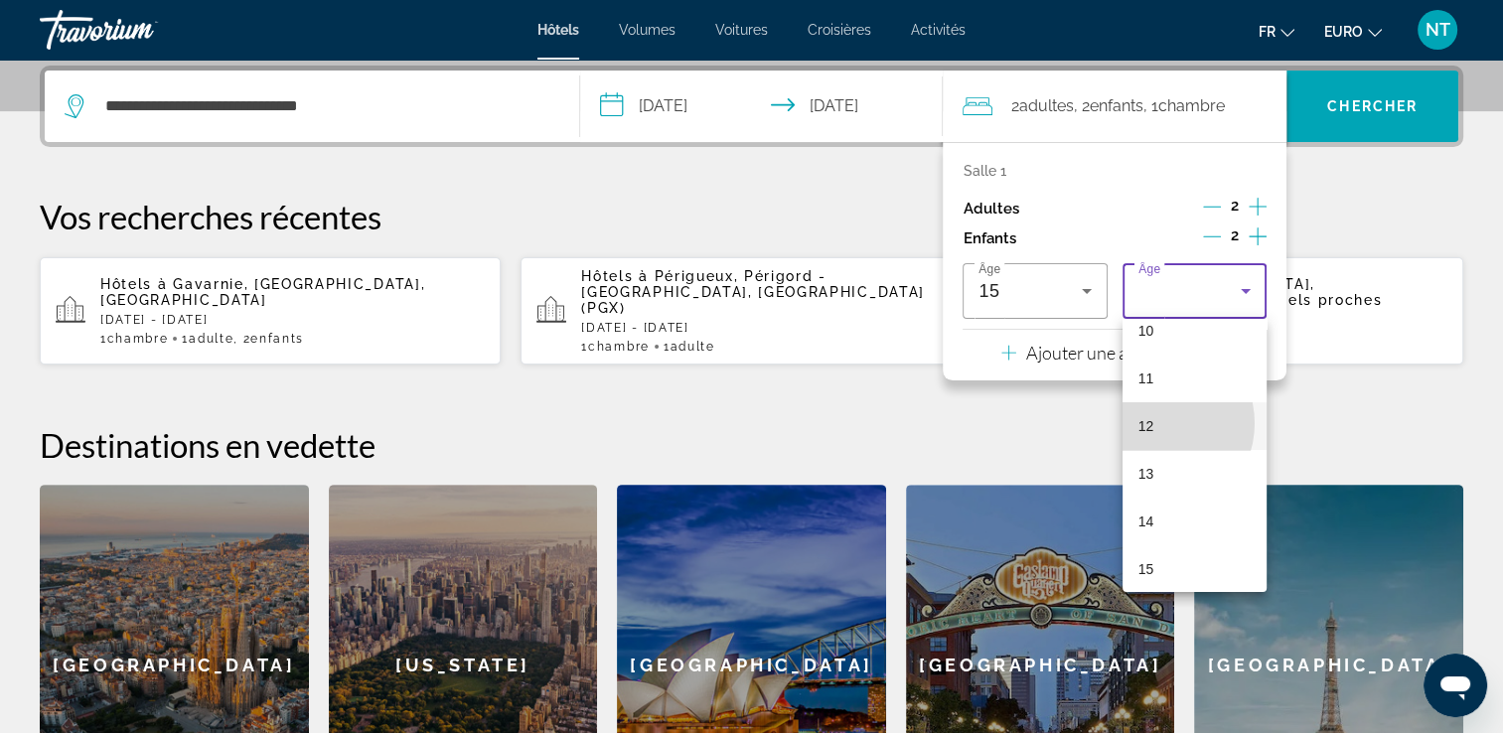
click at [1151, 423] on span "12" at bounding box center [1146, 426] width 16 height 24
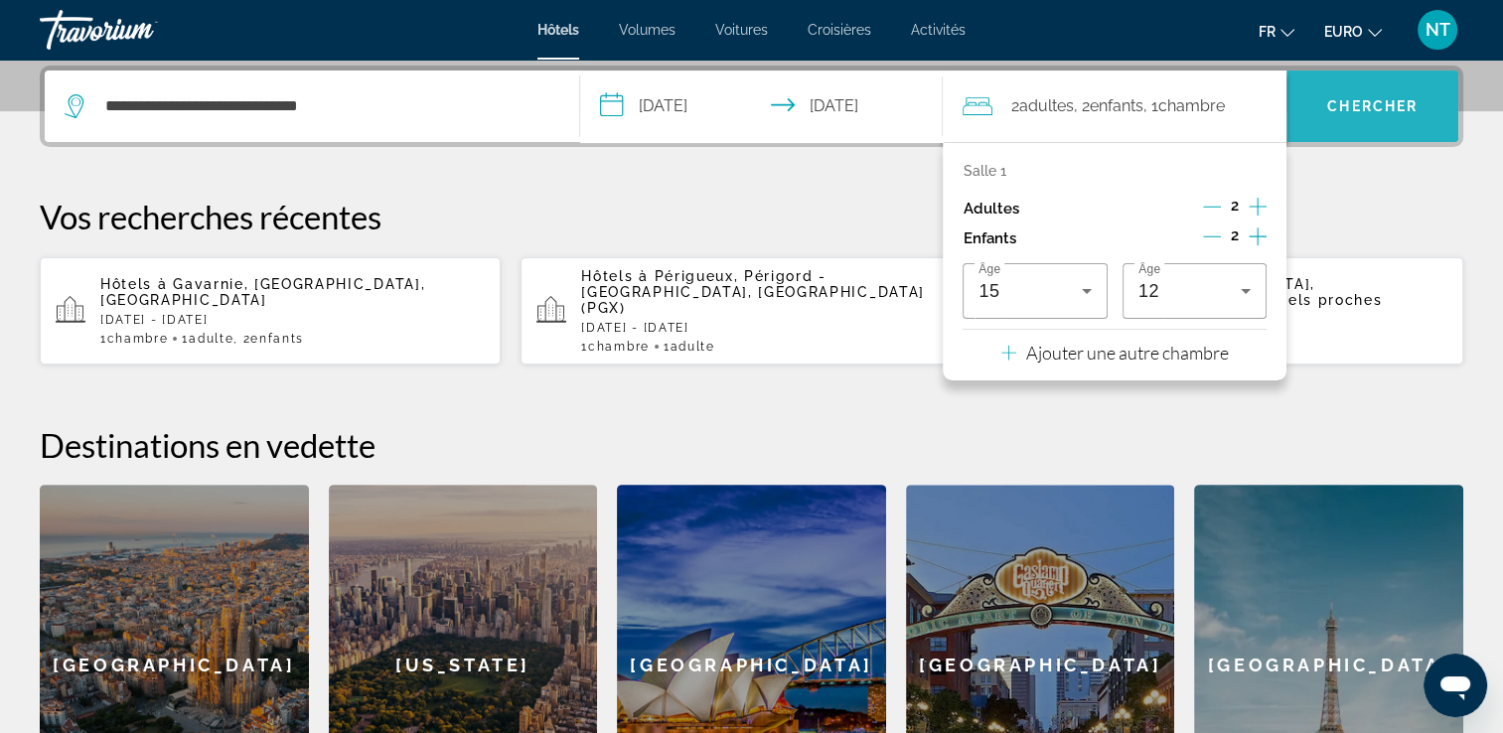
click at [1325, 90] on span "Rechercher" at bounding box center [1372, 106] width 172 height 48
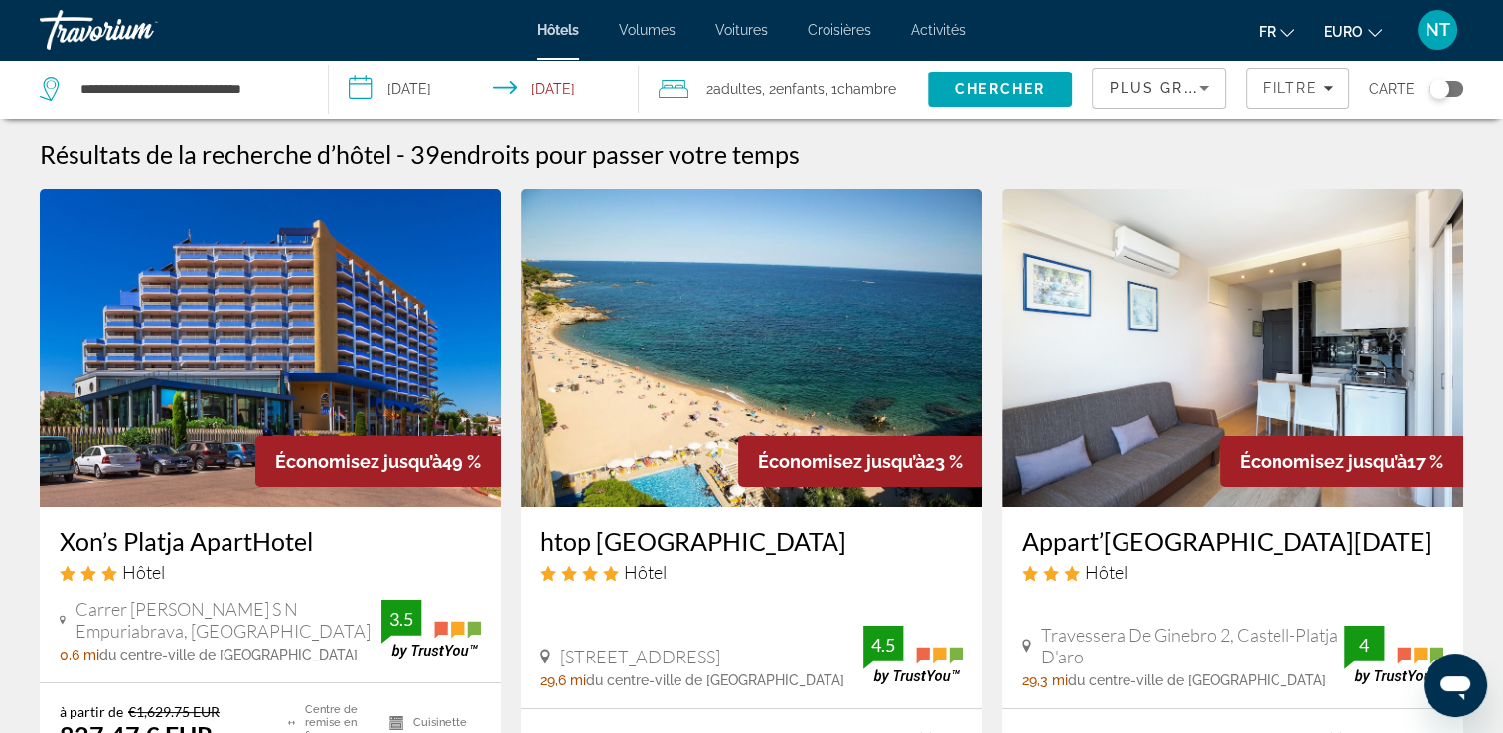
click at [370, 345] on img "Contenu principal" at bounding box center [270, 348] width 461 height 318
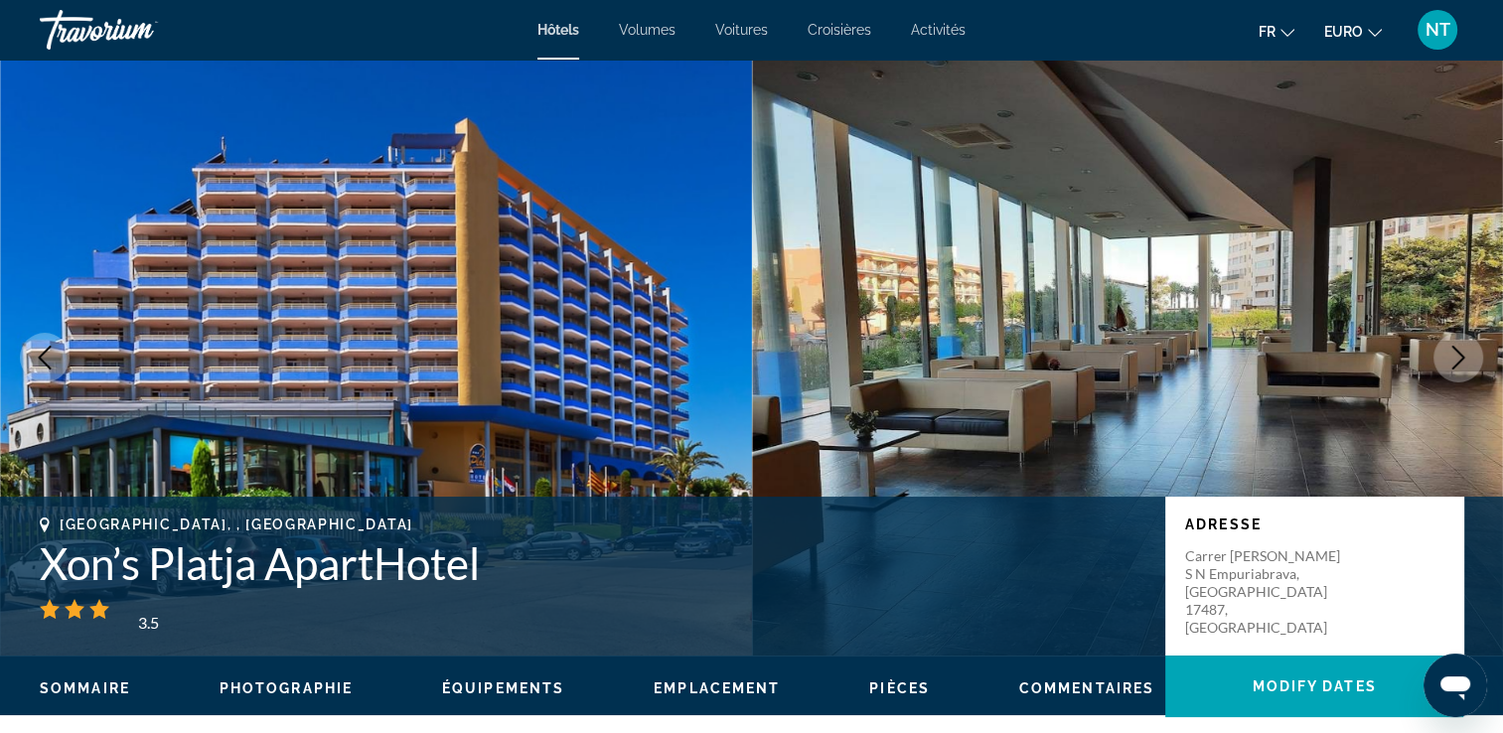
scroll to position [199, 0]
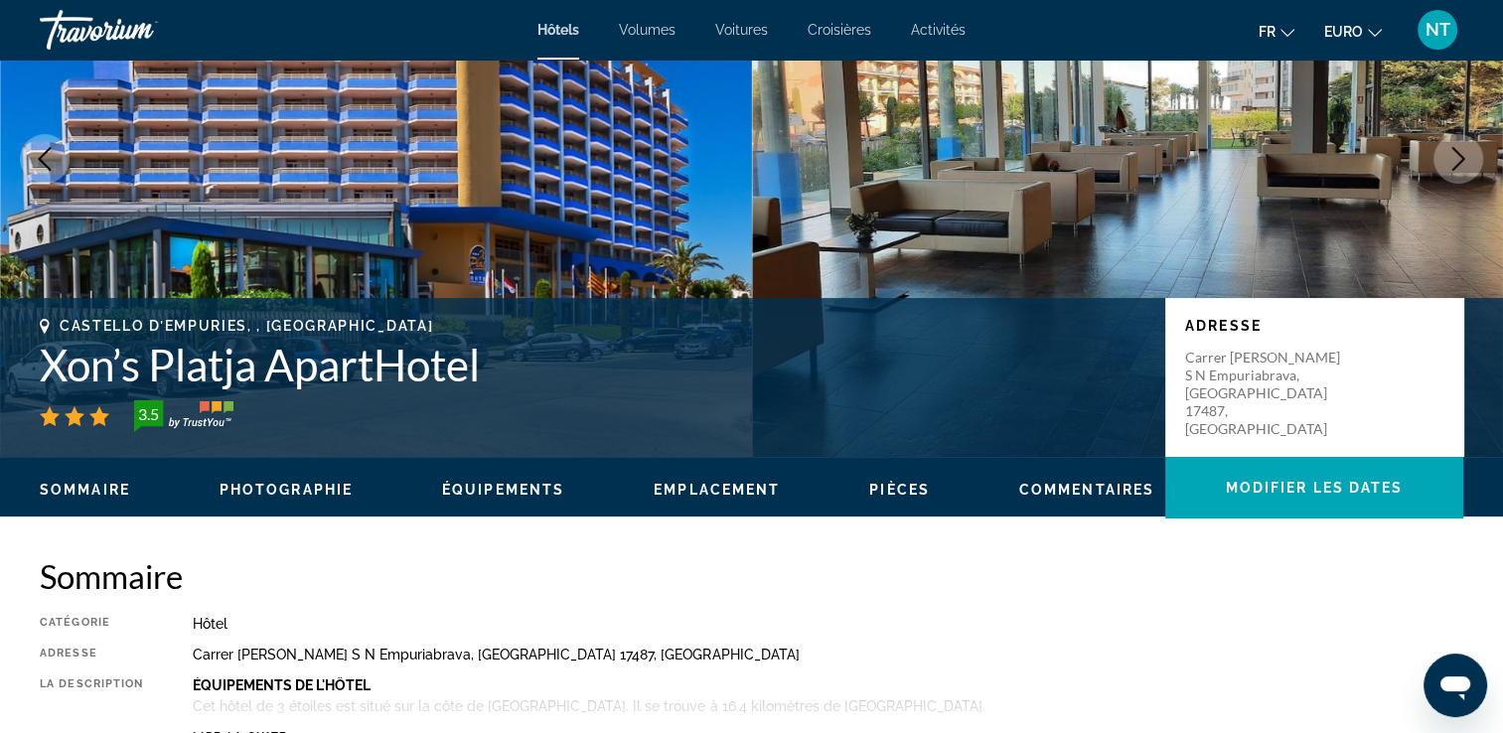
click at [1463, 163] on icon "Image suivante" at bounding box center [1458, 159] width 24 height 24
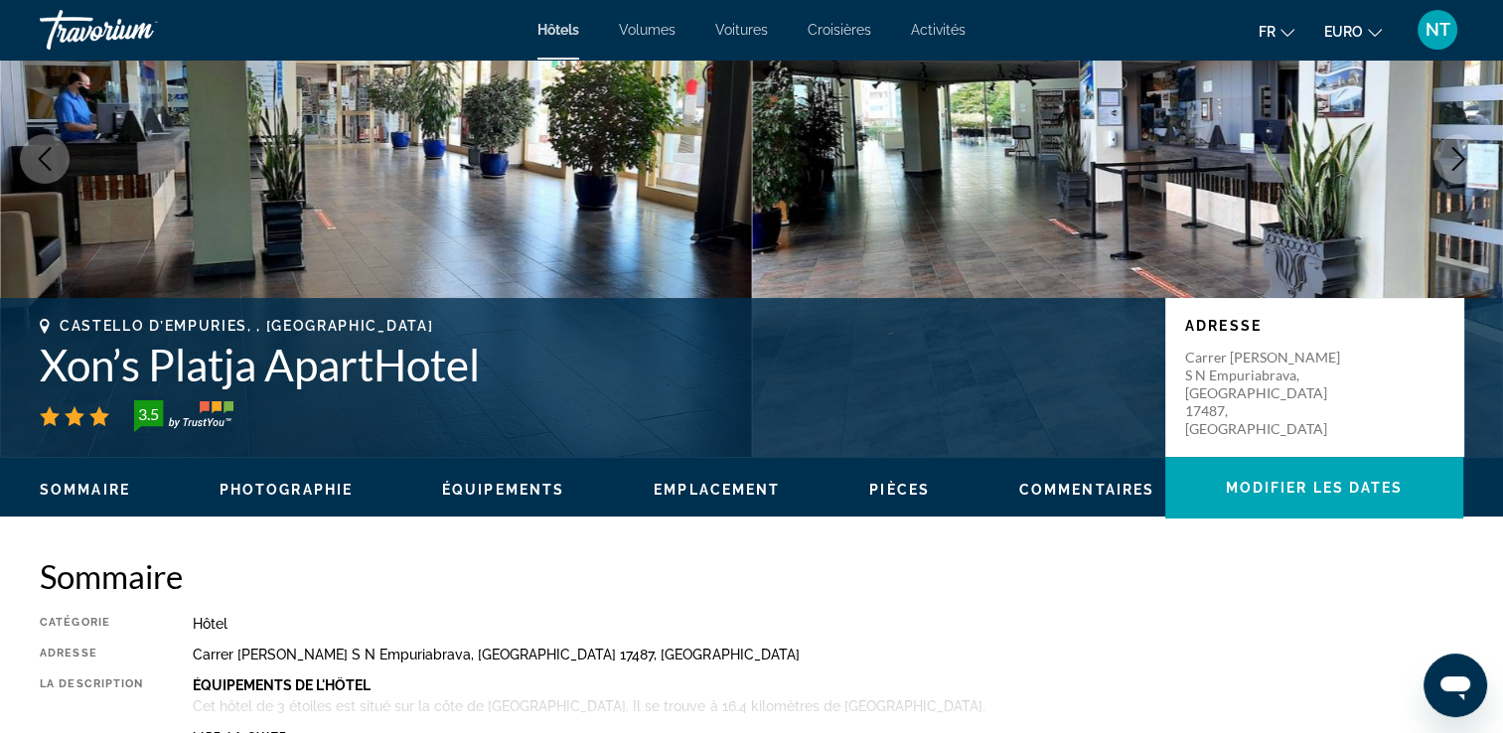
click at [1463, 163] on icon "Image suivante" at bounding box center [1458, 159] width 24 height 24
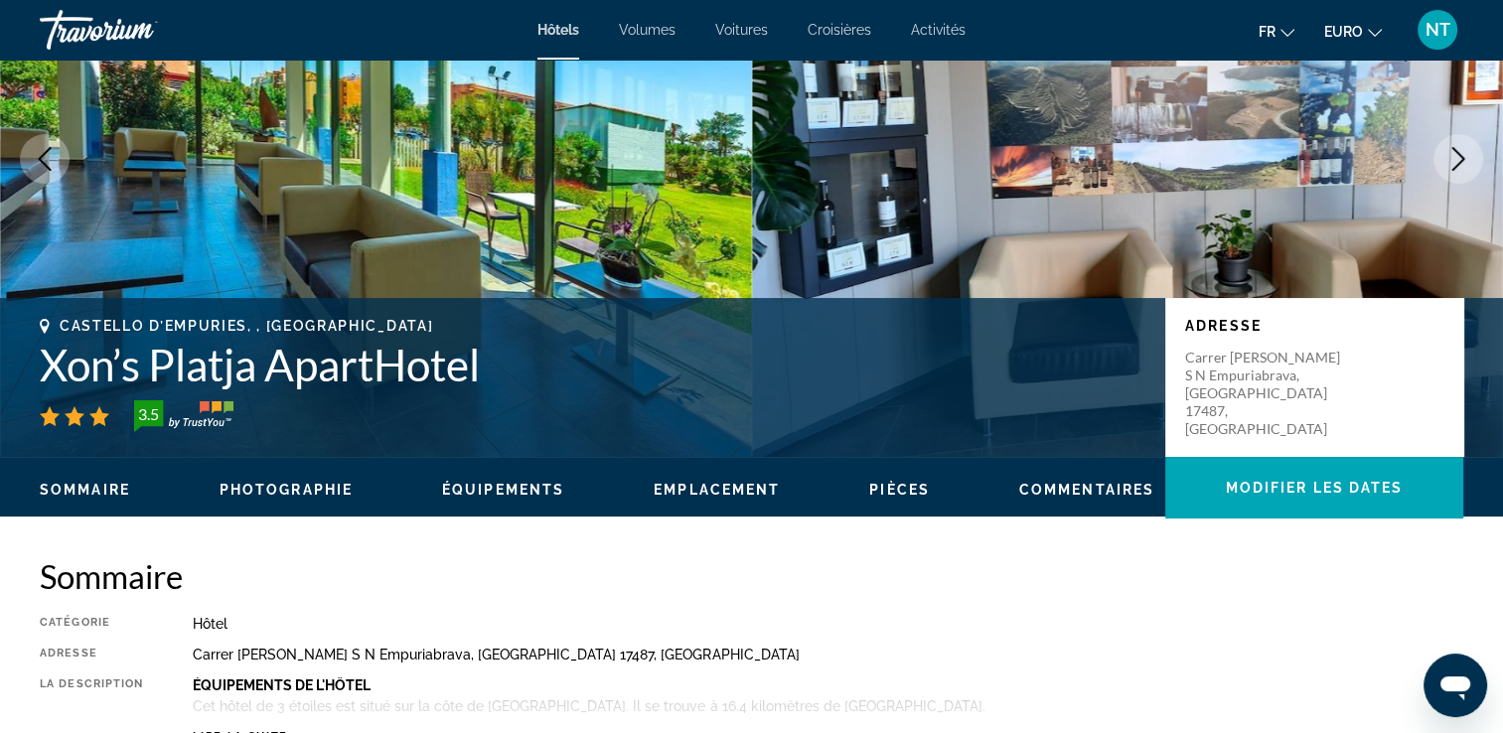
click at [1463, 163] on icon "Image suivante" at bounding box center [1458, 159] width 24 height 24
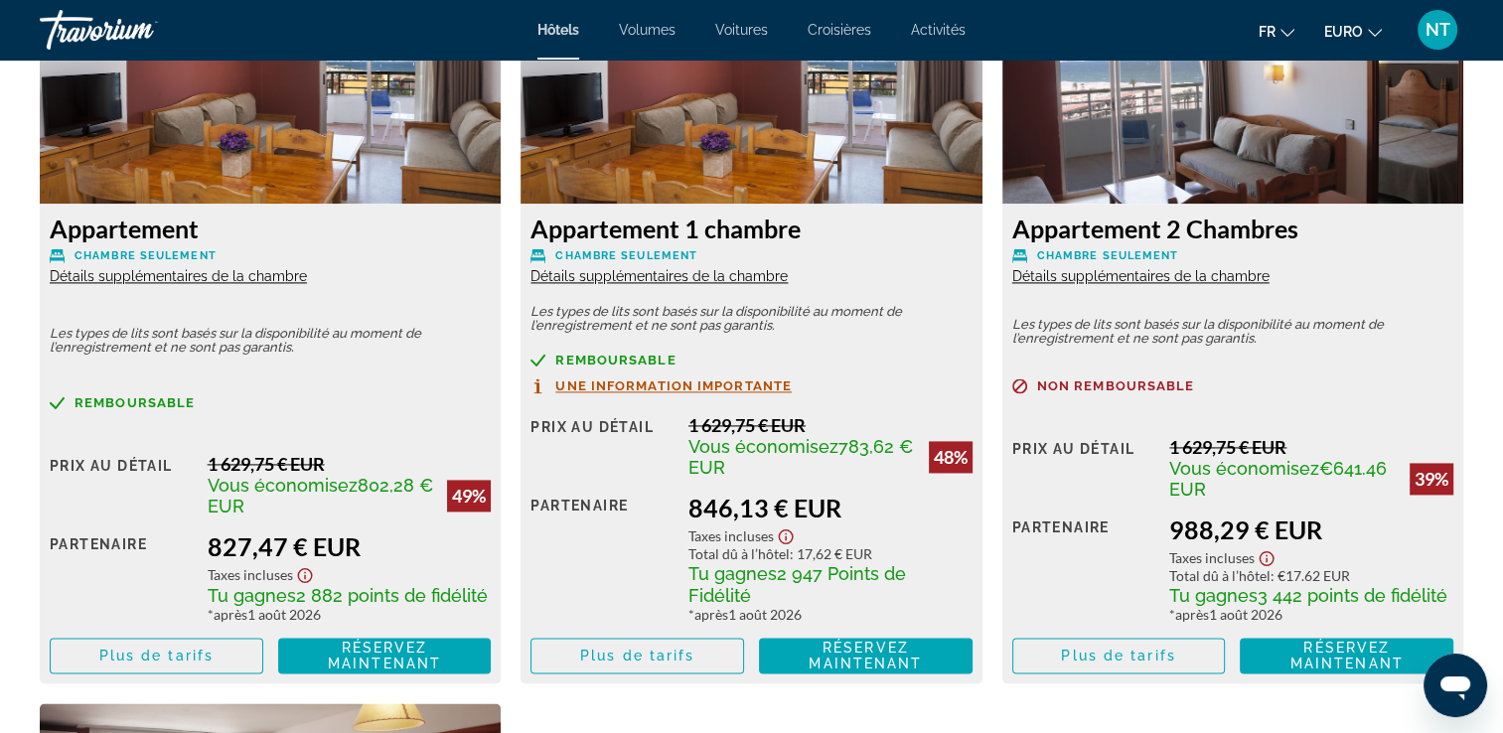
scroll to position [2684, 0]
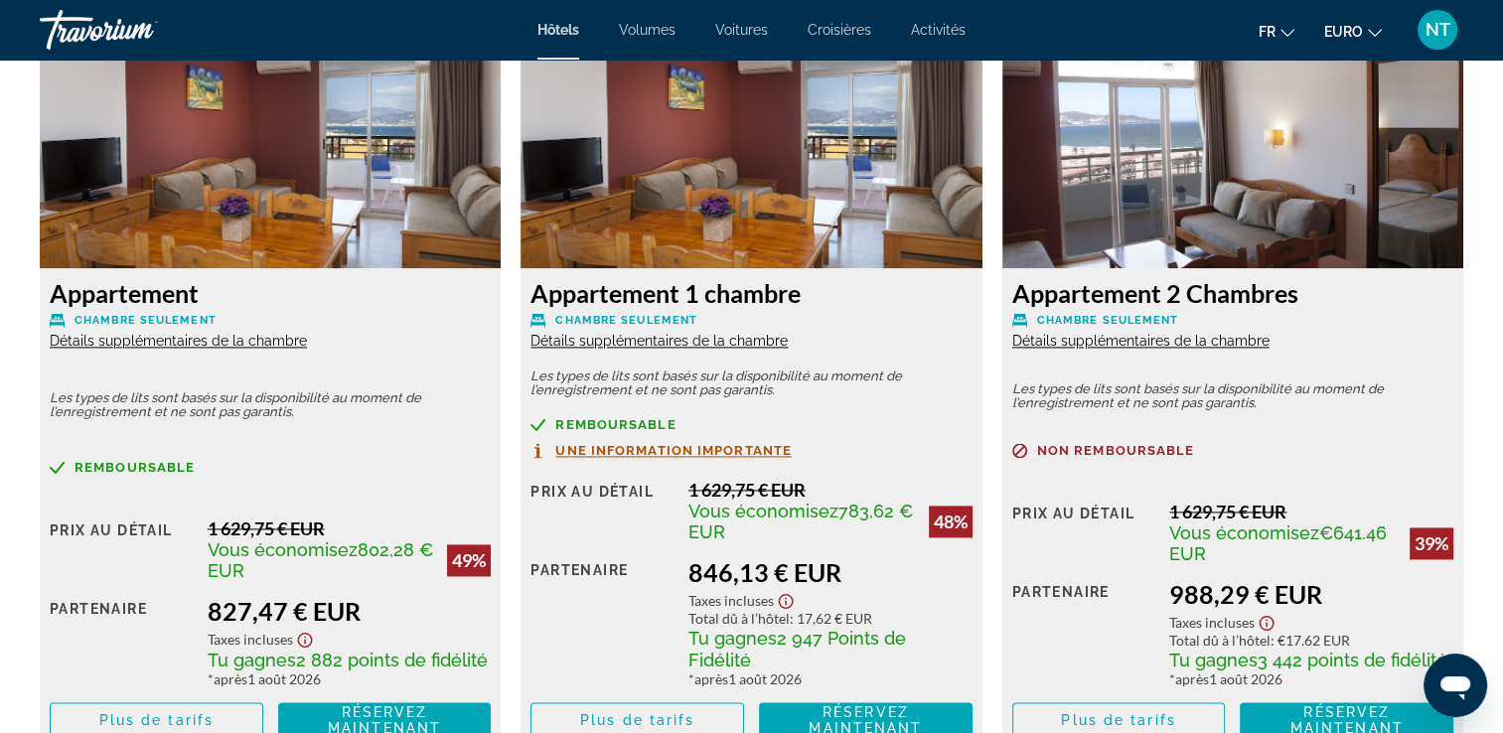
click at [747, 447] on span "Une information importante" at bounding box center [673, 450] width 236 height 13
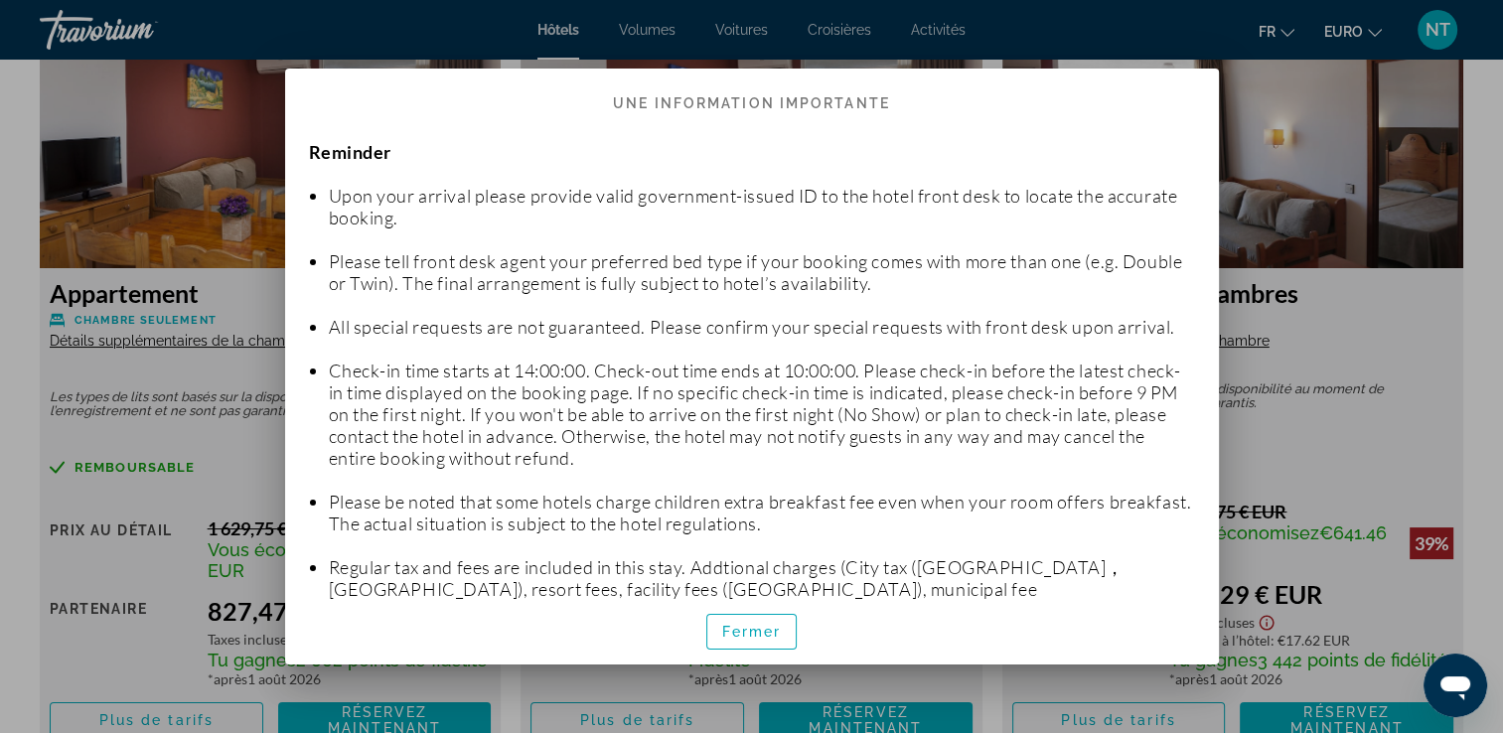
scroll to position [0, 0]
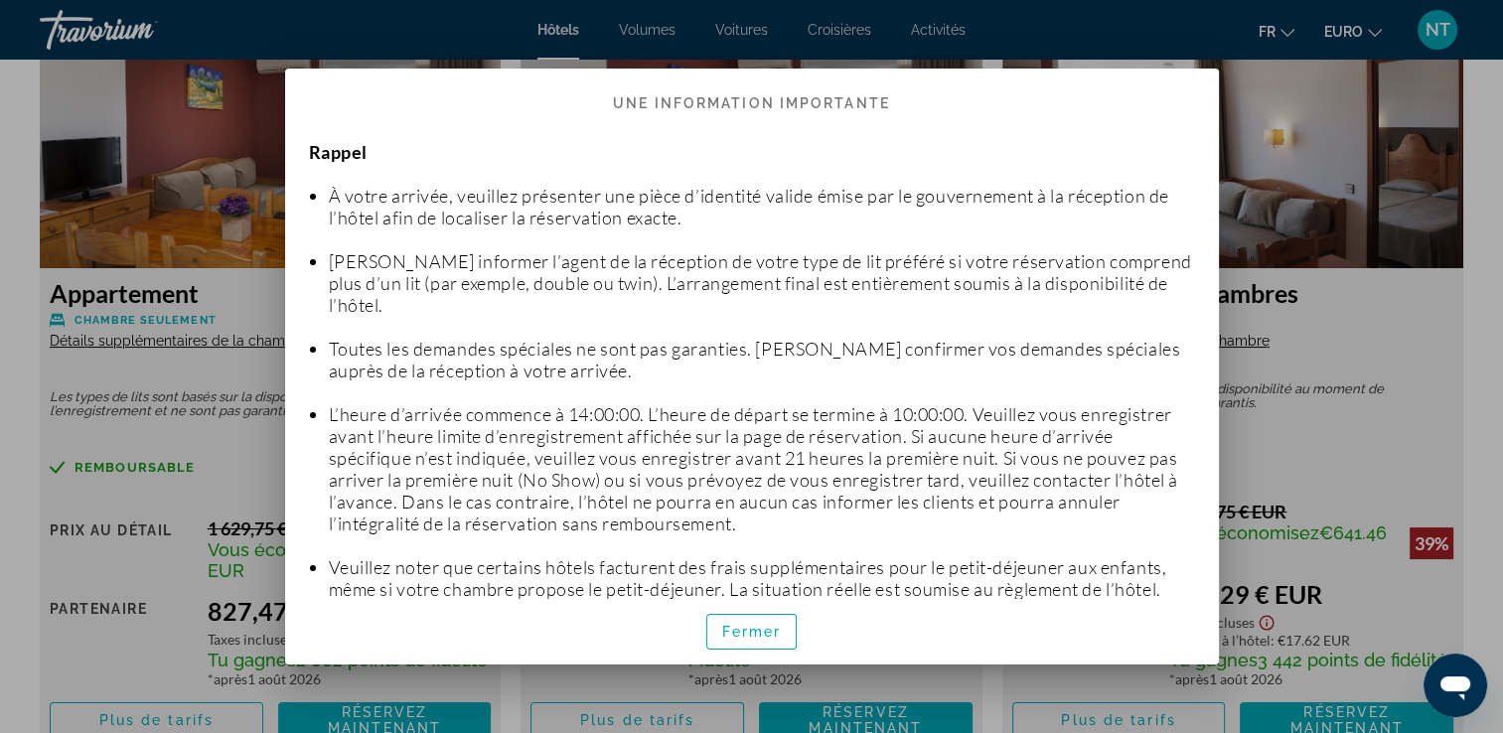
click at [1291, 128] on div at bounding box center [751, 366] width 1503 height 733
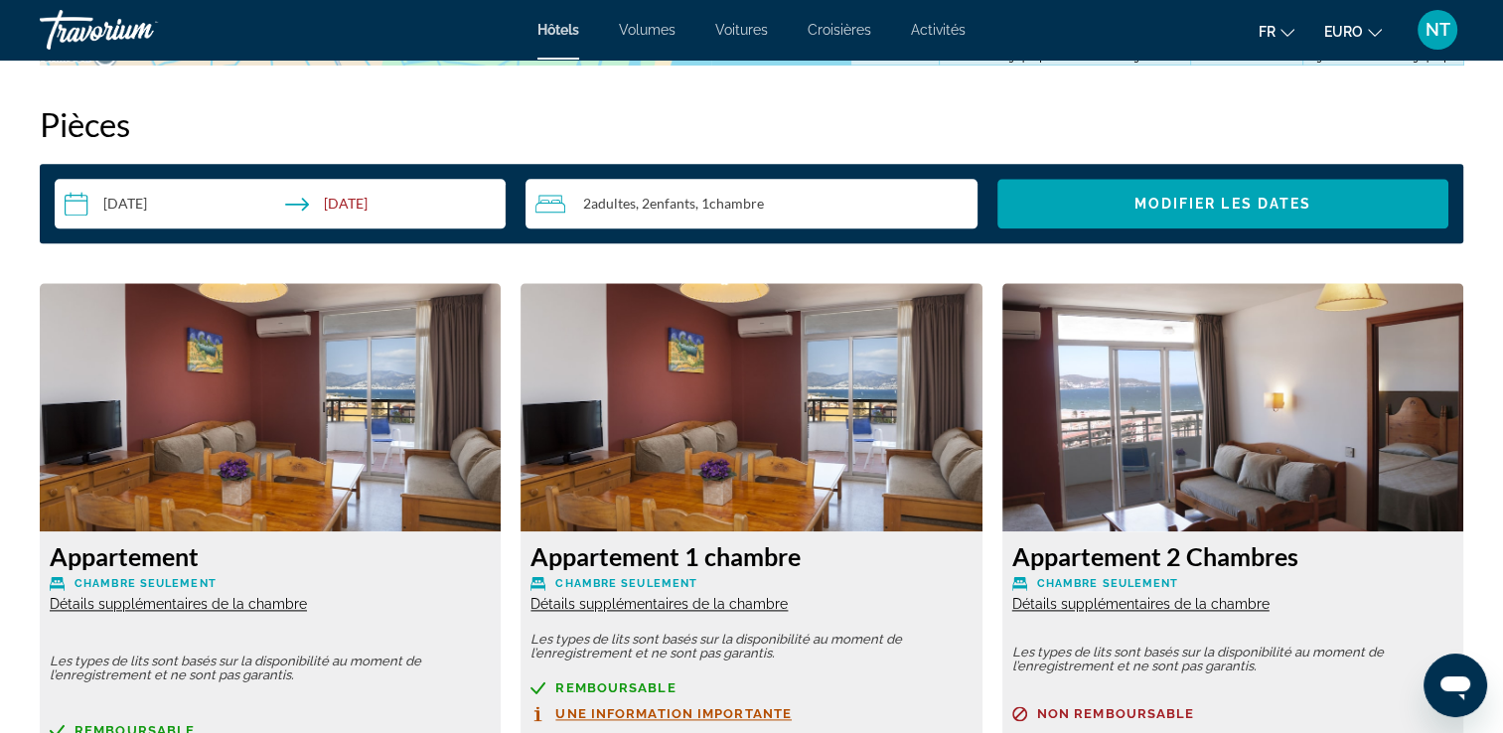
scroll to position [2386, 0]
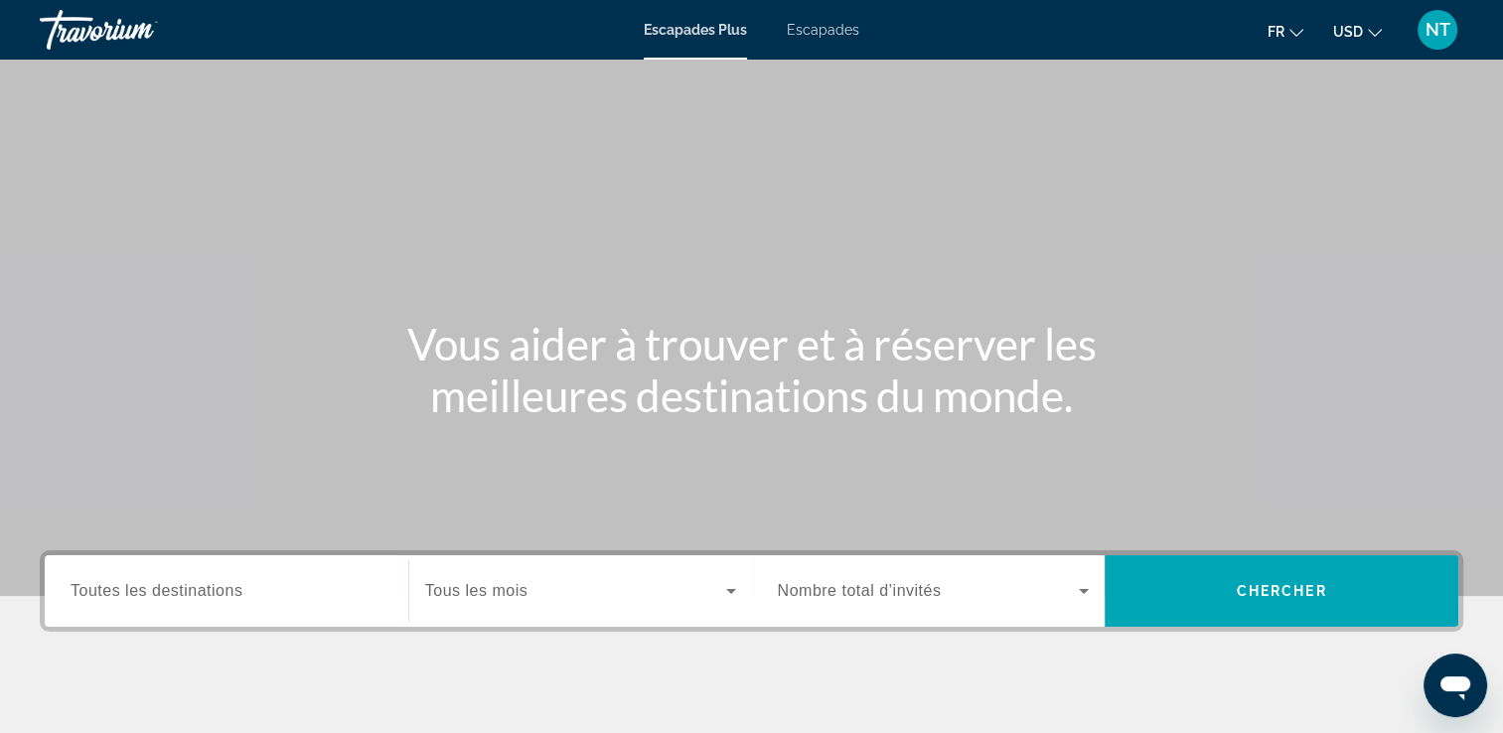
click at [166, 587] on span "Toutes les destinations" at bounding box center [157, 590] width 172 height 17
click at [166, 587] on input "Destination Toutes les destinations" at bounding box center [227, 592] width 312 height 24
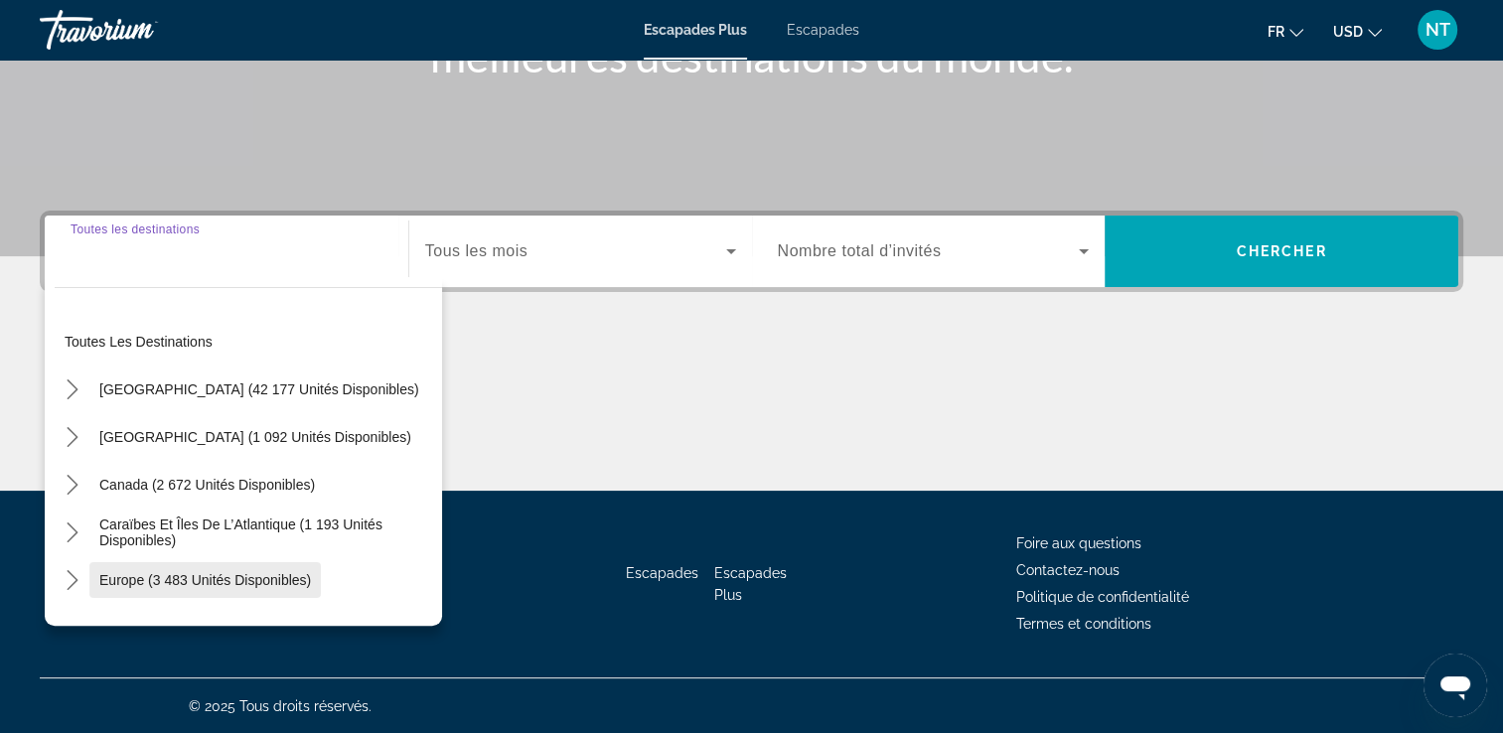
click at [175, 572] on span "Europe (3 483 unités disponibles)" at bounding box center [205, 580] width 212 height 16
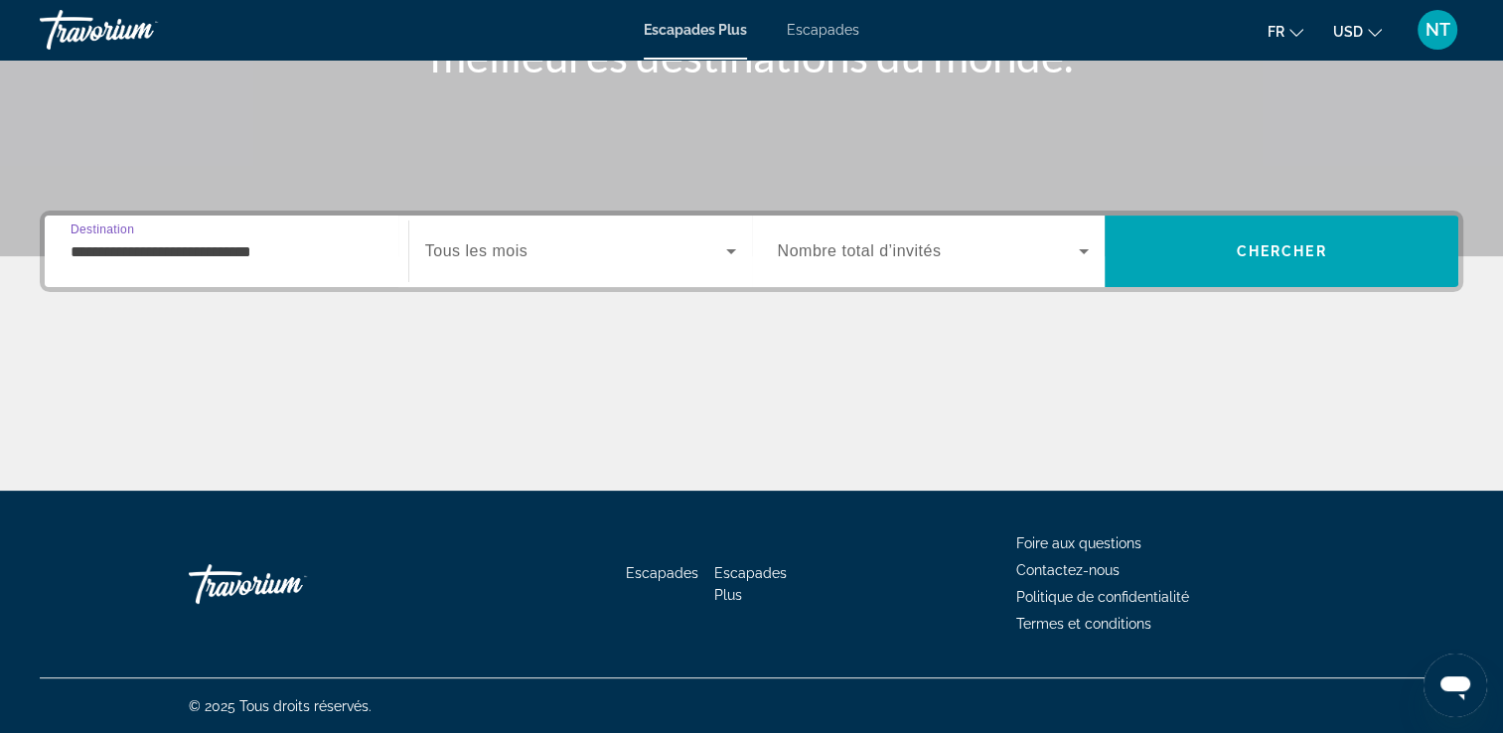
click at [183, 260] on input "**********" at bounding box center [227, 252] width 312 height 24
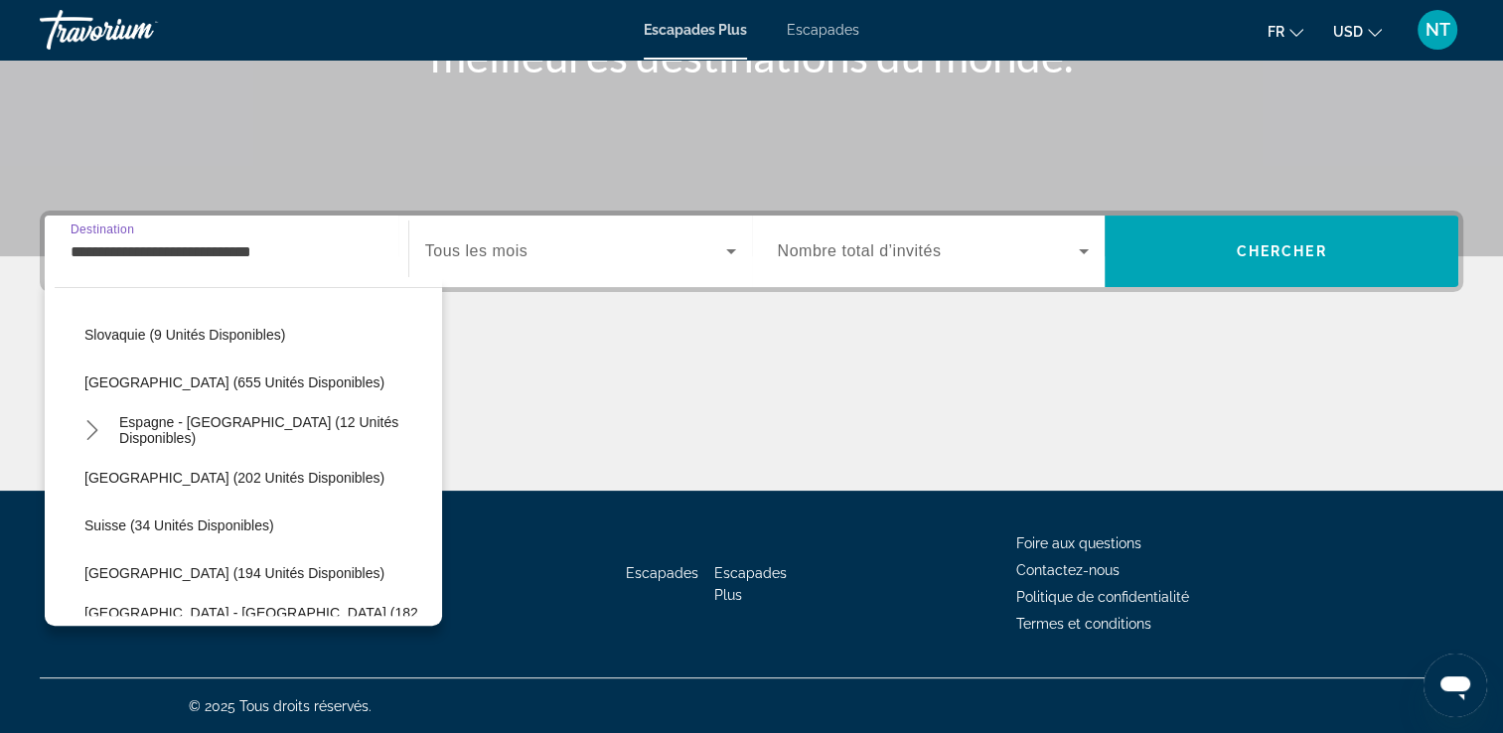
scroll to position [913, 0]
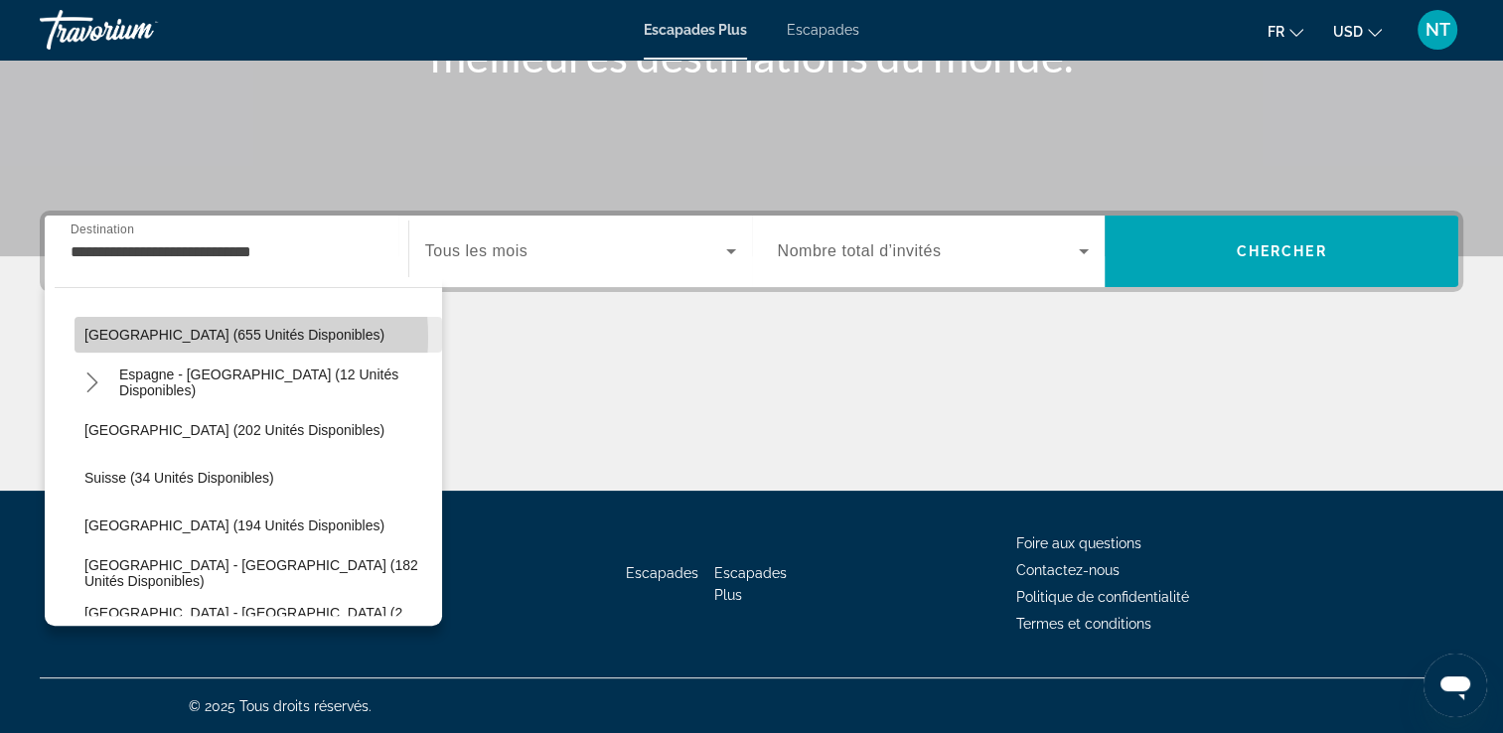
click at [199, 336] on span "Espagne (655 unités disponibles)" at bounding box center [234, 335] width 300 height 16
type input "**********"
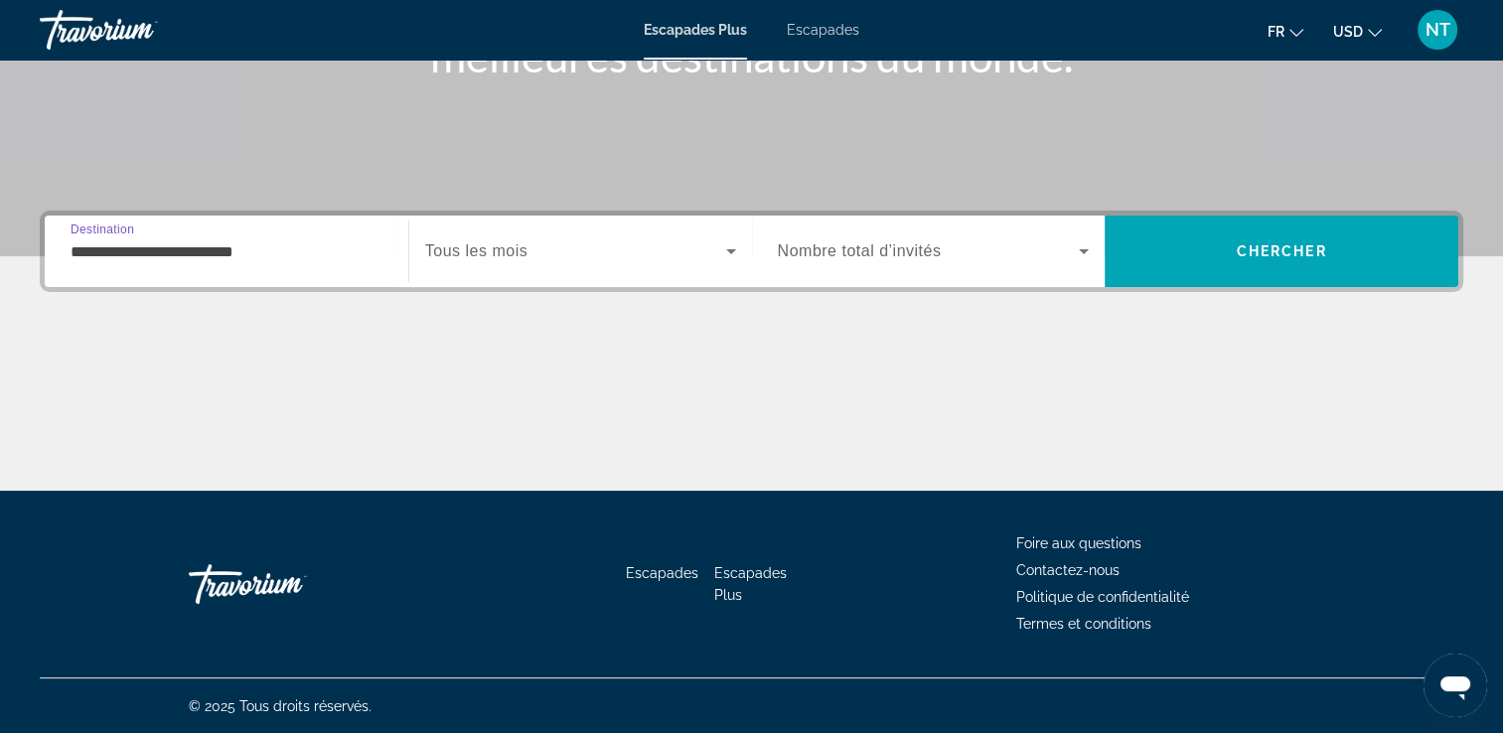
click at [542, 252] on span "Widget de recherche" at bounding box center [575, 251] width 301 height 24
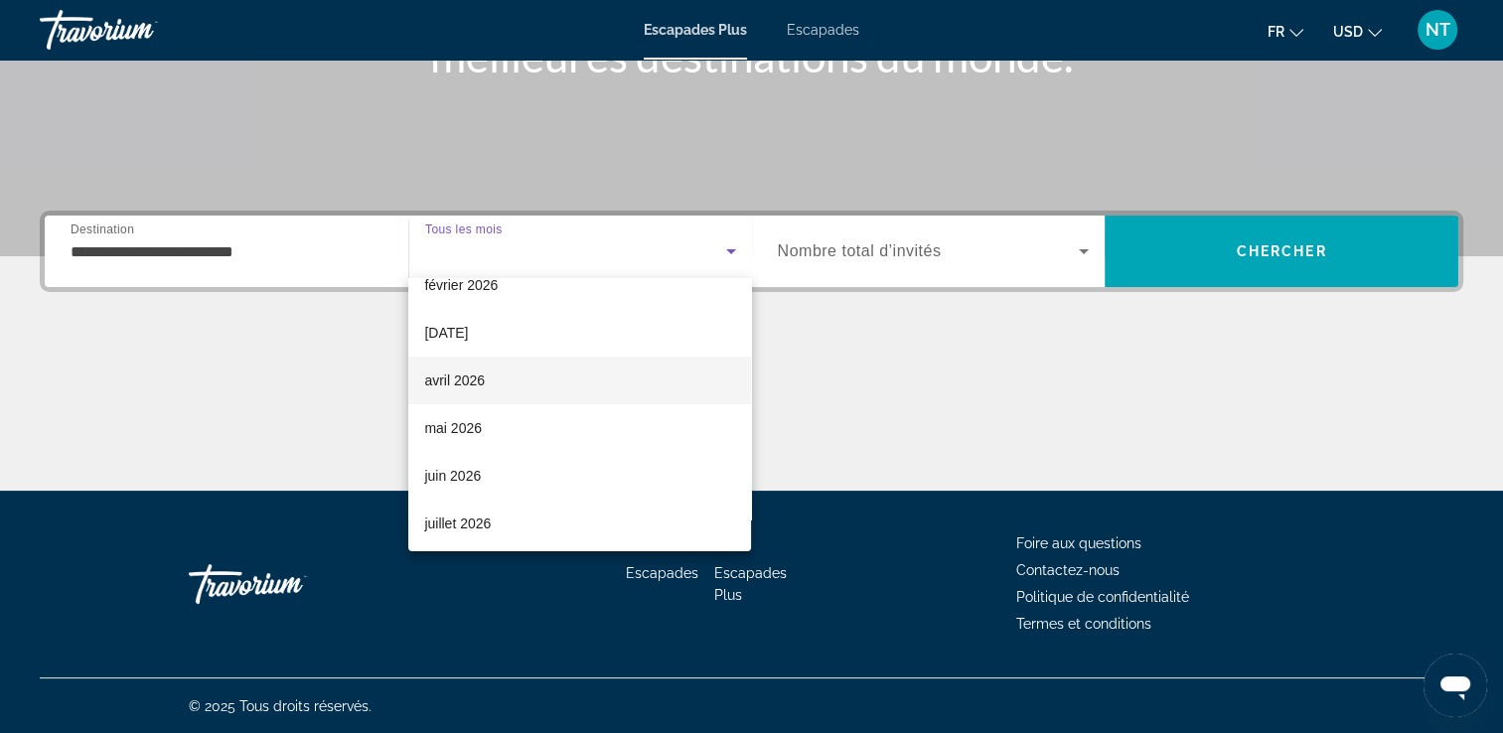
scroll to position [298, 0]
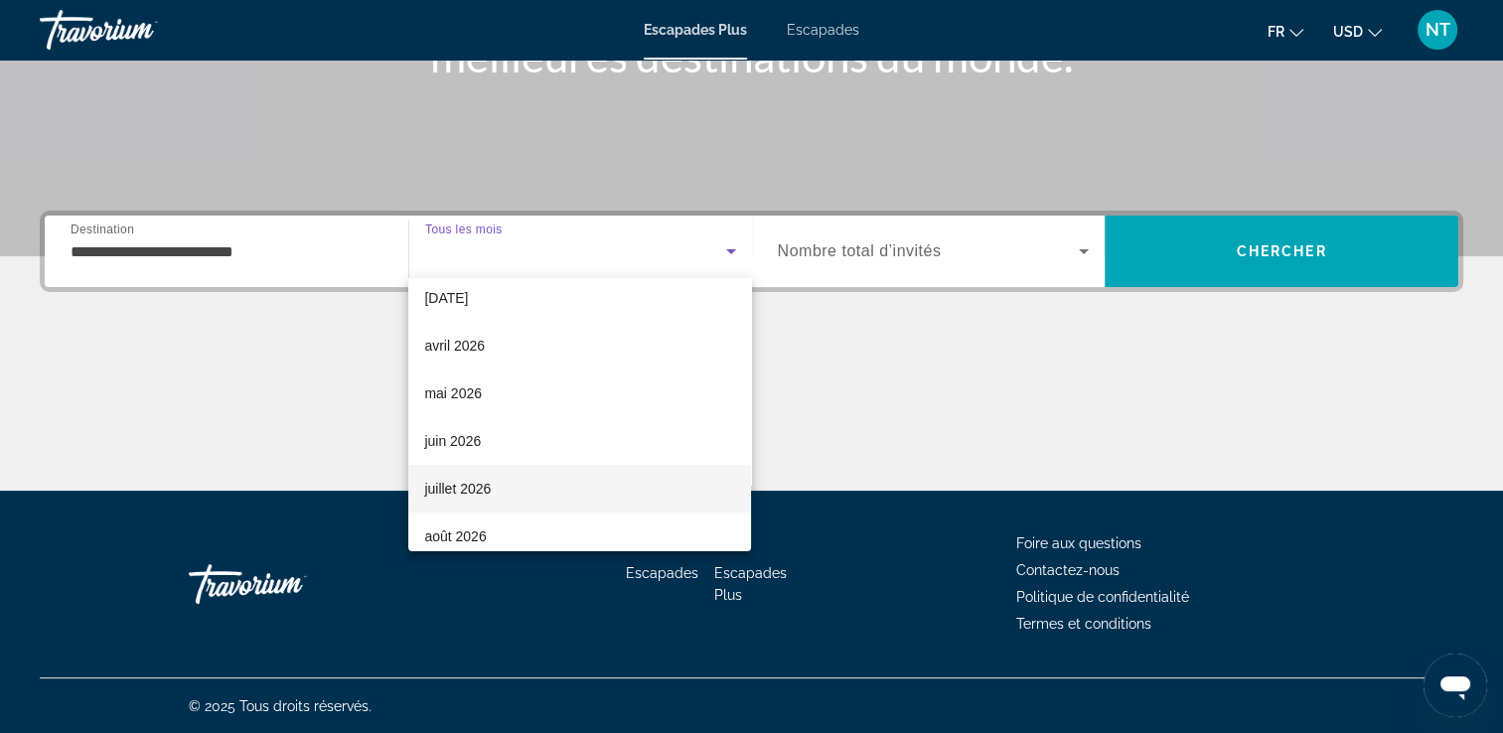
click at [466, 479] on span "juillet 2026" at bounding box center [457, 489] width 67 height 24
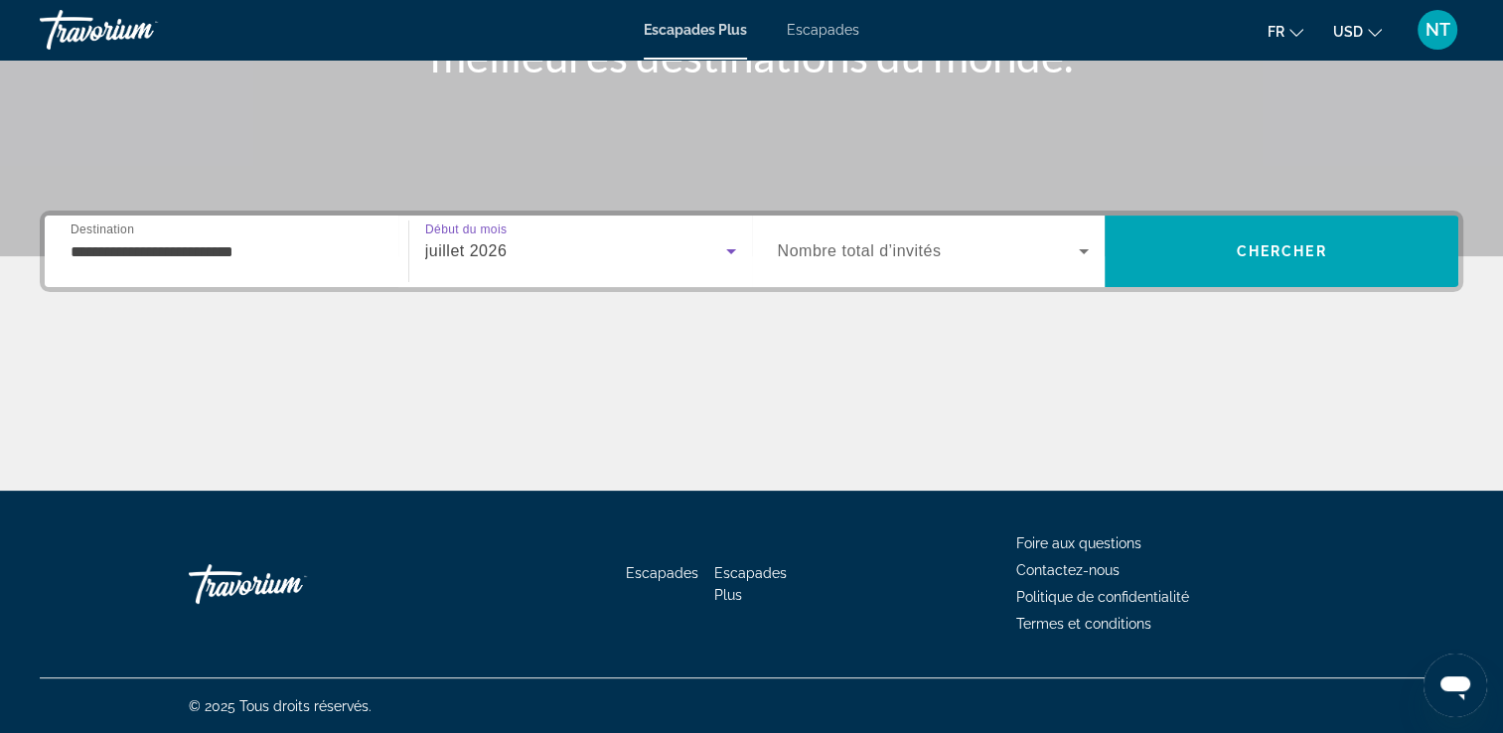
click at [1084, 240] on icon "Widget de recherche" at bounding box center [1084, 251] width 24 height 24
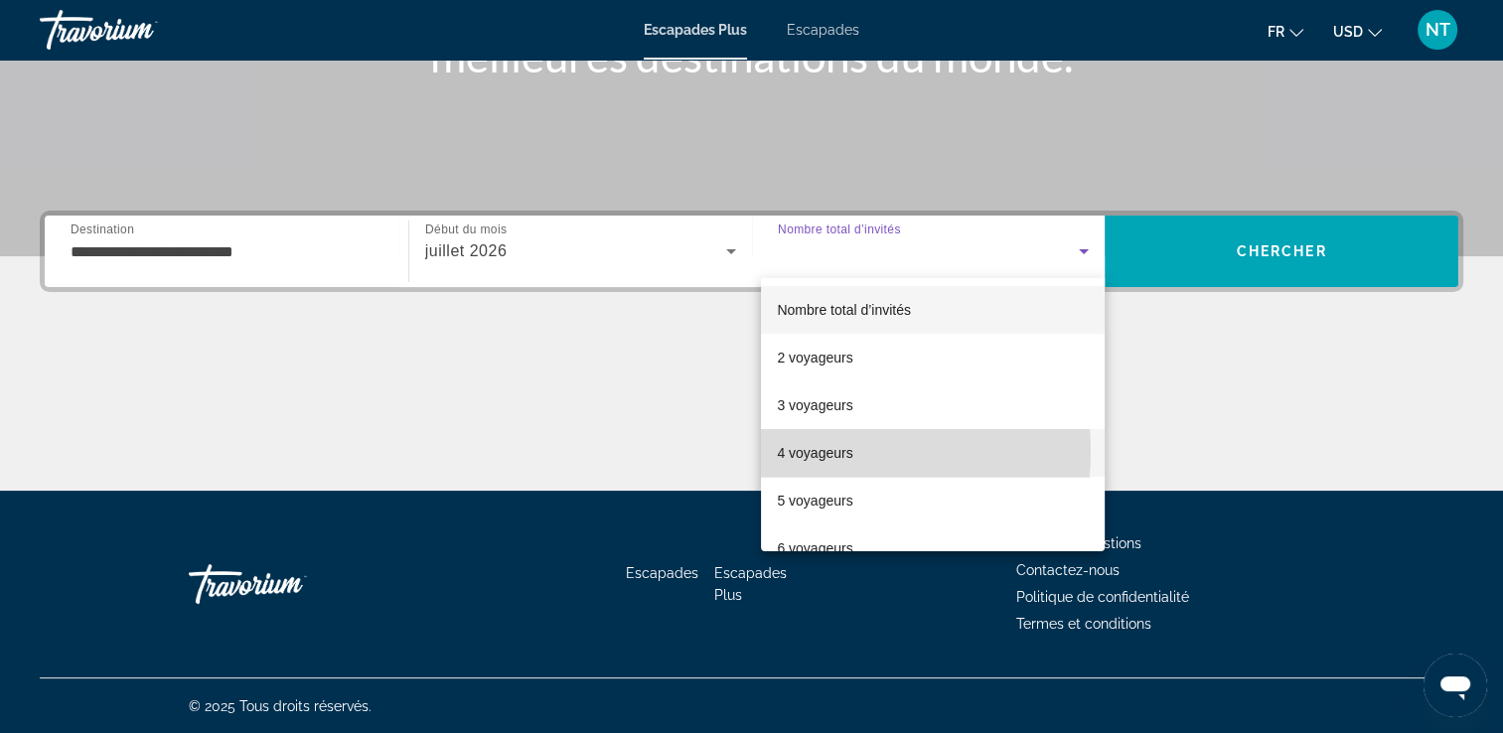
click at [818, 451] on font "4 voyageurs" at bounding box center [814, 453] width 75 height 16
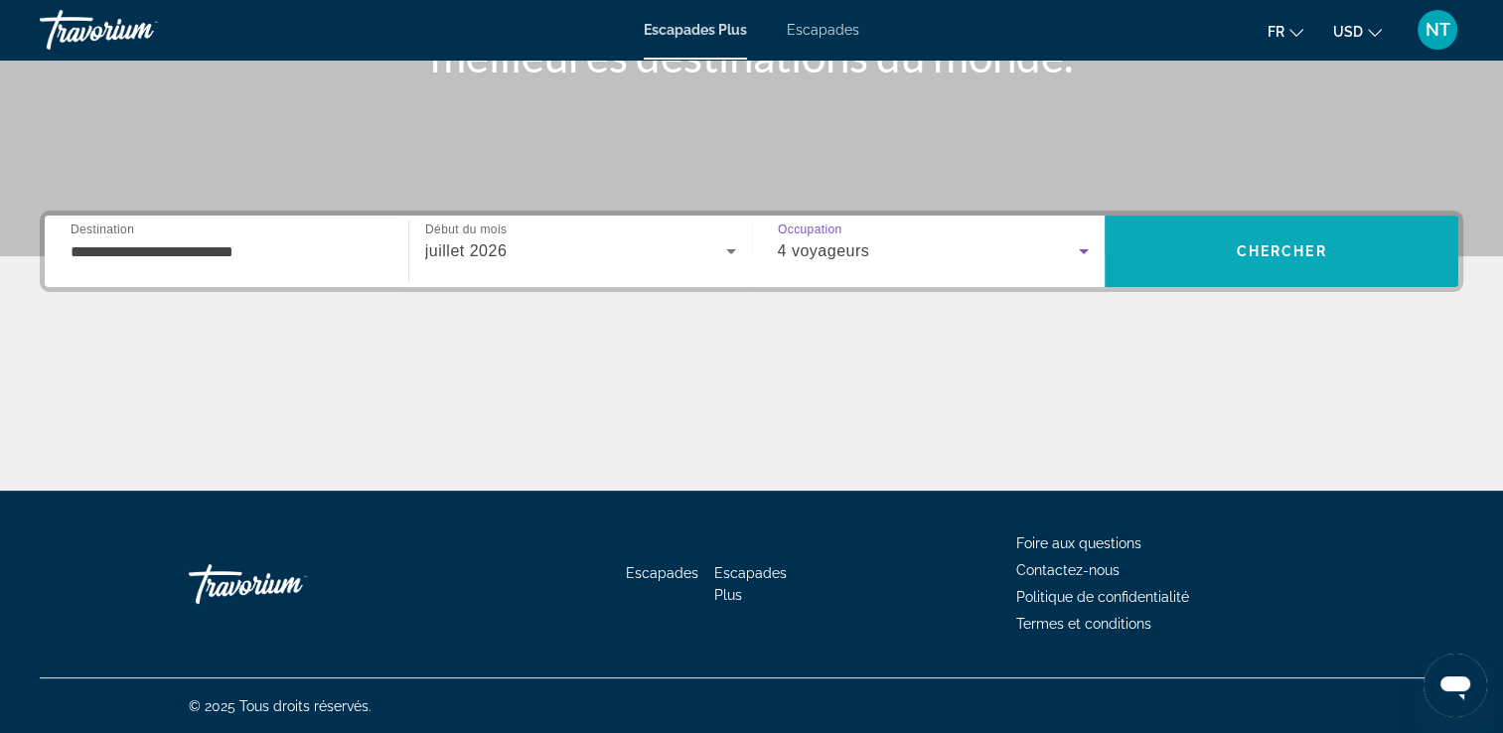
click at [1251, 241] on span "Rechercher" at bounding box center [1281, 251] width 354 height 48
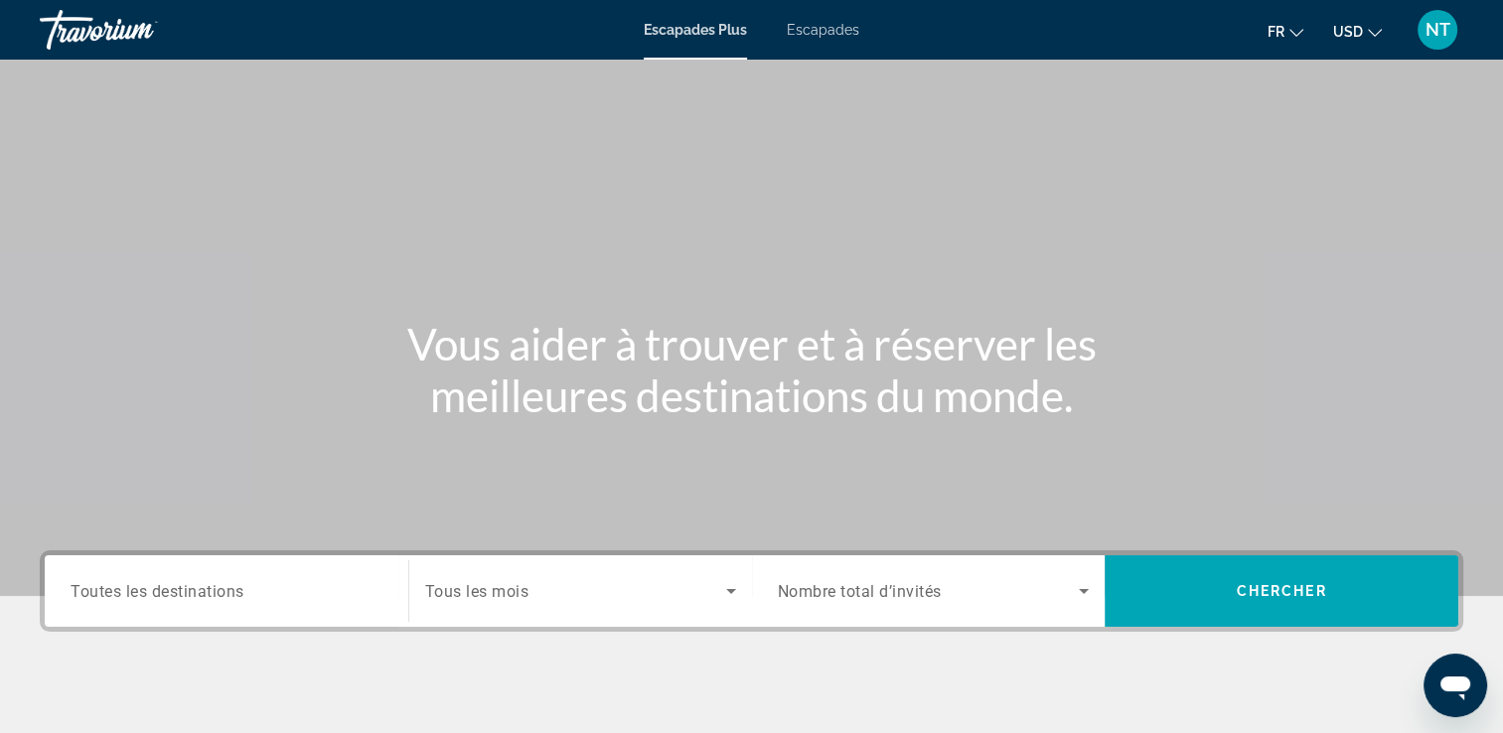
click at [844, 36] on span "Escapades" at bounding box center [823, 30] width 72 height 16
click at [163, 587] on span "Toutes les destinations" at bounding box center [158, 590] width 174 height 19
click at [163, 587] on input "Destination Toutes les destinations" at bounding box center [227, 592] width 312 height 24
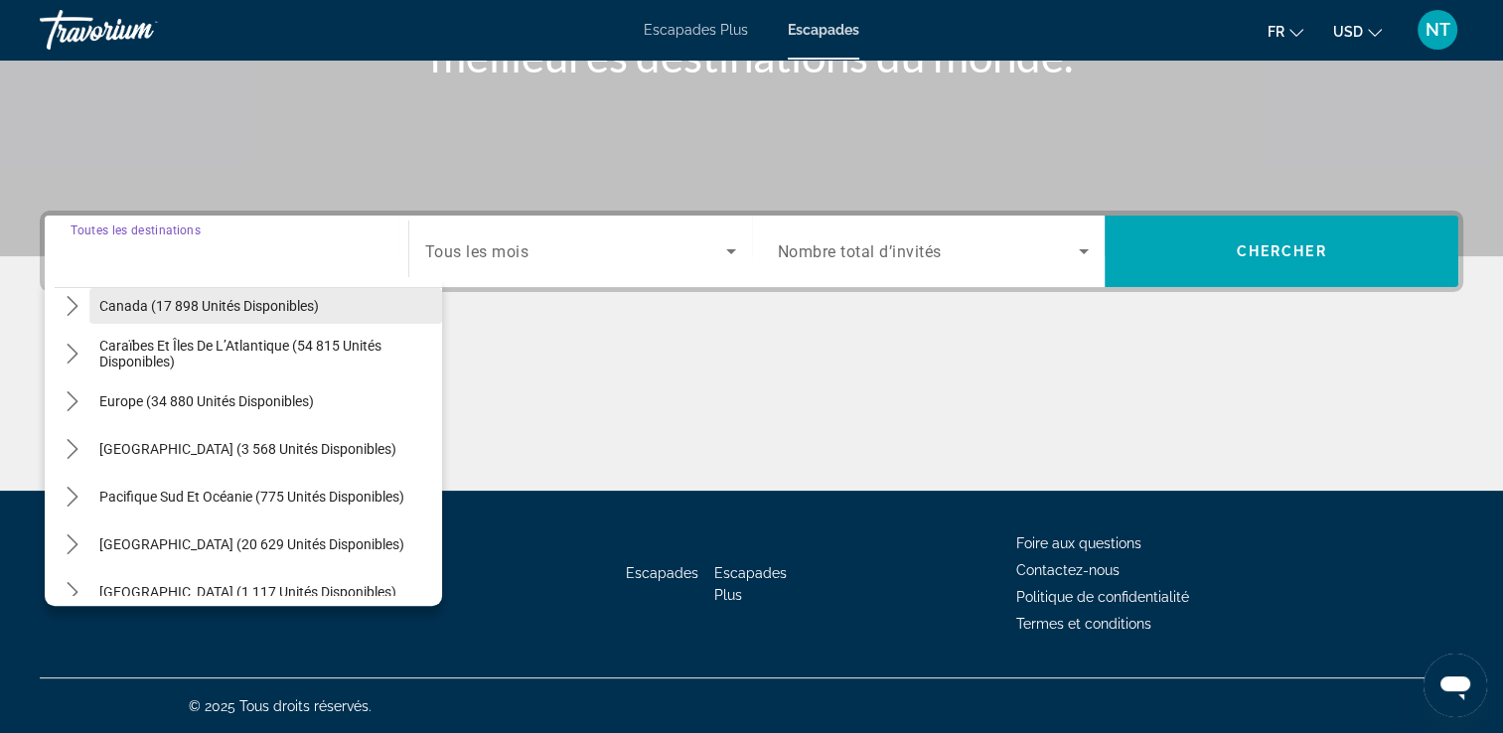
scroll to position [199, 0]
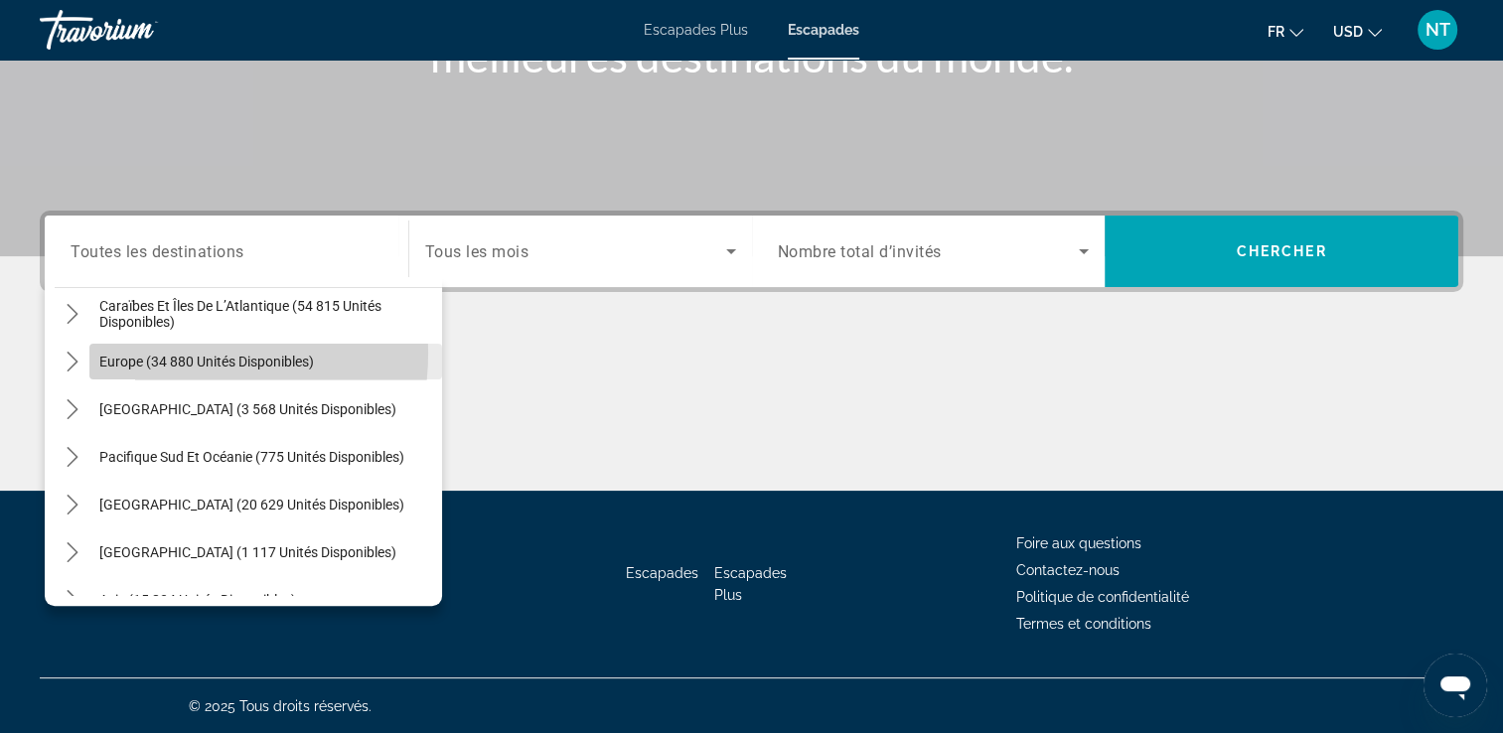
click at [155, 354] on span "Europe (34 880 unités disponibles)" at bounding box center [206, 362] width 215 height 16
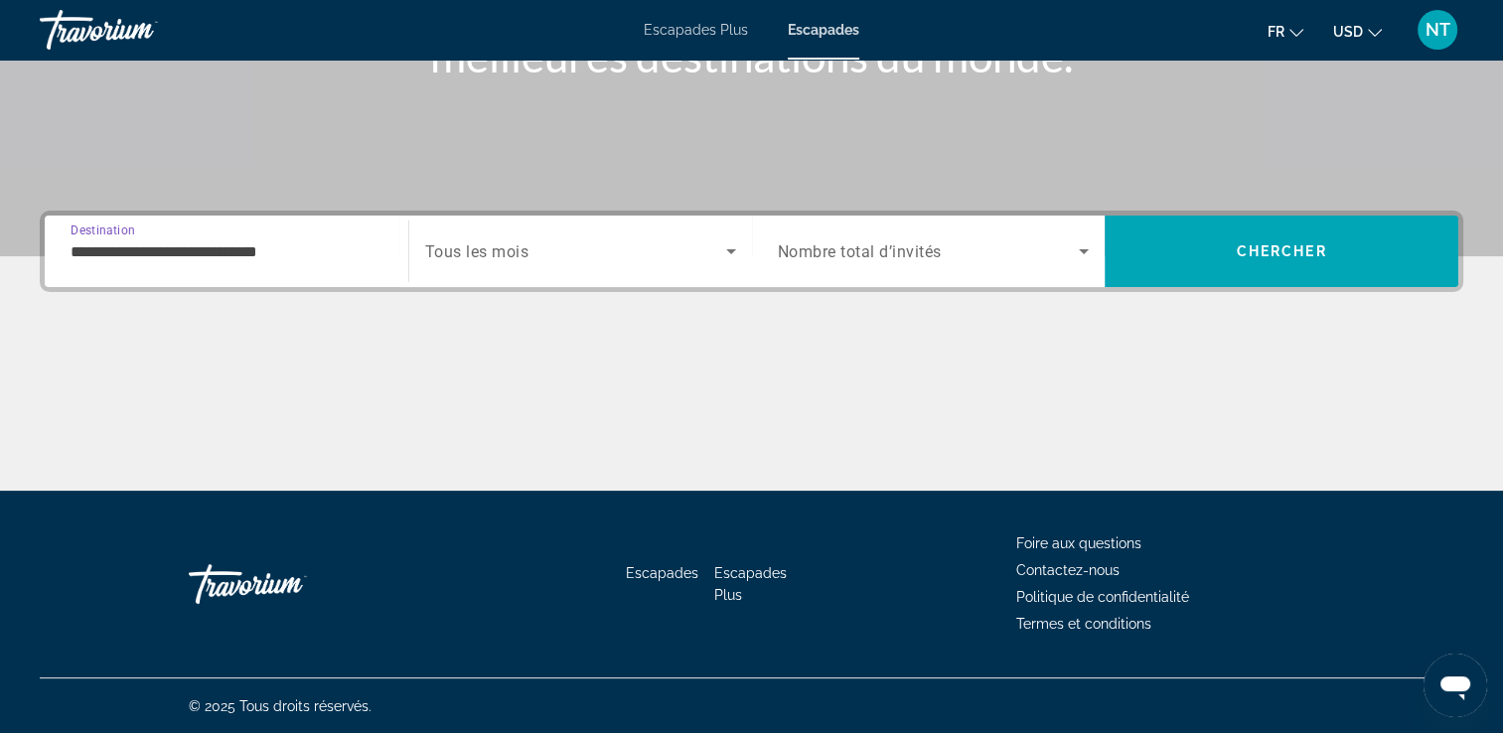
click at [158, 249] on input "**********" at bounding box center [227, 252] width 312 height 24
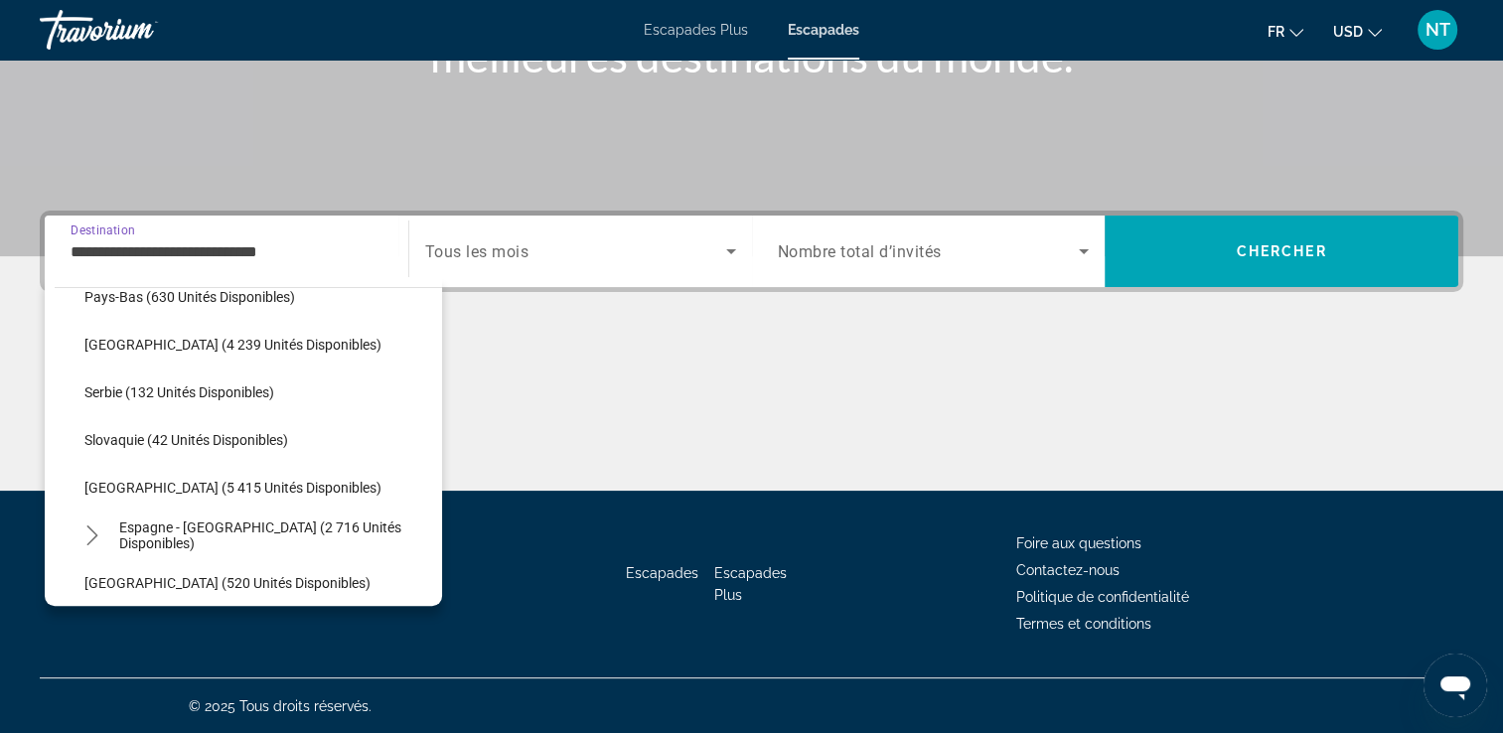
scroll to position [913, 0]
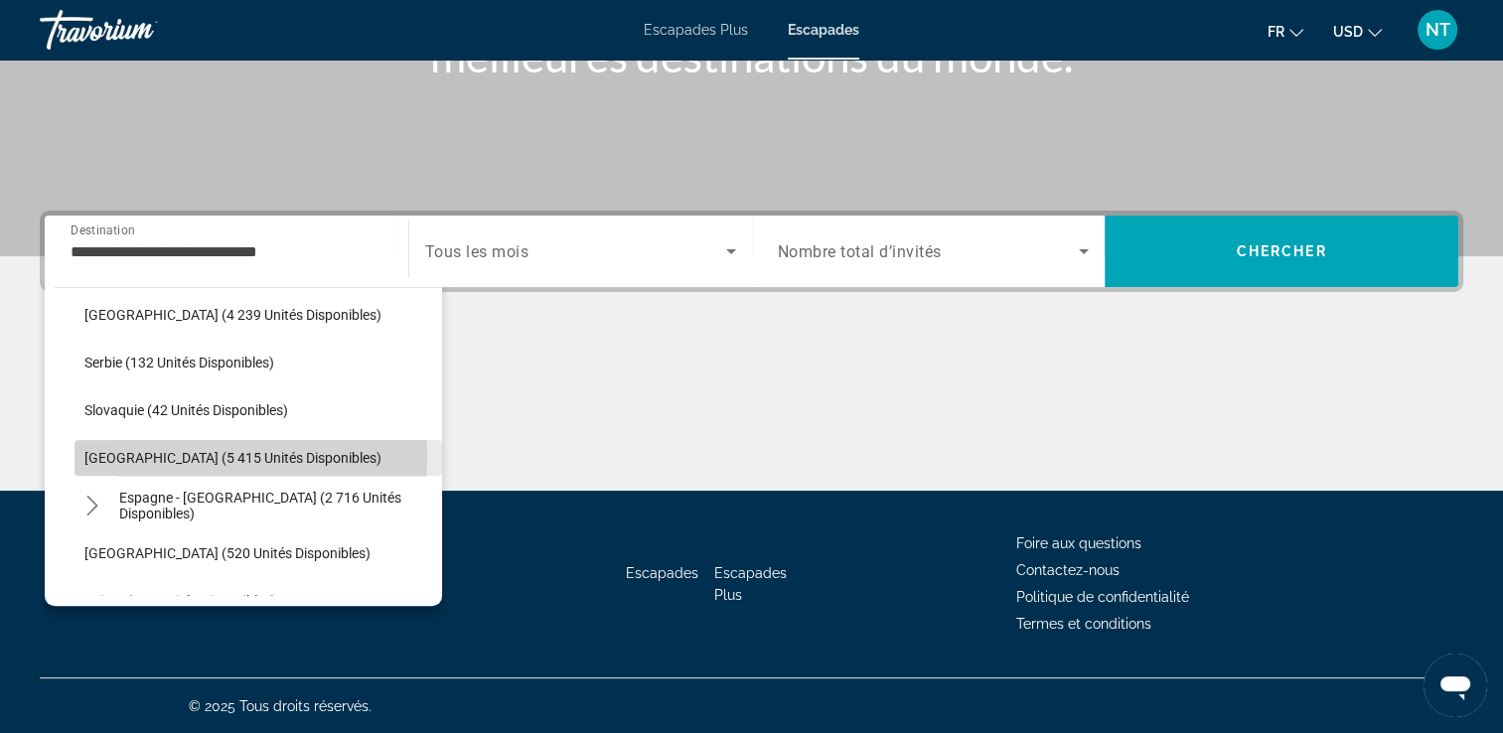
click at [146, 456] on span "Espagne (5 415 unités disponibles)" at bounding box center [232, 458] width 297 height 16
type input "**********"
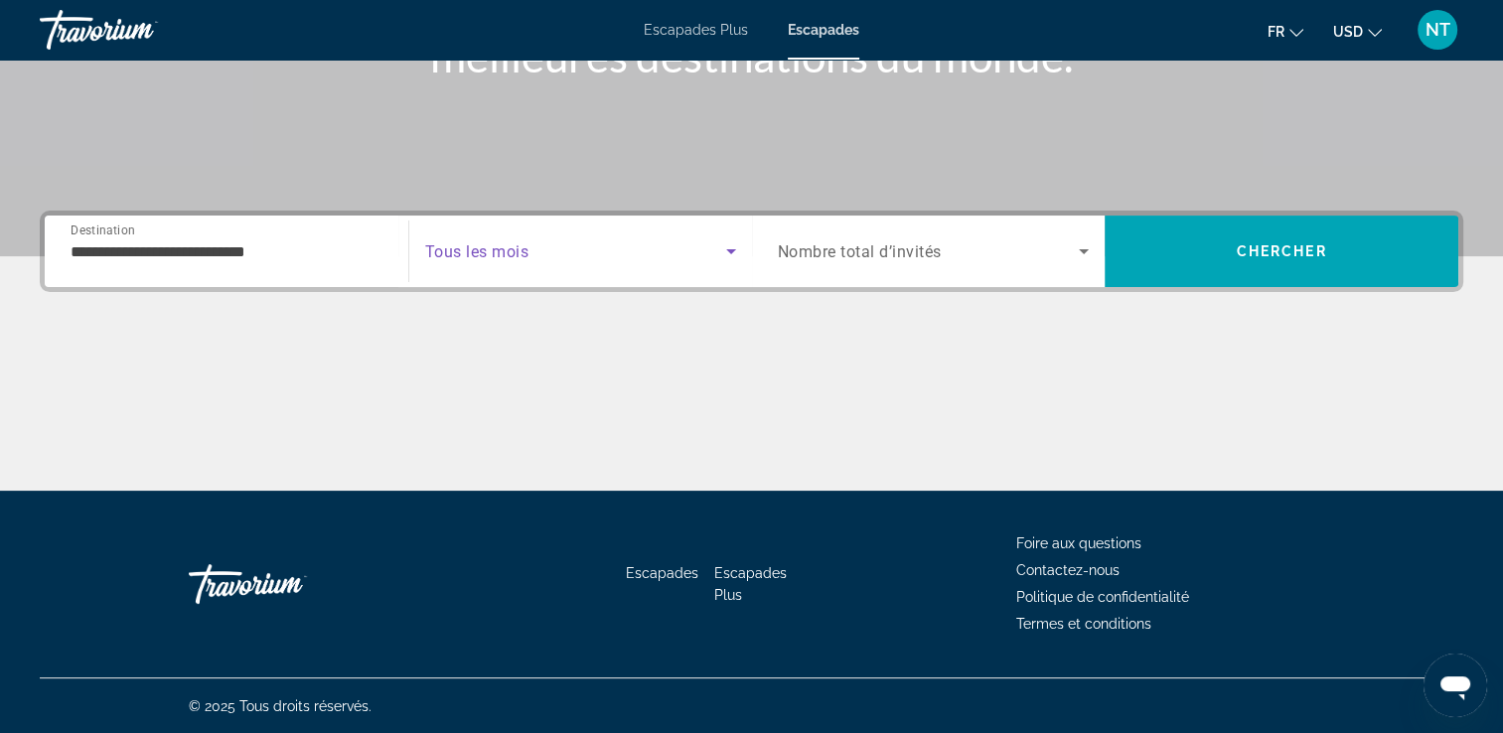
click at [450, 260] on span "Widget de recherche" at bounding box center [575, 251] width 301 height 24
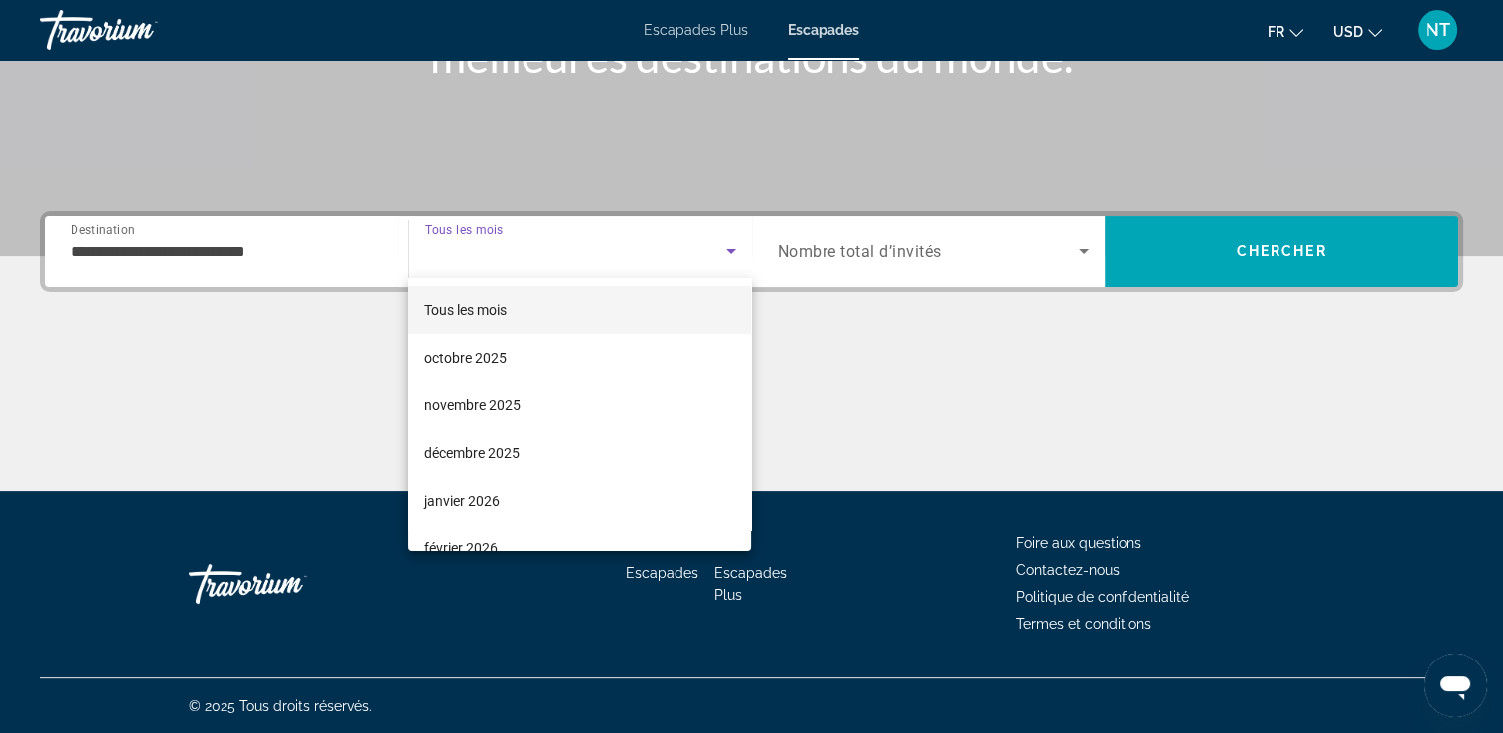
scroll to position [409, 0]
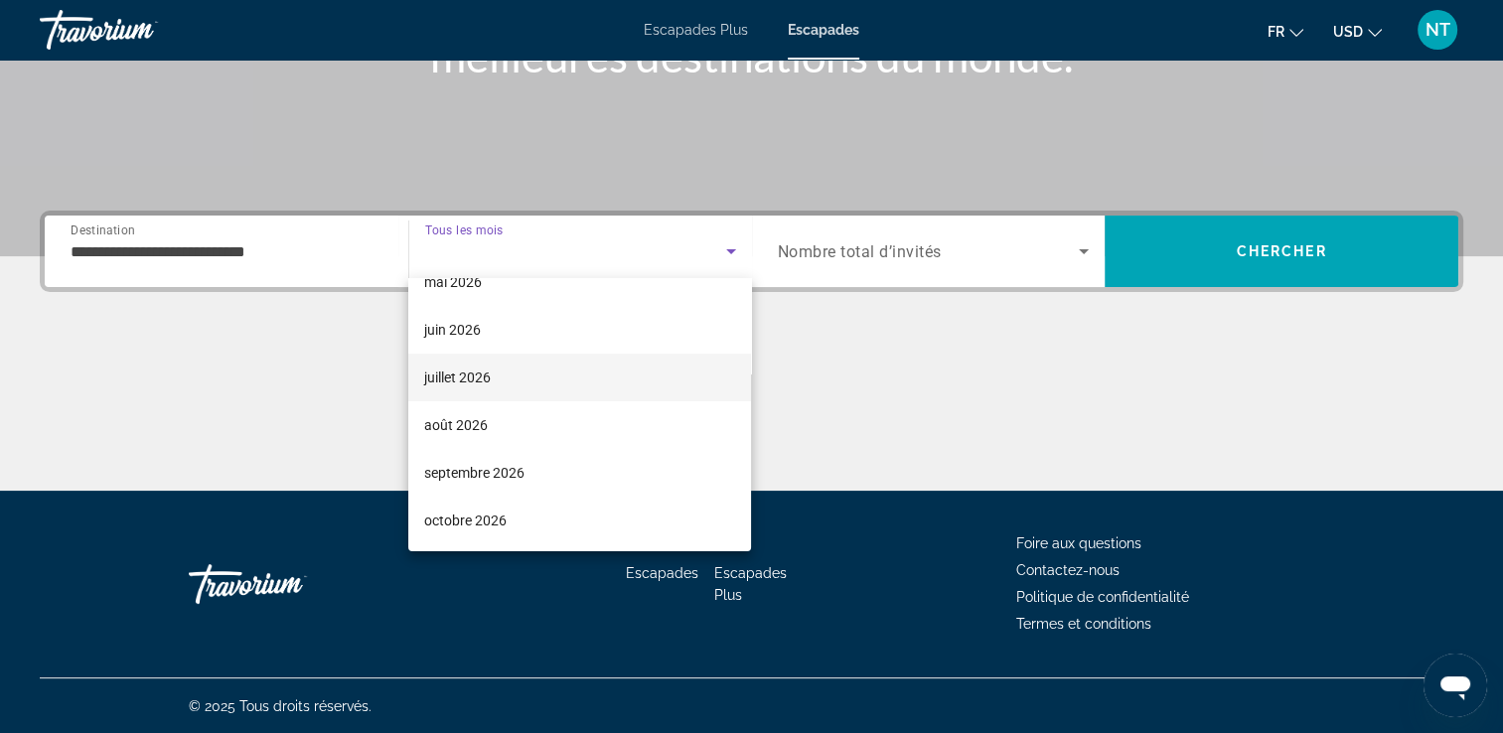
click at [477, 371] on font "juillet 2026" at bounding box center [457, 377] width 67 height 16
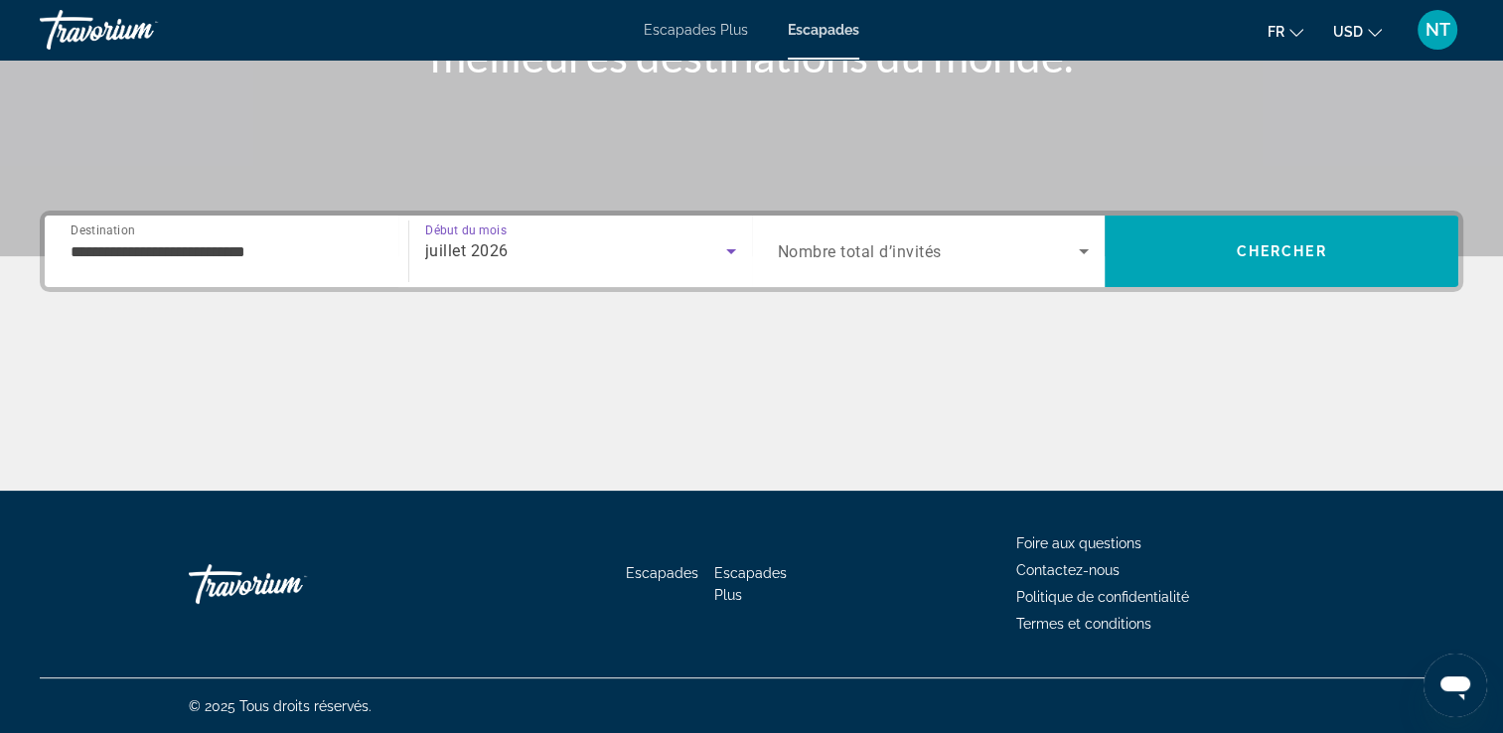
click at [917, 253] on span "Nombre total d’invités" at bounding box center [860, 251] width 164 height 19
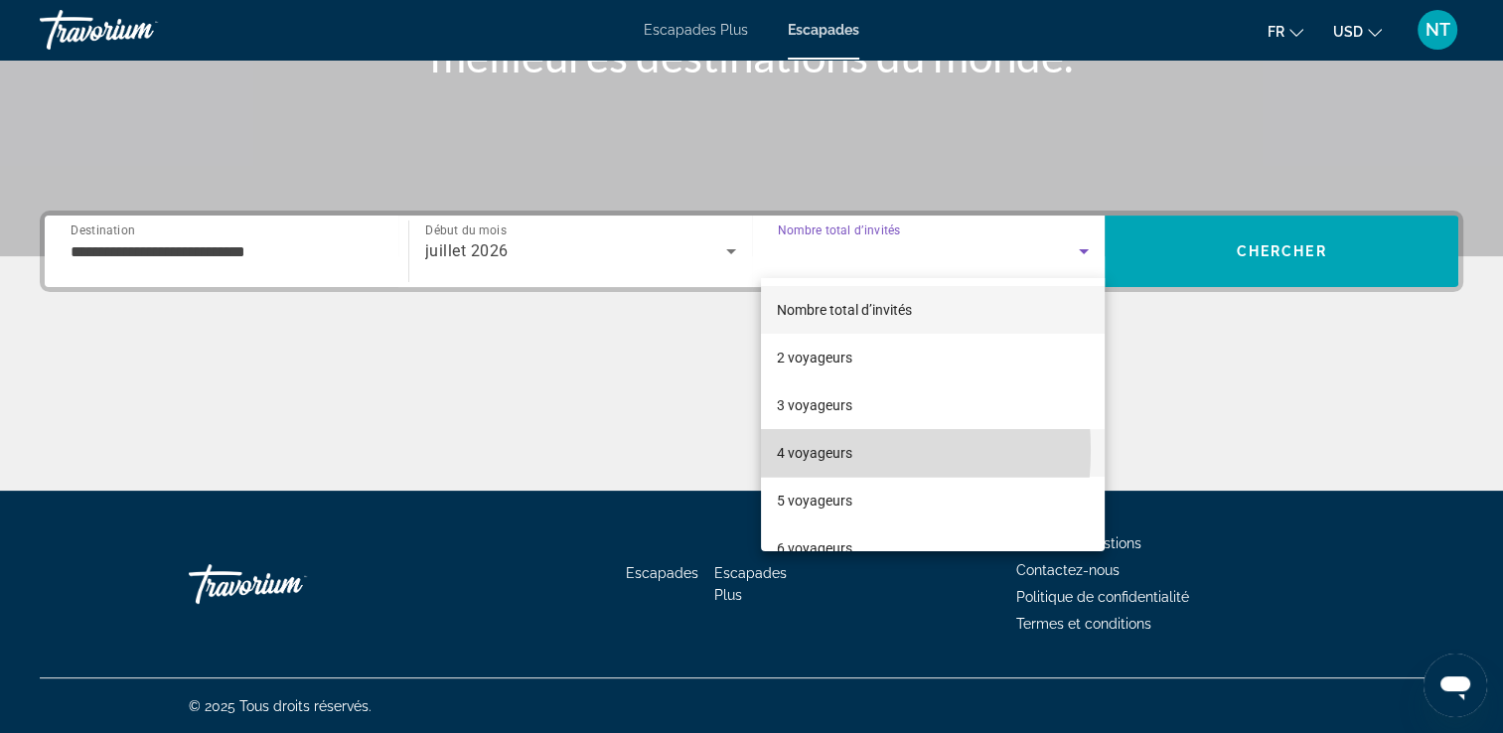
click at [787, 450] on font "4 voyageurs" at bounding box center [814, 453] width 75 height 16
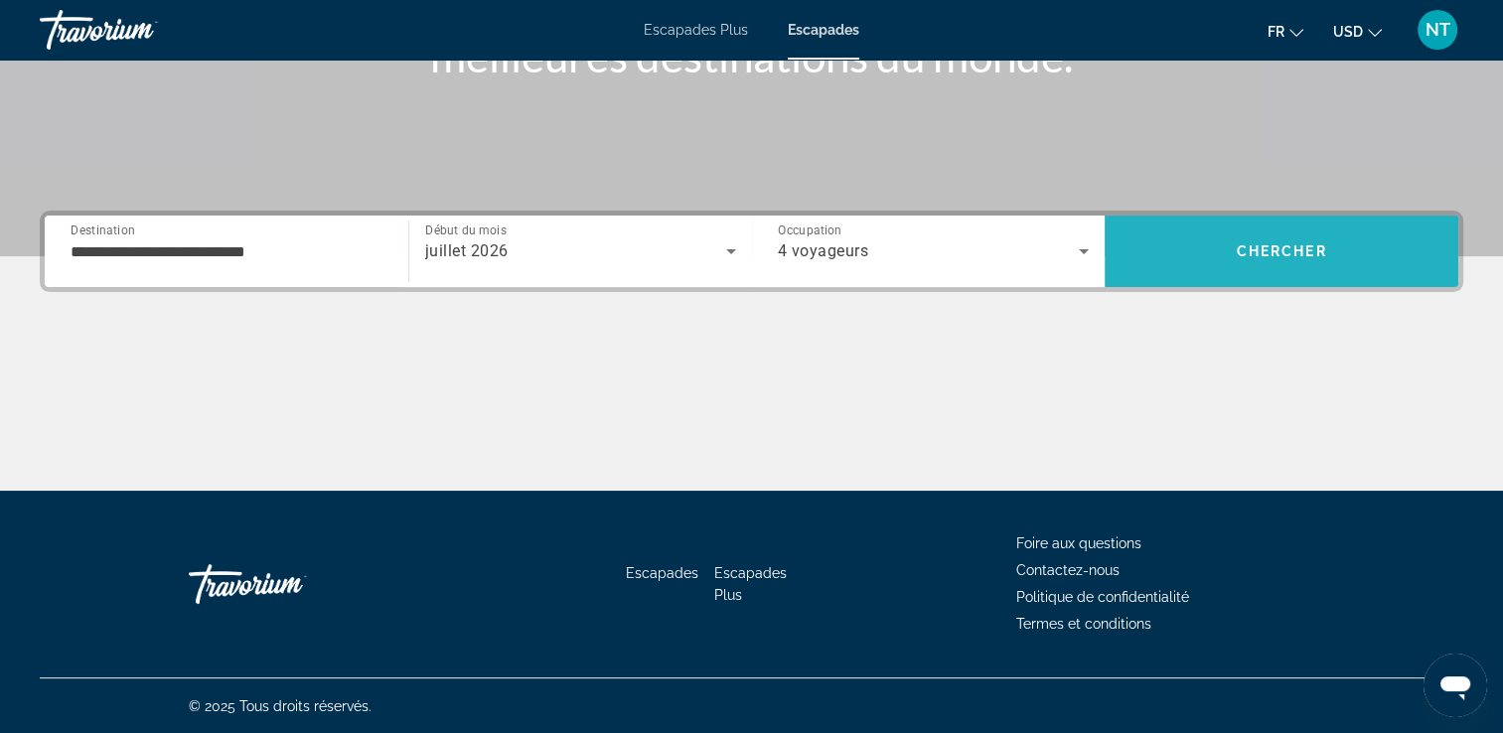
click at [1233, 243] on span "Rechercher" at bounding box center [1281, 251] width 354 height 48
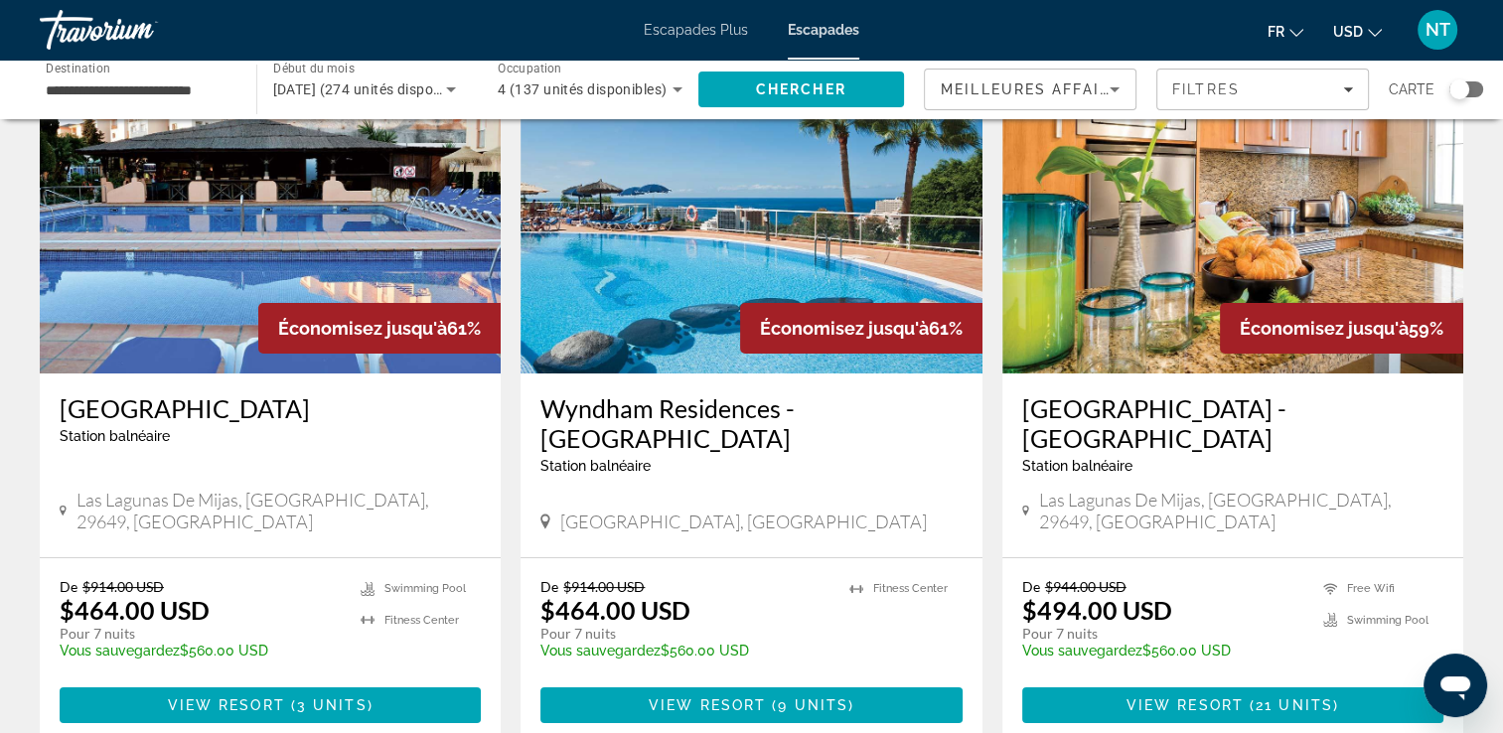
scroll to position [99, 0]
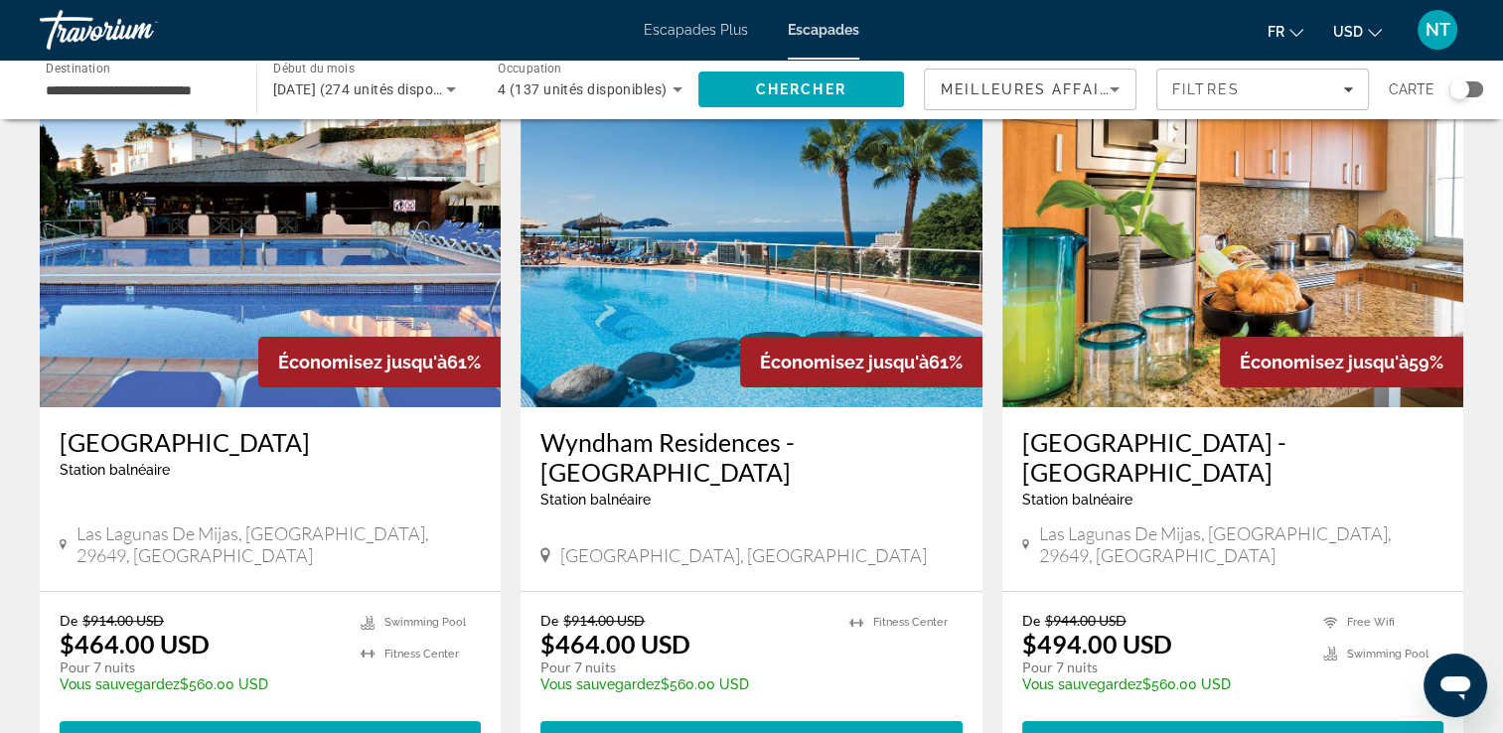
click at [341, 263] on img "Contenu principal" at bounding box center [270, 248] width 461 height 318
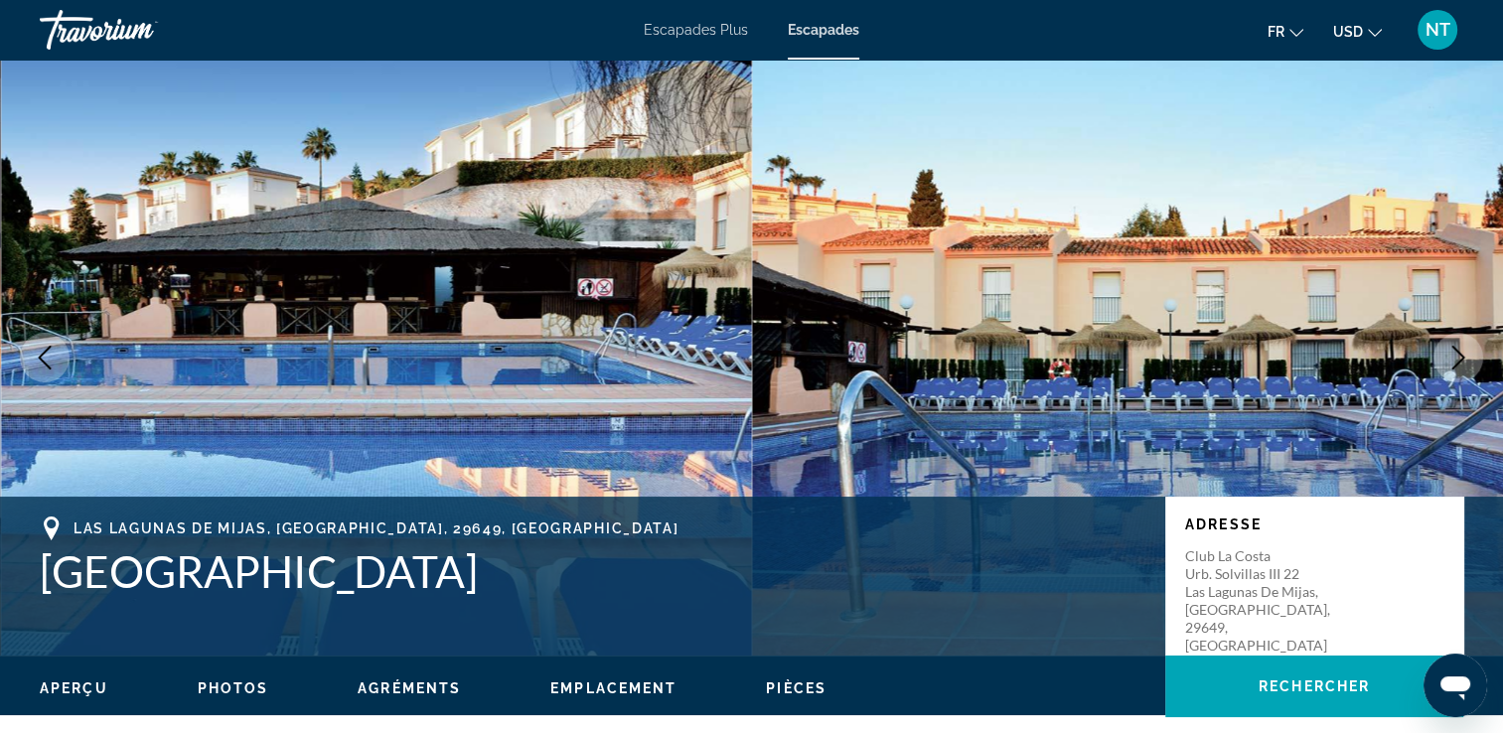
click at [1459, 352] on icon "Image suivante" at bounding box center [1458, 358] width 24 height 24
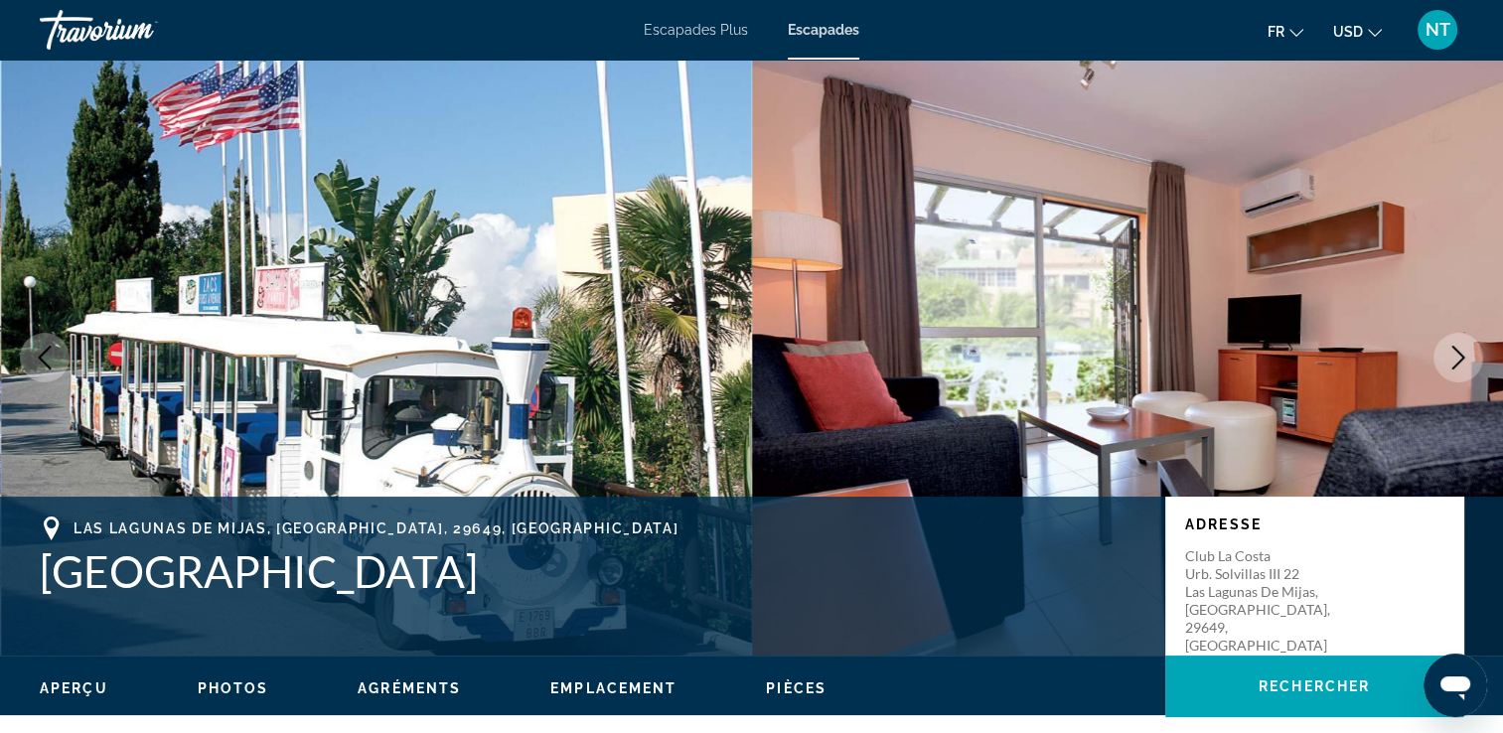
click at [1459, 352] on icon "Image suivante" at bounding box center [1458, 358] width 24 height 24
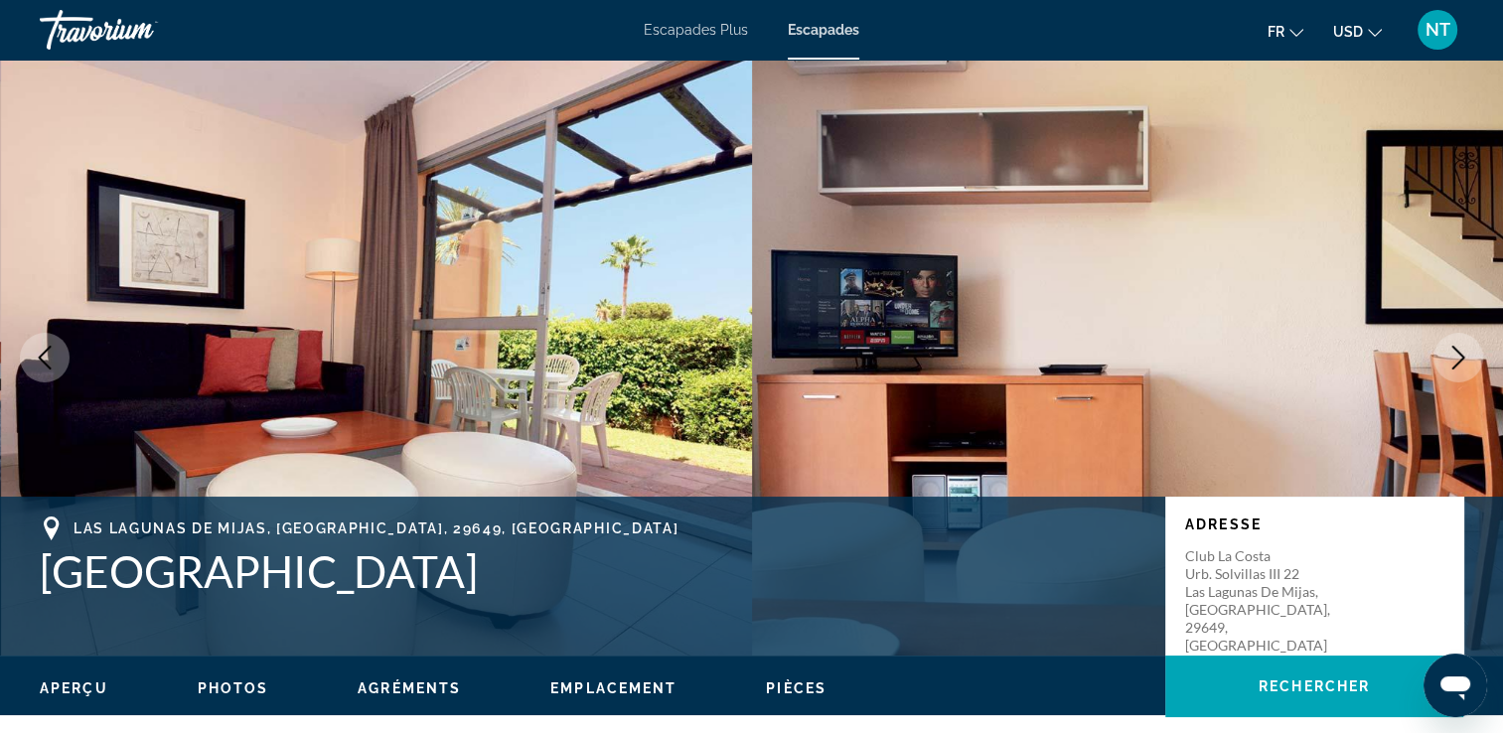
click at [1459, 352] on icon "Image suivante" at bounding box center [1458, 358] width 24 height 24
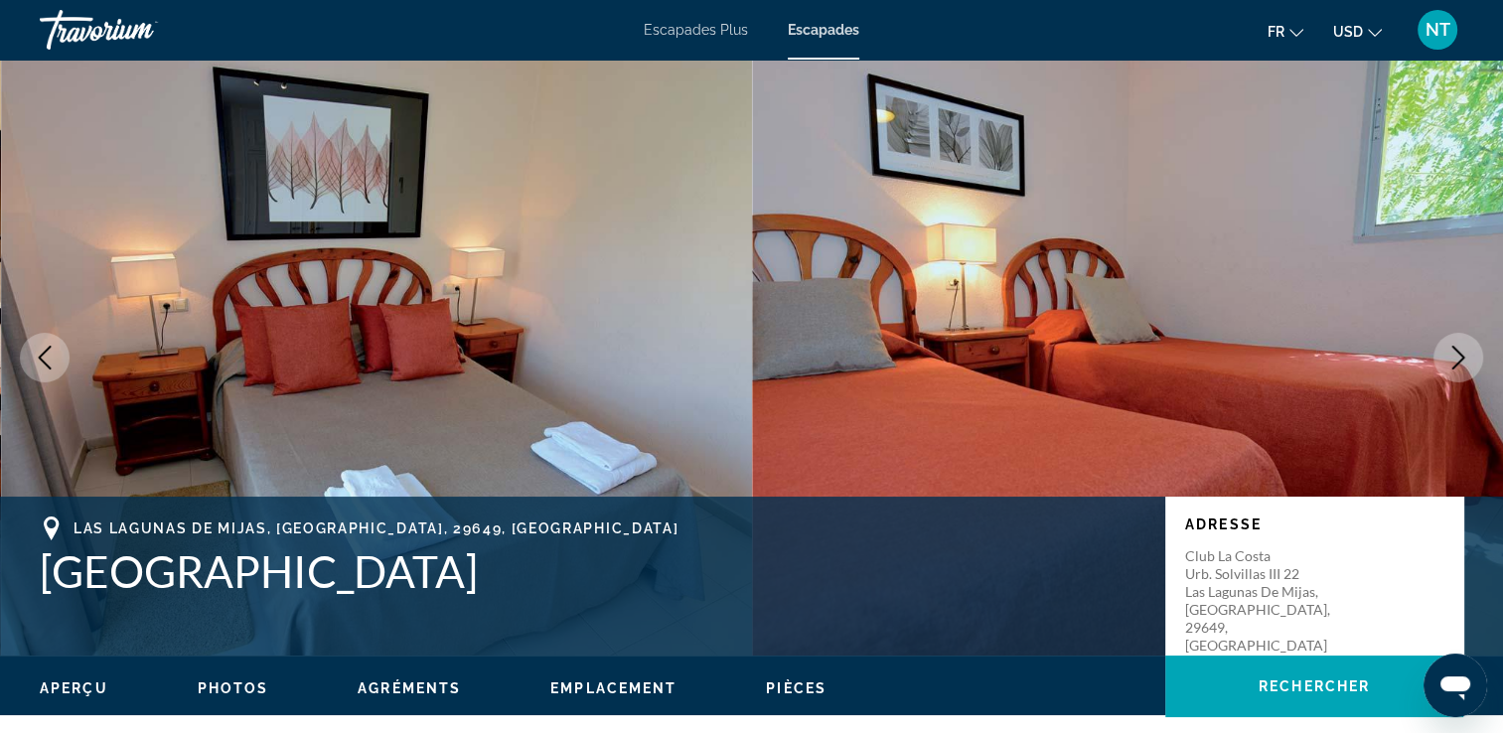
click at [1459, 352] on icon "Image suivante" at bounding box center [1458, 358] width 24 height 24
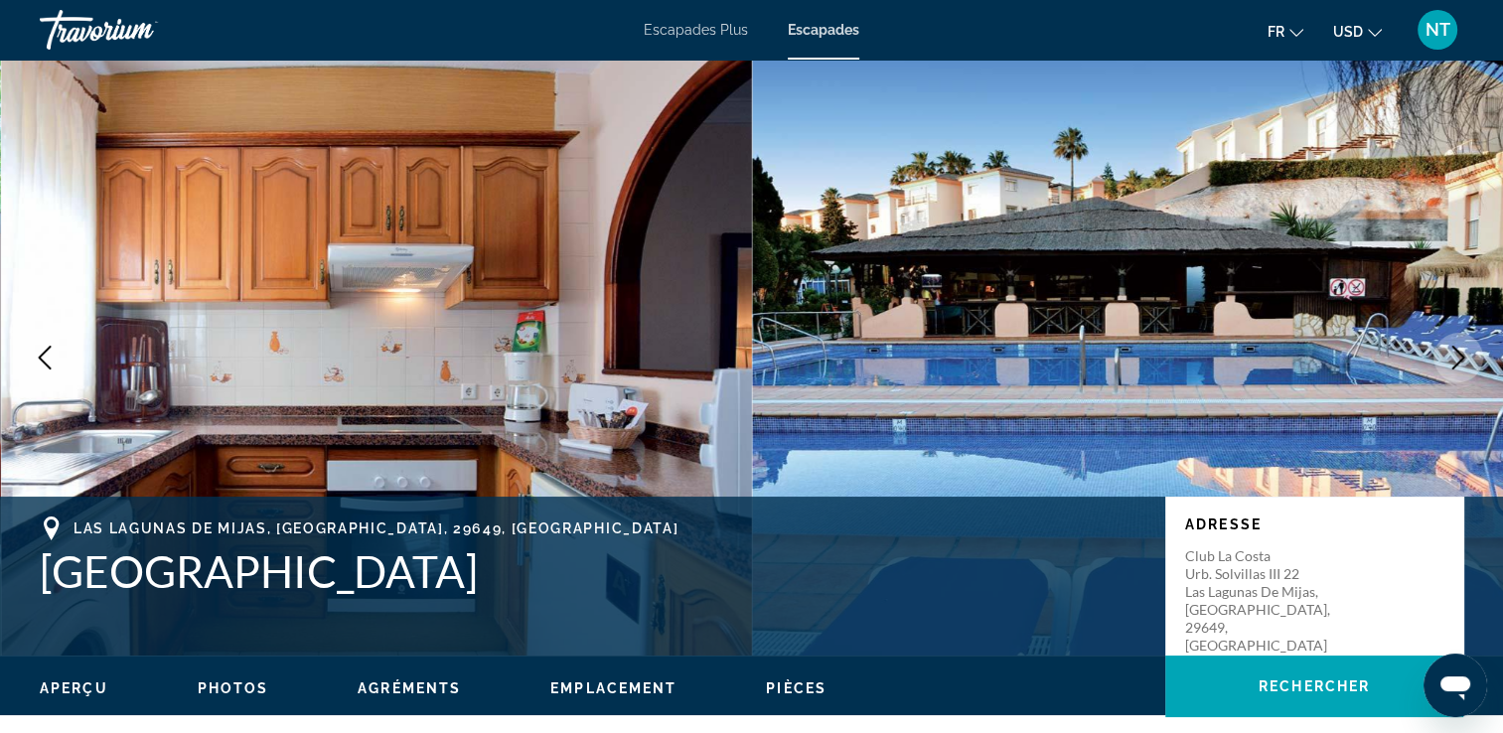
click at [1459, 352] on icon "Image suivante" at bounding box center [1458, 358] width 24 height 24
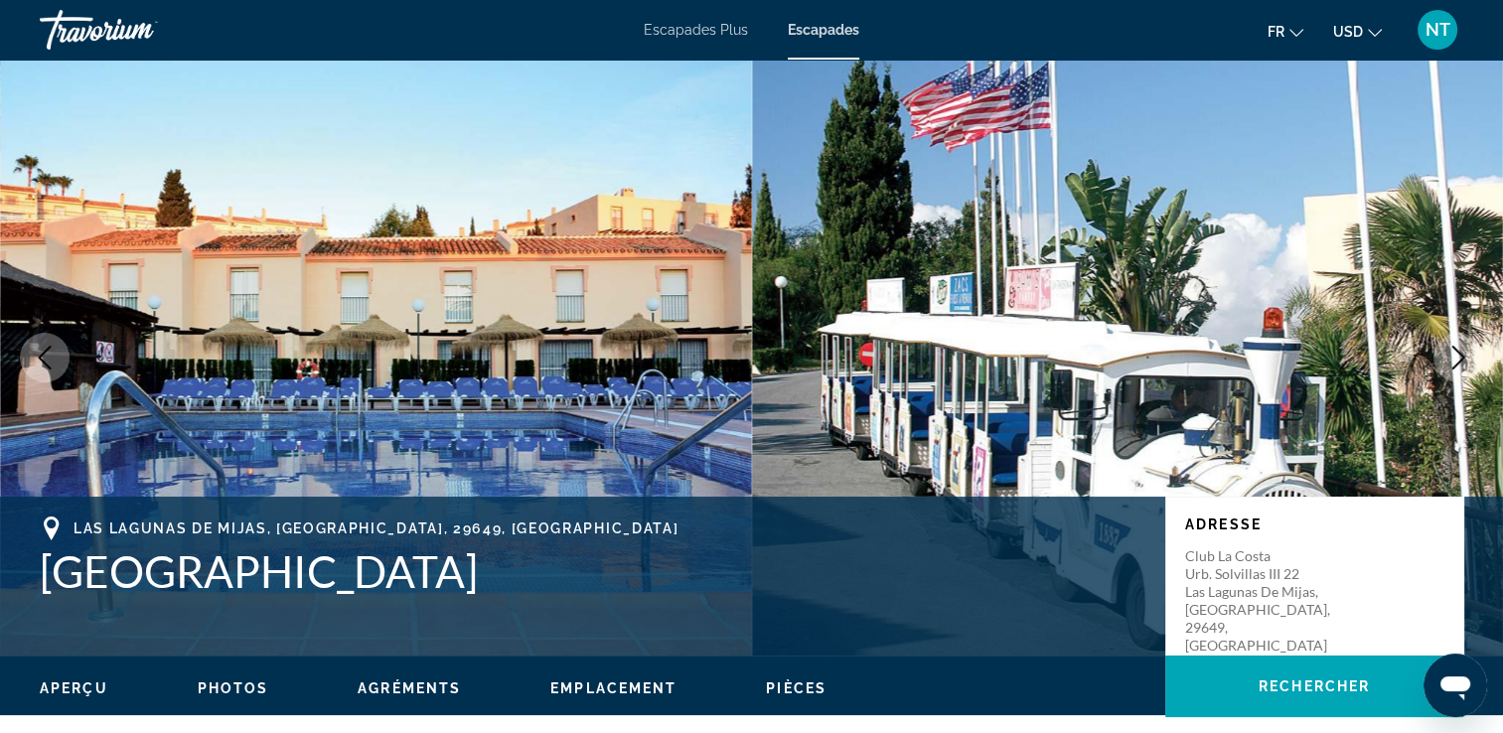
click at [1459, 352] on icon "Image suivante" at bounding box center [1458, 358] width 24 height 24
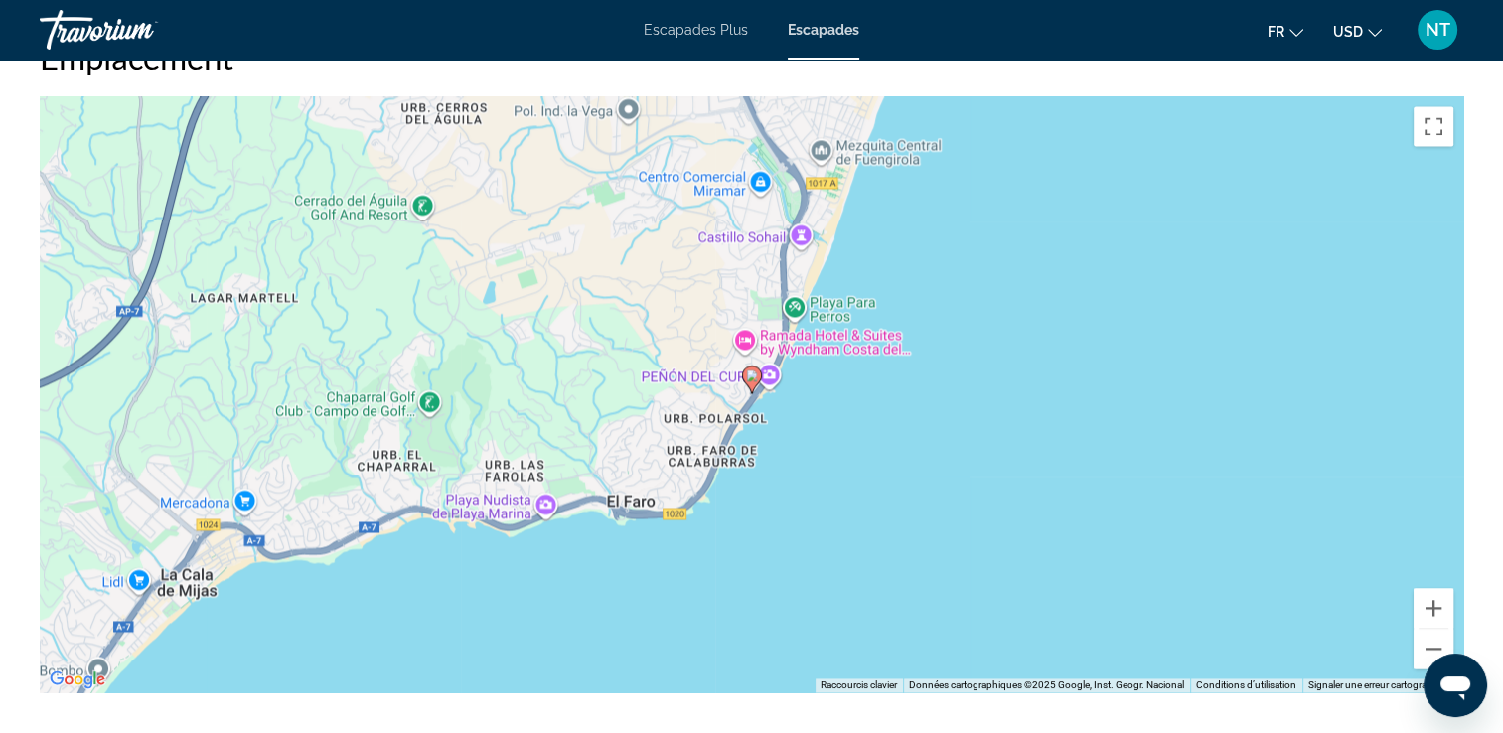
scroll to position [2880, 0]
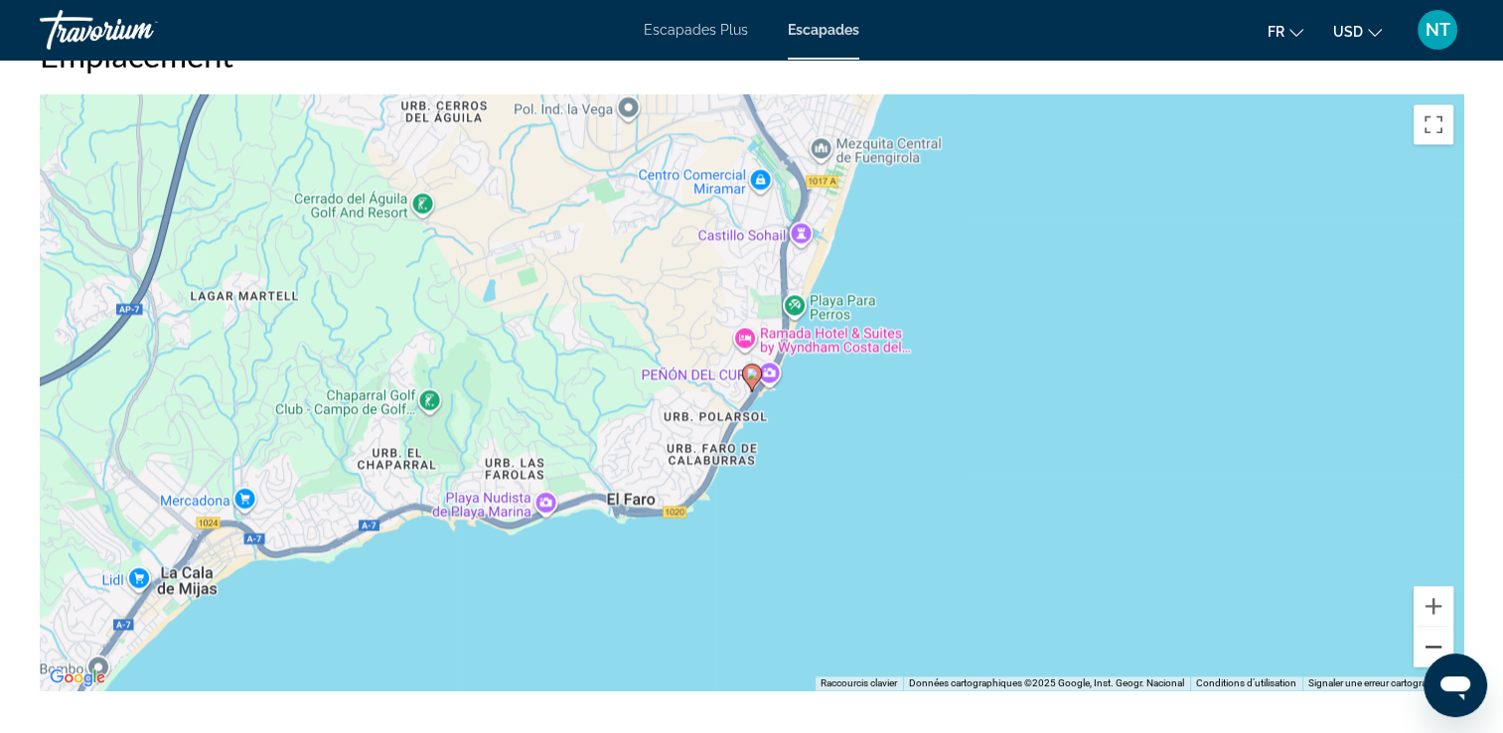
click at [1435, 627] on button "Zoom arrière" at bounding box center [1433, 647] width 40 height 40
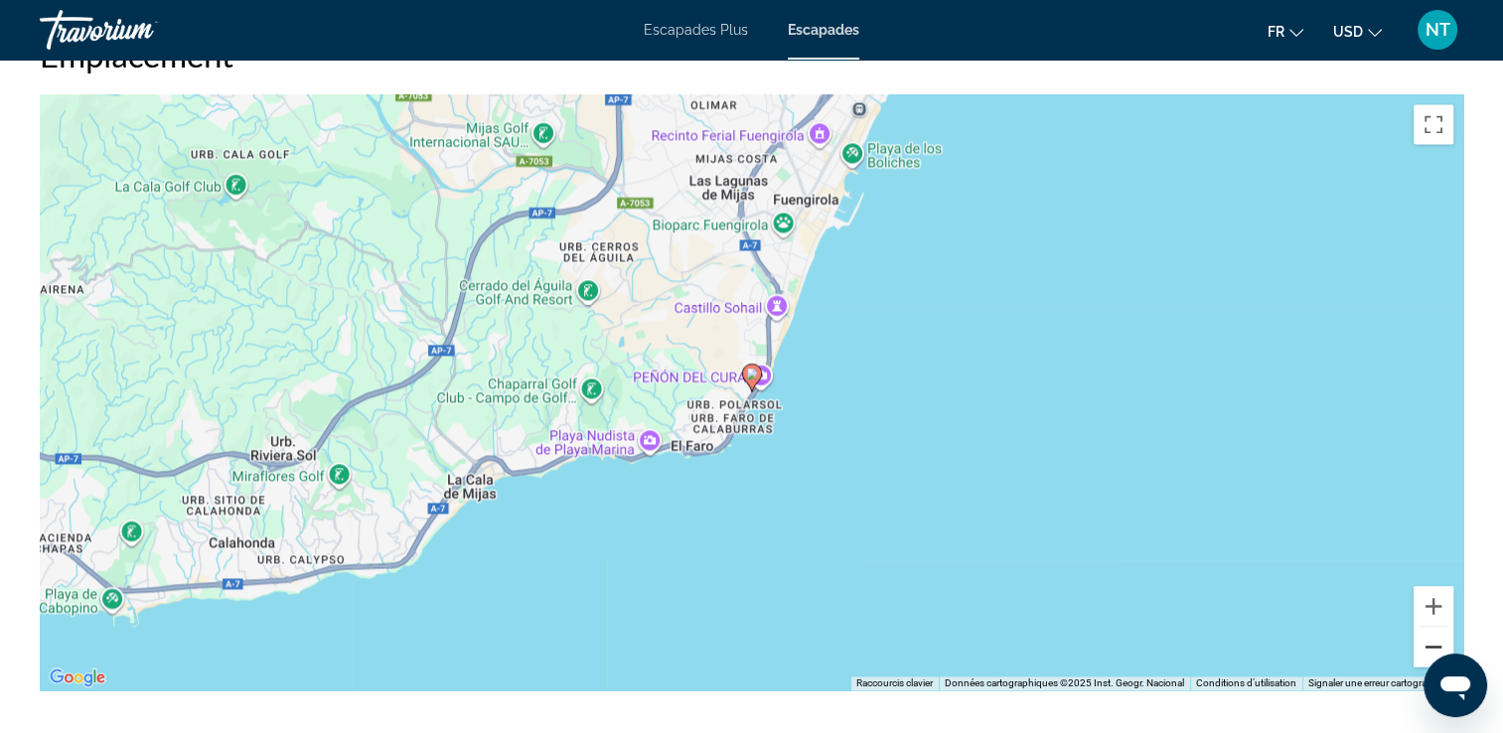
click at [1435, 627] on button "Zoom arrière" at bounding box center [1433, 647] width 40 height 40
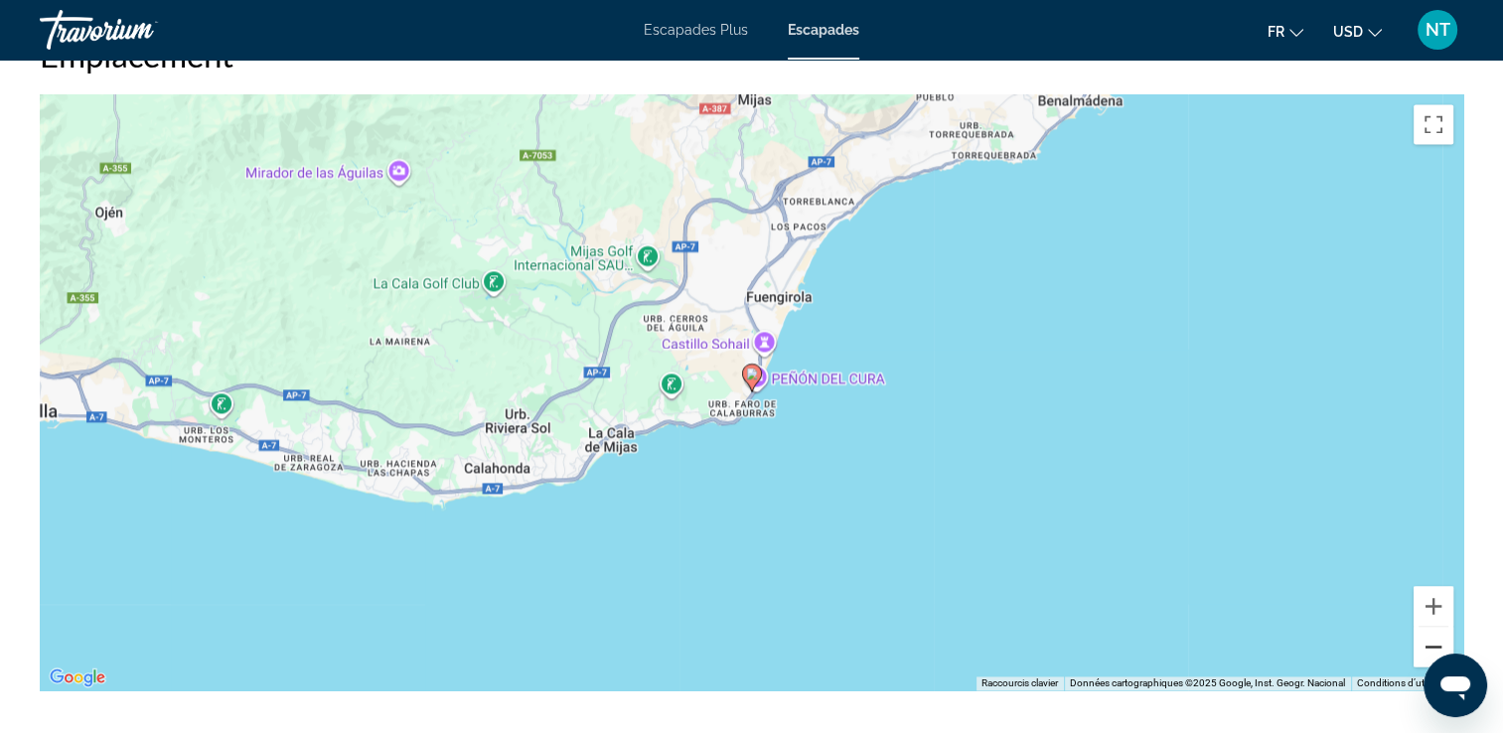
click at [1435, 627] on button "Zoom arrière" at bounding box center [1433, 647] width 40 height 40
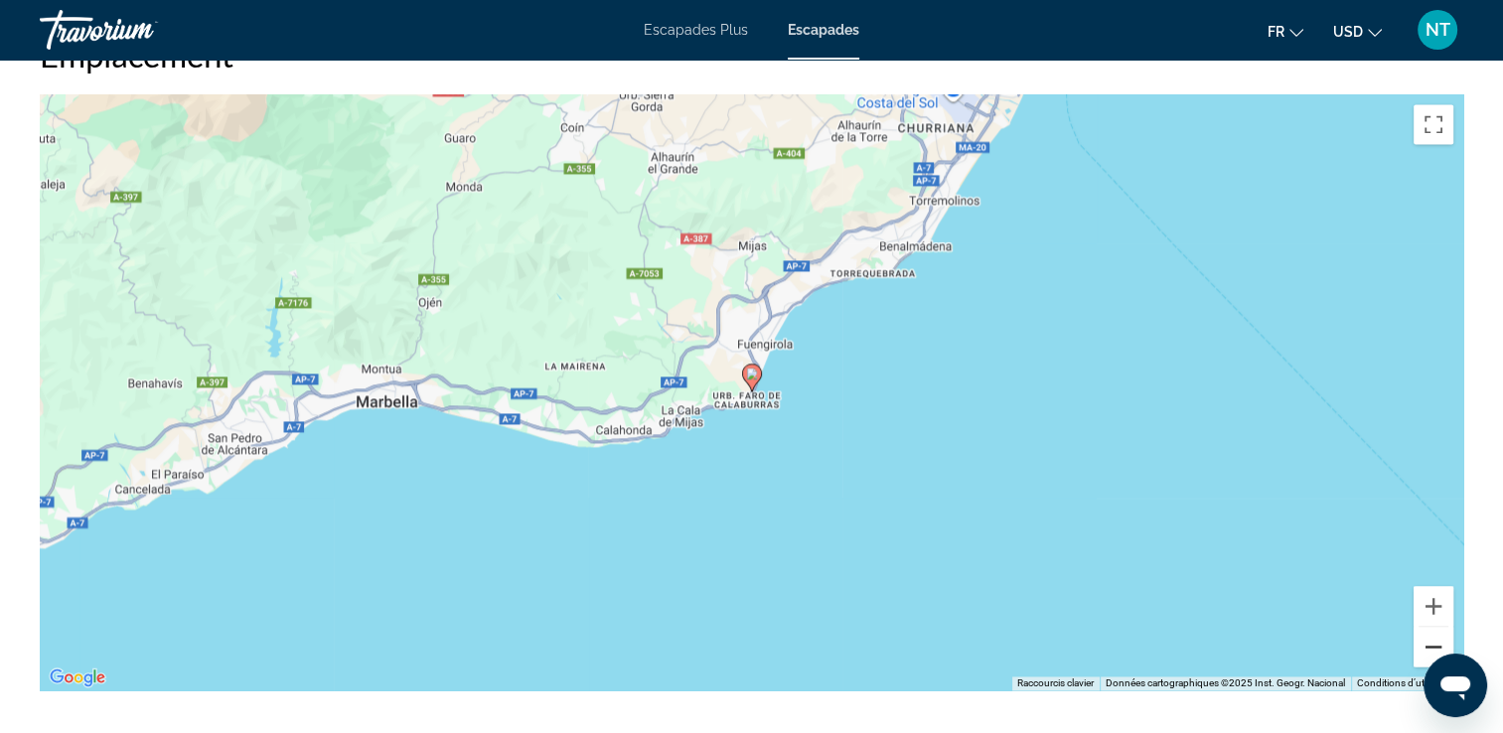
click at [1435, 627] on button "Zoom arrière" at bounding box center [1433, 647] width 40 height 40
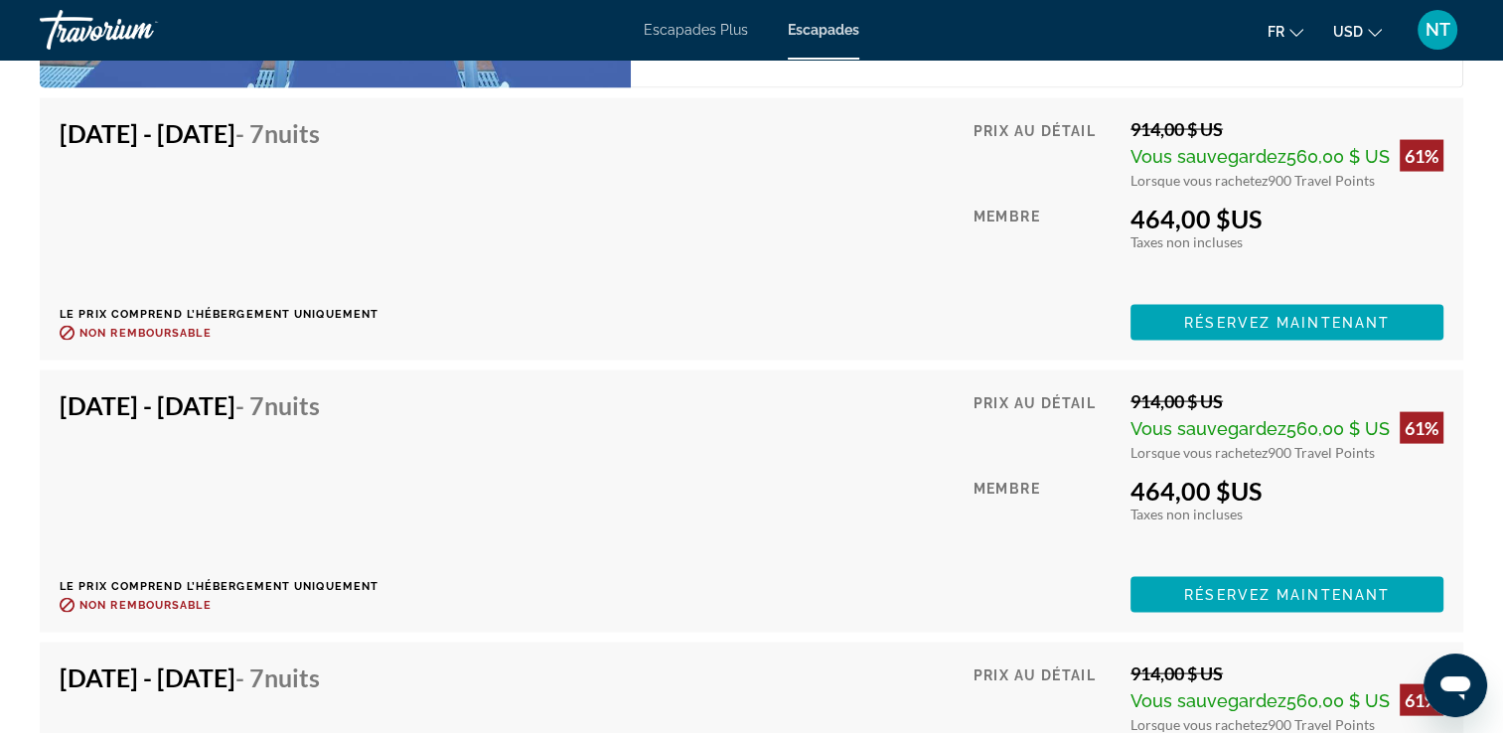
scroll to position [4270, 0]
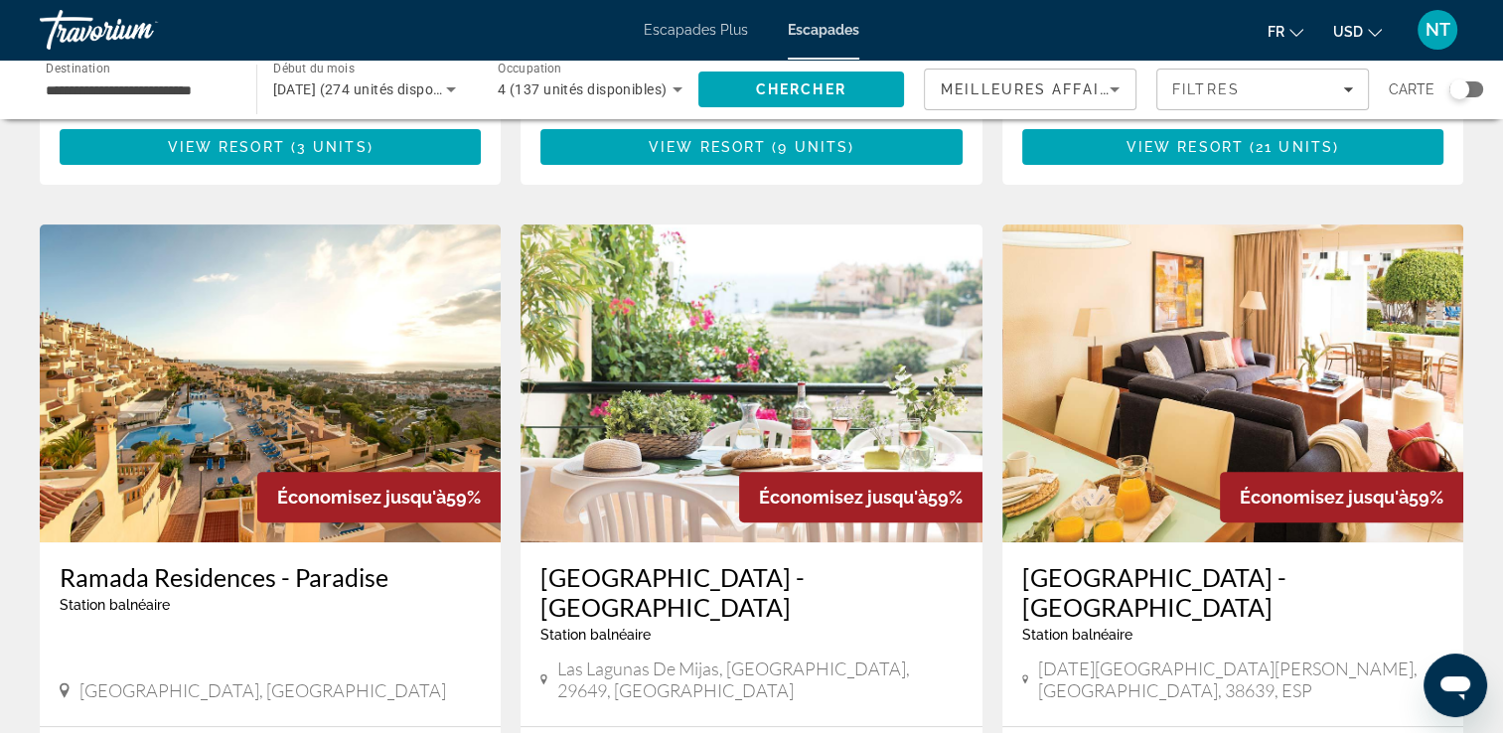
scroll to position [695, 0]
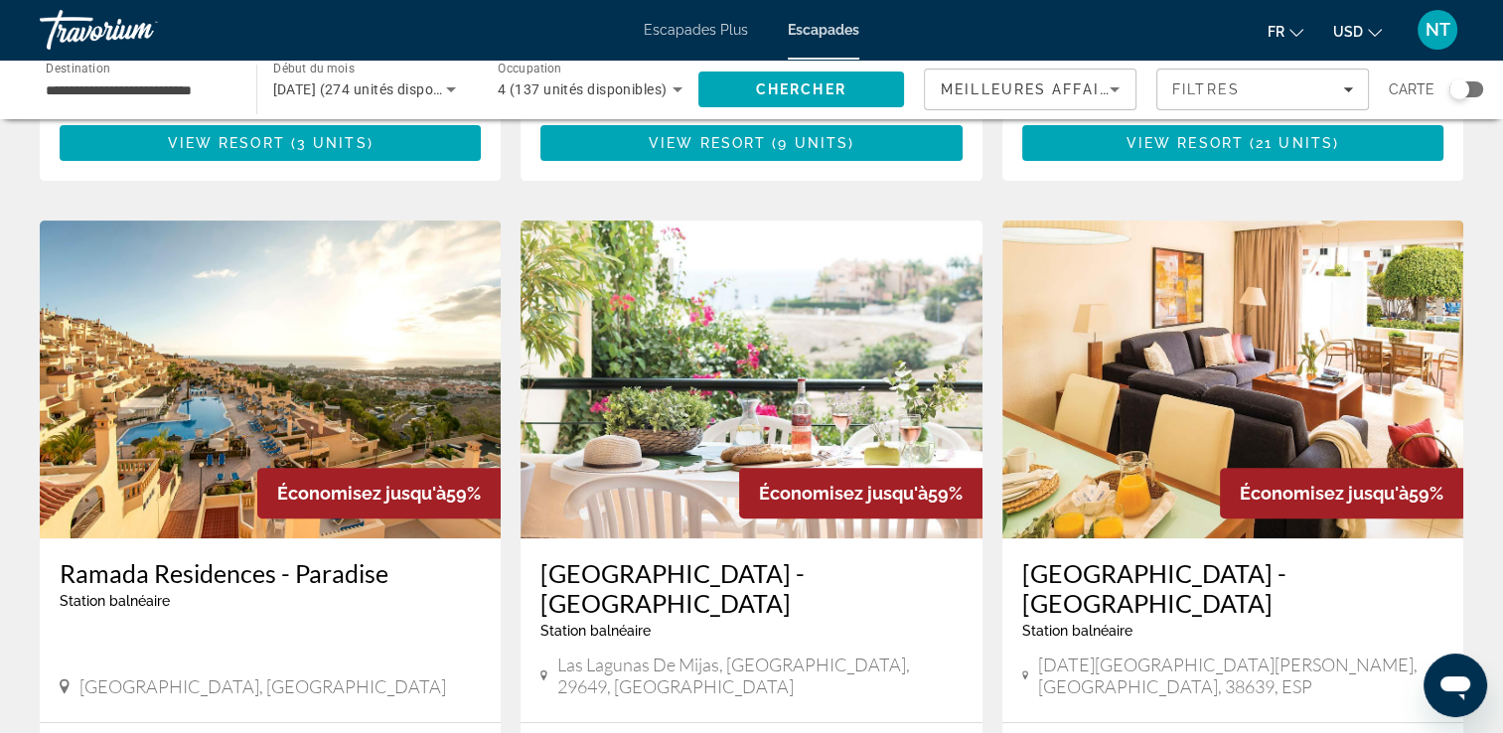
click at [226, 350] on img "Contenu principal" at bounding box center [270, 379] width 461 height 318
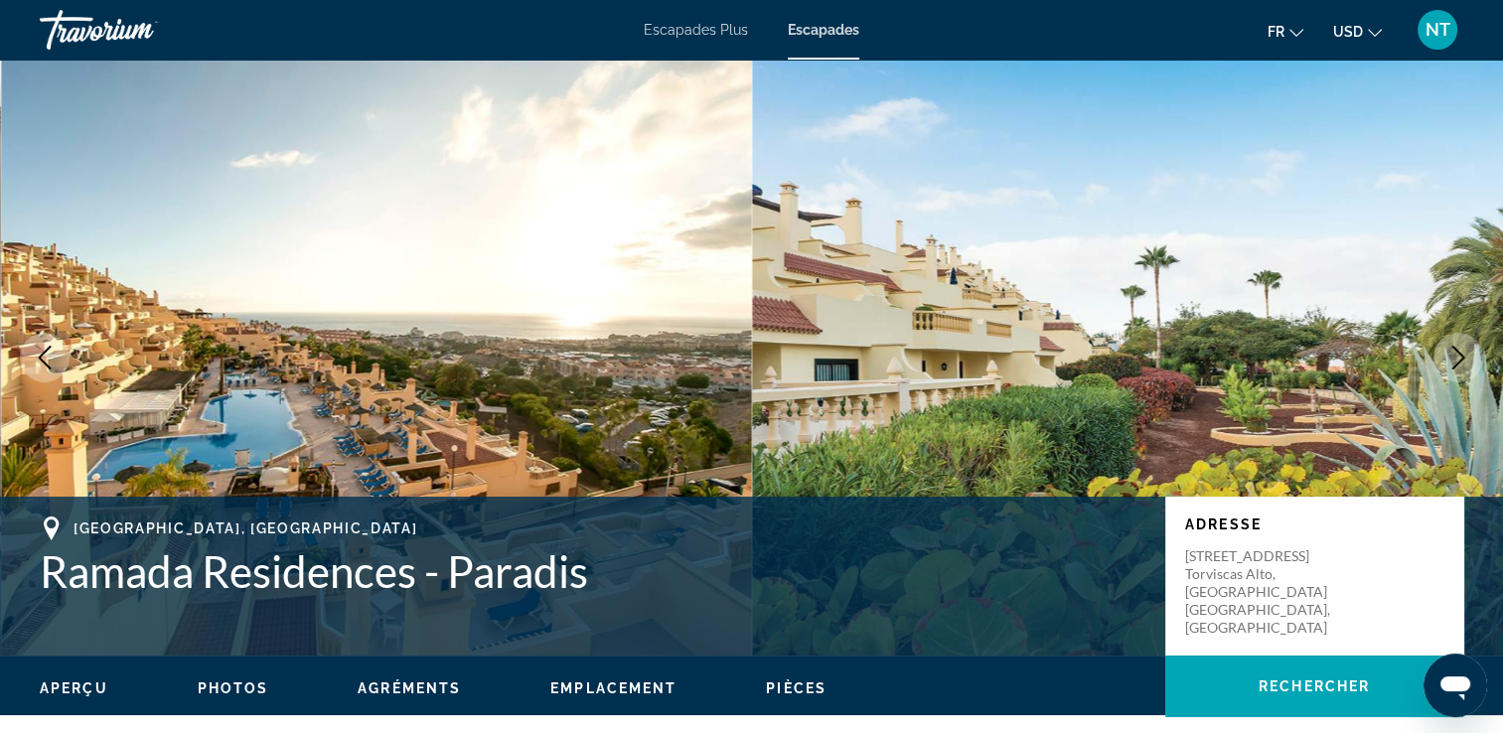
click at [1458, 356] on icon "Image suivante" at bounding box center [1458, 358] width 24 height 24
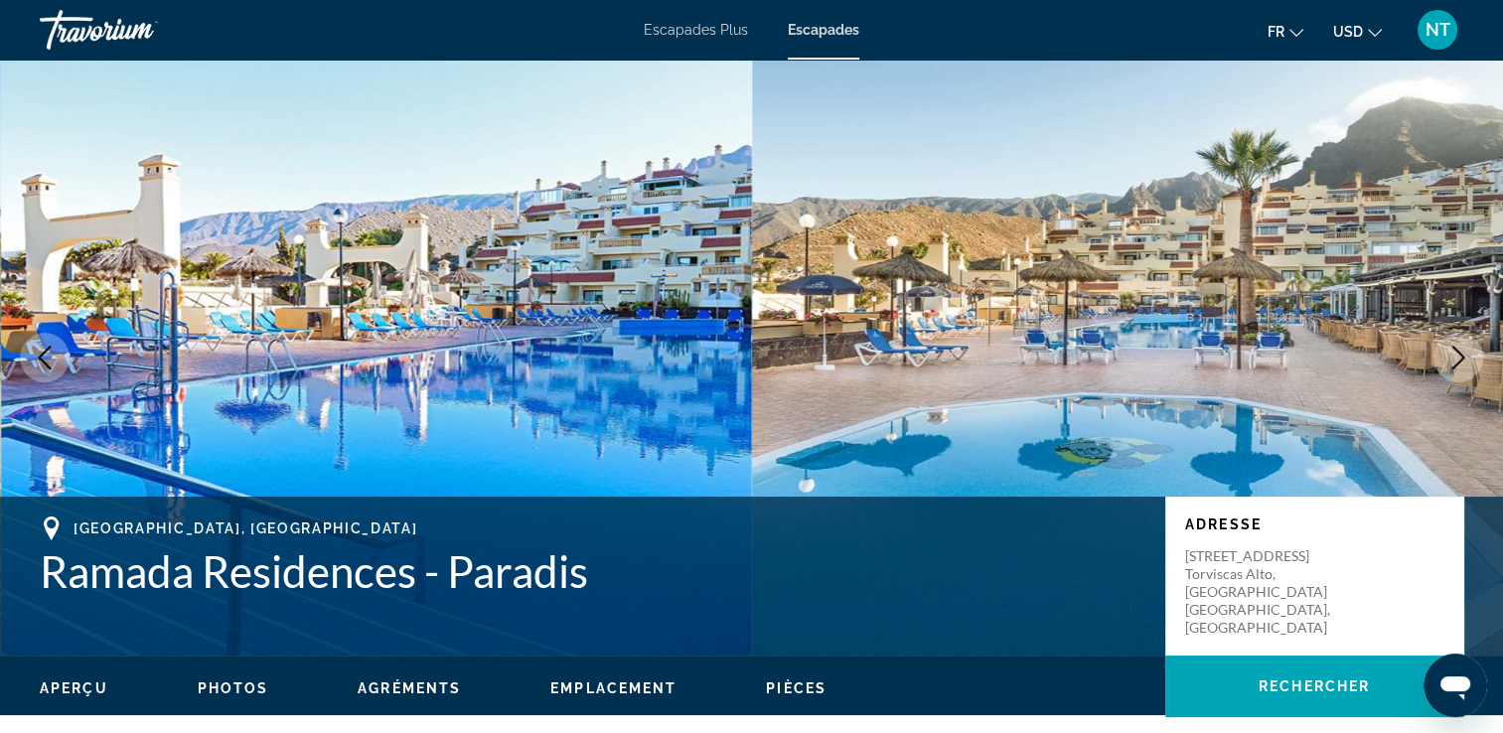
click at [1458, 356] on icon "Image suivante" at bounding box center [1458, 358] width 24 height 24
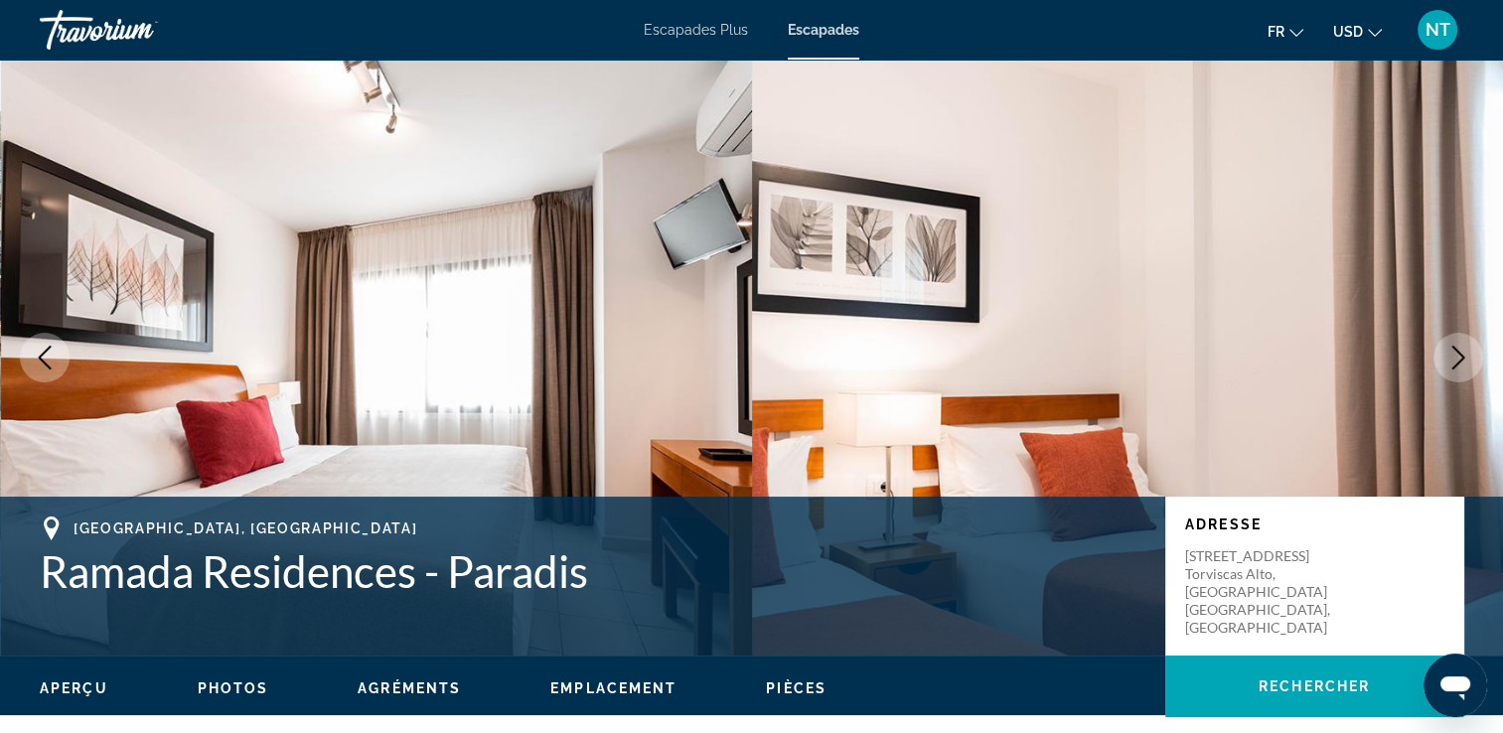
click at [1458, 356] on icon "Image suivante" at bounding box center [1458, 358] width 24 height 24
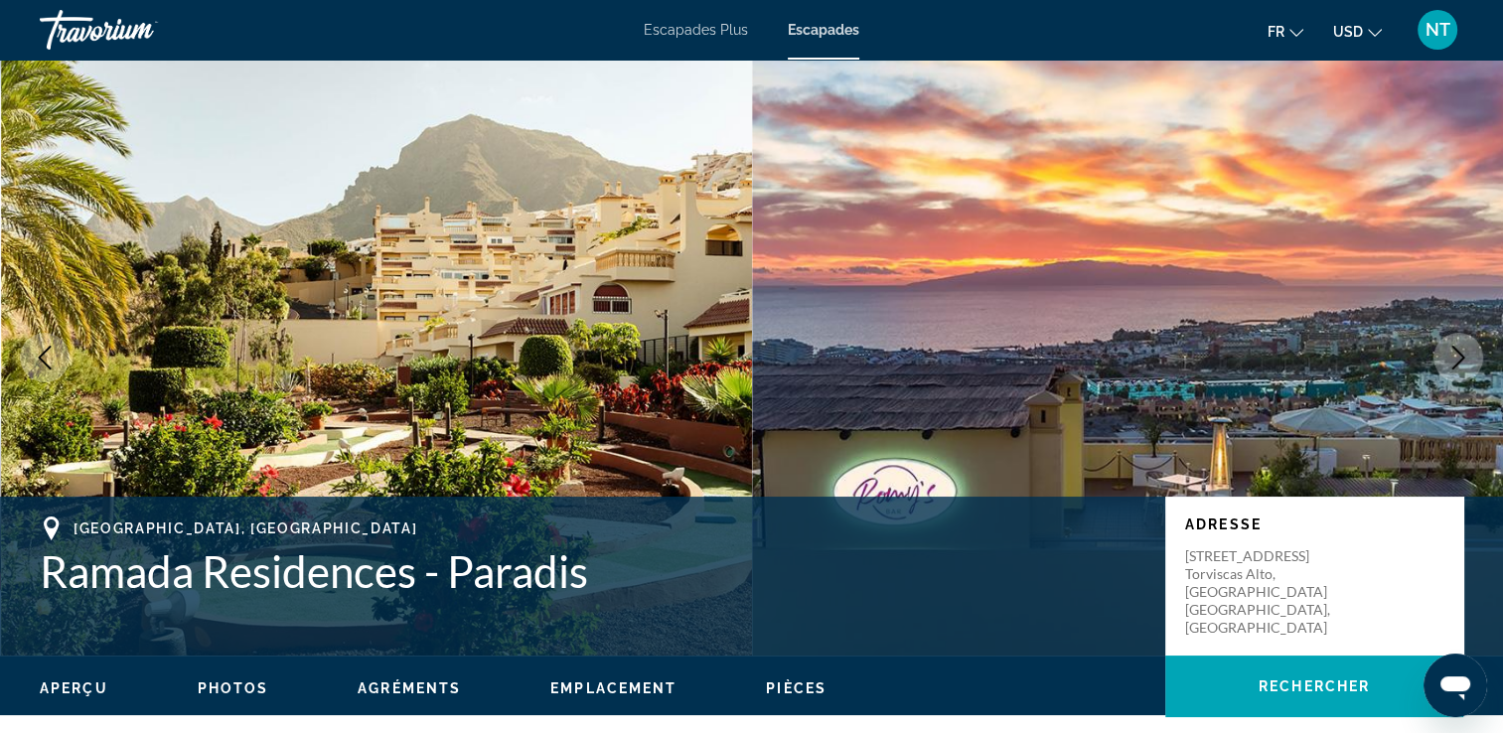
click at [1458, 356] on icon "Image suivante" at bounding box center [1458, 358] width 24 height 24
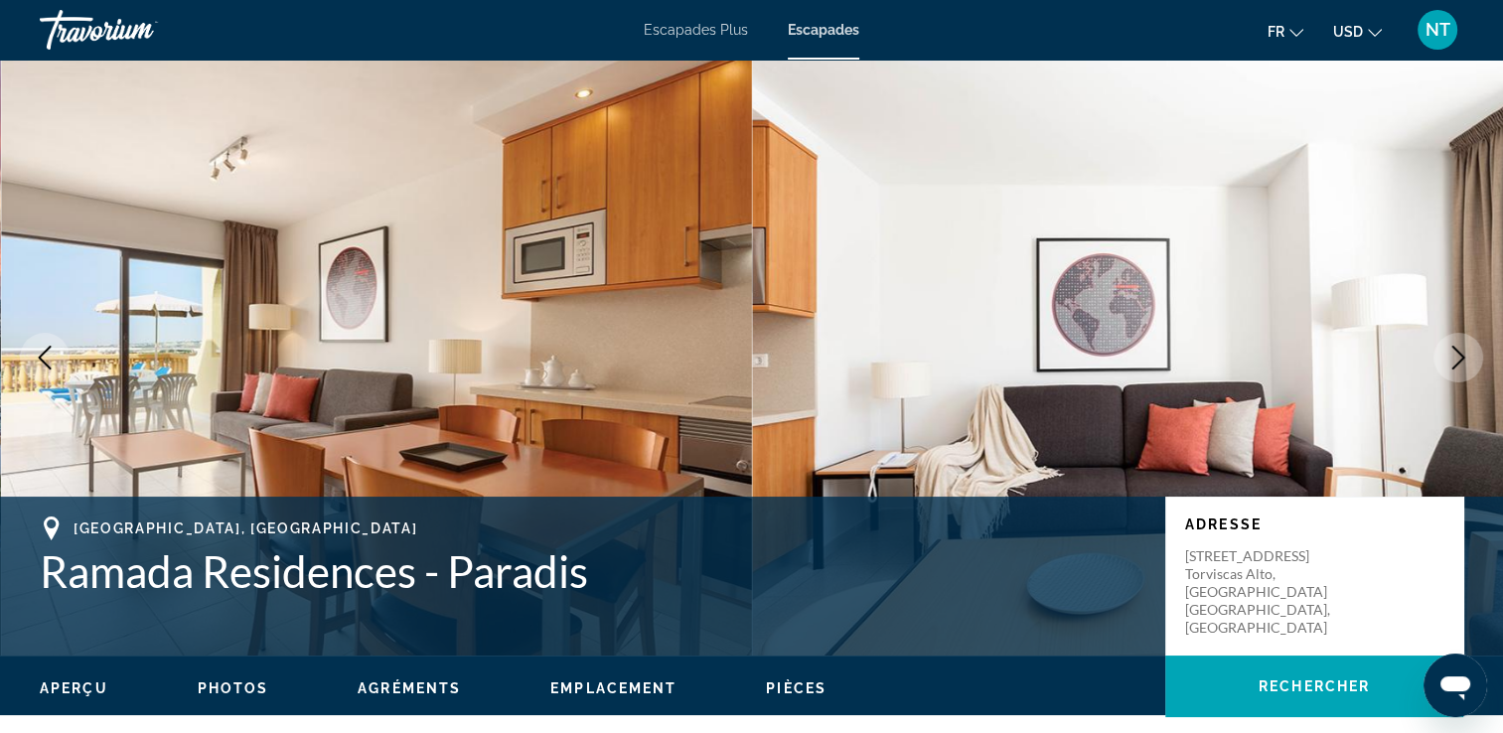
click at [1458, 356] on icon "Image suivante" at bounding box center [1458, 358] width 24 height 24
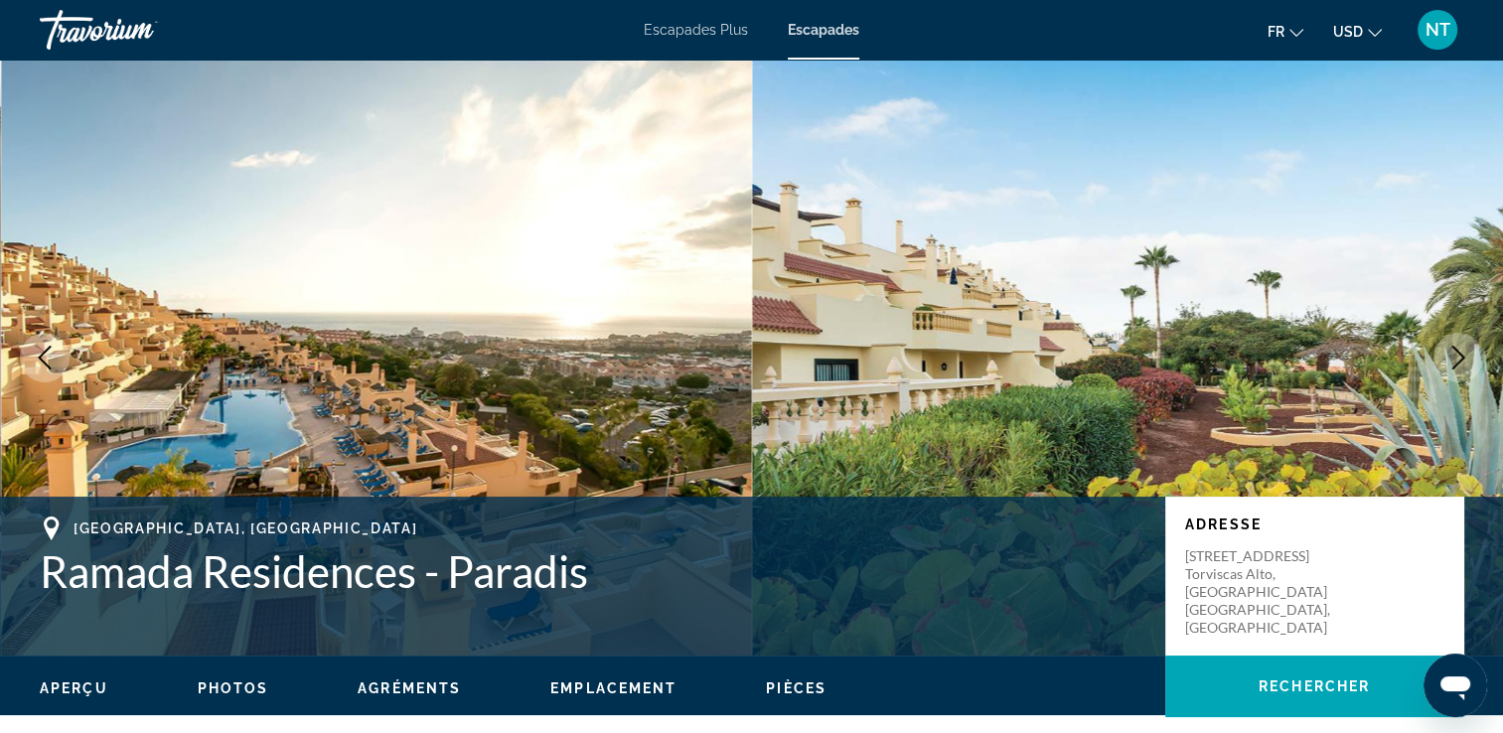
click at [1458, 356] on icon "Image suivante" at bounding box center [1458, 358] width 24 height 24
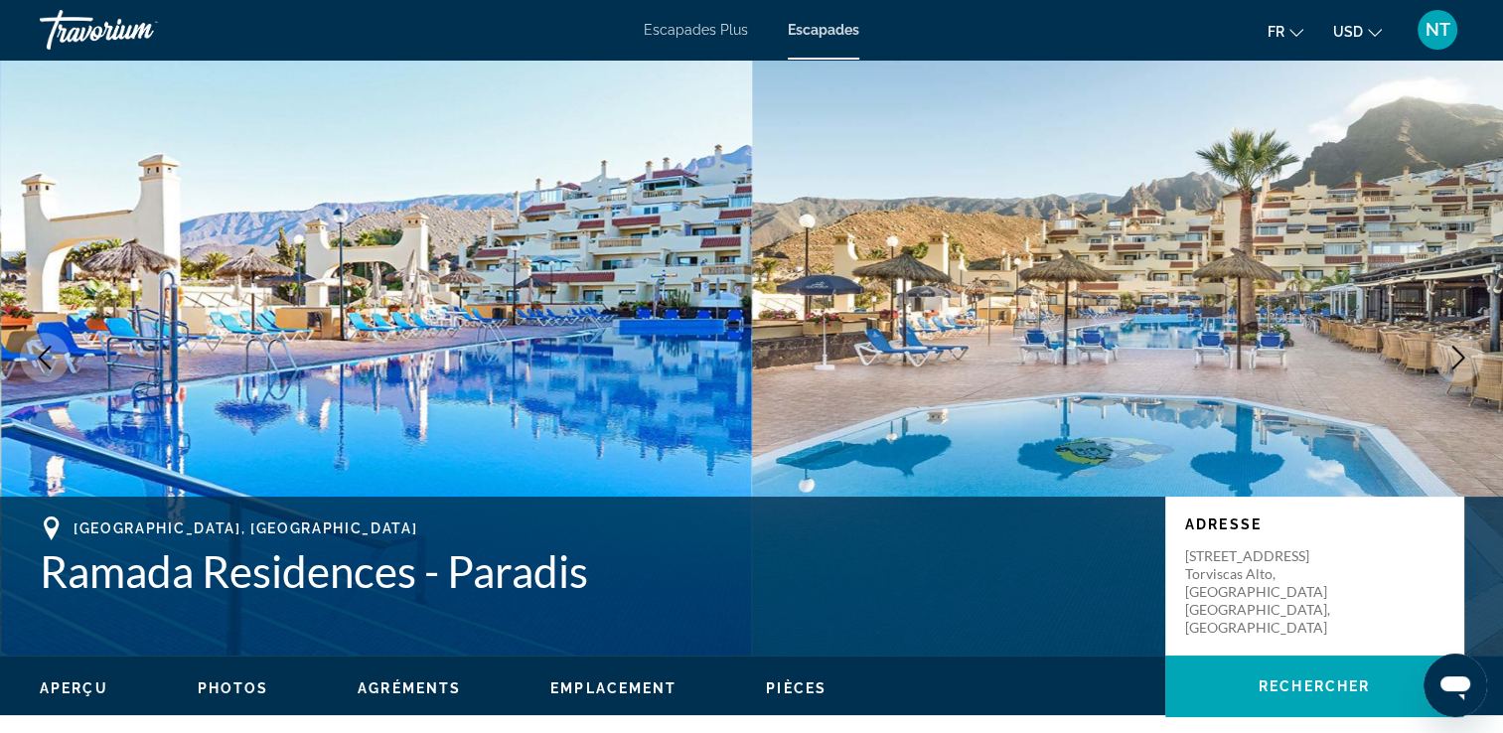
click at [1458, 356] on icon "Image suivante" at bounding box center [1458, 358] width 24 height 24
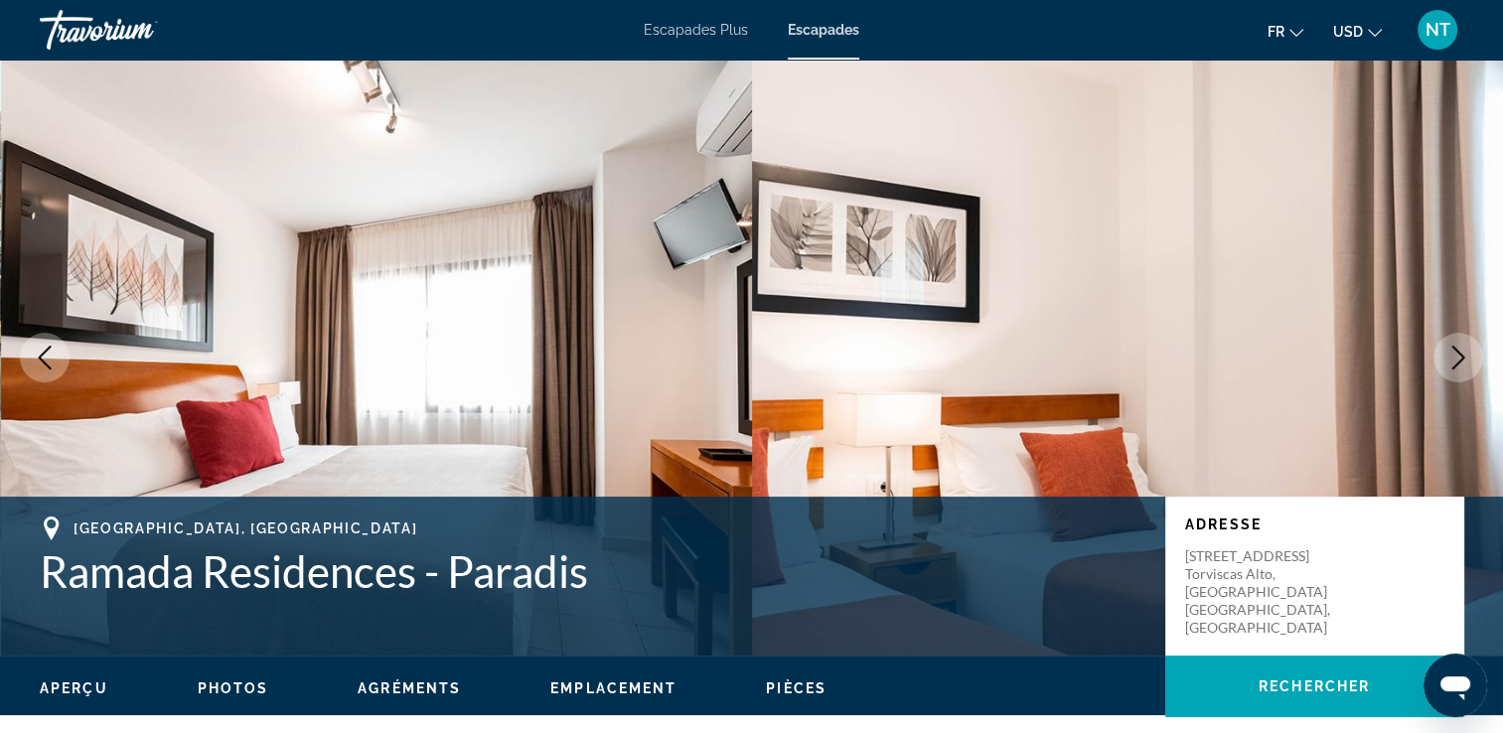
click at [1458, 356] on icon "Image suivante" at bounding box center [1458, 358] width 24 height 24
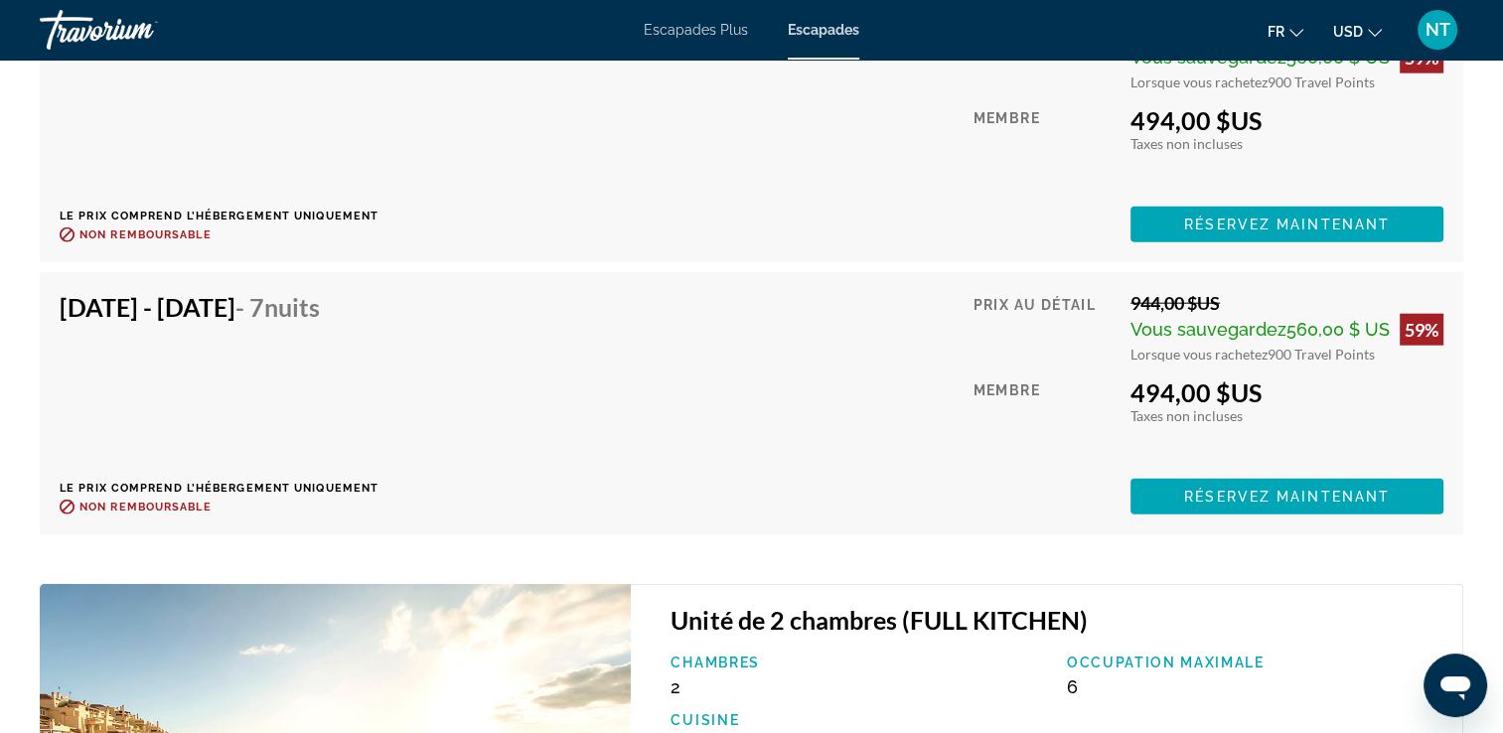
scroll to position [4866, 0]
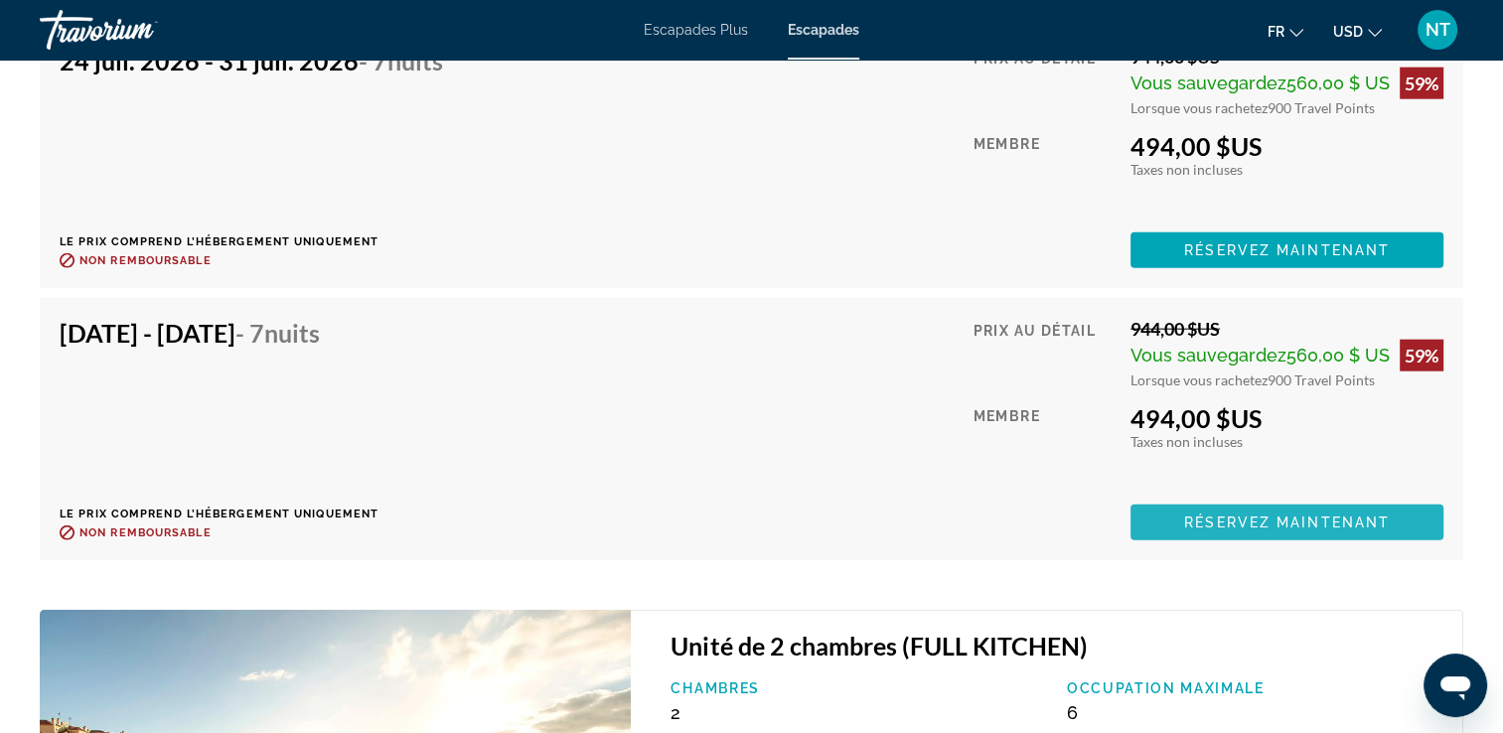
click at [1241, 517] on span "Réservez maintenant" at bounding box center [1287, 522] width 206 height 16
